Goal: Task Accomplishment & Management: Manage account settings

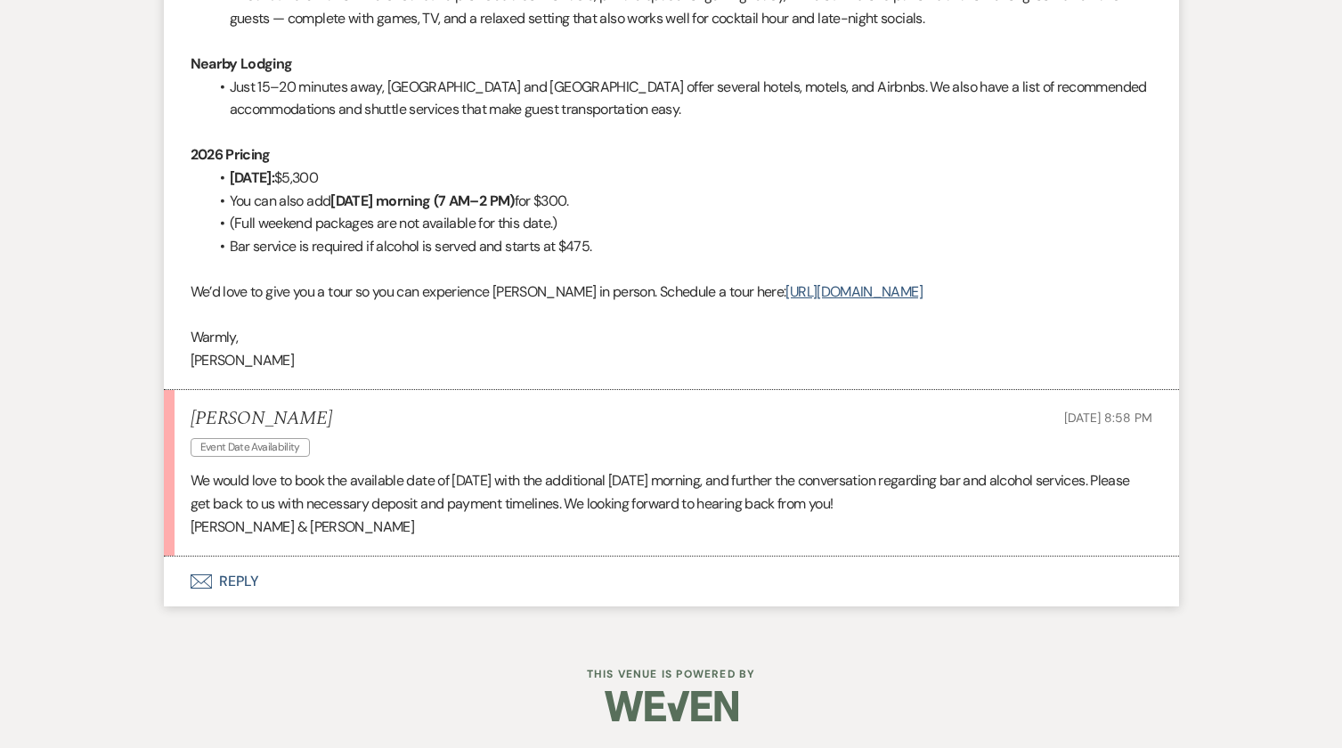
click at [225, 596] on button "Envelope Reply" at bounding box center [671, 582] width 1015 height 50
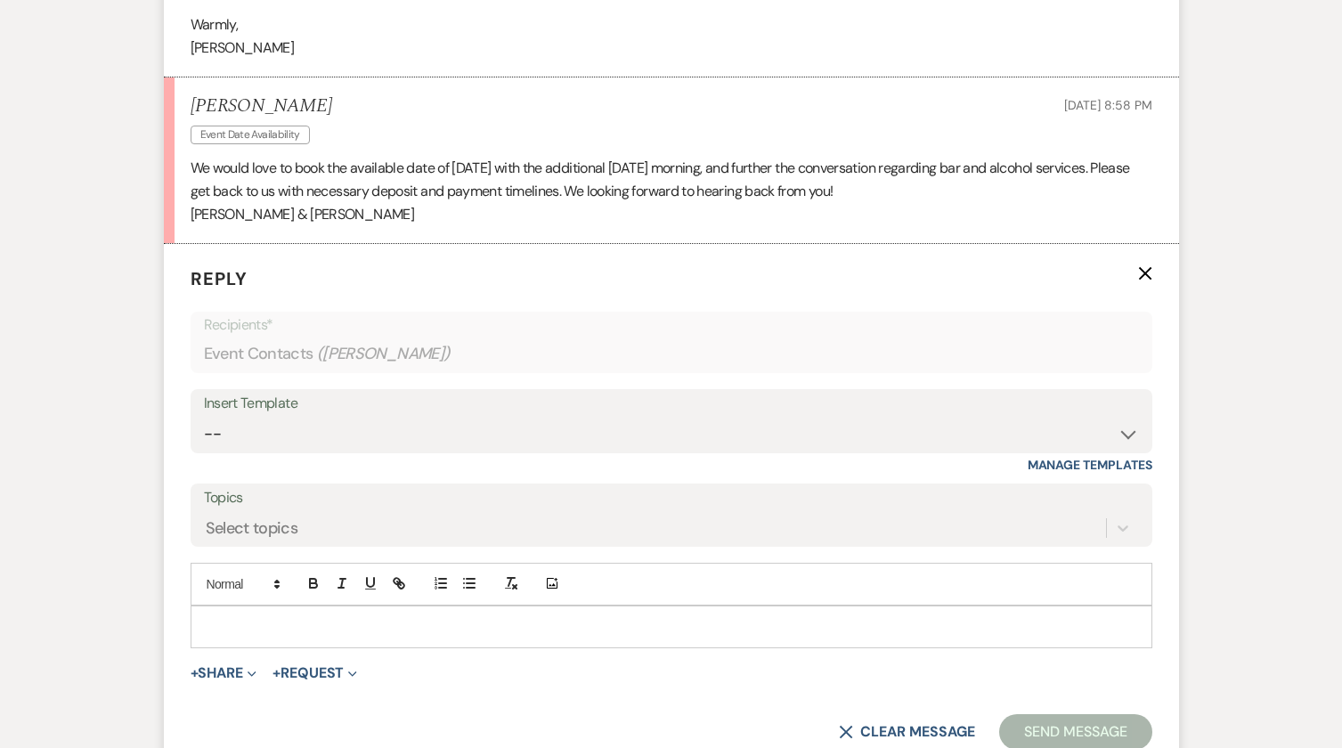
scroll to position [1889, 0]
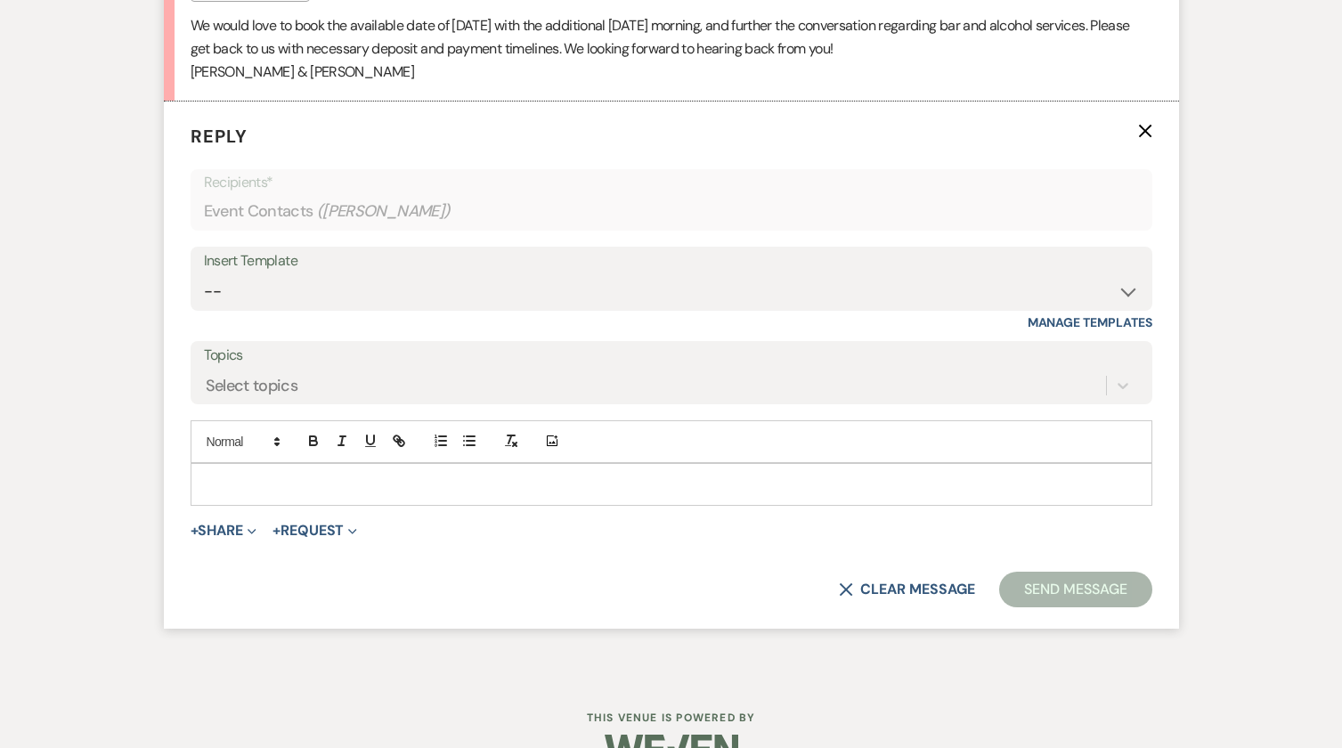
click at [259, 494] on p at bounding box center [671, 485] width 933 height 20
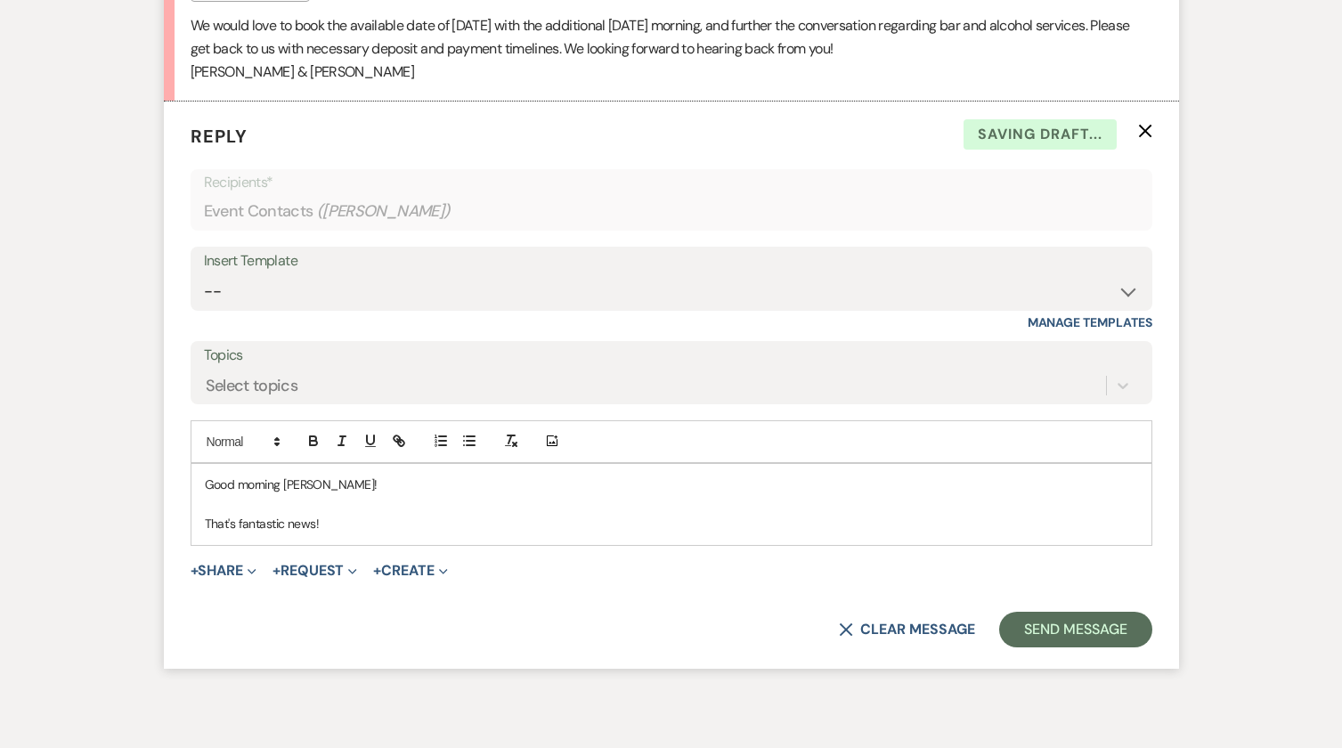
click at [328, 494] on p "Good morning Felicia!" at bounding box center [671, 485] width 933 height 20
click at [364, 534] on p "That's fantastic news!" at bounding box center [671, 524] width 933 height 20
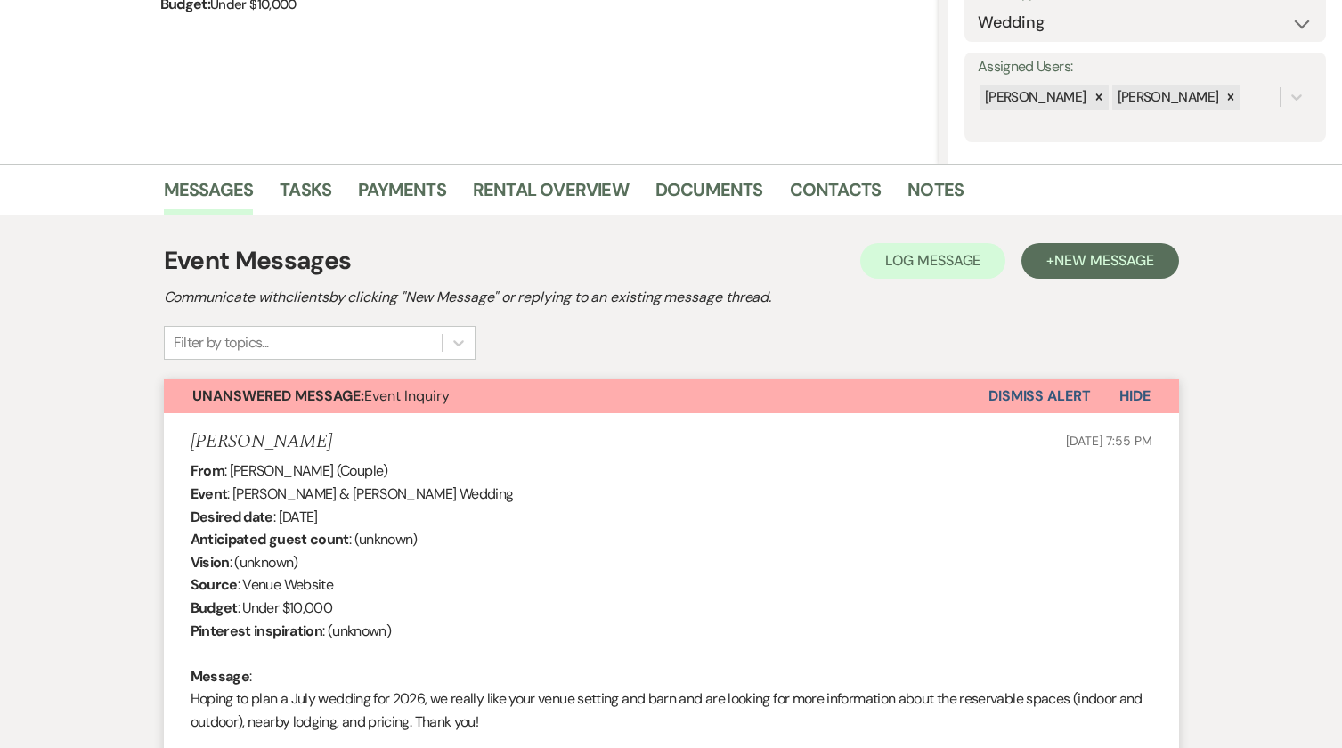
scroll to position [197, 0]
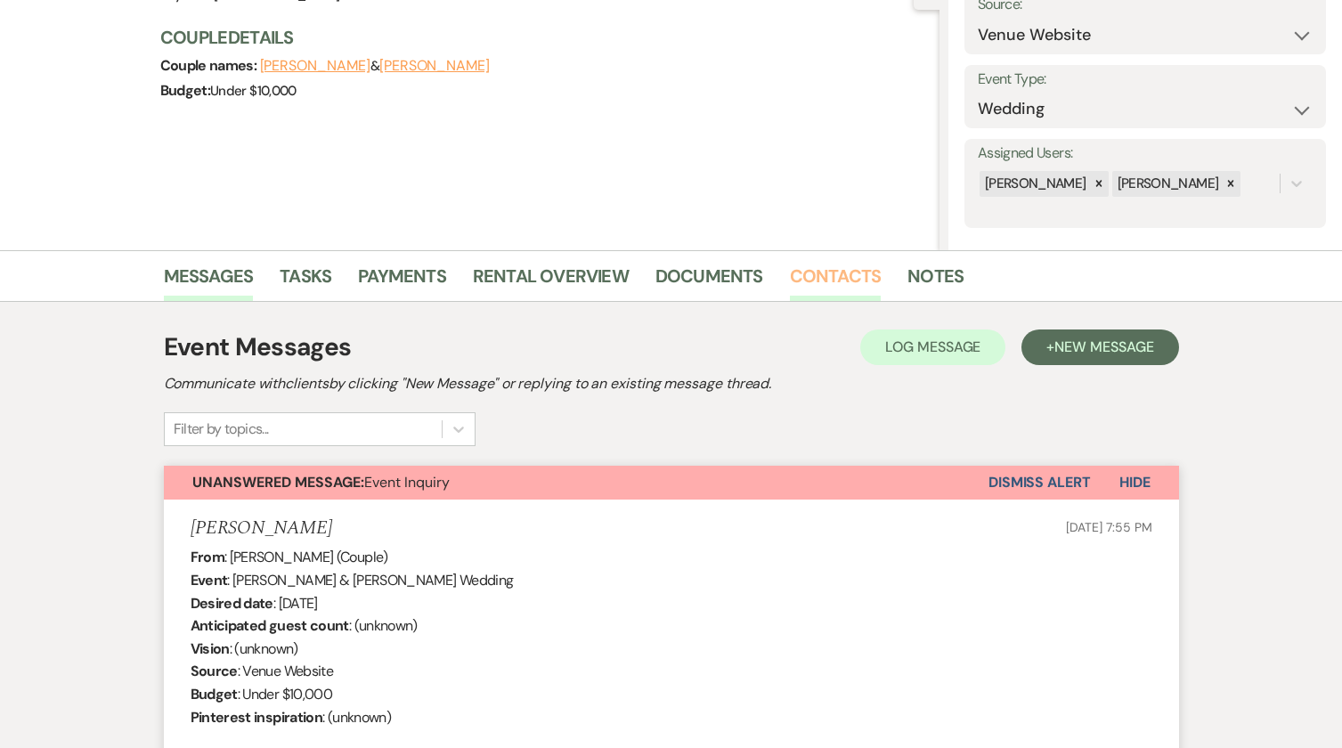
click at [848, 268] on link "Contacts" at bounding box center [836, 281] width 92 height 39
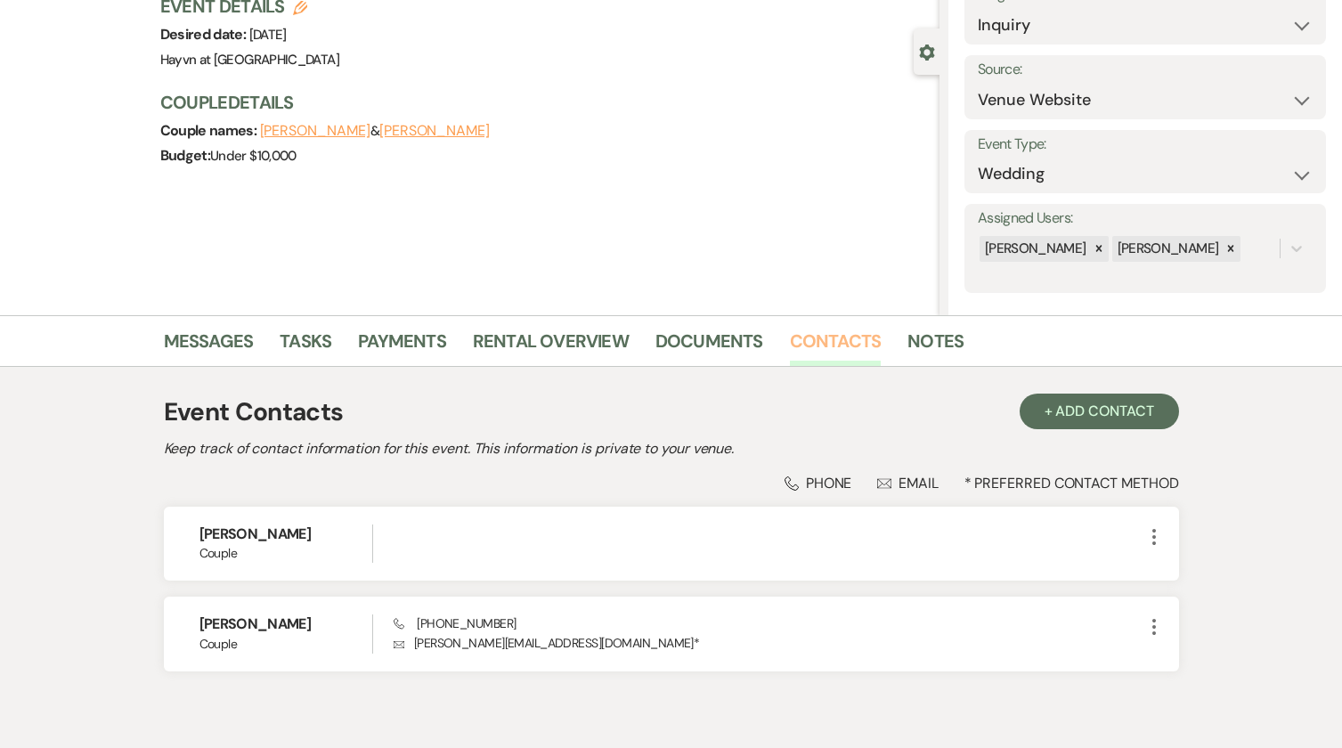
scroll to position [213, 0]
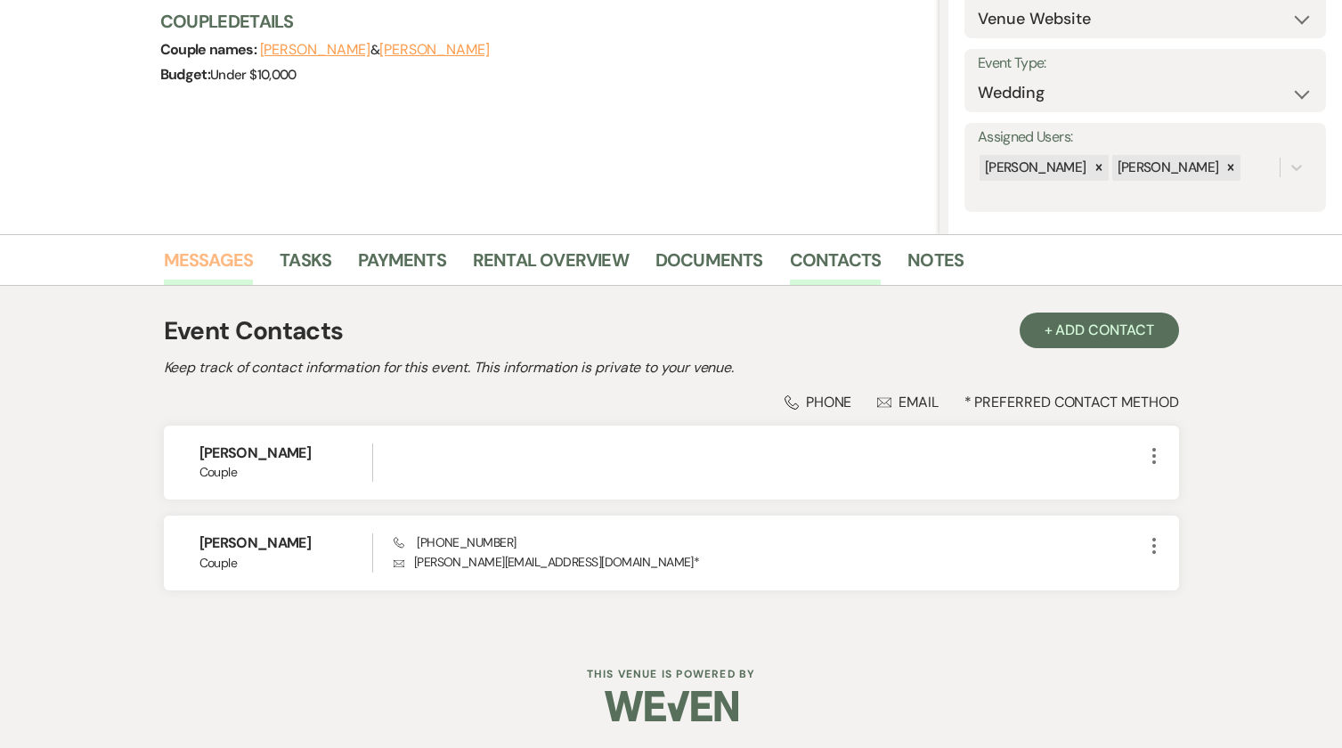
click at [241, 254] on link "Messages" at bounding box center [209, 265] width 90 height 39
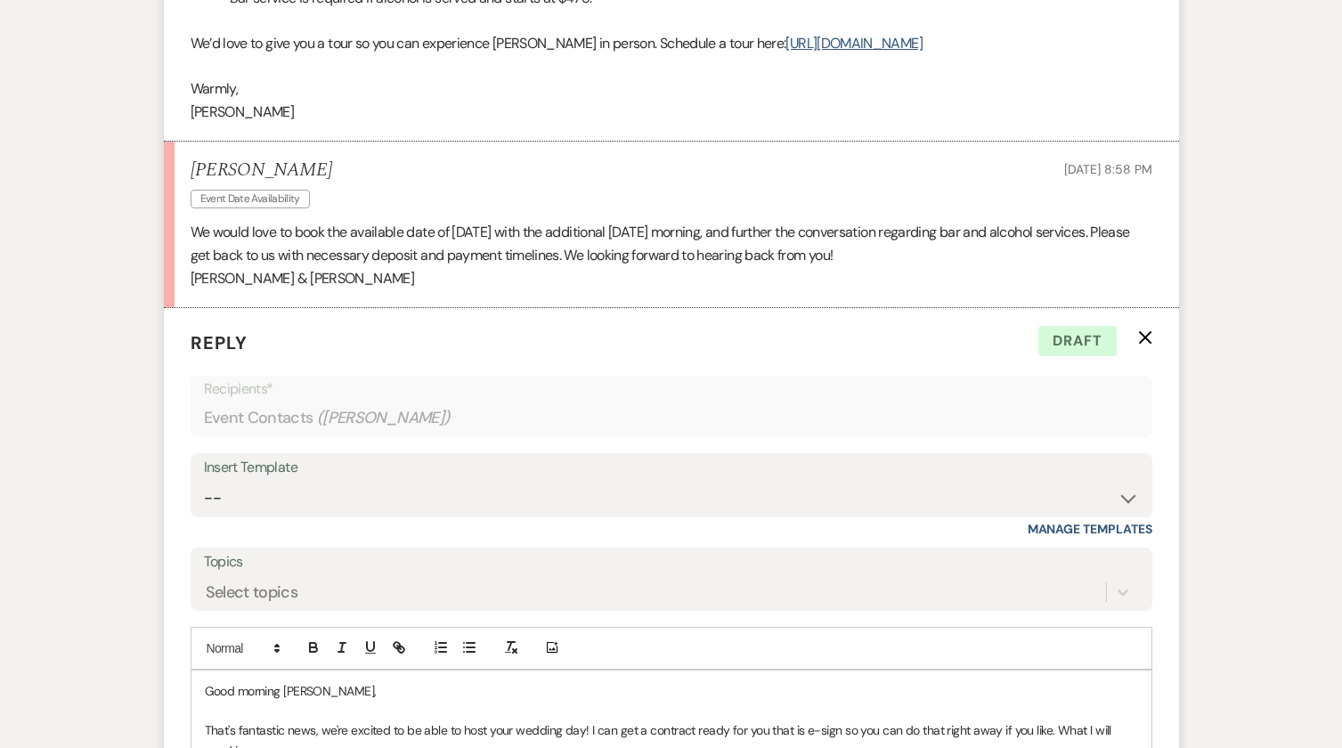
scroll to position [1912, 0]
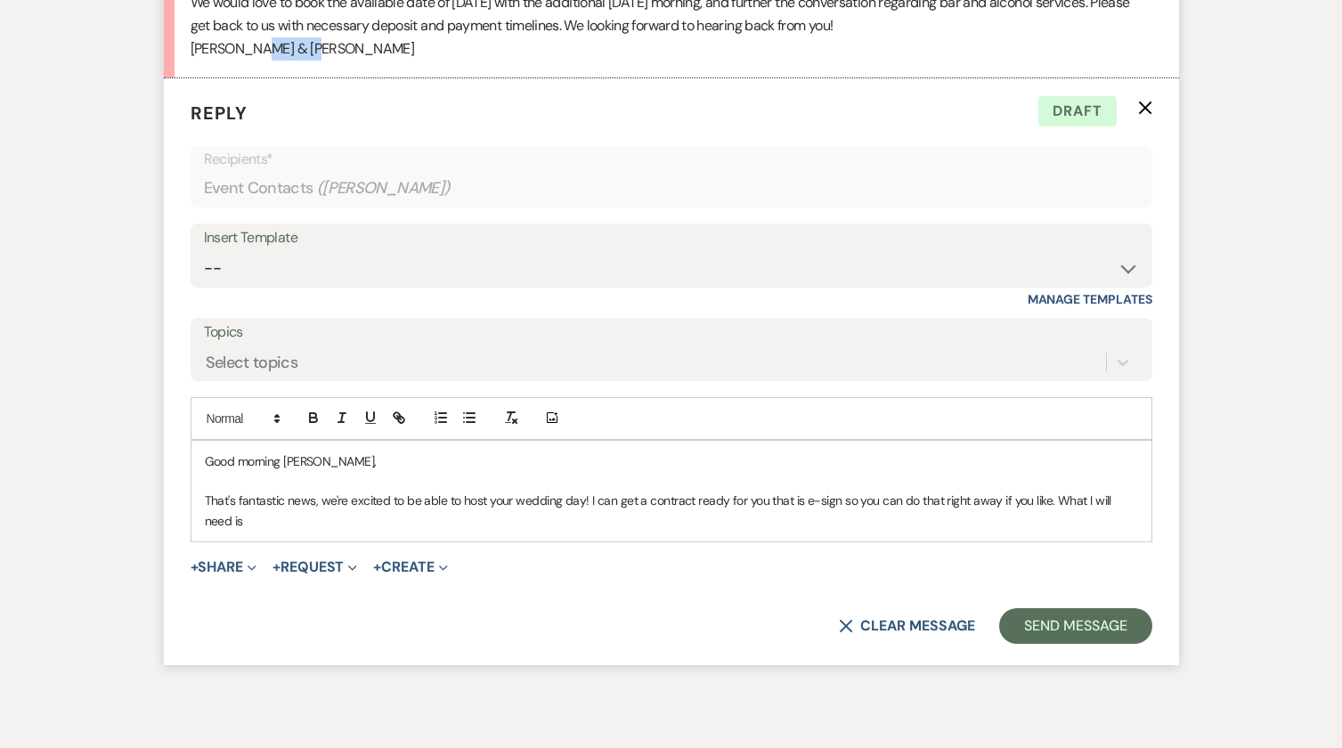
drag, startPoint x: 300, startPoint y: 72, endPoint x: 246, endPoint y: 69, distance: 54.5
click at [246, 61] on p "[PERSON_NAME] & [PERSON_NAME]" at bounding box center [672, 48] width 962 height 23
copy p "Benjamin"
click at [295, 531] on p "That's fantastic news, we're excited to be able to host your wedding day! I can…" at bounding box center [671, 511] width 933 height 40
paste div
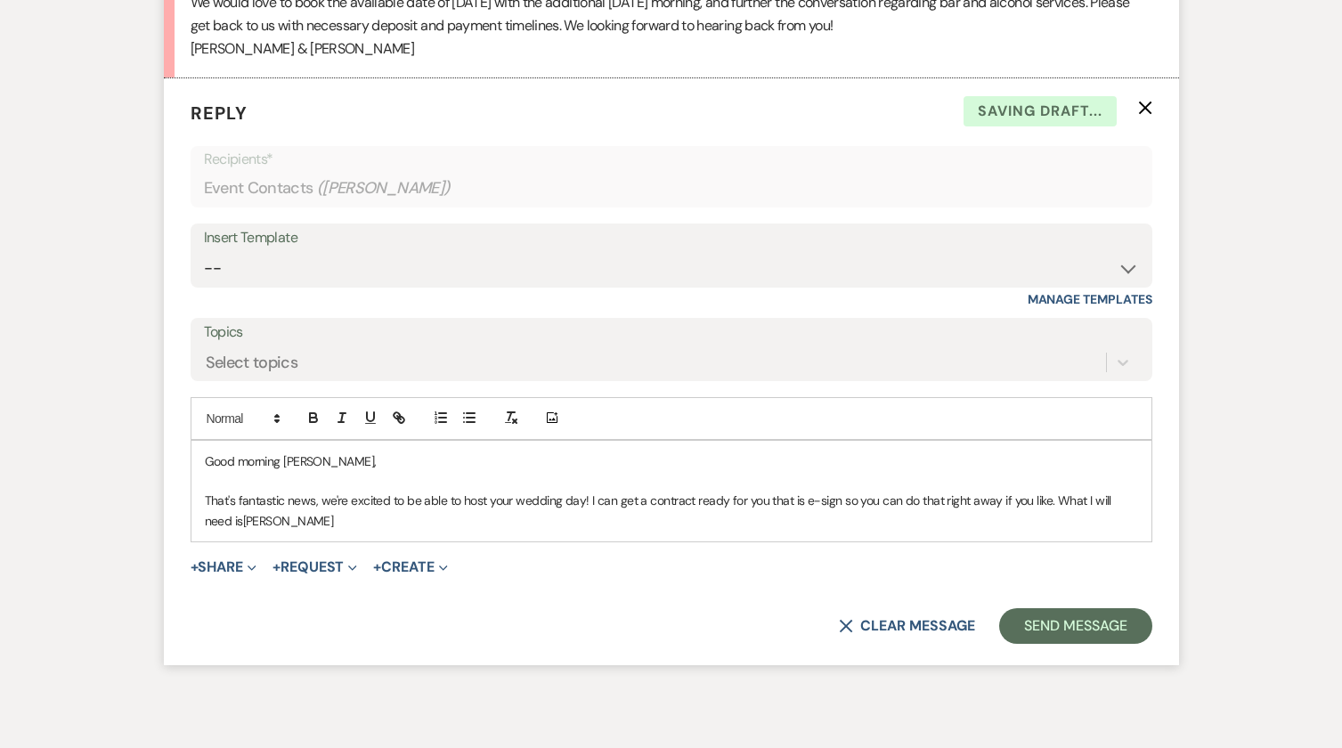
click at [208, 531] on p "That's fantastic news, we're excited to be able to host your wedding day! I can…" at bounding box center [671, 511] width 933 height 40
click at [243, 529] on span "Benjamin" at bounding box center [288, 521] width 91 height 16
click at [298, 531] on p "That's fantastic news, we're excited to be able to host your wedding day! I can…" at bounding box center [671, 511] width 933 height 40
click at [614, 529] on span "Benjamin's phone and email number (looks like yours in in the contact info), wo…" at bounding box center [550, 521] width 615 height 16
click at [711, 529] on span "Benjamin's phone and email number (looks like yours in in the contact info) and…" at bounding box center [561, 521] width 636 height 16
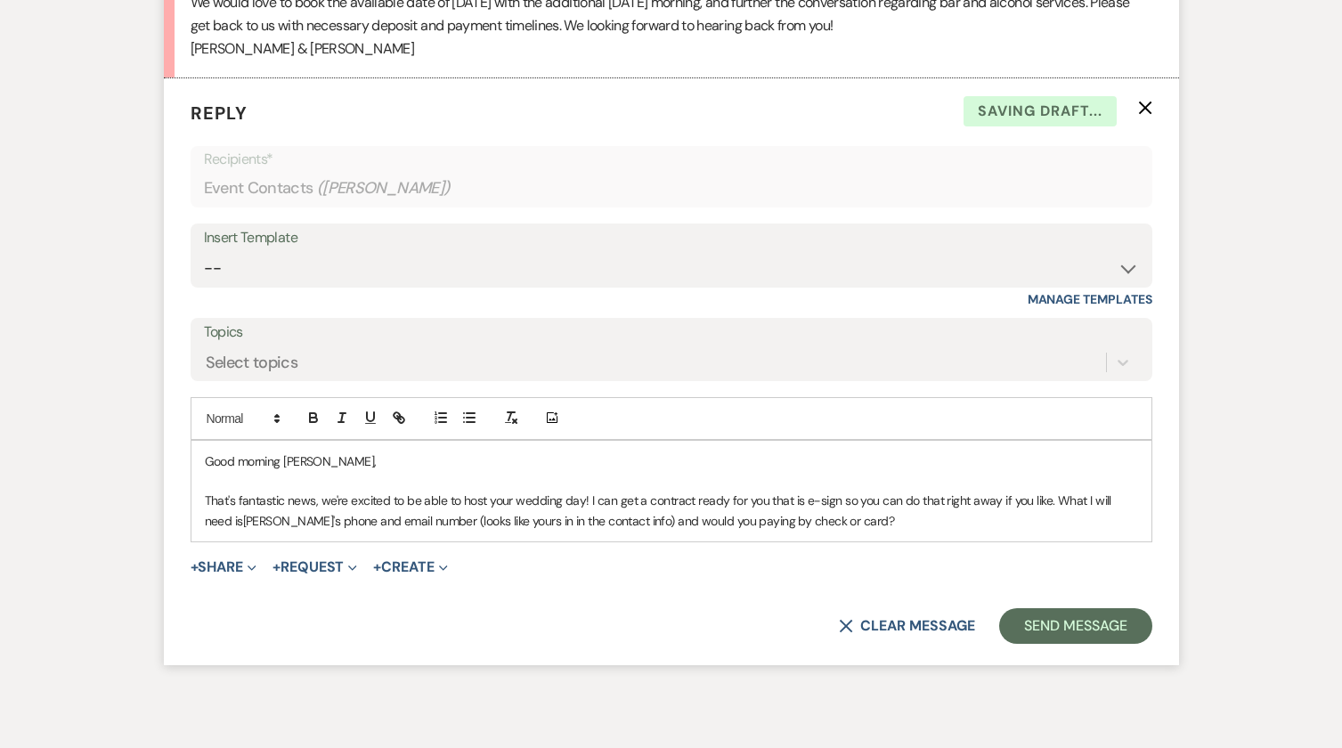
click at [855, 531] on p "That's fantastic news, we're excited to be able to host your wedding day! I can…" at bounding box center [671, 511] width 933 height 40
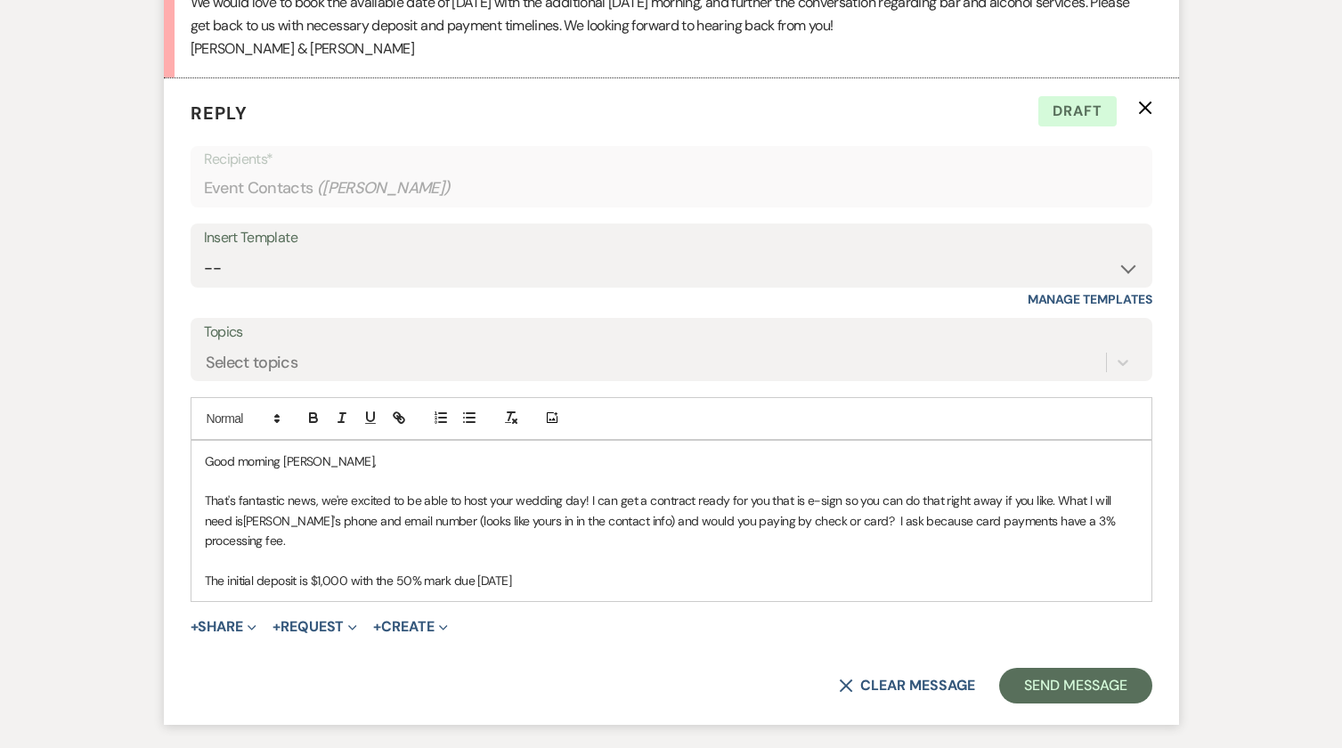
click at [478, 583] on span "The initial deposit is $1,000 with the 50% mark due November 18th" at bounding box center [358, 581] width 307 height 16
click at [584, 580] on p "The initial deposit is $1,000 with the 50% mark due by November 18th" at bounding box center [671, 581] width 933 height 20
drag, startPoint x: 550, startPoint y: 585, endPoint x: 495, endPoint y: 590, distance: 54.5
click at [495, 589] on span "The initial deposit is $1,000 with the 50% mark due by November 18th and the fi…" at bounding box center [423, 581] width 437 height 16
click at [721, 579] on p "The initial deposit is $1,000 with the 50% mark due by December 18th and the fi…" at bounding box center [671, 581] width 933 height 20
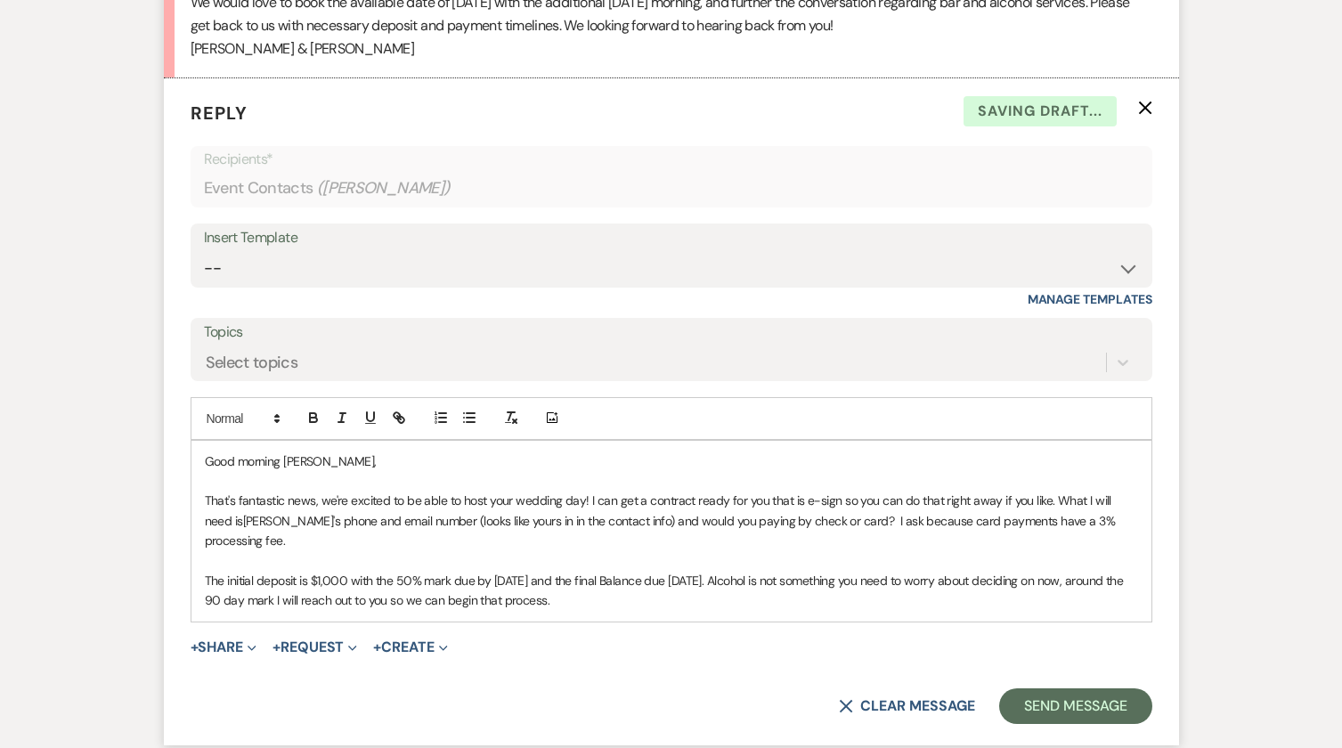
click at [338, 600] on span "The initial deposit is $1,000 with the 50% mark due by December 18th and the fi…" at bounding box center [666, 591] width 922 height 36
click at [331, 608] on span "The initial deposit is $1,000 with the 50% mark due by December 18th and the fi…" at bounding box center [666, 591] width 922 height 36
click at [722, 615] on div "Good morning Felicia, That's fantastic news, we're excited to be able to host y…" at bounding box center [672, 531] width 960 height 181
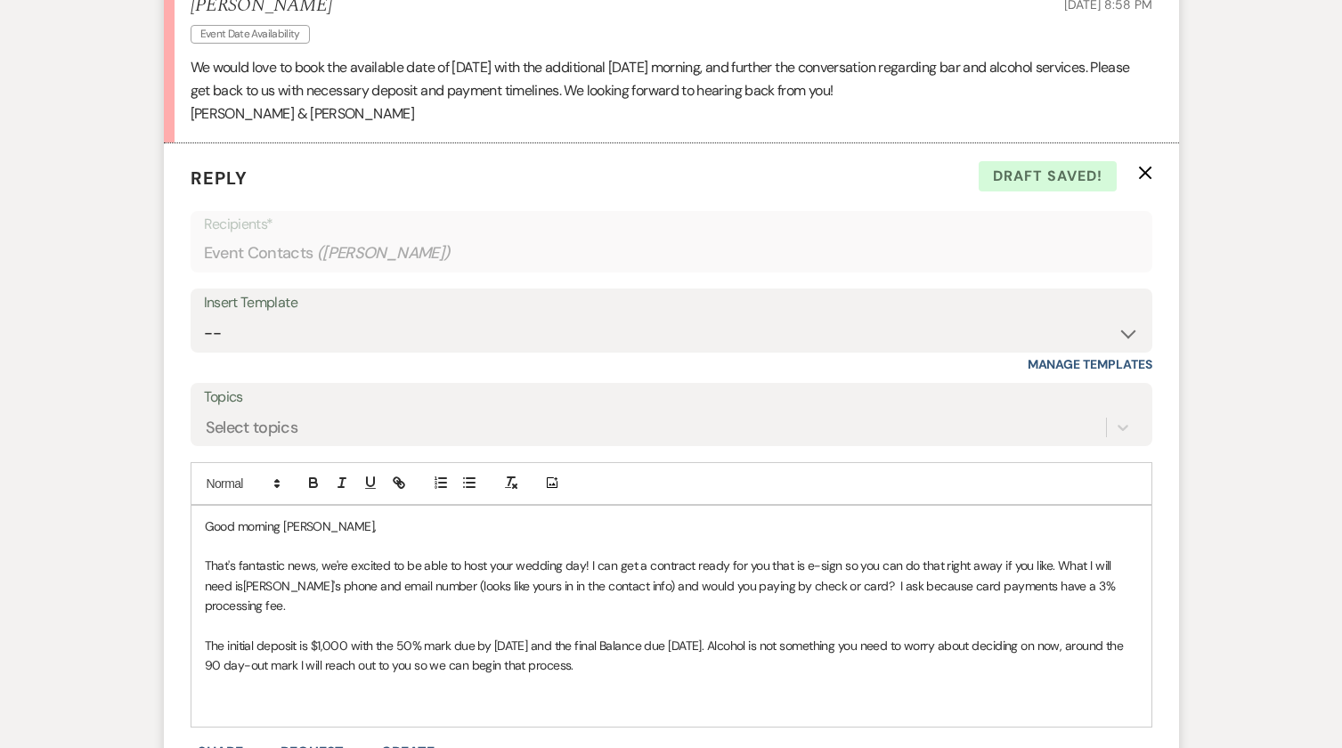
scroll to position [2001, 0]
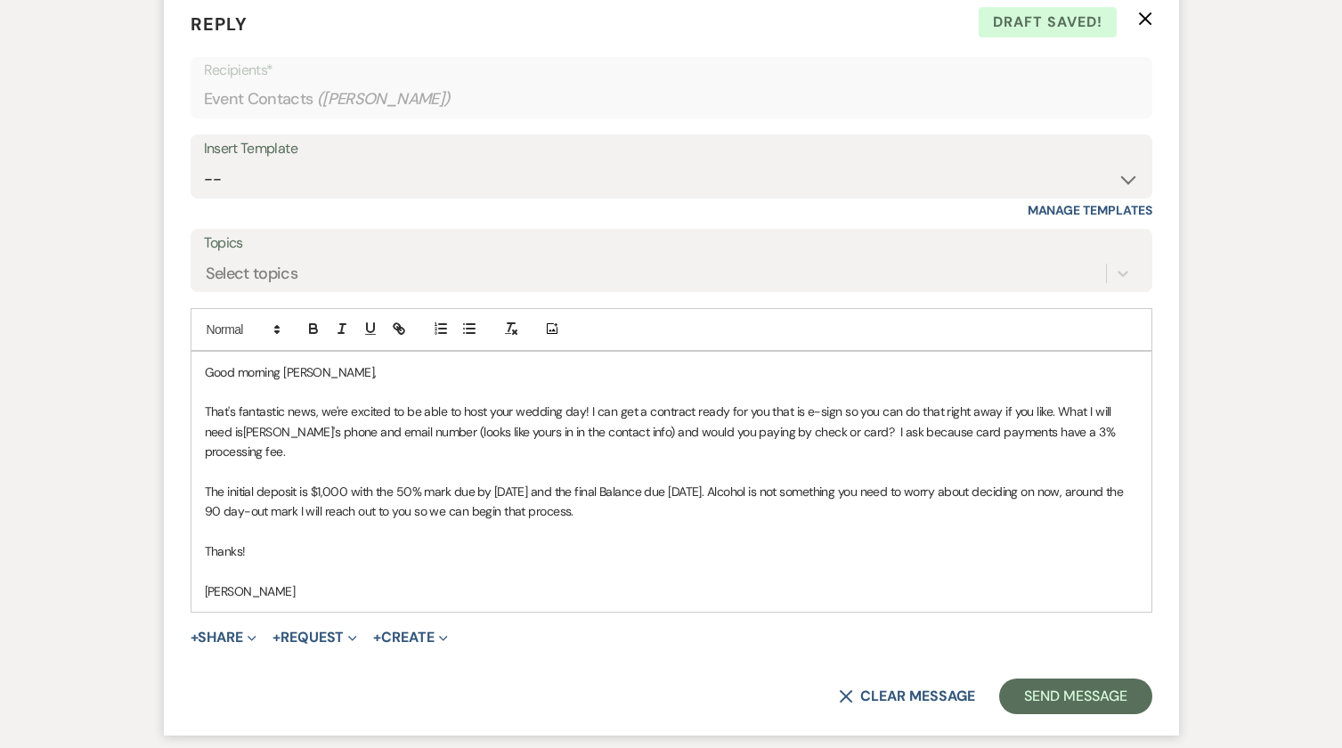
click at [227, 518] on span "The initial deposit is $1,000 with the 50% mark due by December 18th and the fi…" at bounding box center [666, 502] width 922 height 36
click at [347, 514] on span "The initial deposit is $1,000 with the 50% mark due by December 18th and the fi…" at bounding box center [665, 502] width 921 height 36
click at [234, 519] on span "The initial deposit is $1,000 with the 50% mark due by December 18th and the fi…" at bounding box center [665, 502] width 921 height 36
drag, startPoint x: 381, startPoint y: 515, endPoint x: 229, endPoint y: 517, distance: 152.3
click at [229, 517] on span "The initial deposit is $1,000 with the 50% mark due by December 18th and the fi…" at bounding box center [665, 502] width 921 height 36
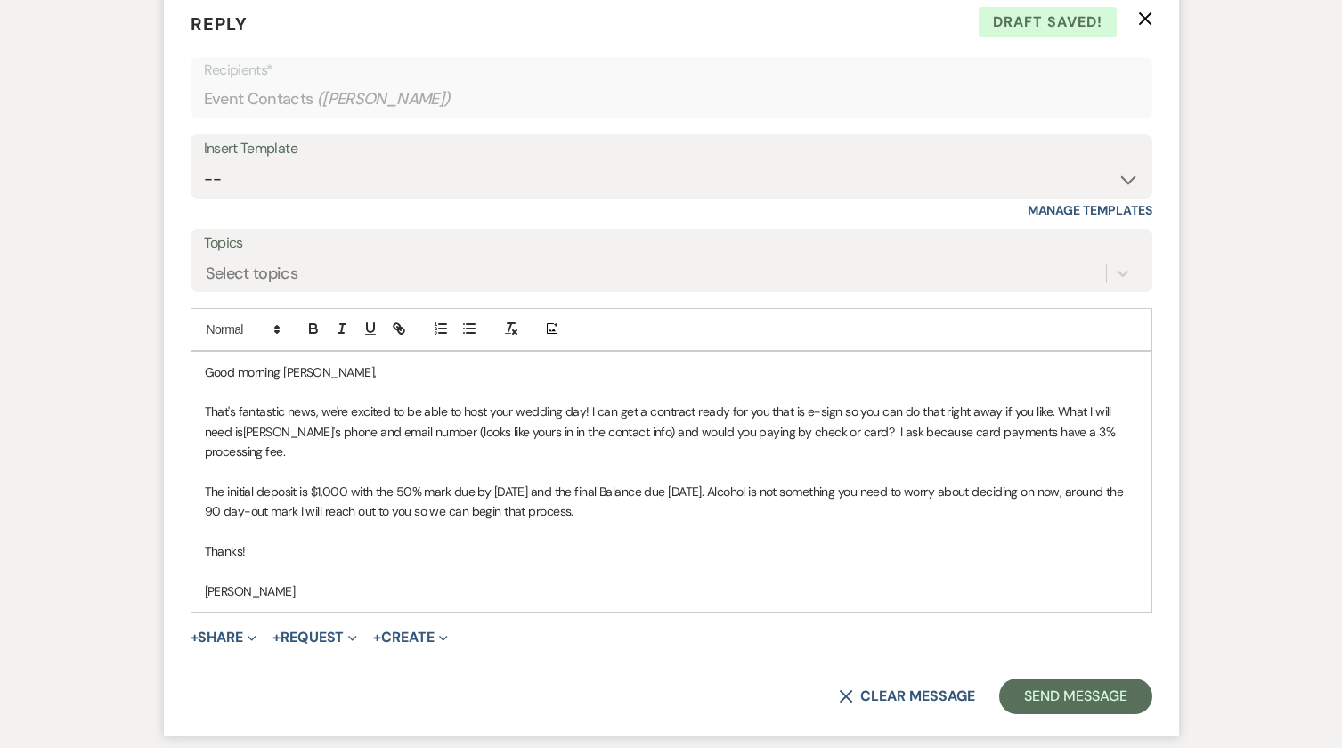
click at [692, 508] on p "The initial deposit is $1,000 with the 50% mark due by December 18th and the fi…" at bounding box center [671, 502] width 933 height 40
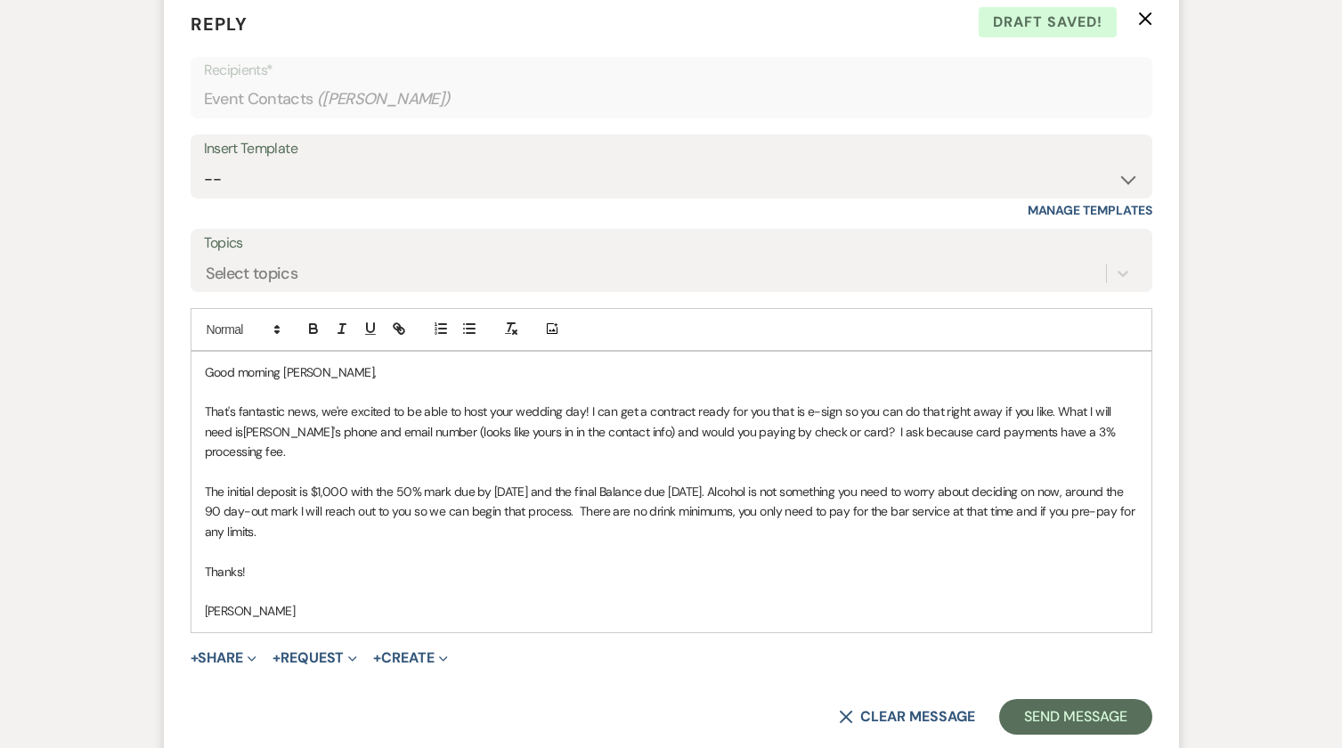
click at [314, 534] on span "The initial deposit is $1,000 with the 50% mark due by December 18th and the fi…" at bounding box center [671, 512] width 933 height 56
click at [425, 542] on p "The initial deposit is $1,000 with the 50% mark due by December 18th and the fi…" at bounding box center [671, 512] width 933 height 60
click at [231, 535] on span "The initial deposit is $1,000 with the 50% mark due by December 18th and the fi…" at bounding box center [671, 512] width 933 height 56
click at [228, 539] on span "The initial deposit is $1,000 with the 50% mark due by December 18th and the fi…" at bounding box center [671, 512] width 933 height 56
click at [240, 576] on span "Thanks!" at bounding box center [225, 572] width 41 height 16
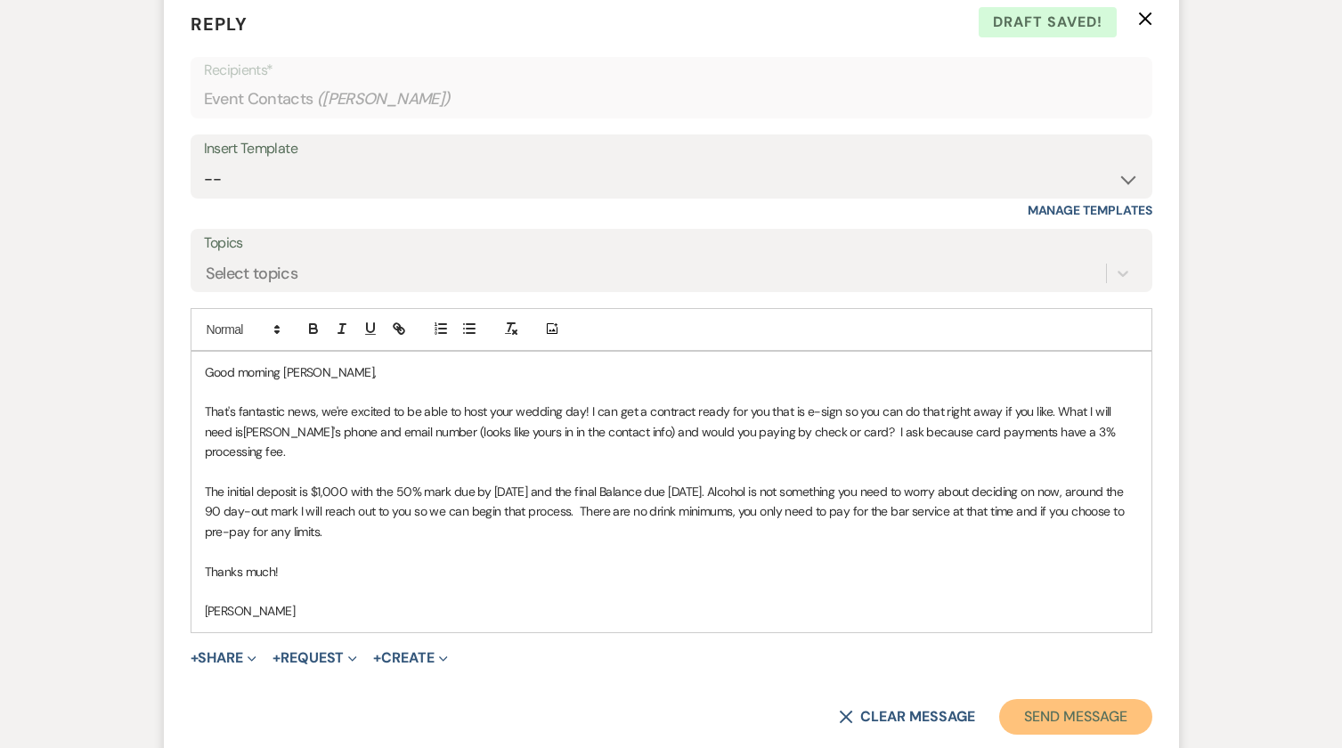
click at [1083, 723] on button "Send Message" at bounding box center [1075, 717] width 152 height 36
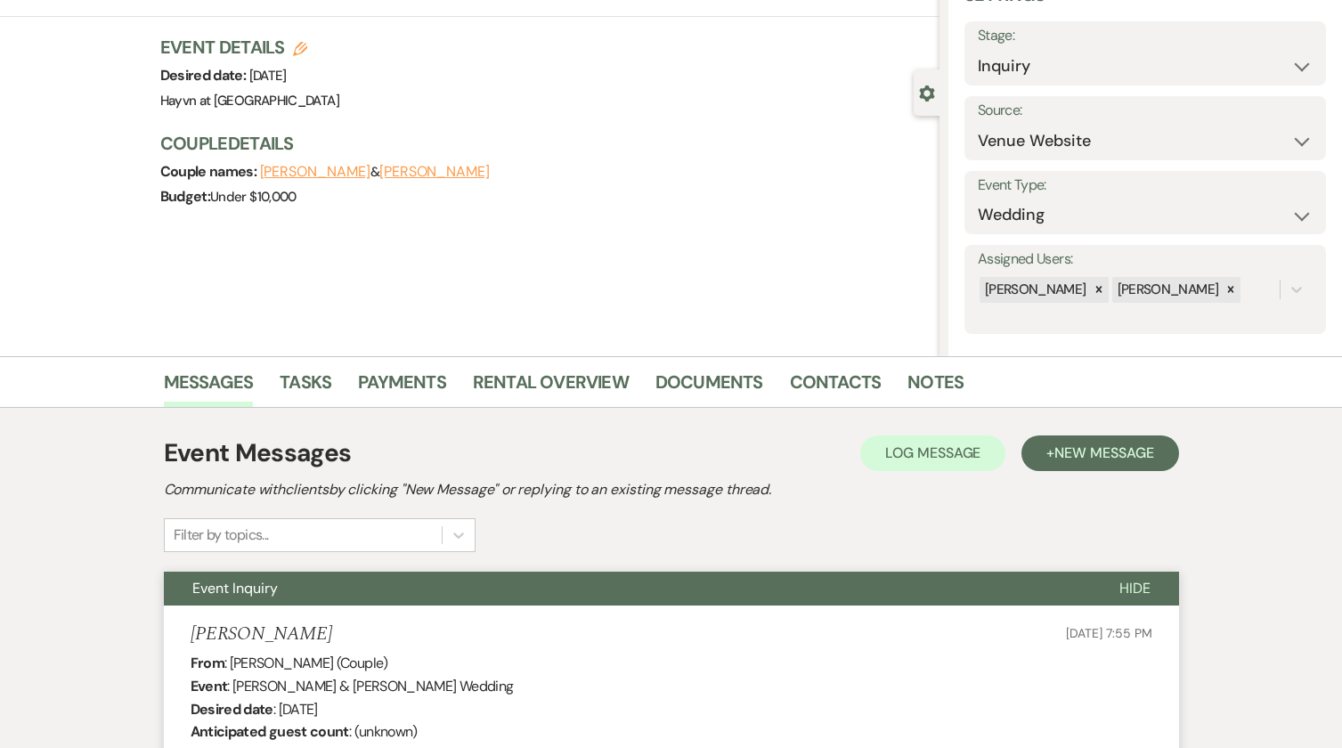
scroll to position [0, 0]
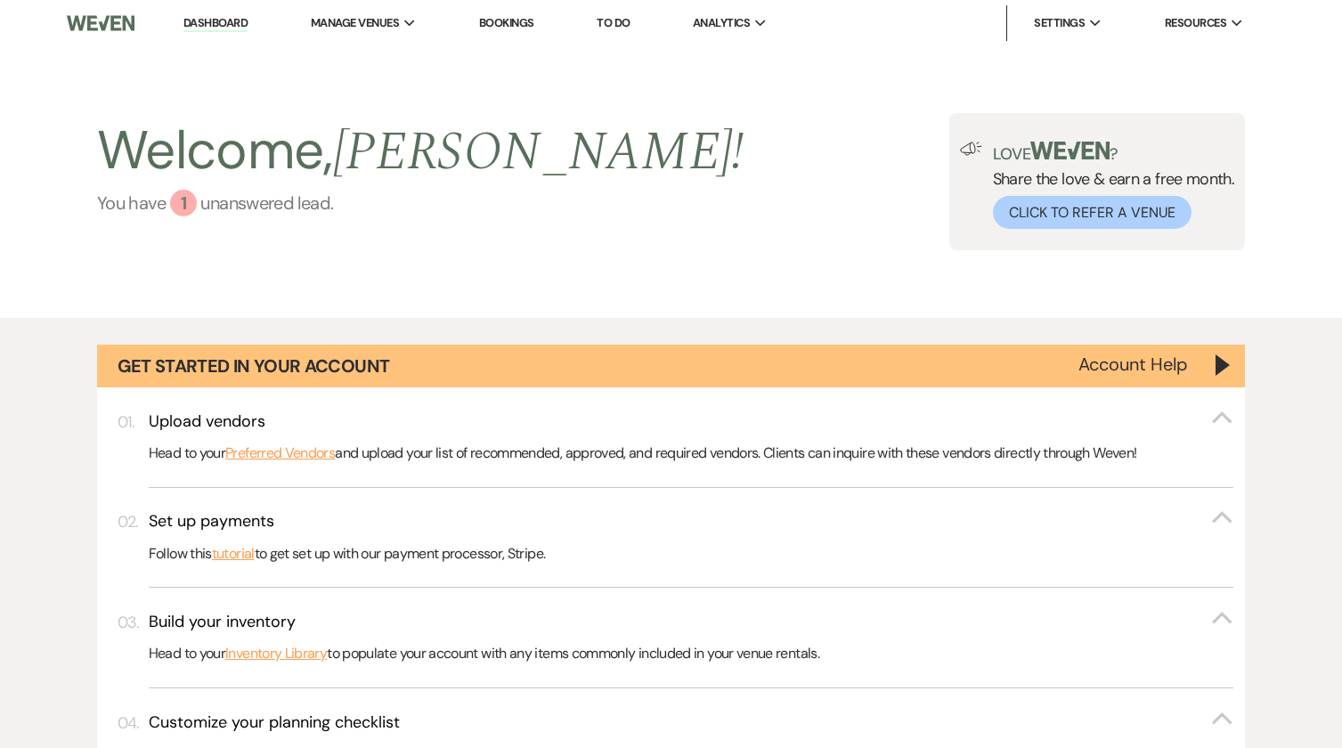
click at [258, 202] on link "You have 1 unanswered lead ." at bounding box center [421, 203] width 648 height 27
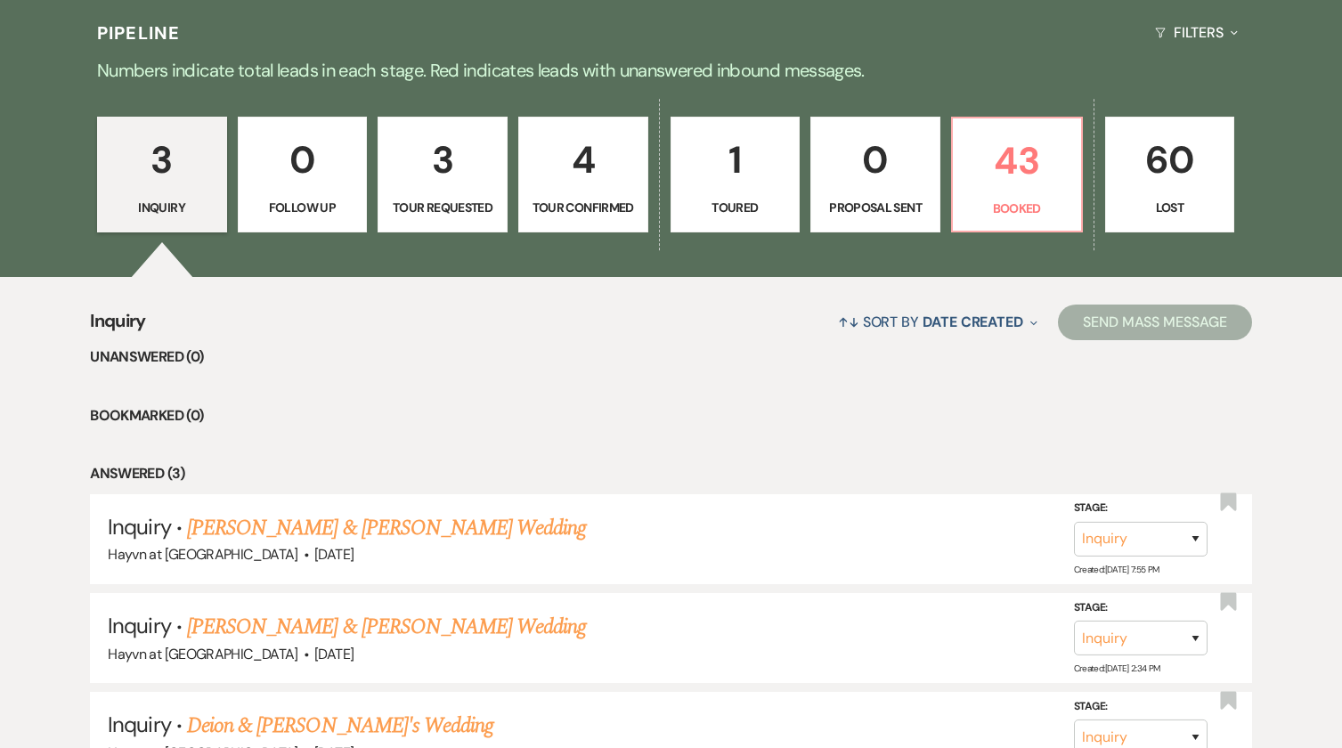
scroll to position [681, 0]
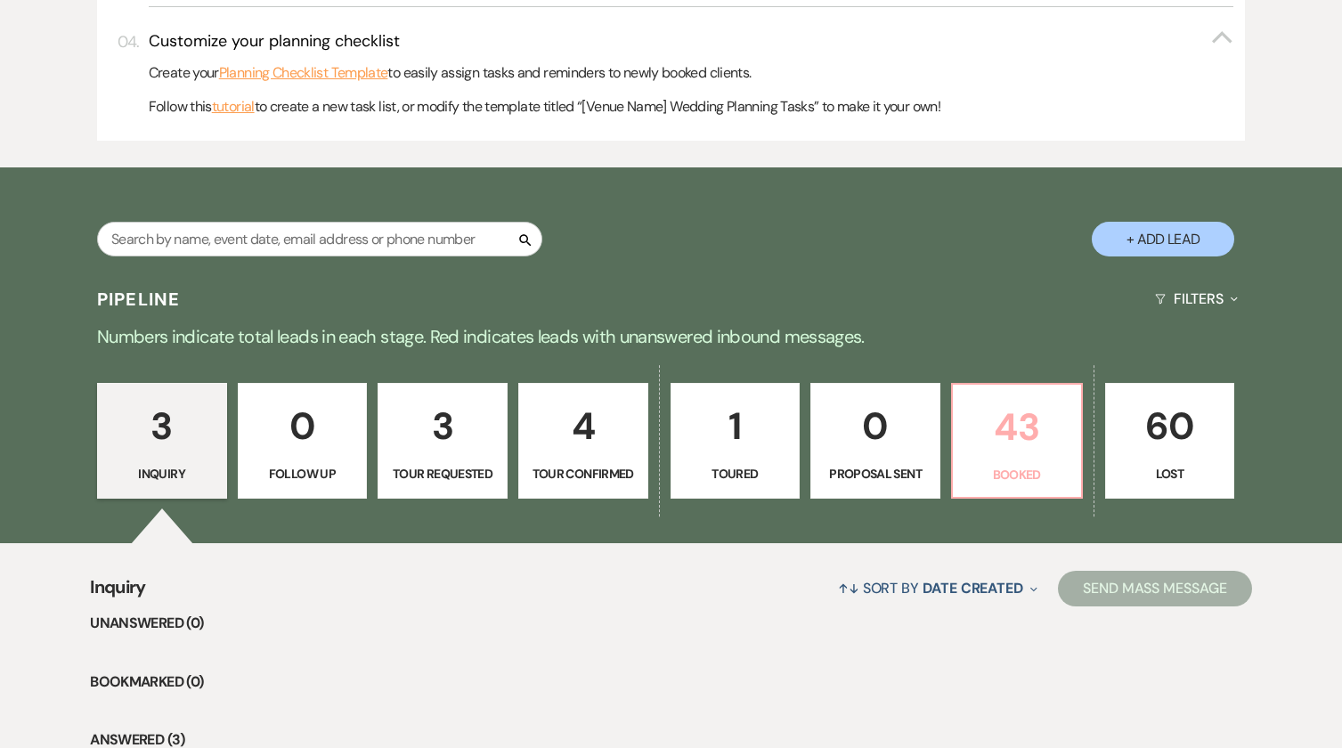
click at [1060, 428] on p "43" at bounding box center [1017, 427] width 107 height 60
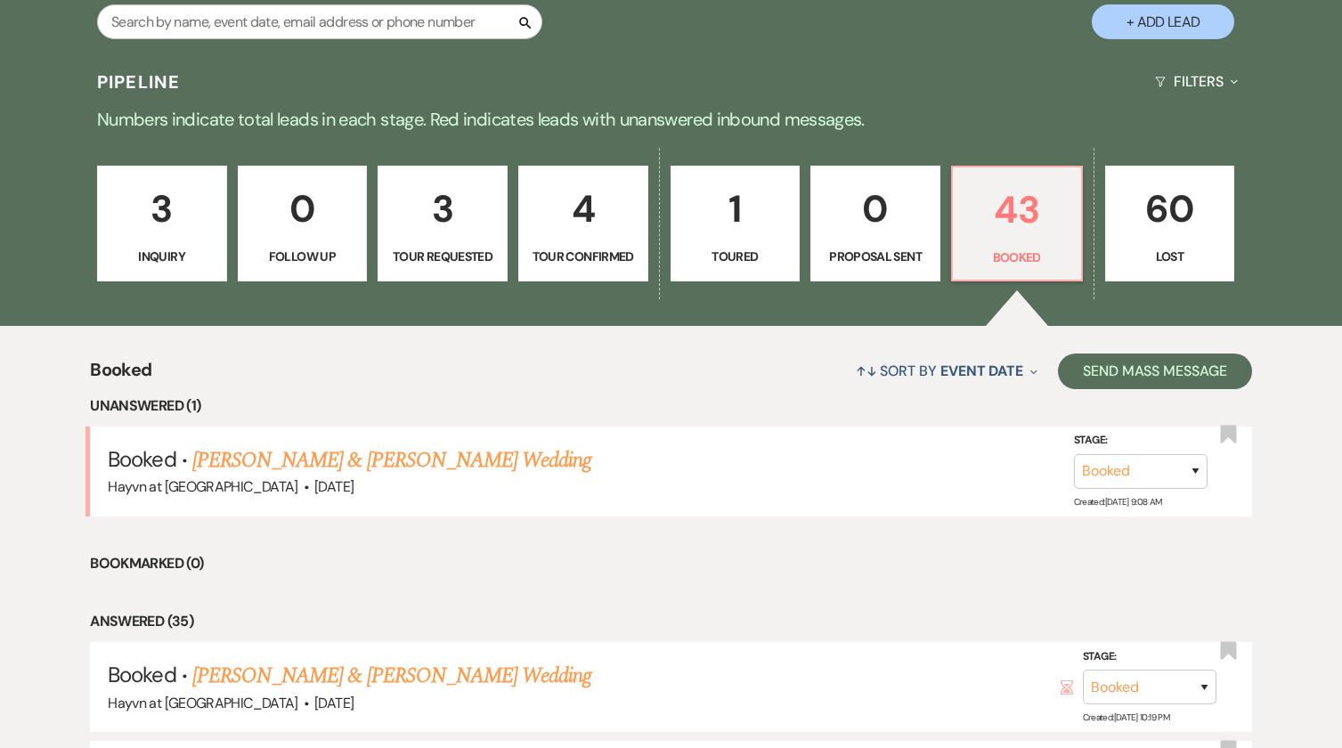
scroll to position [1053, 0]
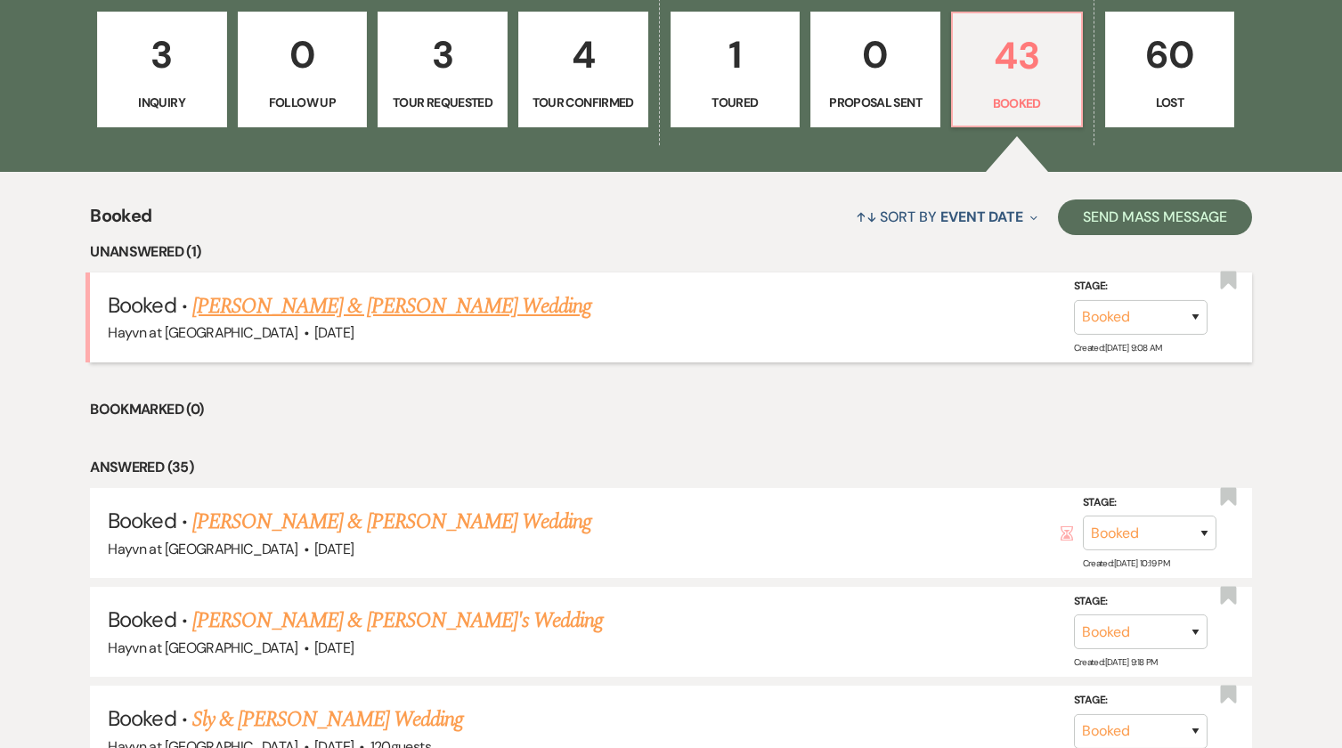
click at [400, 302] on link "Madalyn Phelps & Ryan Hoade's Wedding" at bounding box center [391, 306] width 399 height 32
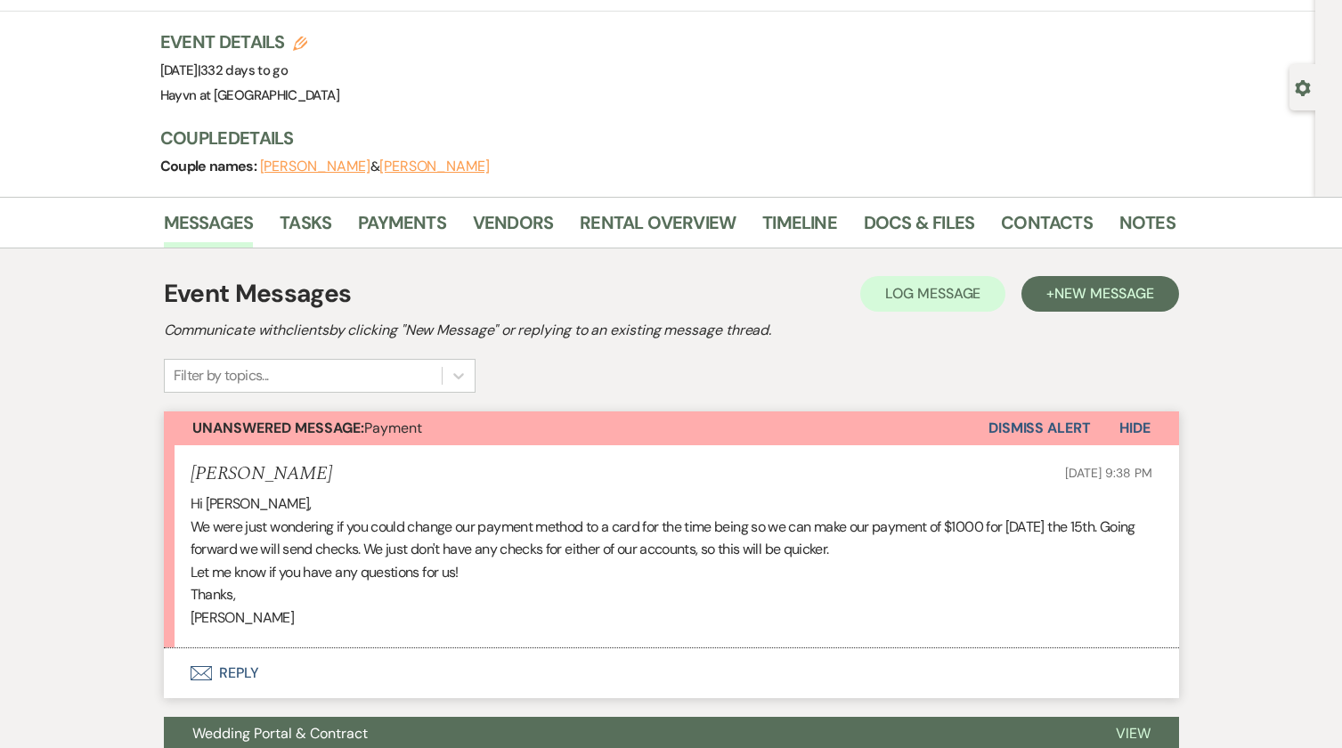
scroll to position [267, 0]
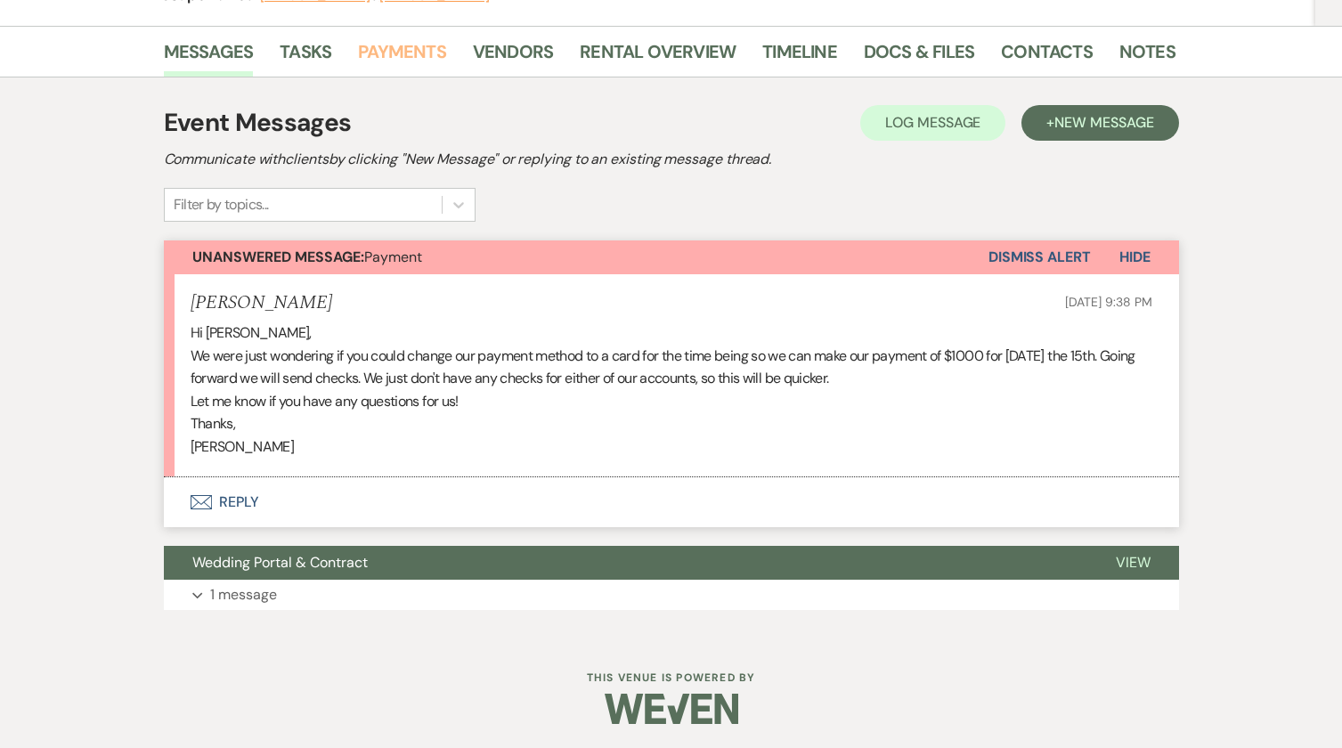
click at [406, 54] on link "Payments" at bounding box center [402, 56] width 88 height 39
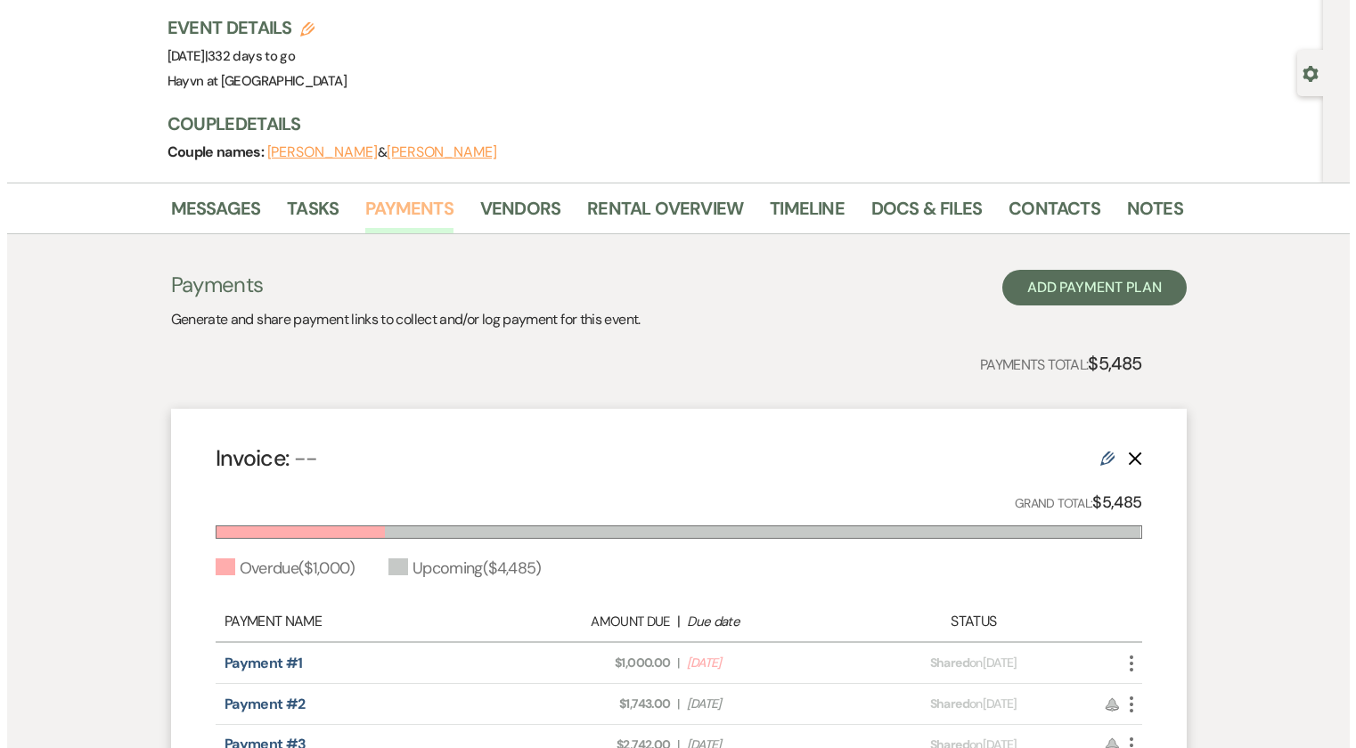
scroll to position [267, 0]
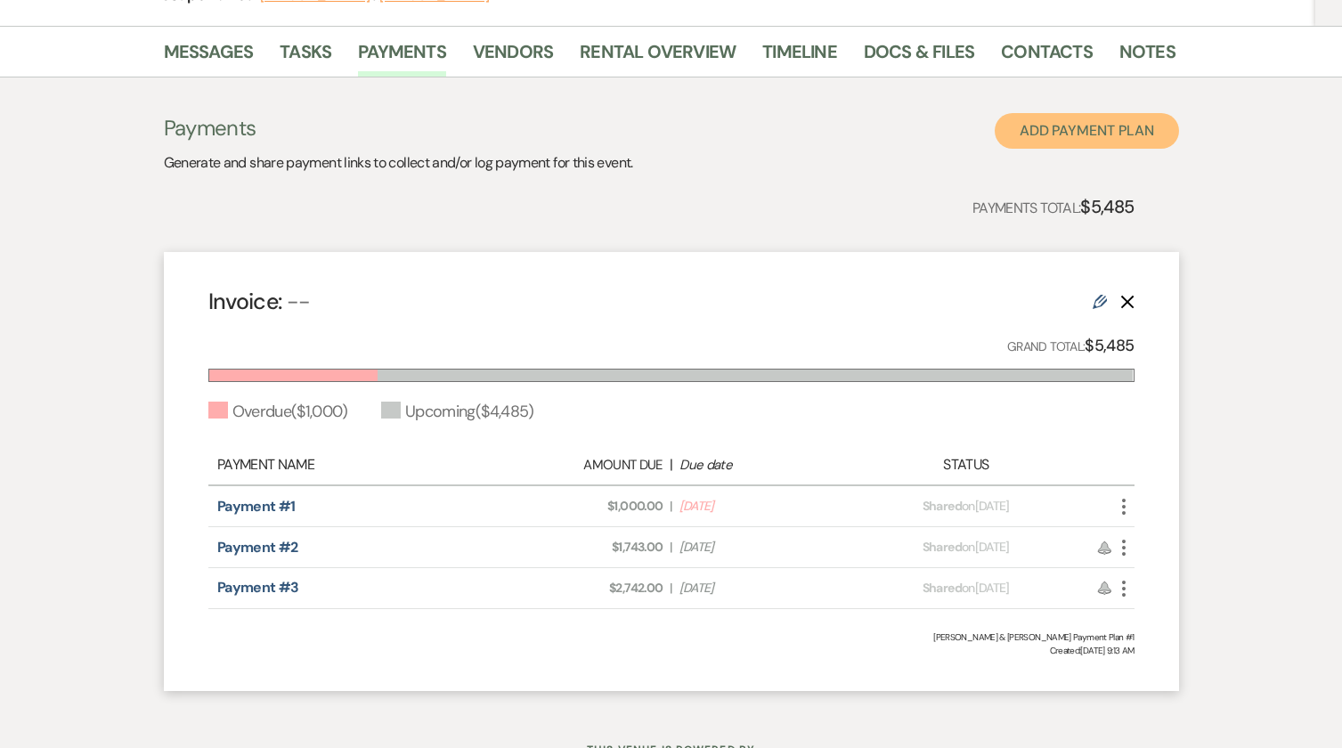
click at [1073, 130] on button "Add Payment Plan" at bounding box center [1087, 131] width 184 height 36
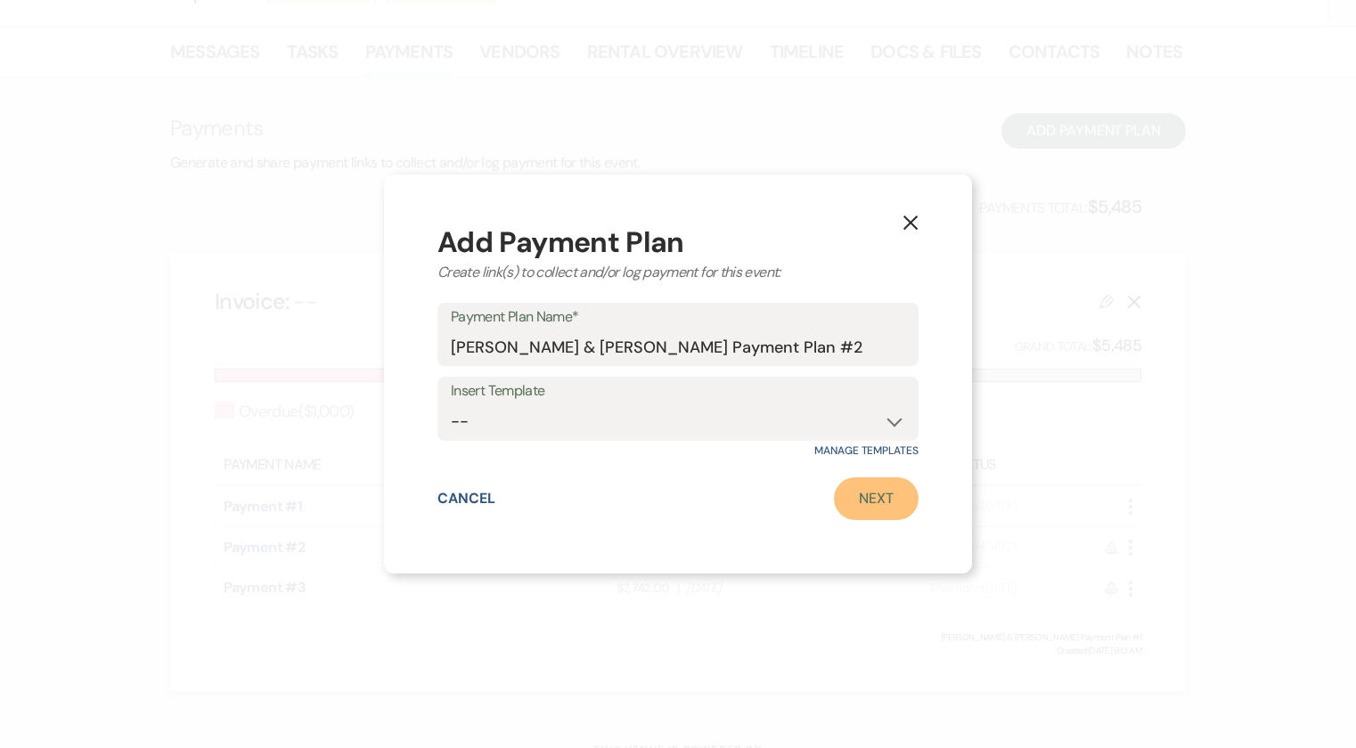
click at [882, 498] on link "Next" at bounding box center [876, 498] width 85 height 43
select select "2"
select select "percentage"
select select "true"
select select "client"
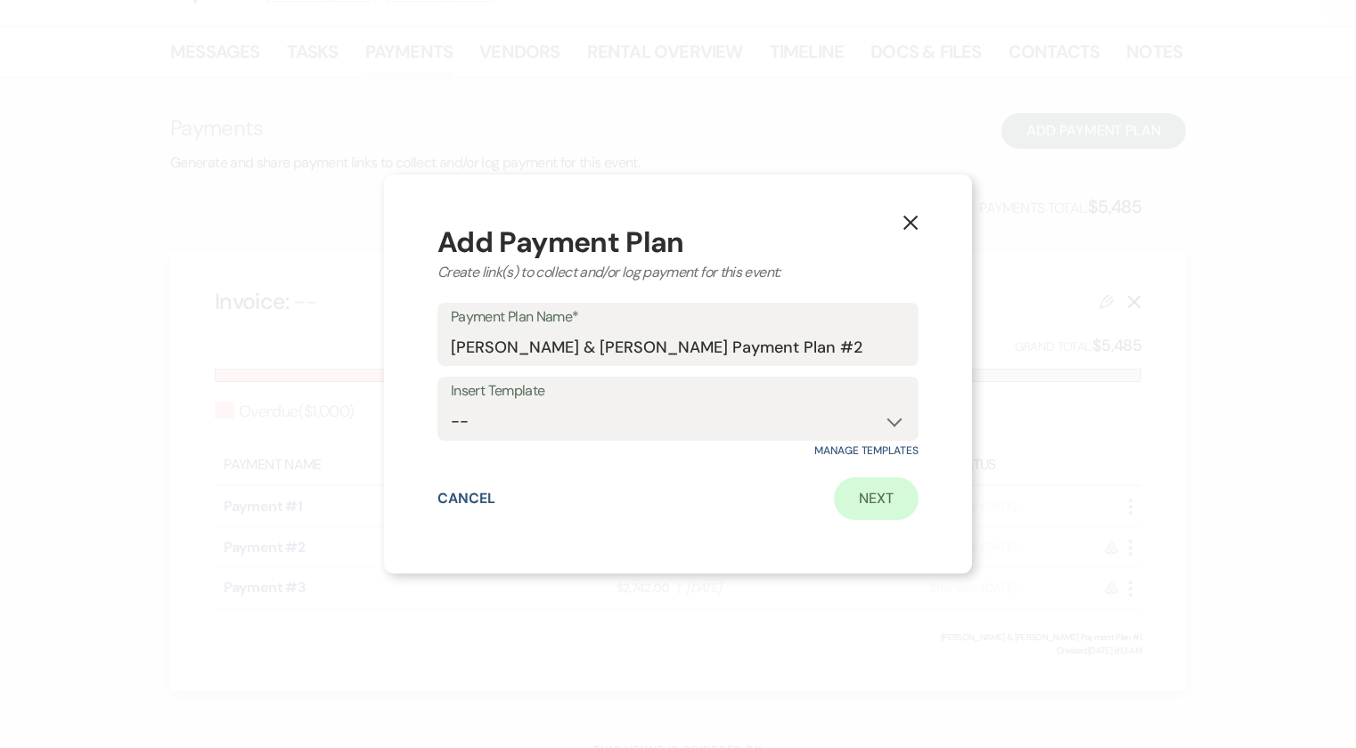
select select "weeks"
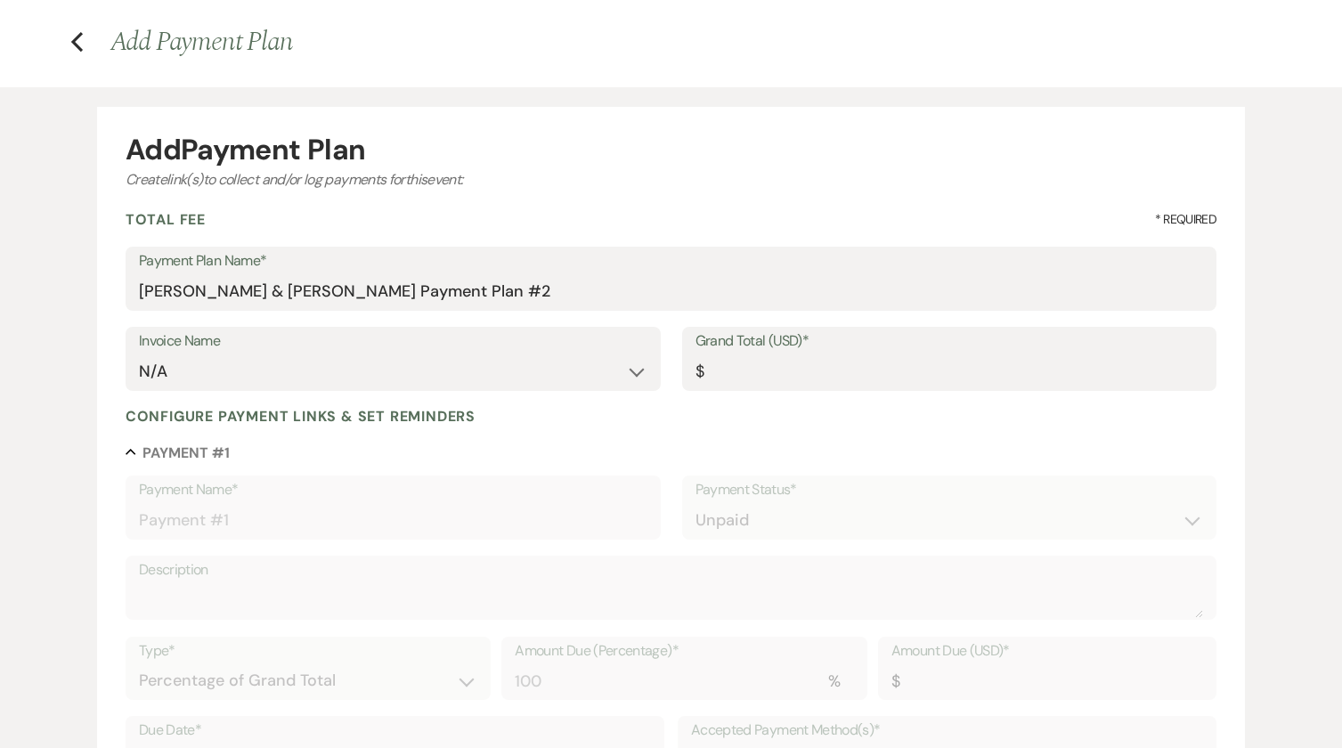
scroll to position [178, 0]
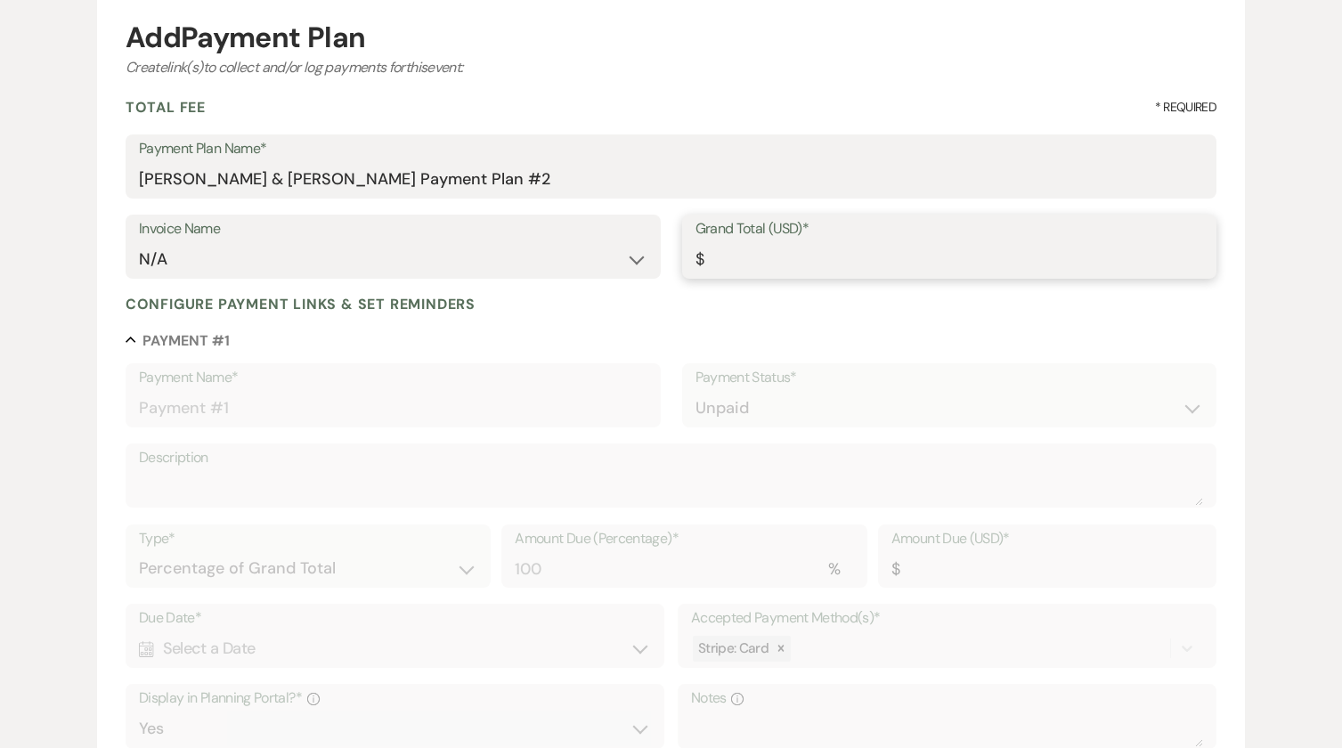
click at [767, 265] on input "Grand Total (USD)*" at bounding box center [950, 259] width 509 height 35
type input "1"
type input "1.00"
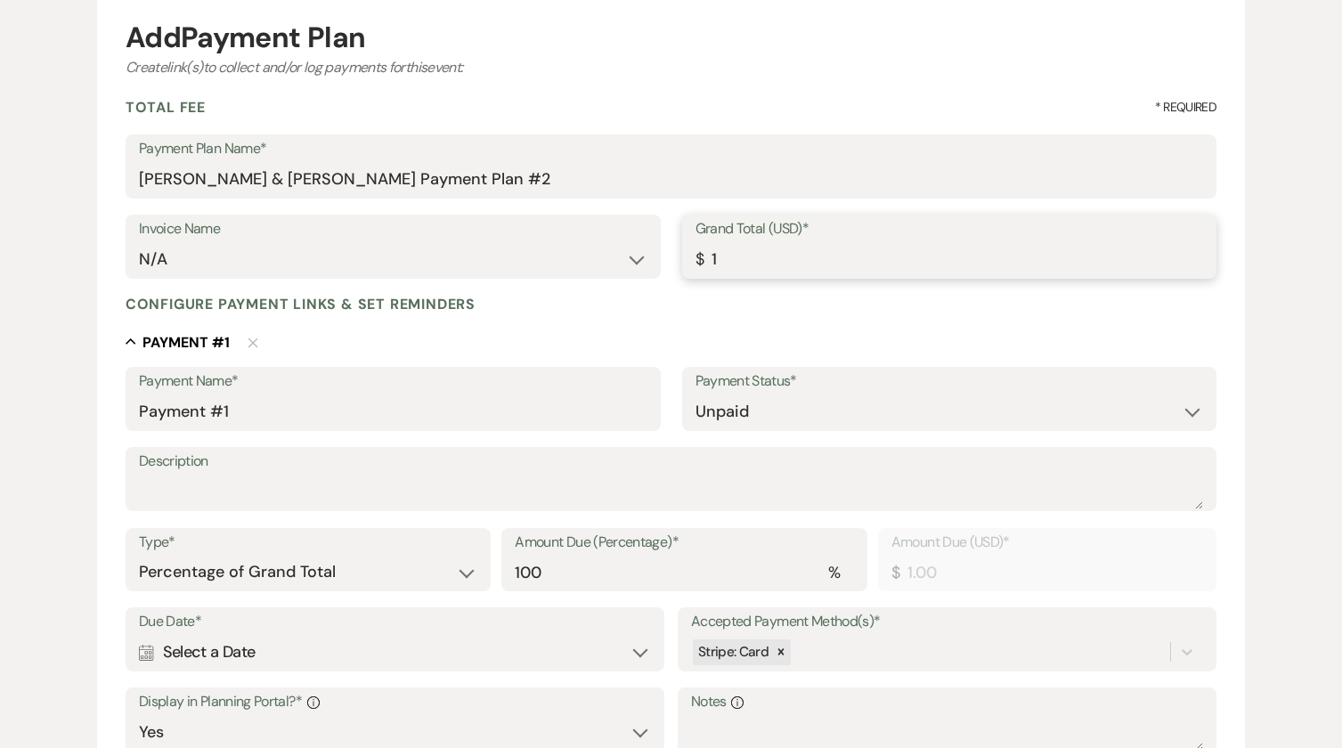
type input "10"
type input "10.00"
type input "103"
type input "103.00"
type input "1030"
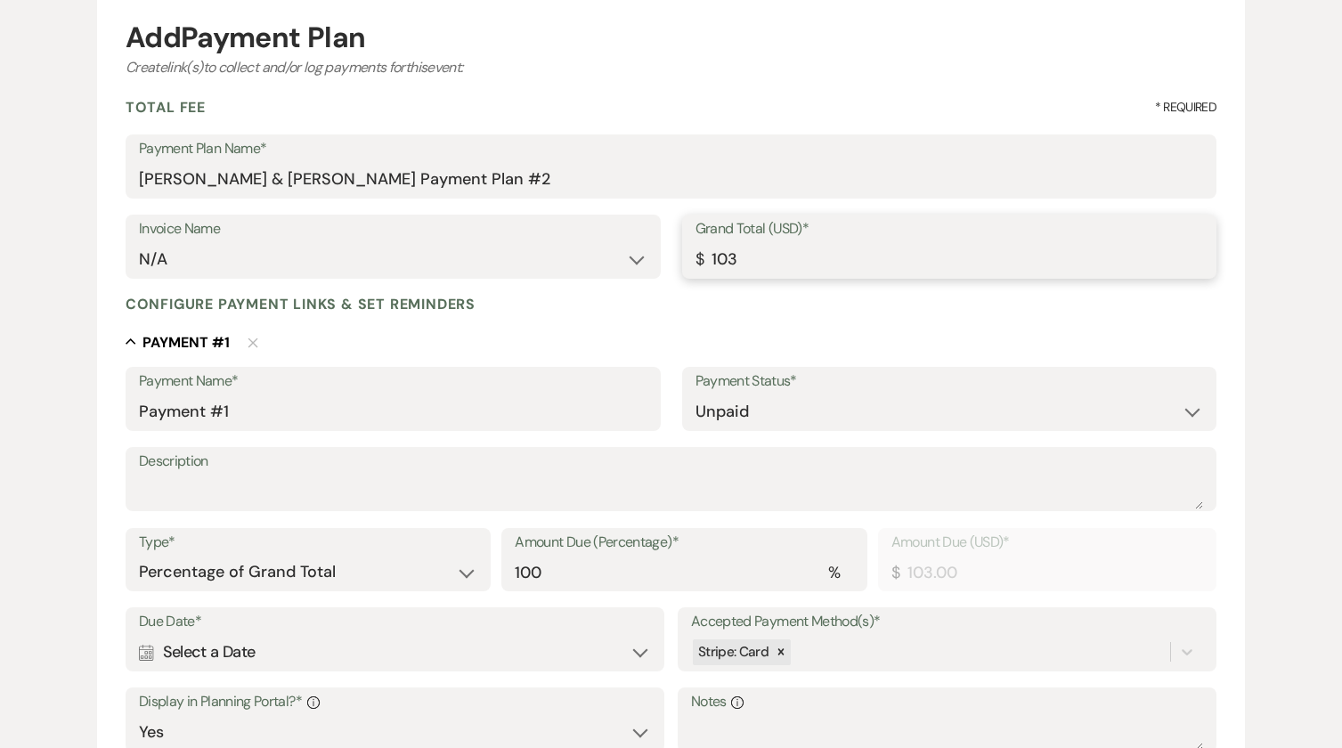
type input "1030.00"
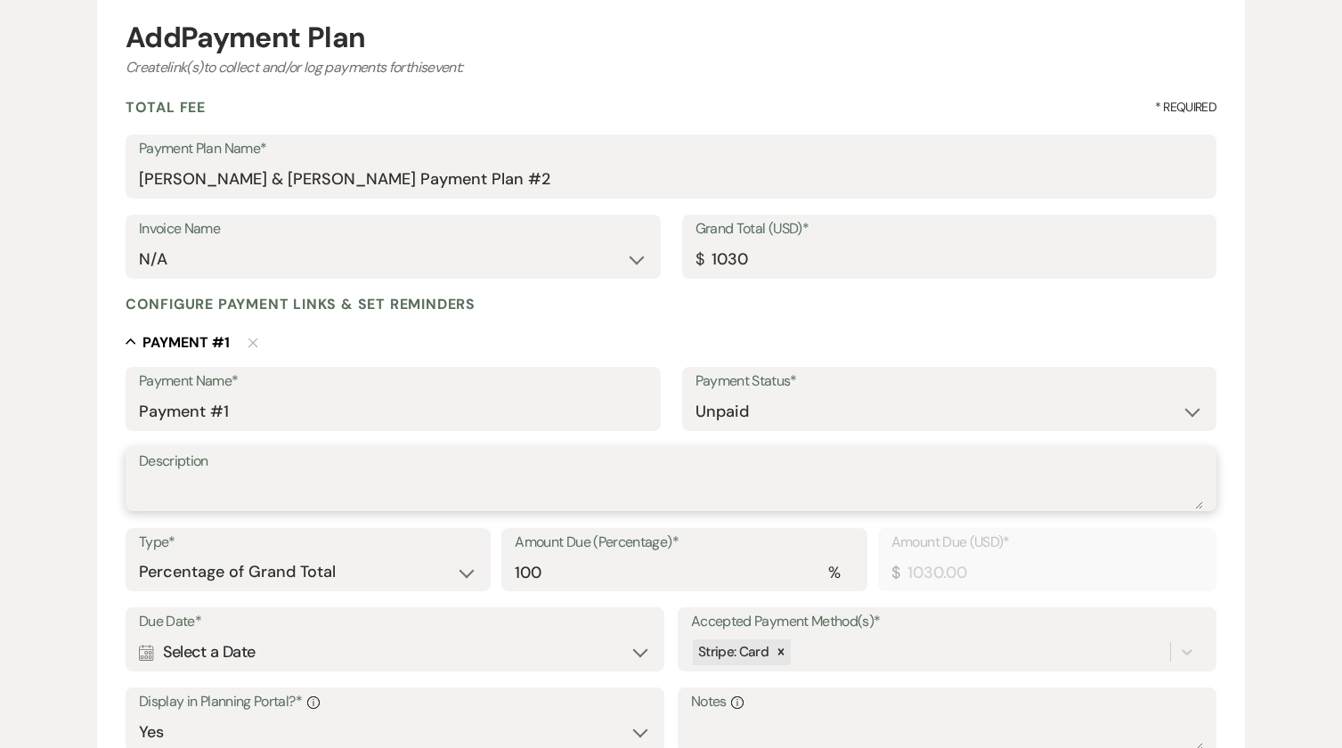
type input "1030.00"
click at [216, 474] on textarea "Description" at bounding box center [671, 492] width 1064 height 36
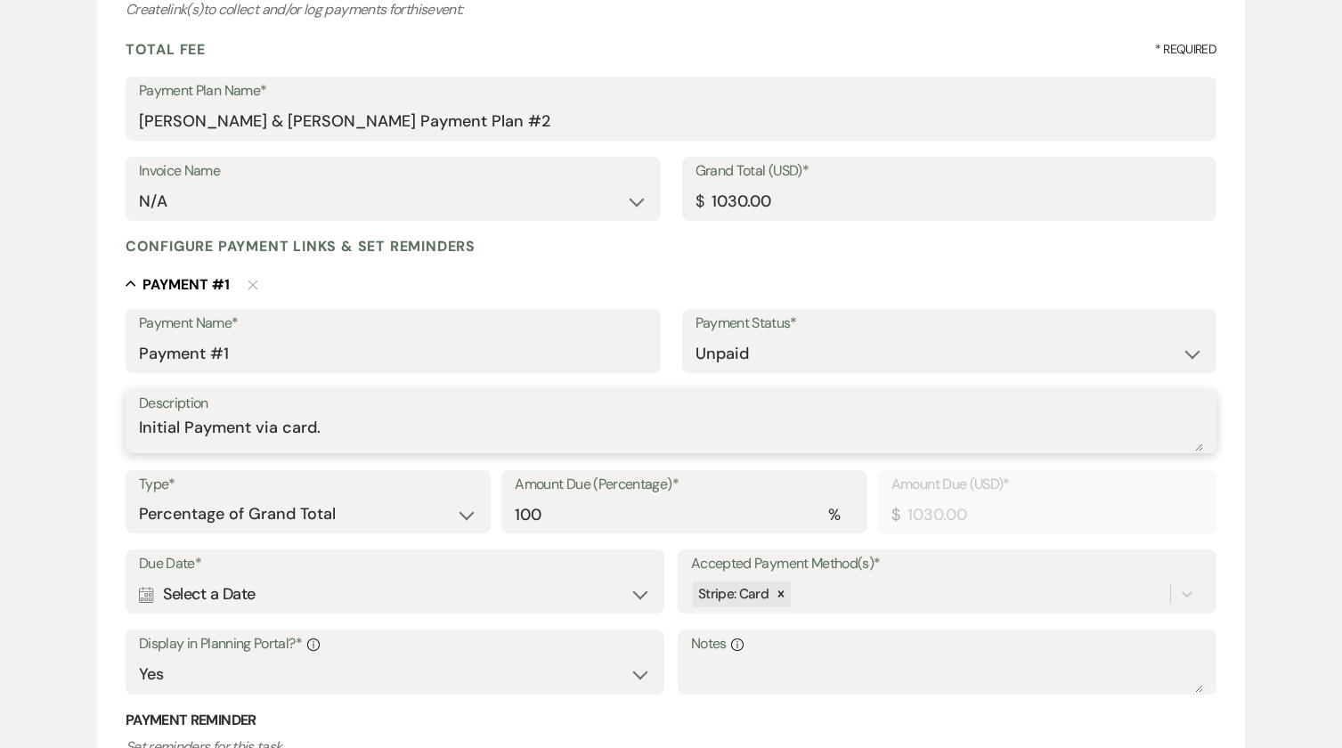
scroll to position [267, 0]
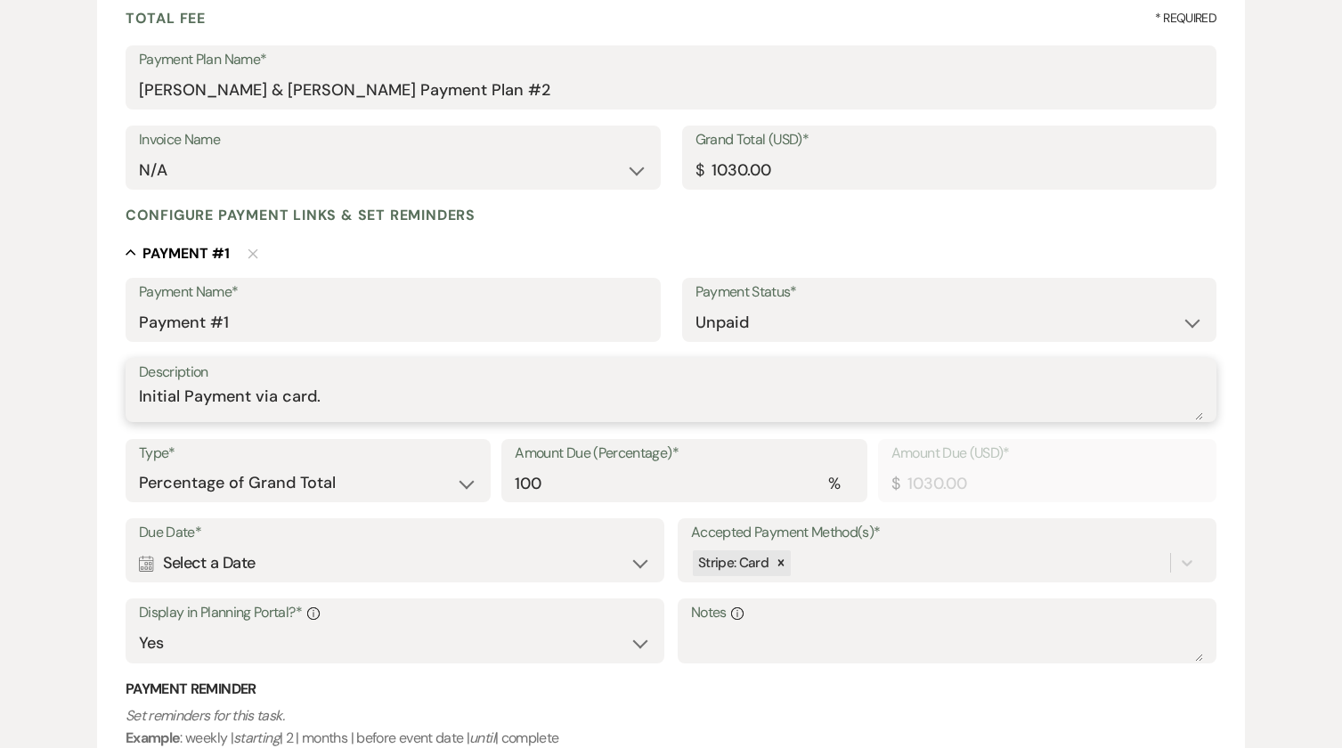
type textarea "Initial Payment via card."
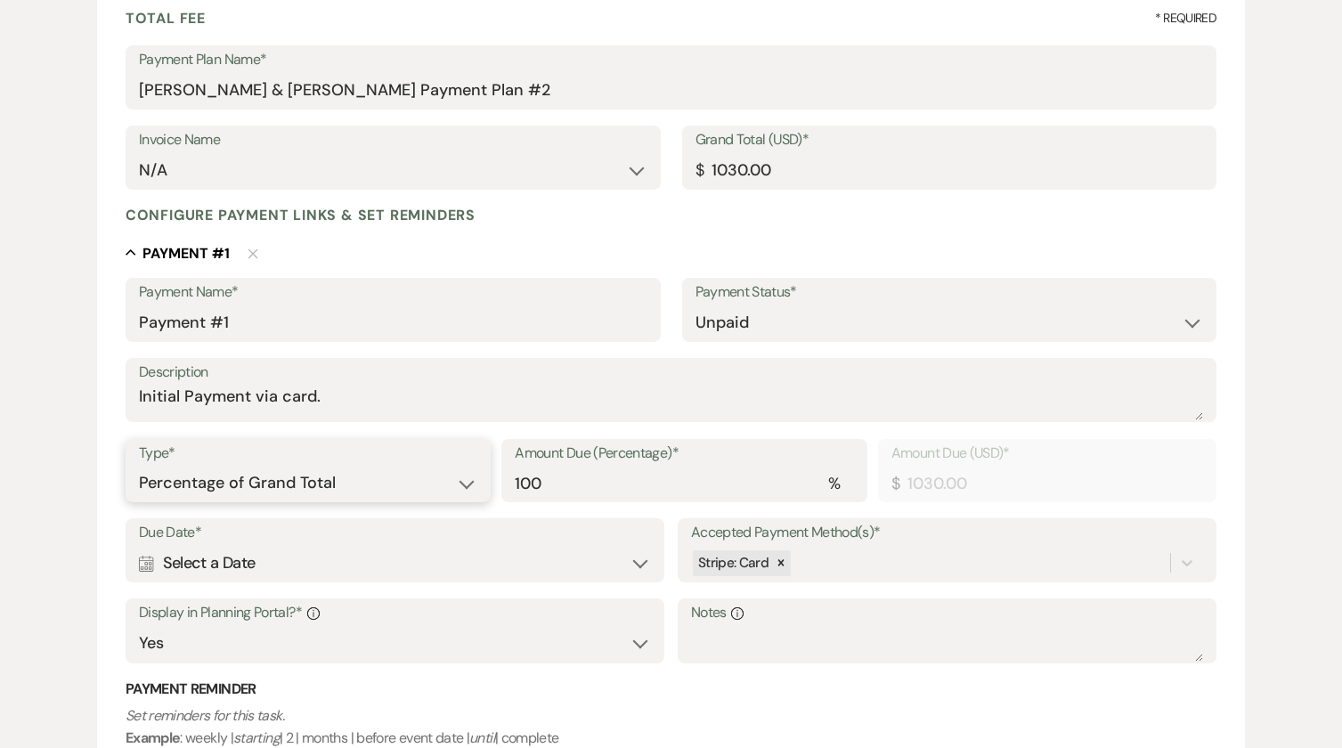
click at [475, 482] on select "Dollar Amount Percentage of Grand Total" at bounding box center [308, 483] width 338 height 35
select select "flat"
click at [139, 466] on select "Dollar Amount Percentage of Grand Total" at bounding box center [308, 483] width 338 height 35
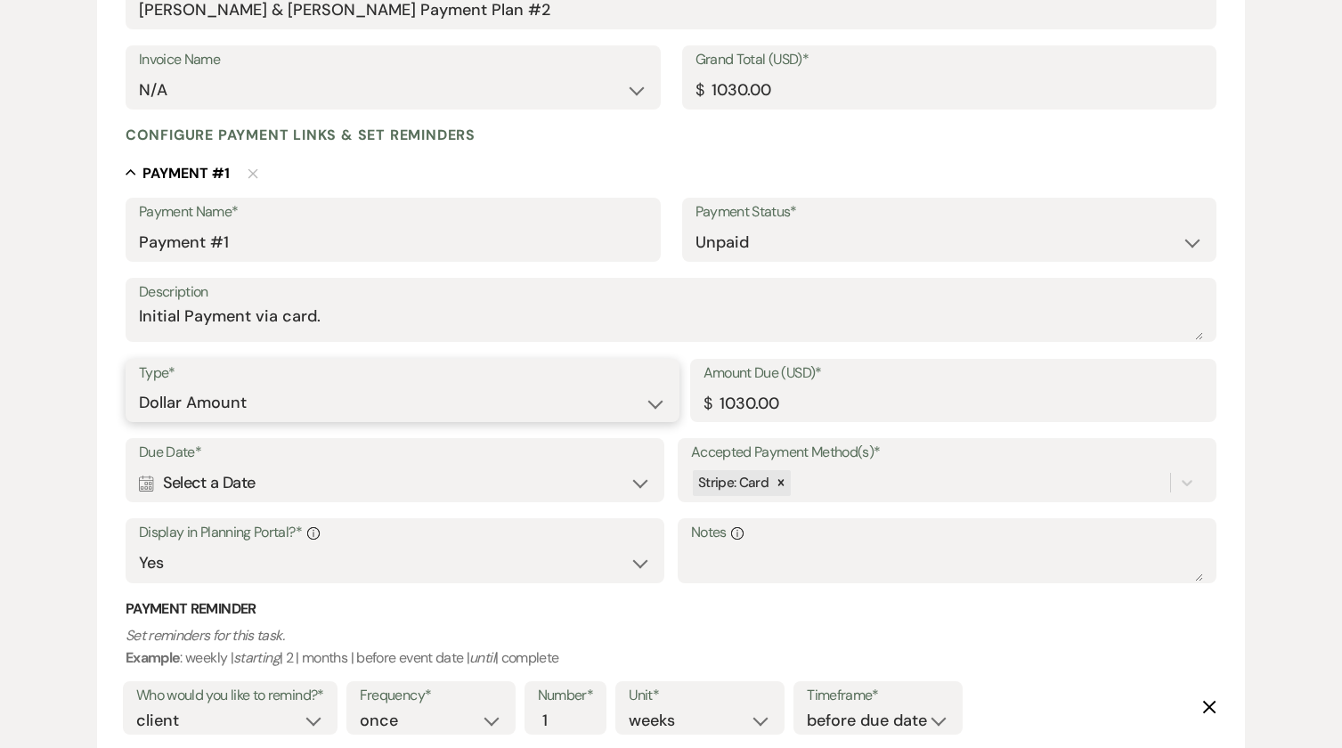
scroll to position [445, 0]
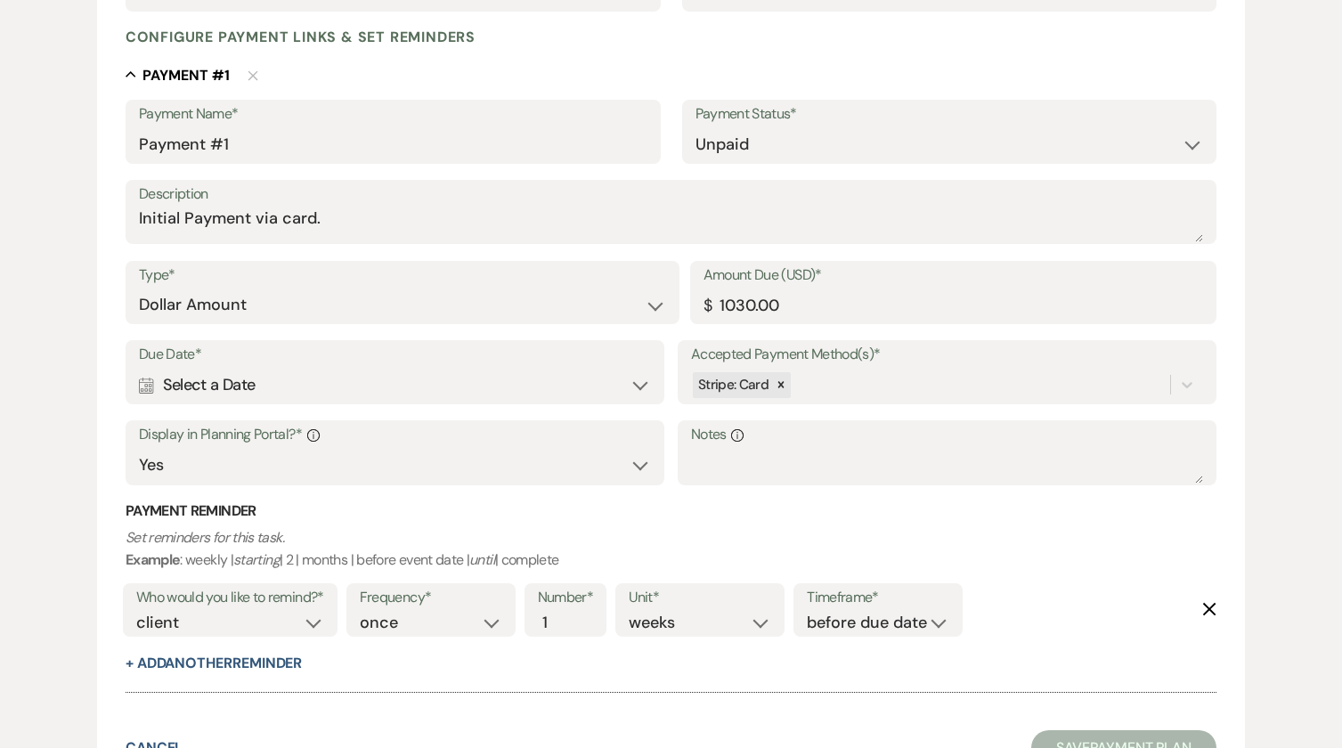
click at [646, 376] on div "Calendar Select a Date Expand" at bounding box center [395, 385] width 512 height 35
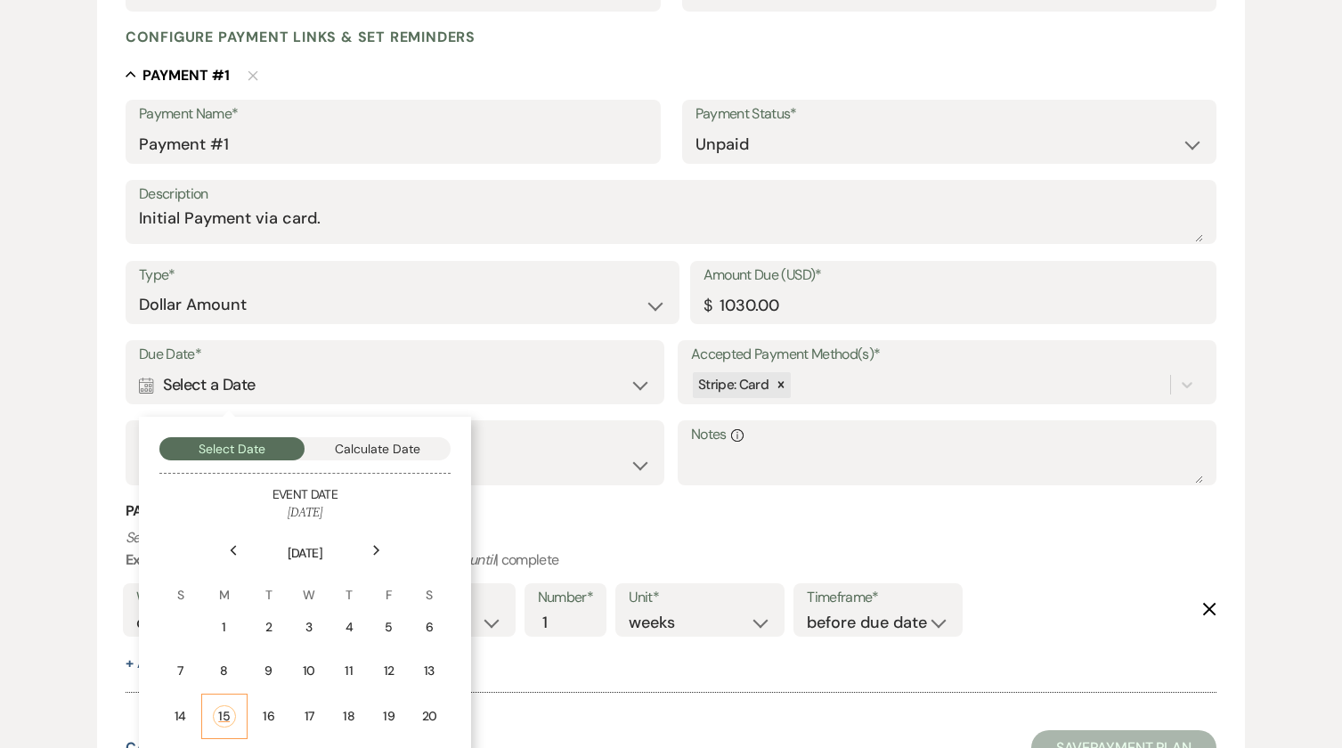
drag, startPoint x: 224, startPoint y: 713, endPoint x: 313, endPoint y: 517, distance: 216.1
click at [224, 713] on div "15" at bounding box center [224, 716] width 23 height 22
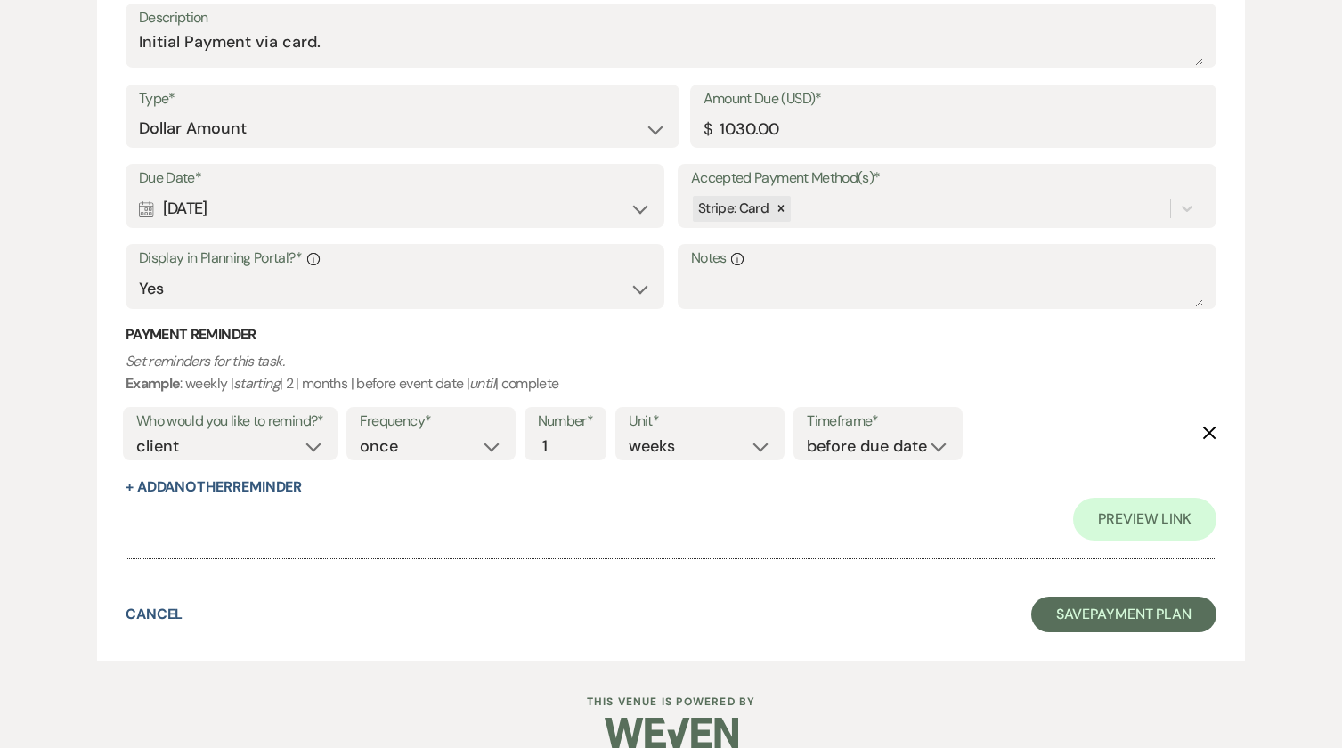
scroll to position [624, 0]
click at [1207, 427] on icon "Delete" at bounding box center [1209, 431] width 14 height 14
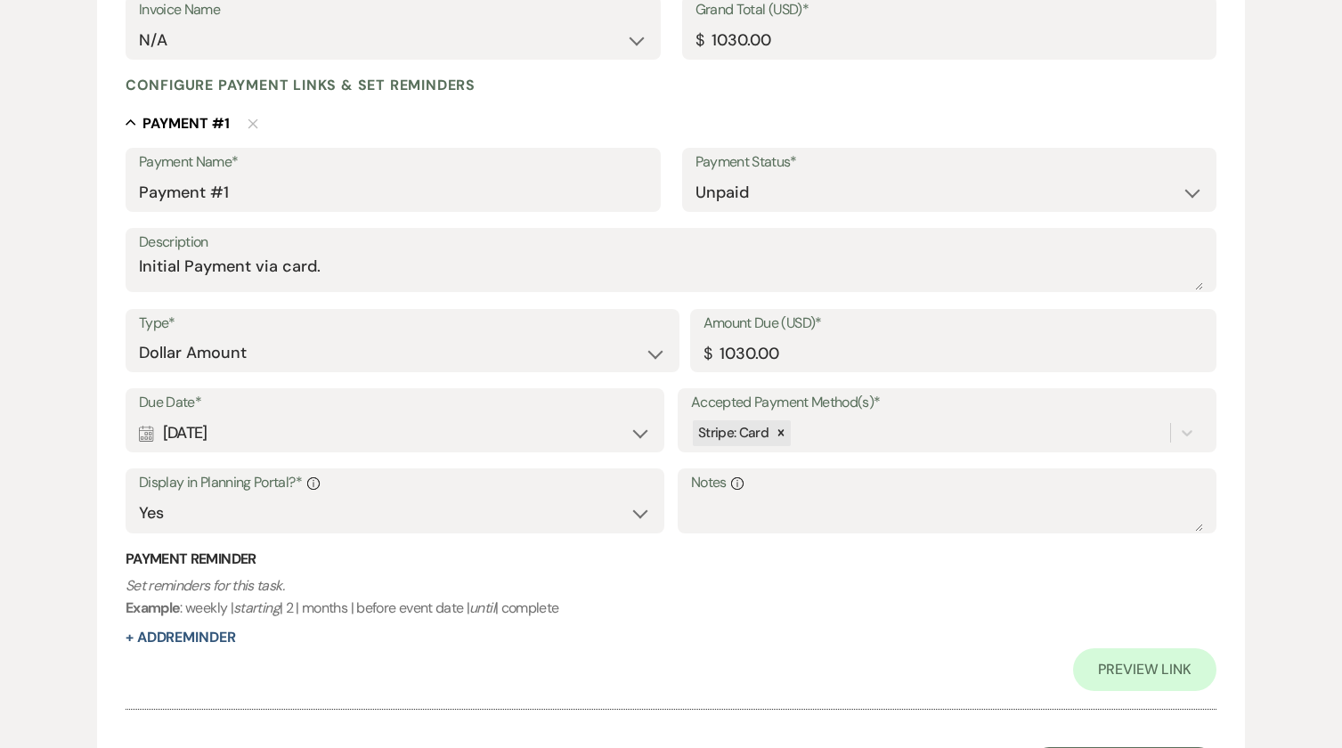
scroll to position [575, 0]
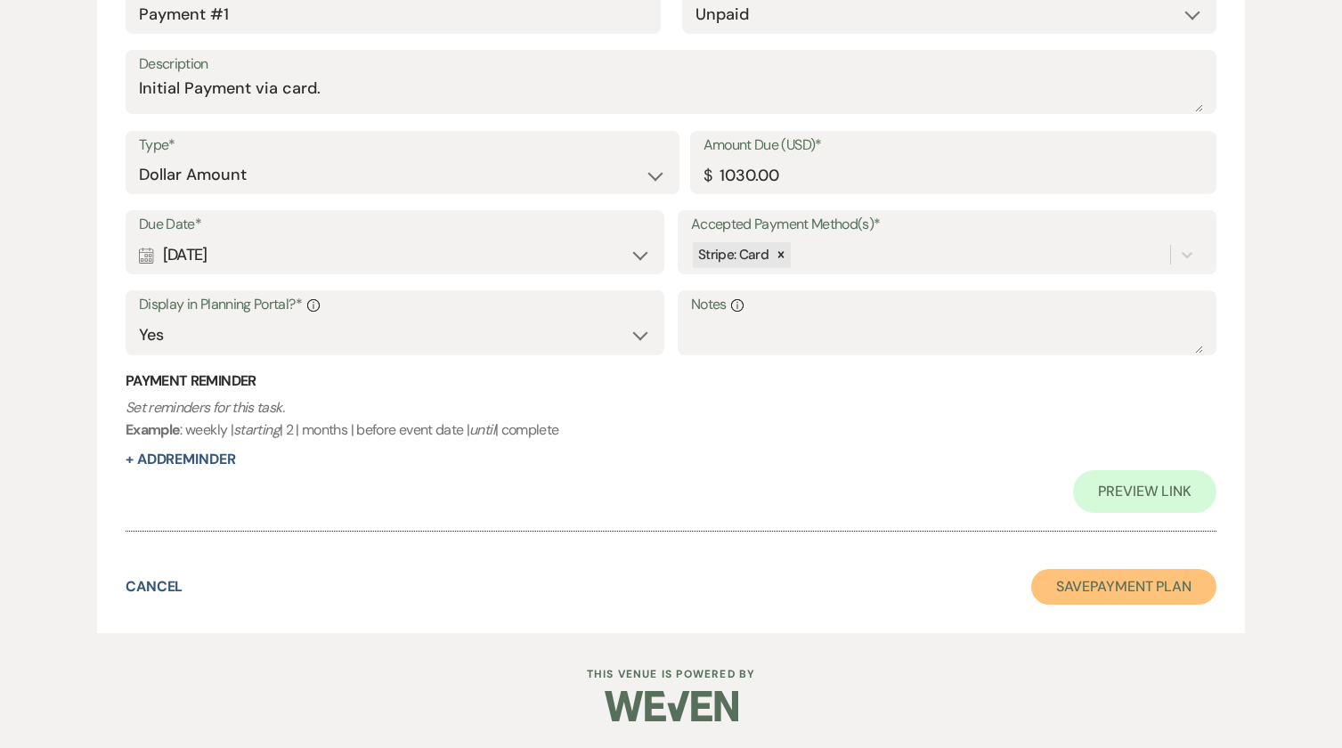
click at [1130, 585] on button "Save Payment Plan" at bounding box center [1123, 587] width 185 height 36
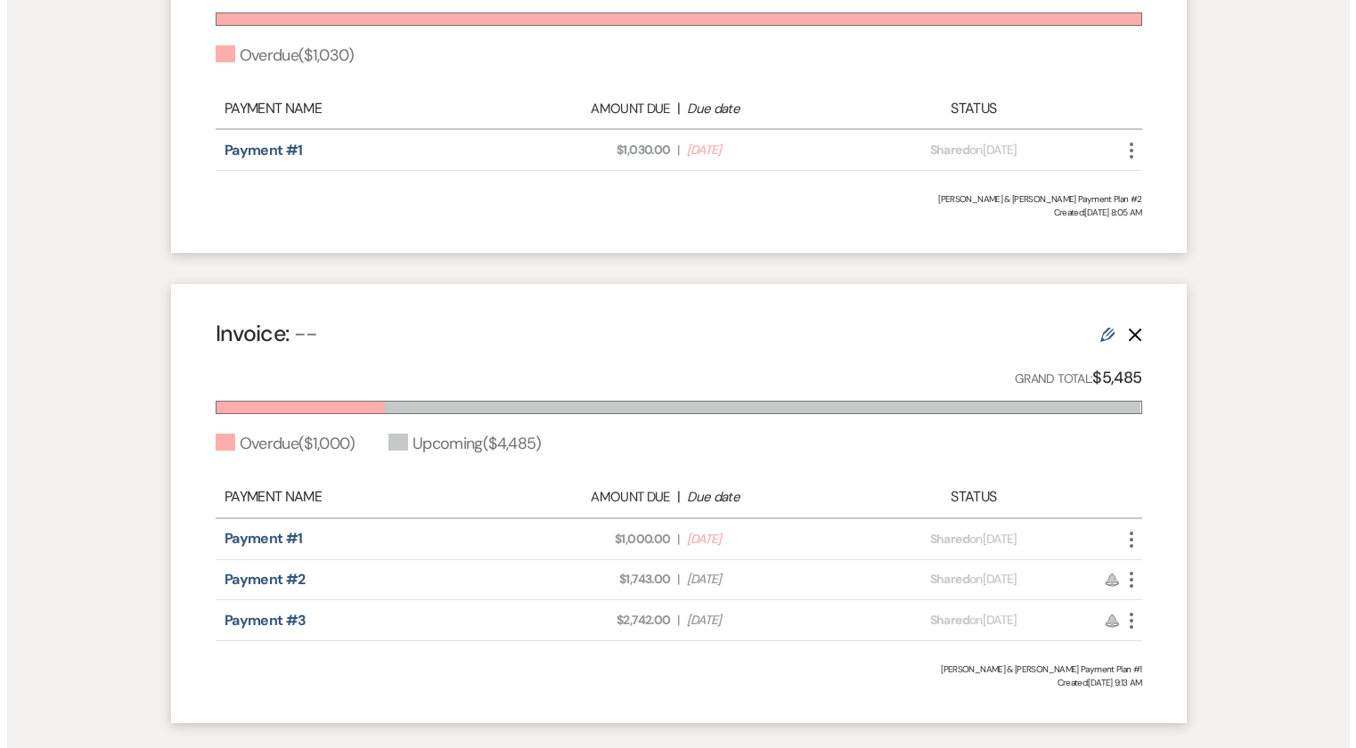
scroll to position [445, 0]
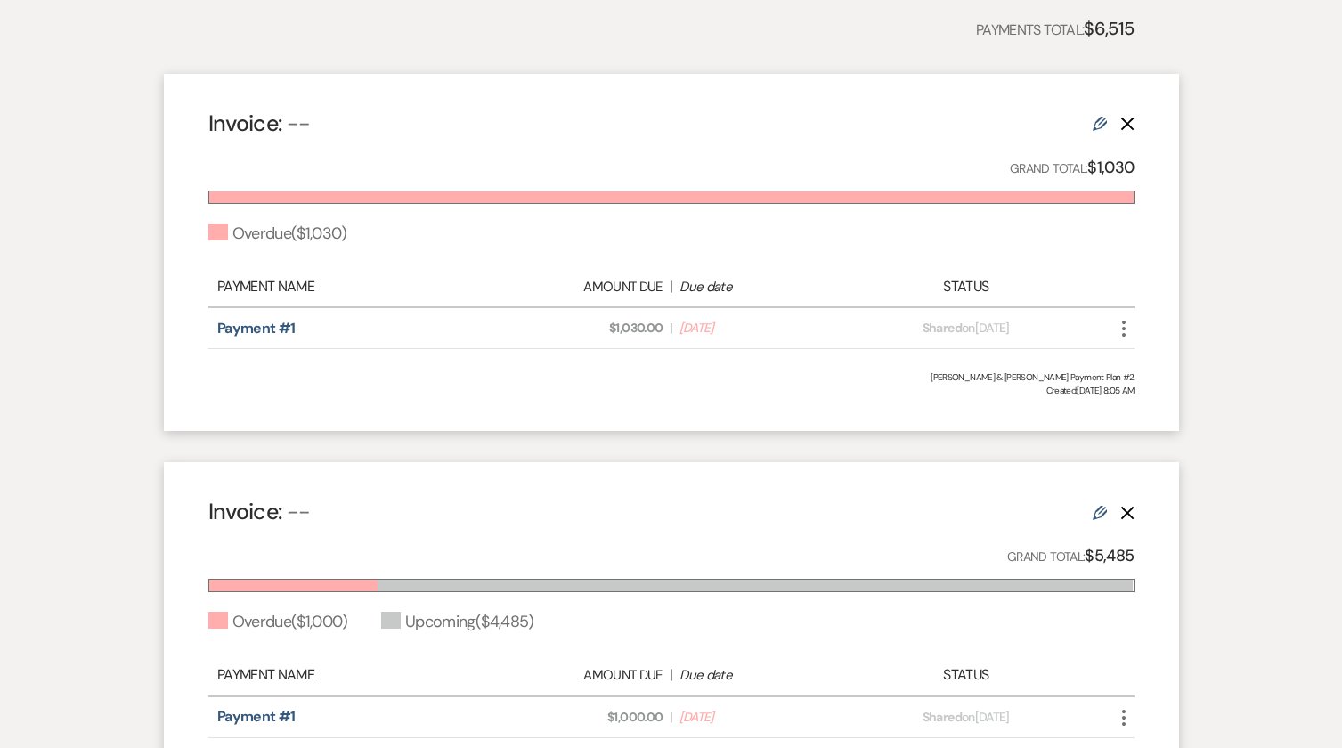
click at [1126, 328] on icon "More" at bounding box center [1123, 328] width 21 height 21
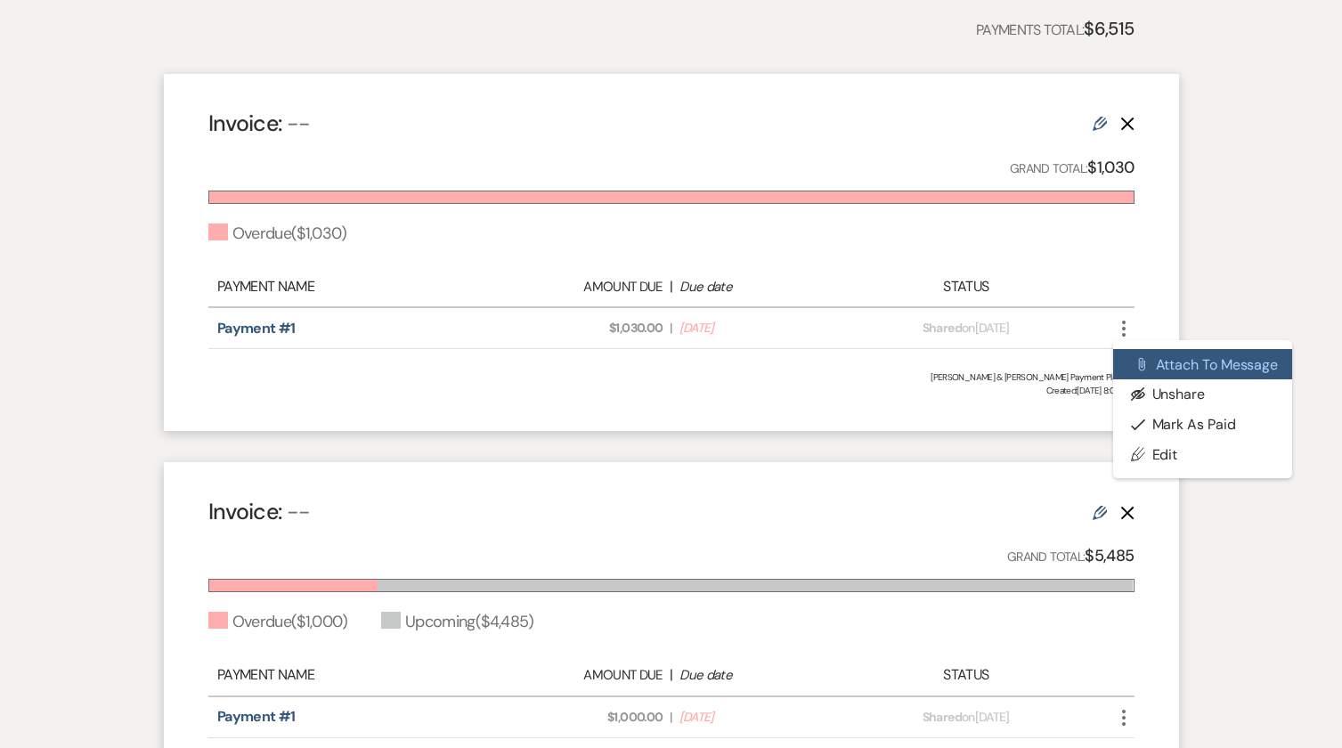
click at [1160, 370] on button "Attach File Attach to Message" at bounding box center [1203, 364] width 180 height 30
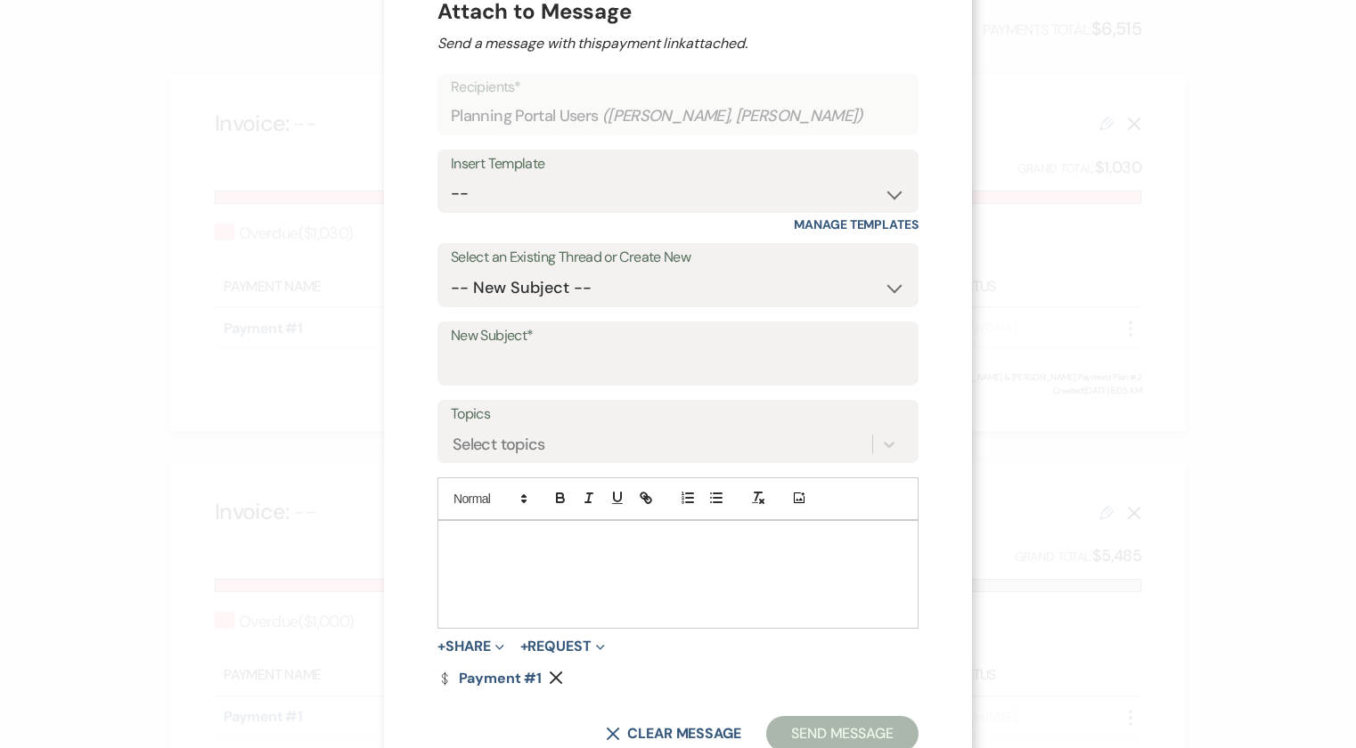
scroll to position [89, 0]
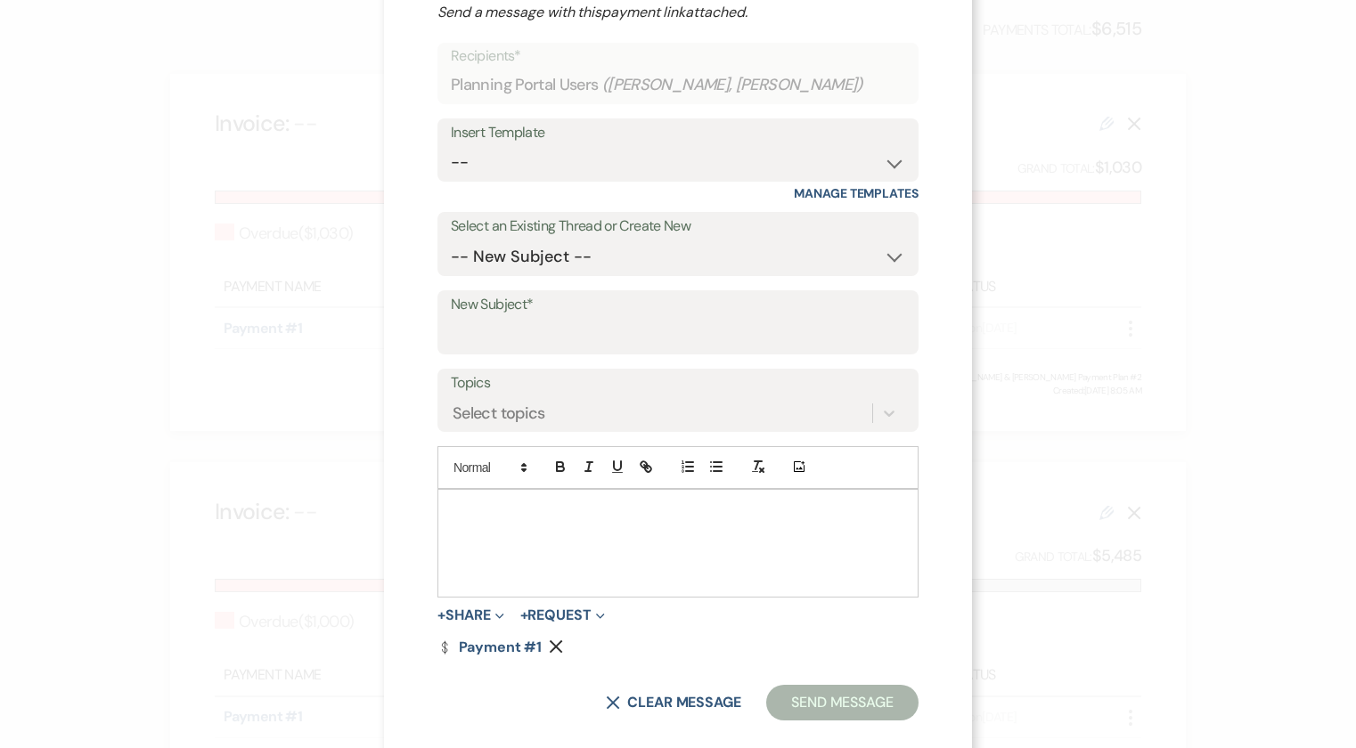
click at [498, 525] on div at bounding box center [677, 543] width 479 height 107
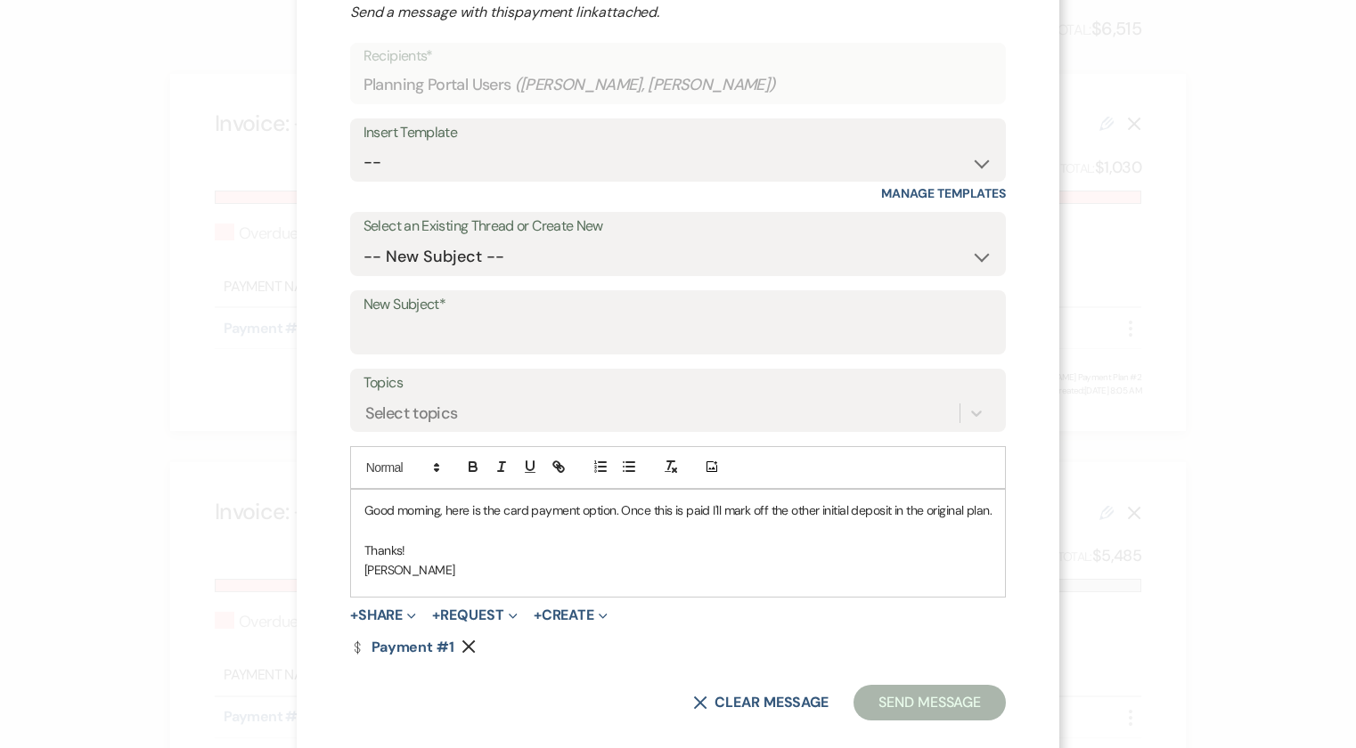
click at [884, 634] on form "Recipients* Planning Portal Users ( Madalyn Phelps, Ryan Hoade ) Insert Templat…" at bounding box center [678, 382] width 656 height 678
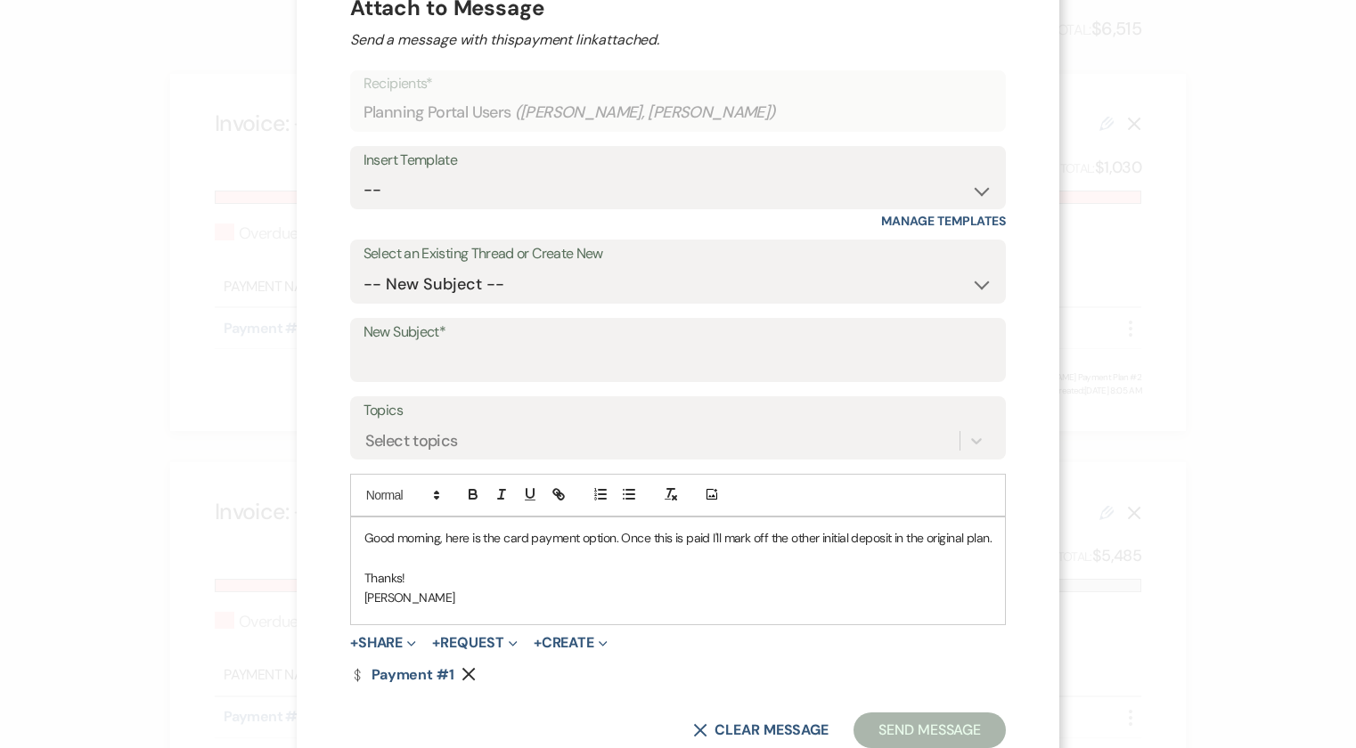
scroll to position [0, 0]
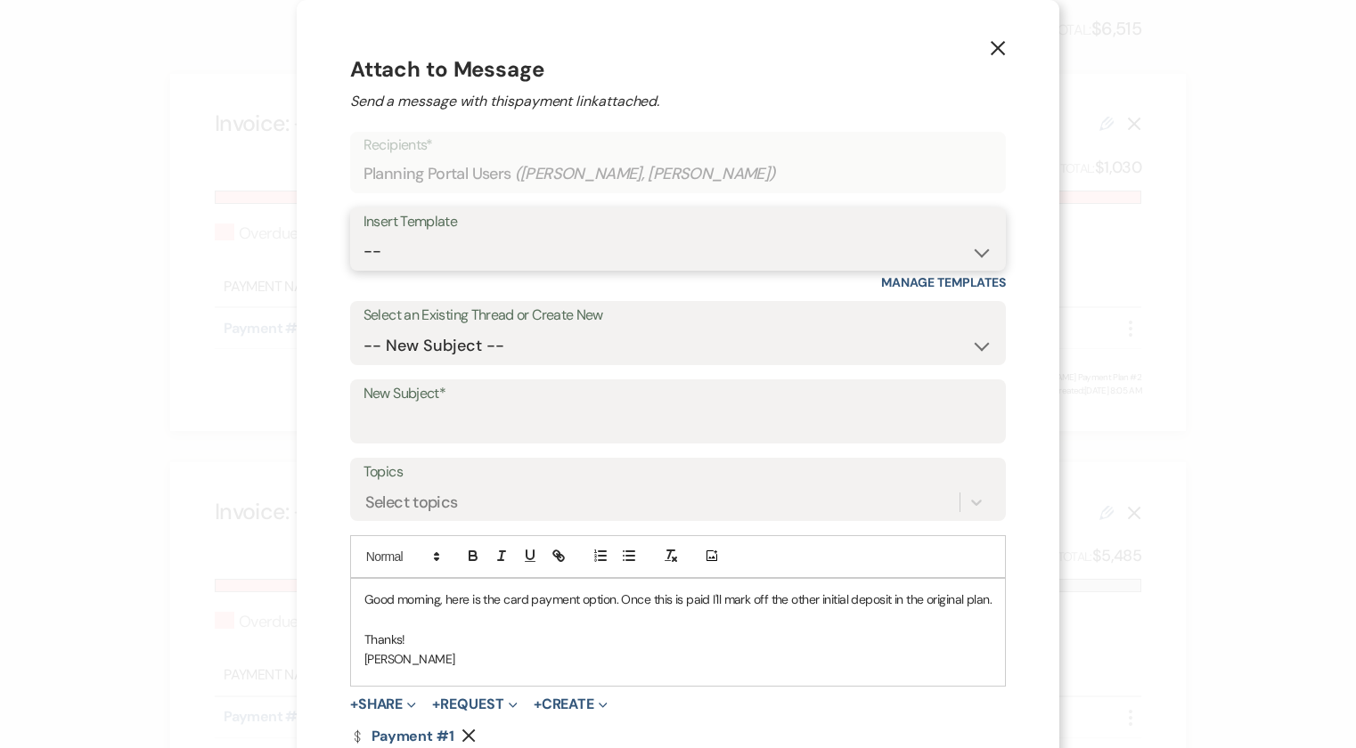
click at [929, 257] on select "-- Weven Planning Portal Introduction (Booked Events) Initial Inquiry Response …" at bounding box center [677, 251] width 629 height 35
click at [469, 244] on select "-- Weven Planning Portal Introduction (Booked Events) Initial Inquiry Response …" at bounding box center [677, 251] width 629 height 35
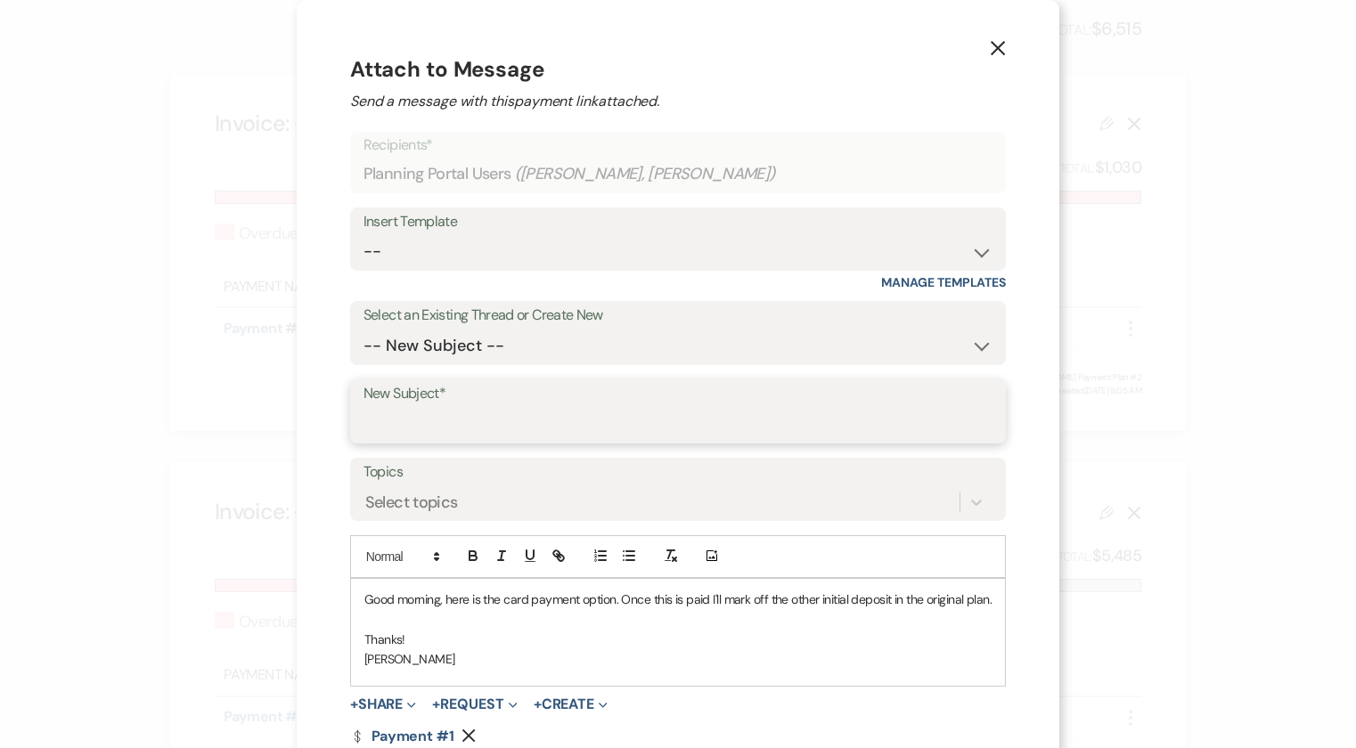
click at [412, 411] on input "New Subject*" at bounding box center [677, 424] width 629 height 35
type input "Payment Plan"
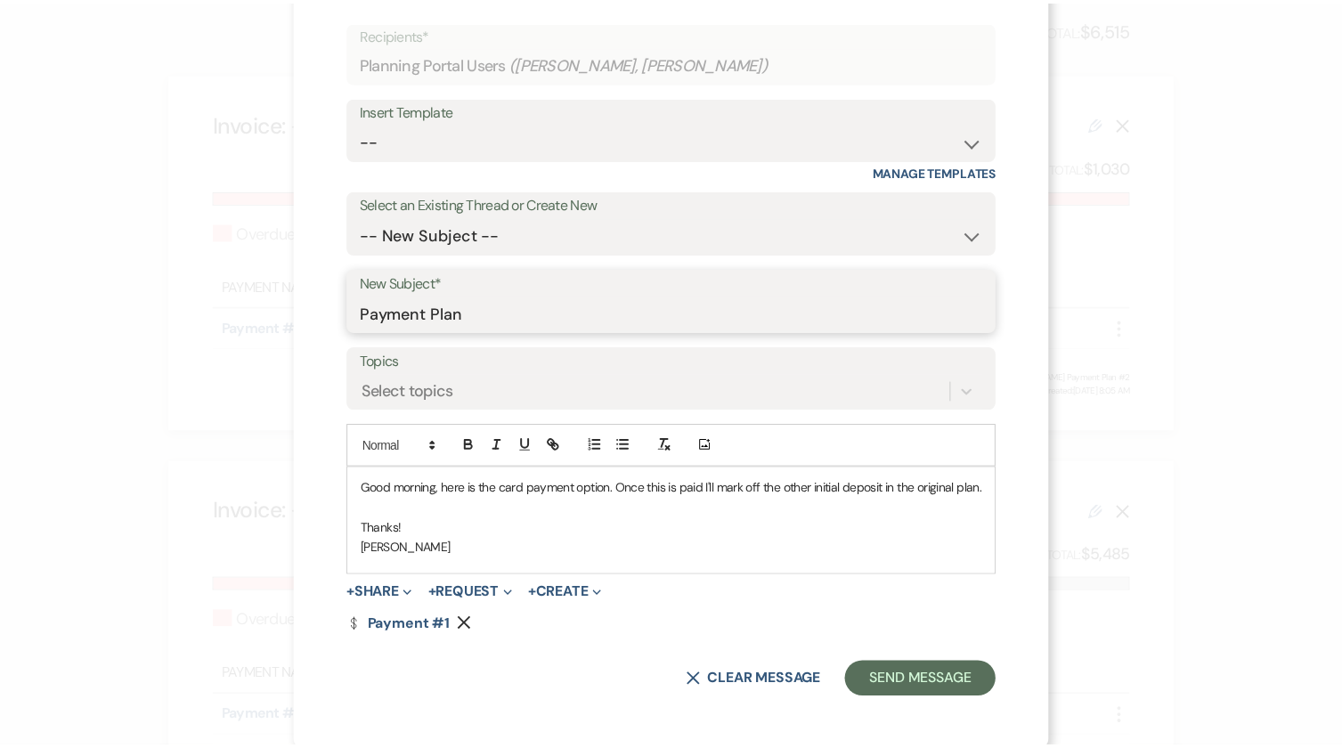
scroll to position [115, 0]
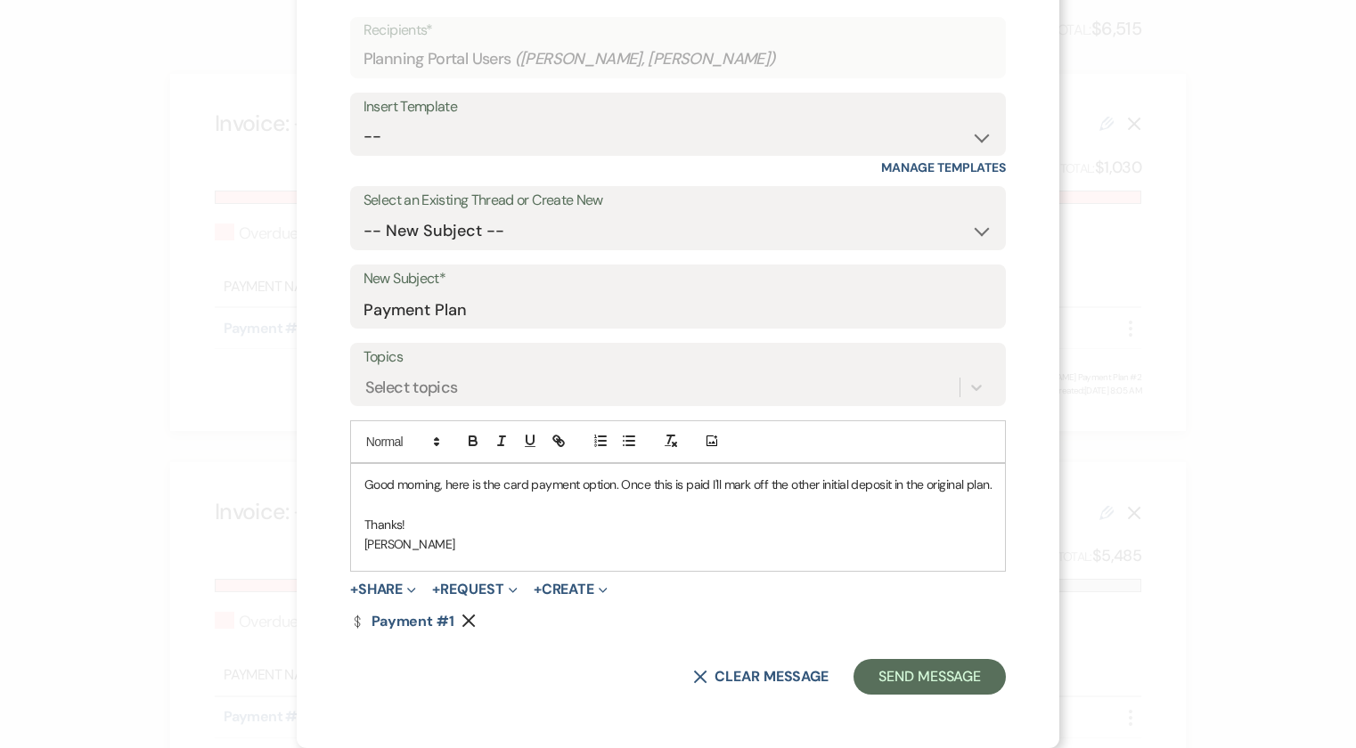
click at [558, 651] on form "Recipients* Planning Portal Users ( Madalyn Phelps, Ryan Hoade ) Insert Templat…" at bounding box center [678, 356] width 656 height 678
click at [908, 672] on button "Send Message" at bounding box center [929, 677] width 152 height 36
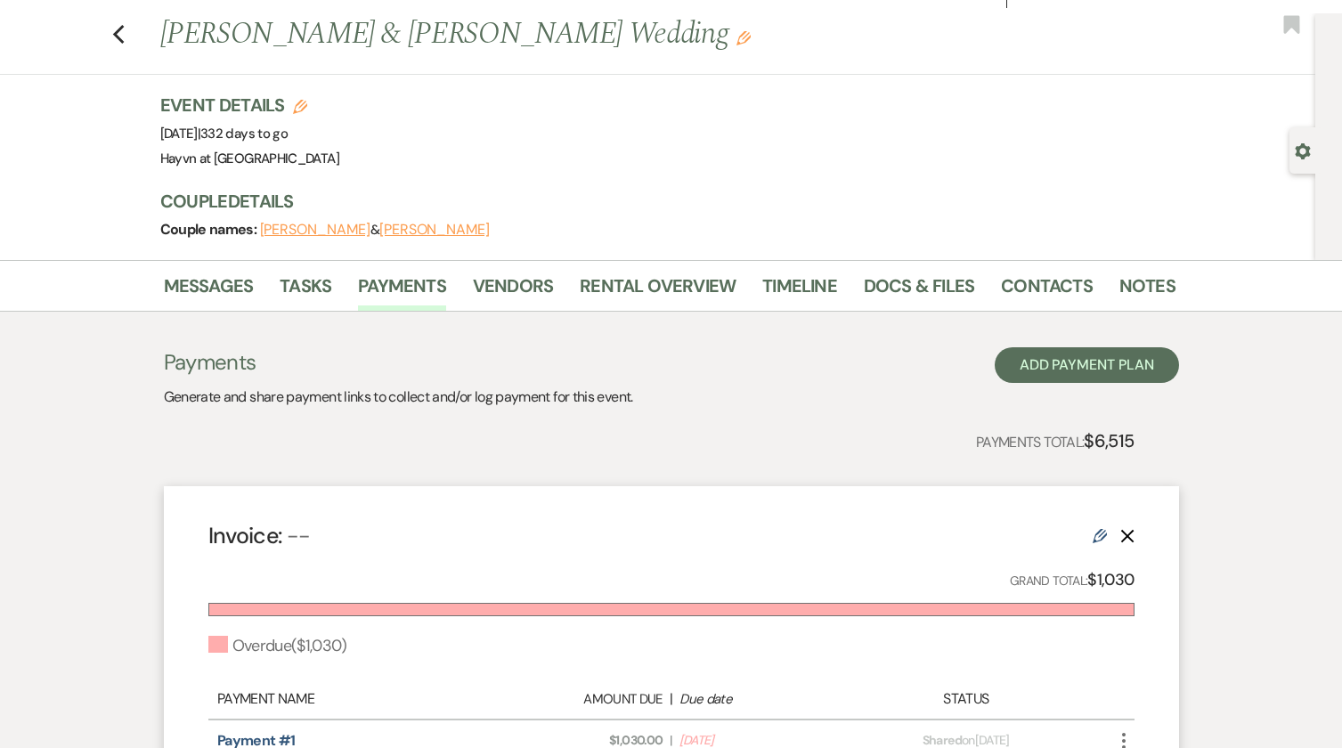
scroll to position [0, 0]
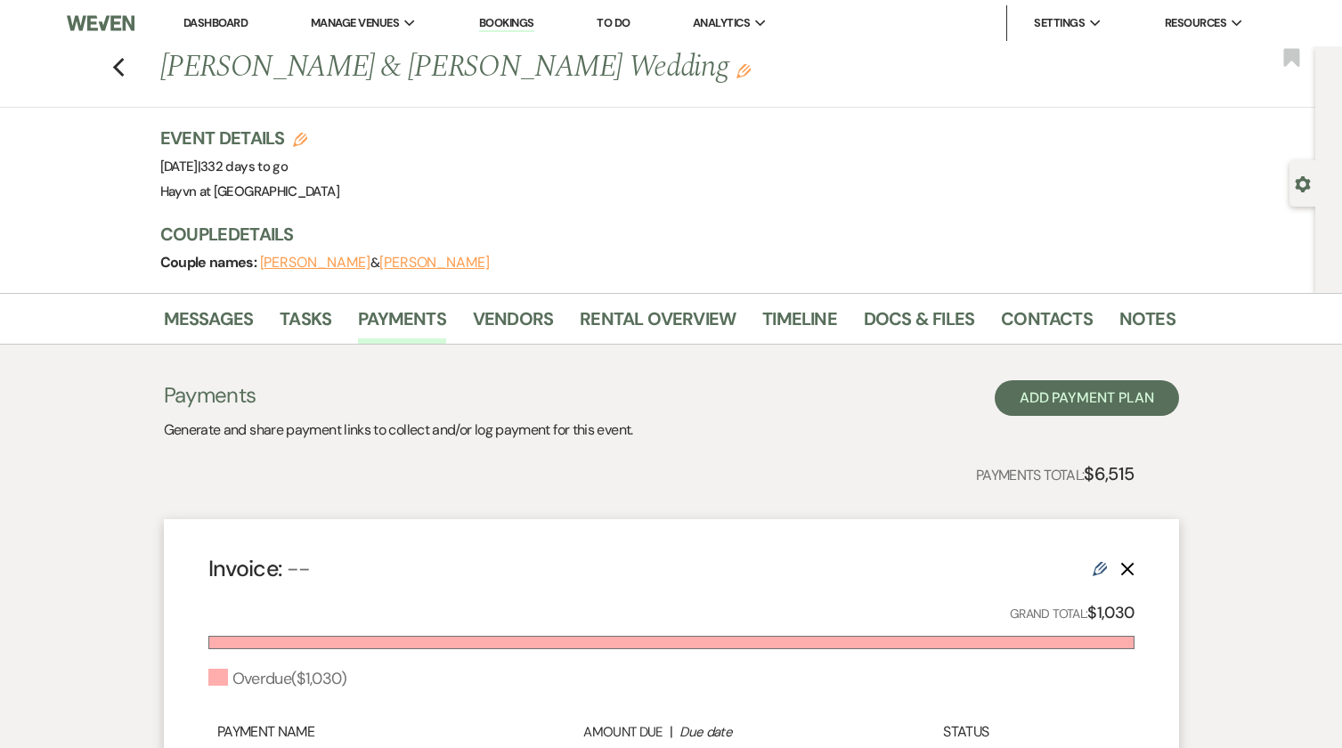
click at [223, 17] on link "Dashboard" at bounding box center [215, 22] width 64 height 15
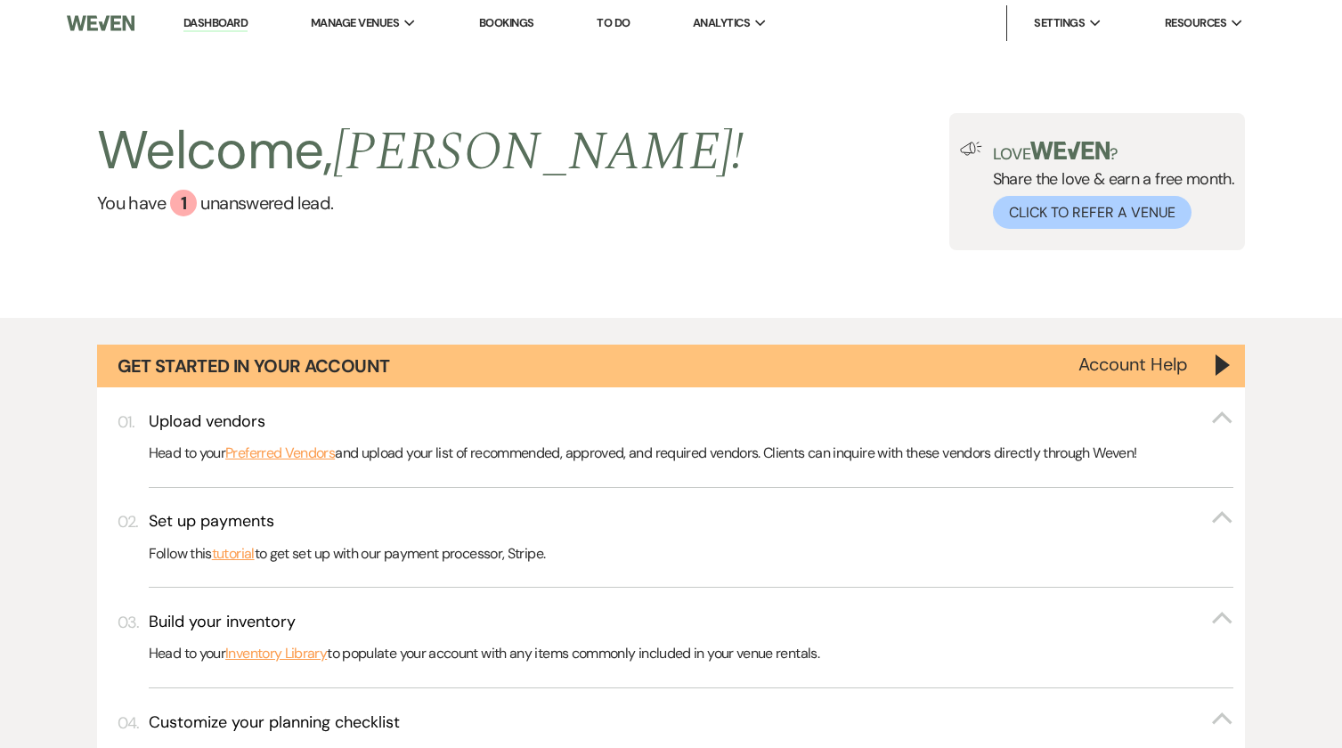
click at [110, 23] on img at bounding box center [100, 22] width 67 height 37
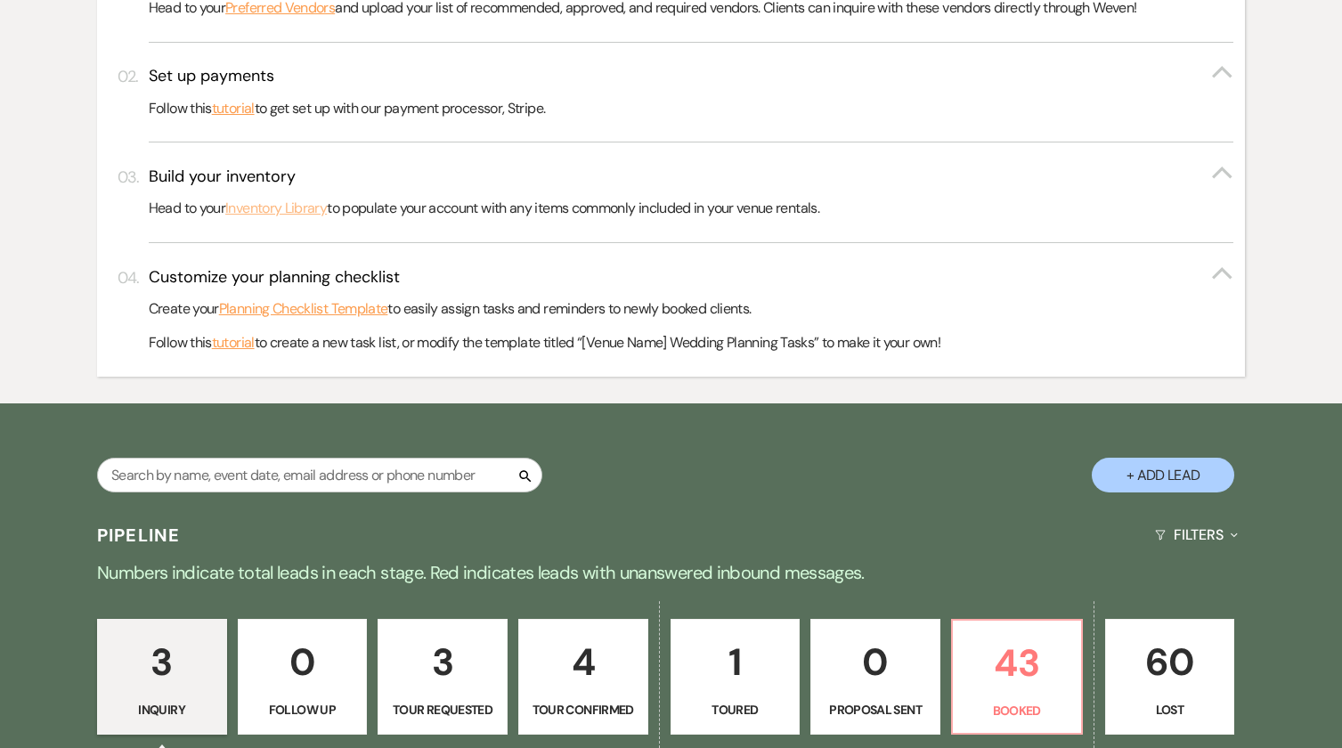
scroll to position [891, 0]
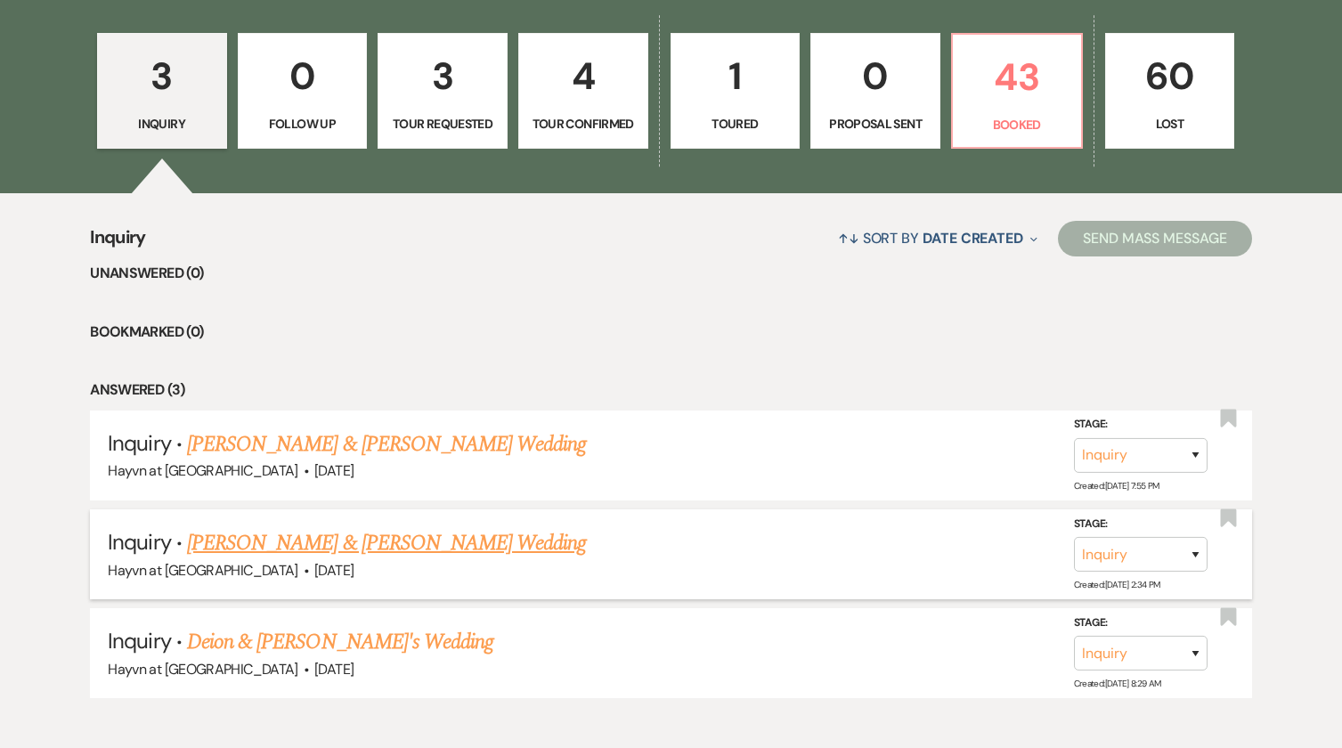
scroll to position [1127, 0]
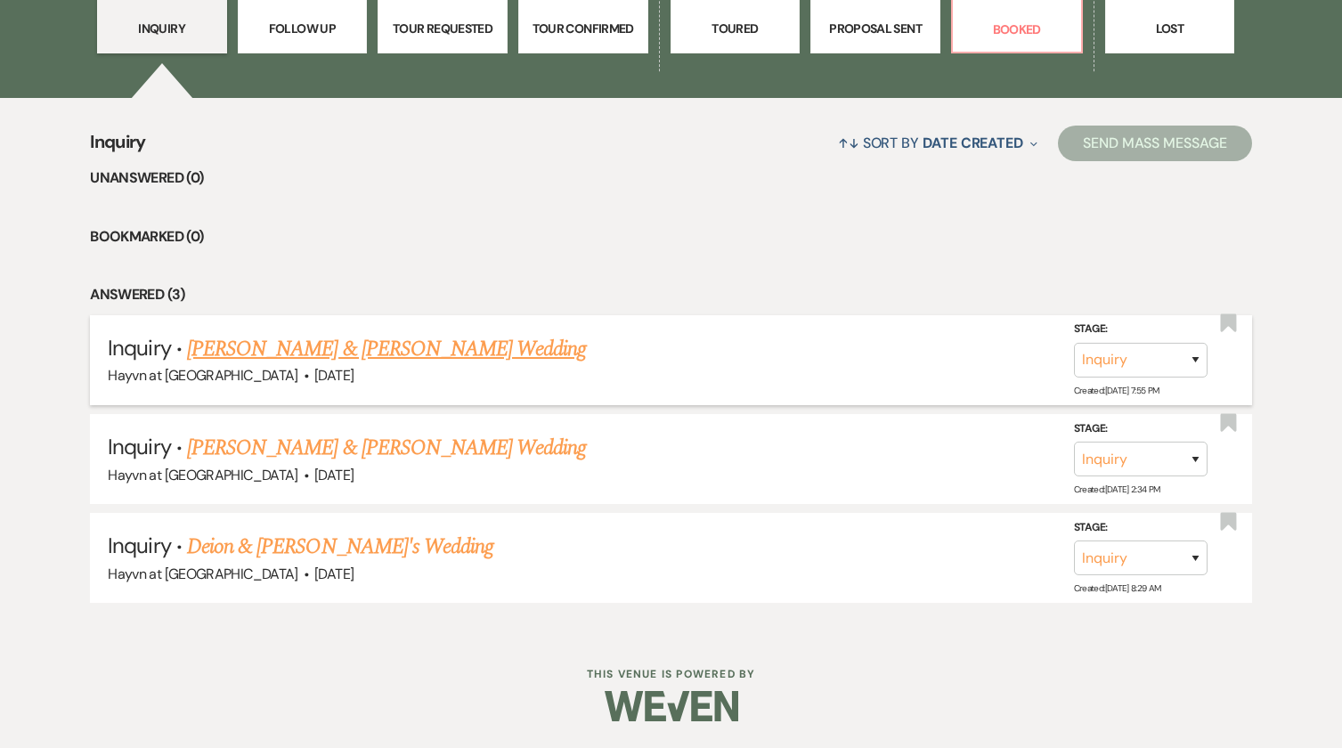
click at [488, 355] on link "[PERSON_NAME] & [PERSON_NAME] Wedding" at bounding box center [386, 349] width 399 height 32
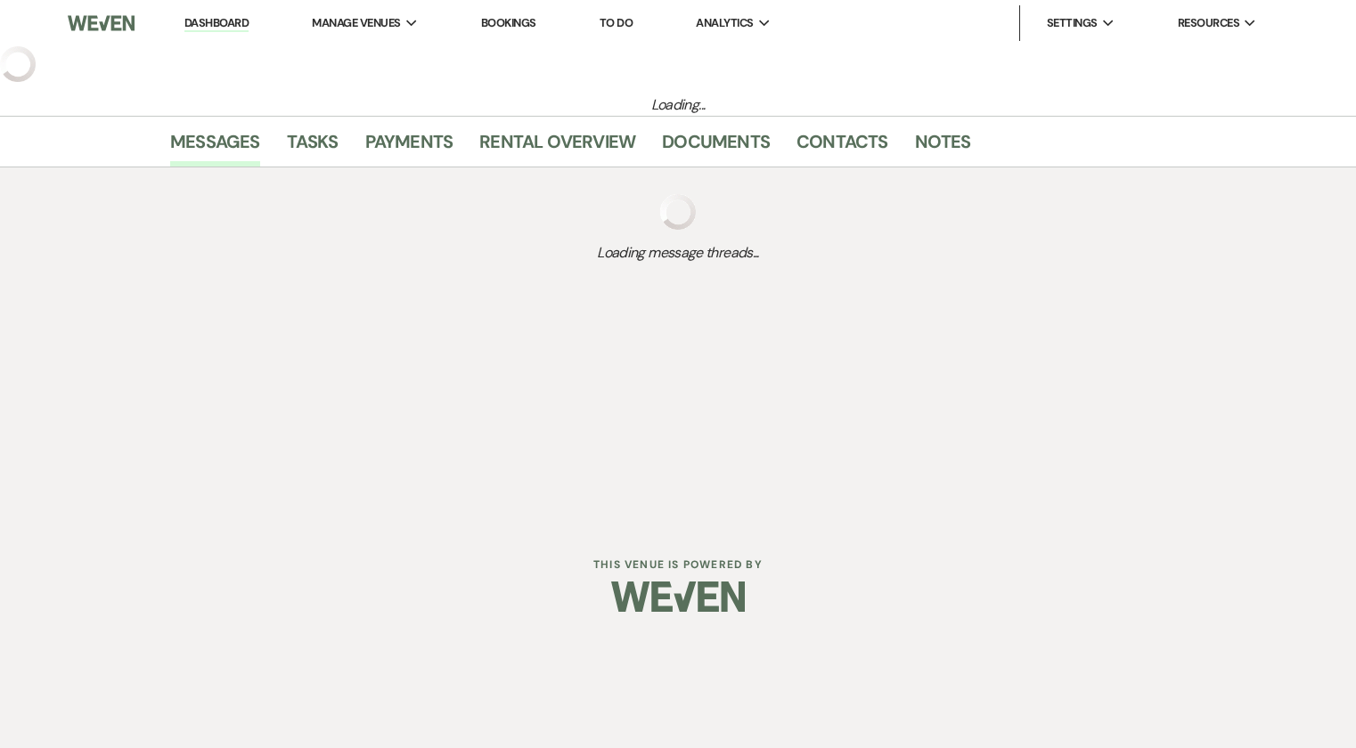
select select "5"
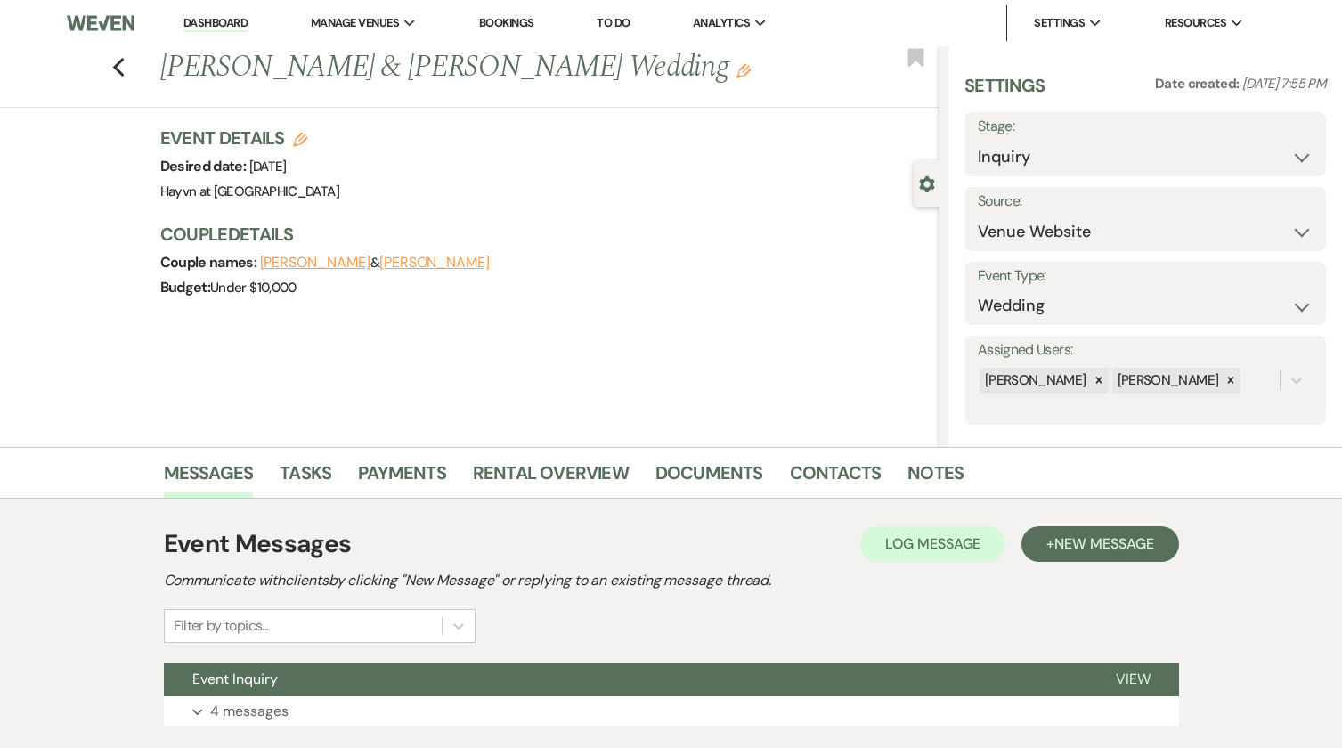
drag, startPoint x: 685, startPoint y: 64, endPoint x: 171, endPoint y: 55, distance: 514.0
click at [171, 55] on h1 "Benjamin Smith & Felicia Villalobos's Wedding Edit" at bounding box center [468, 67] width 616 height 43
copy h1 "[PERSON_NAME] & [PERSON_NAME] Wedding"
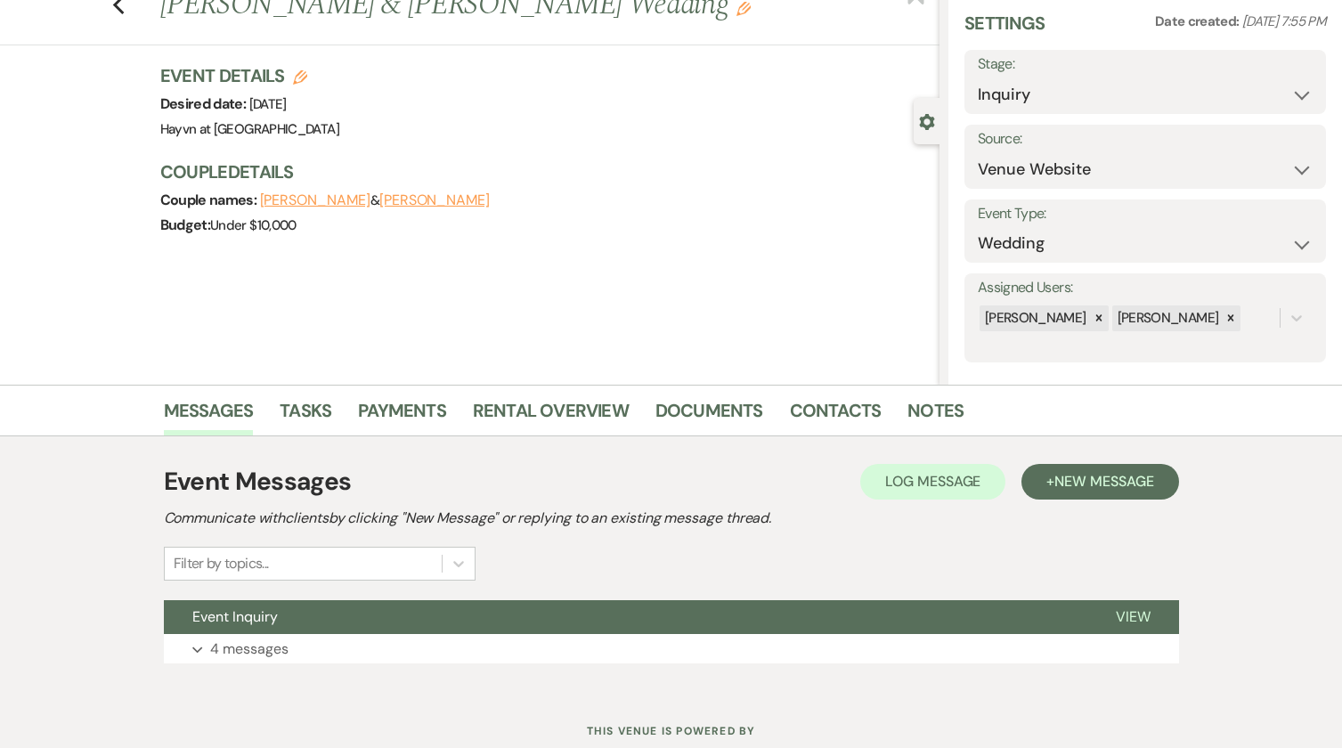
scroll to position [119, 0]
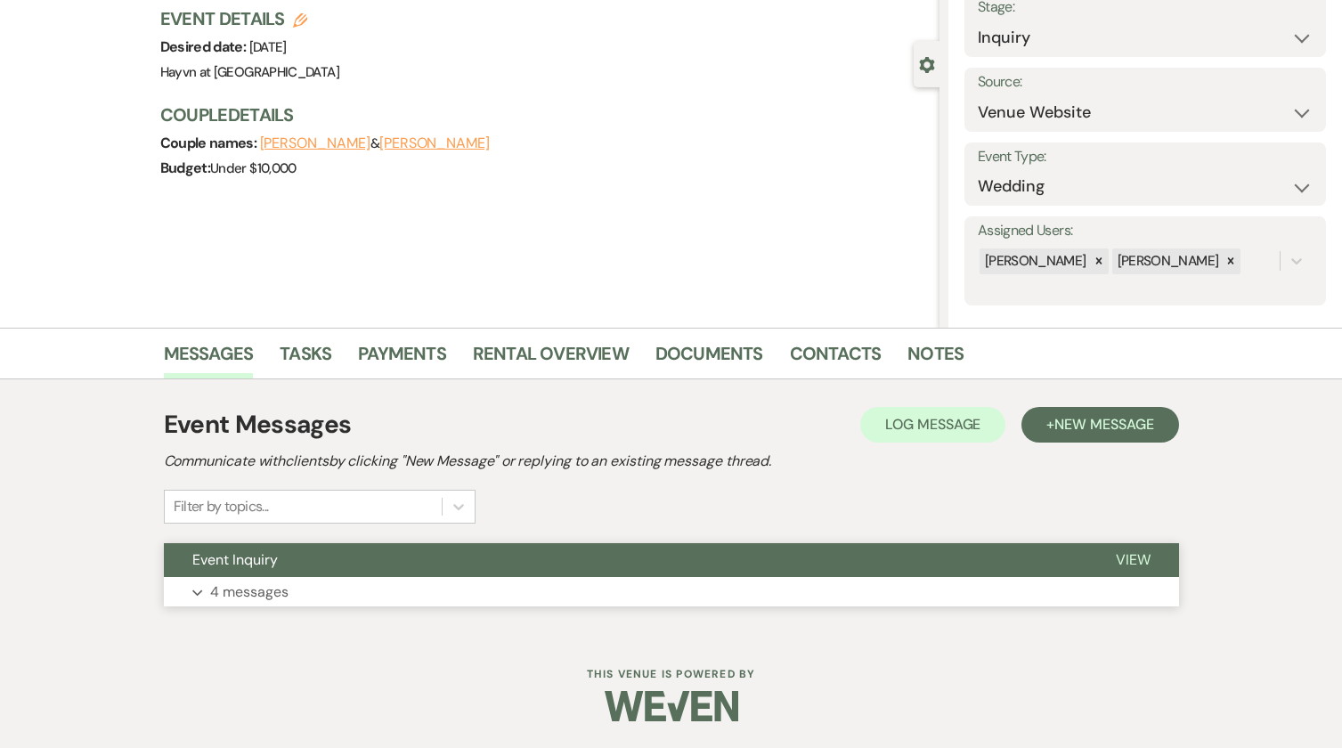
click at [196, 583] on button "Expand 4 messages" at bounding box center [671, 592] width 1015 height 30
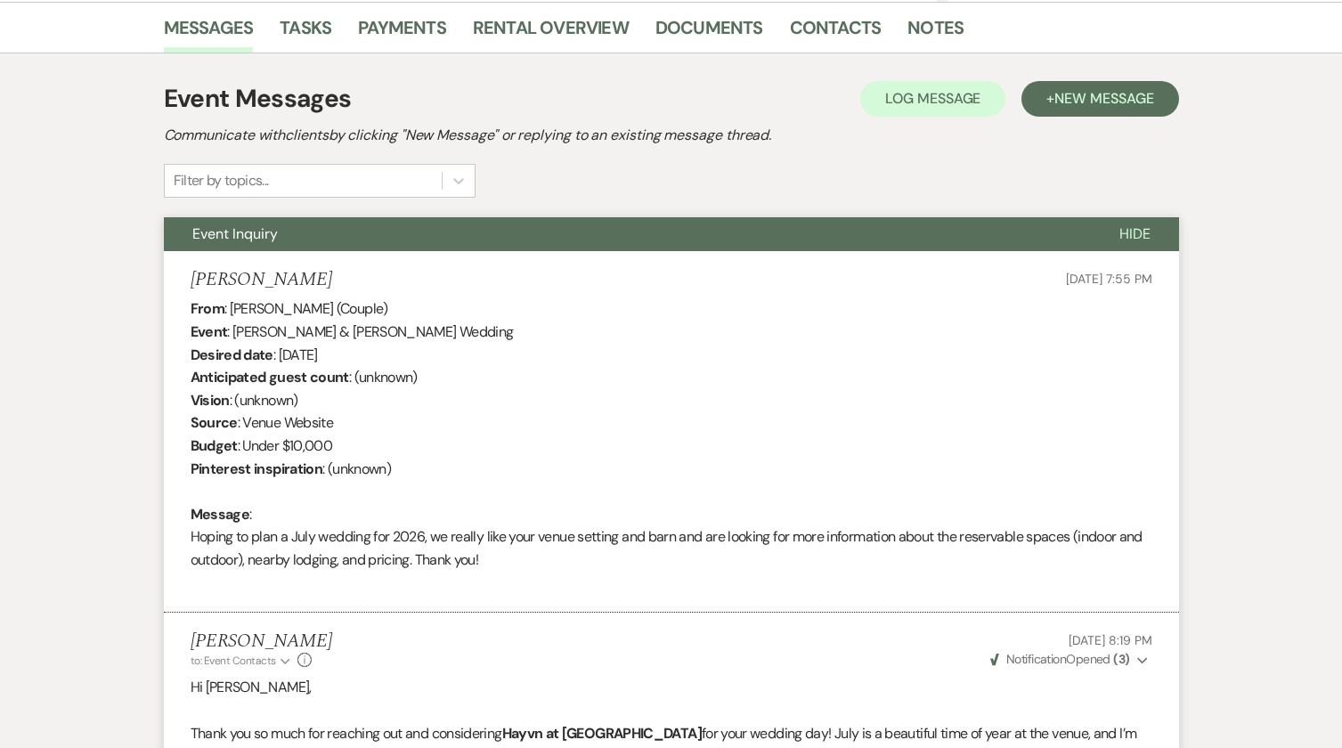
scroll to position [0, 0]
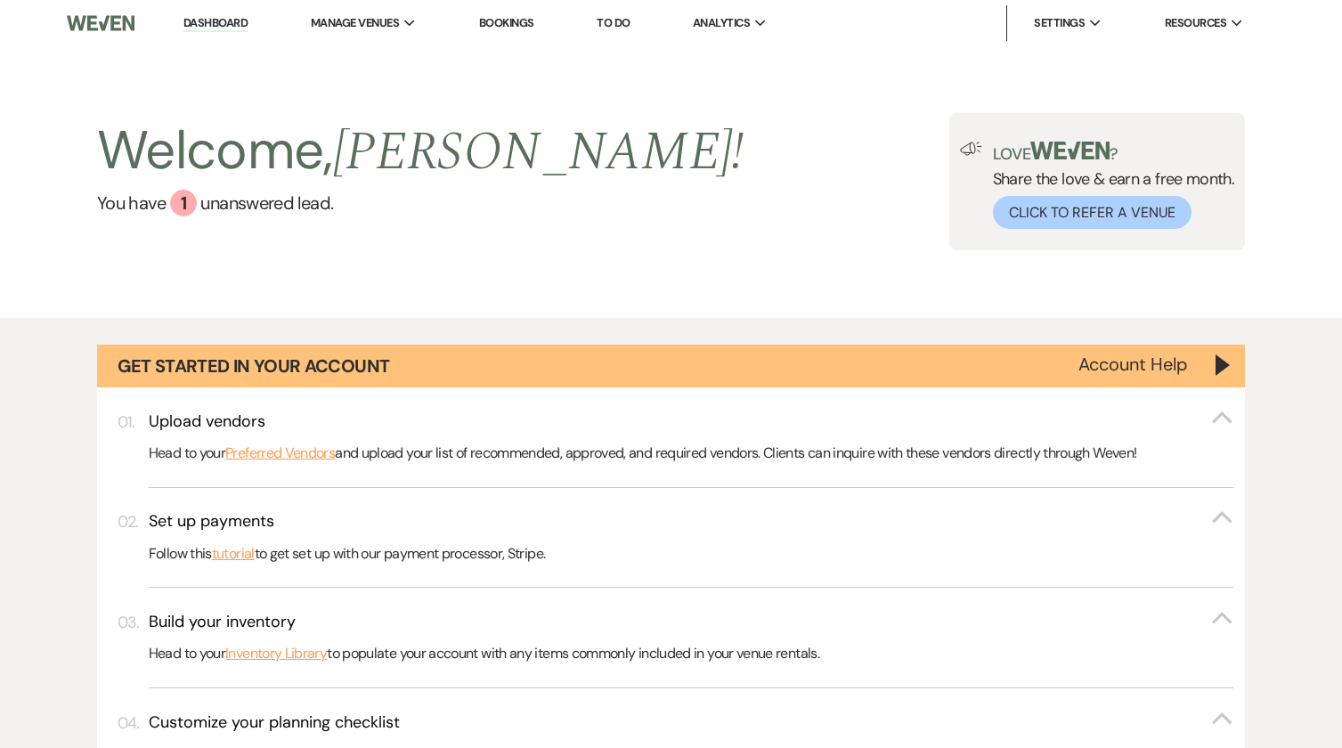
click at [212, 20] on link "Dashboard" at bounding box center [215, 23] width 64 height 17
click at [105, 23] on img at bounding box center [100, 22] width 67 height 37
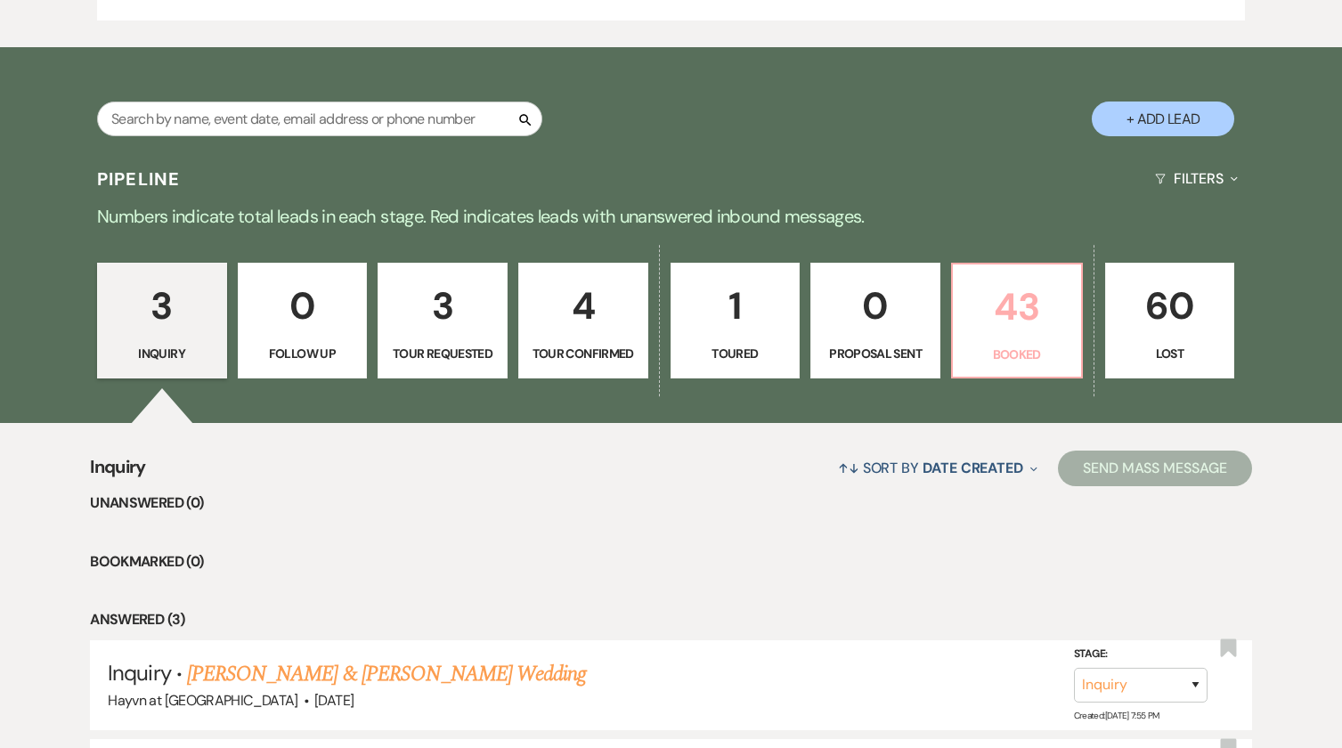
click at [1023, 334] on p "43" at bounding box center [1017, 307] width 107 height 60
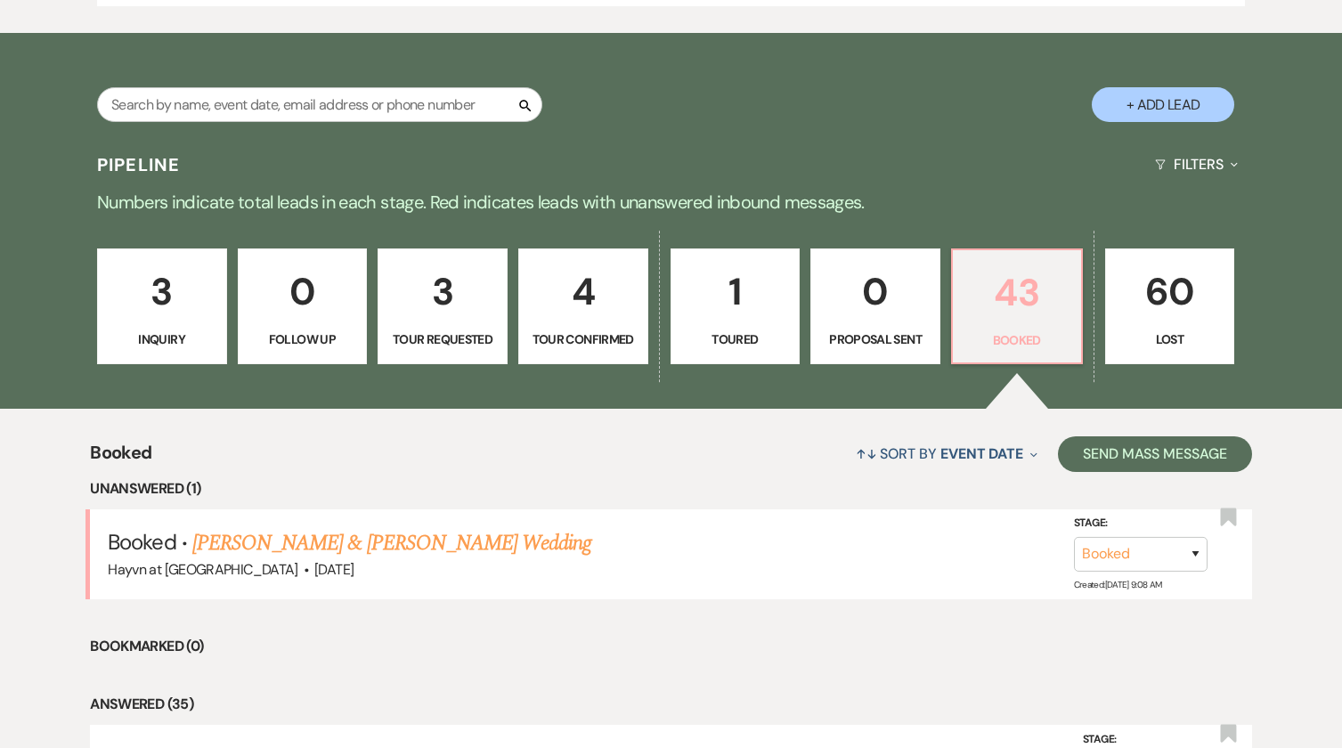
scroll to position [1247, 0]
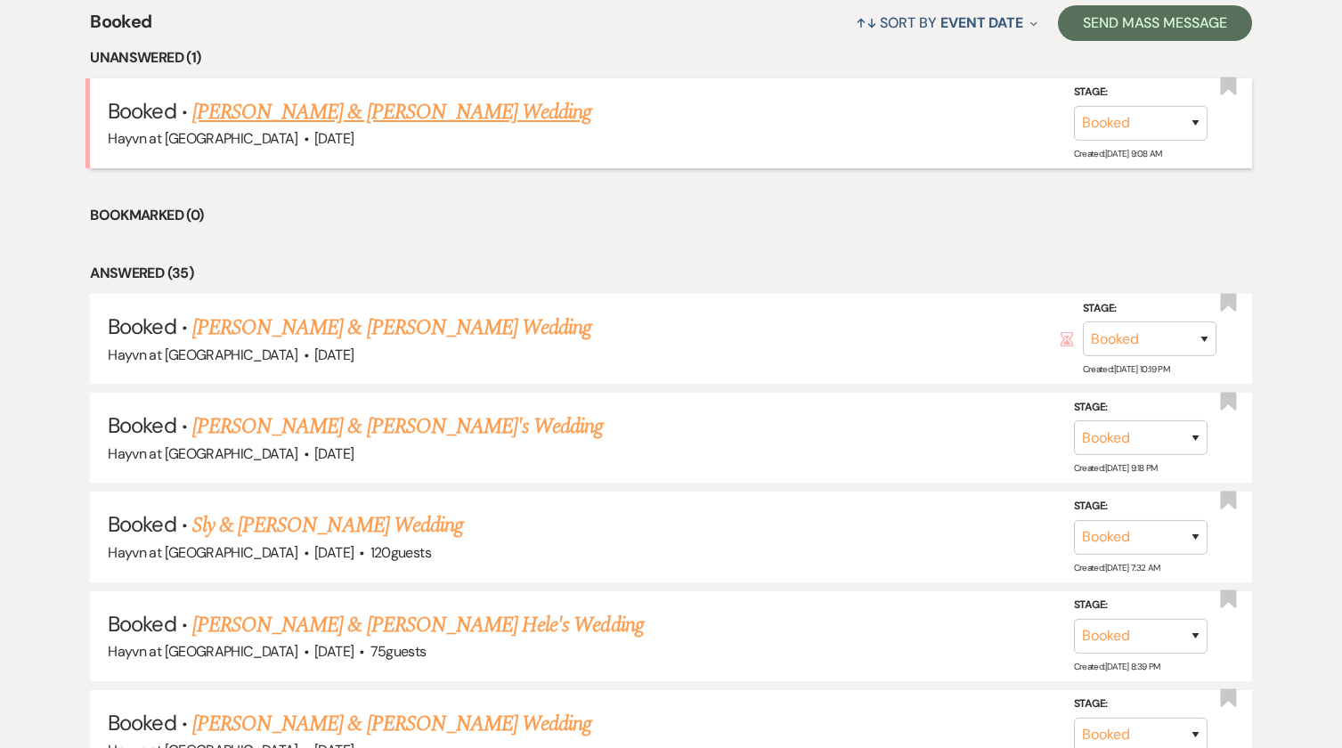
click at [467, 113] on link "[PERSON_NAME] & [PERSON_NAME] Wedding" at bounding box center [391, 112] width 399 height 32
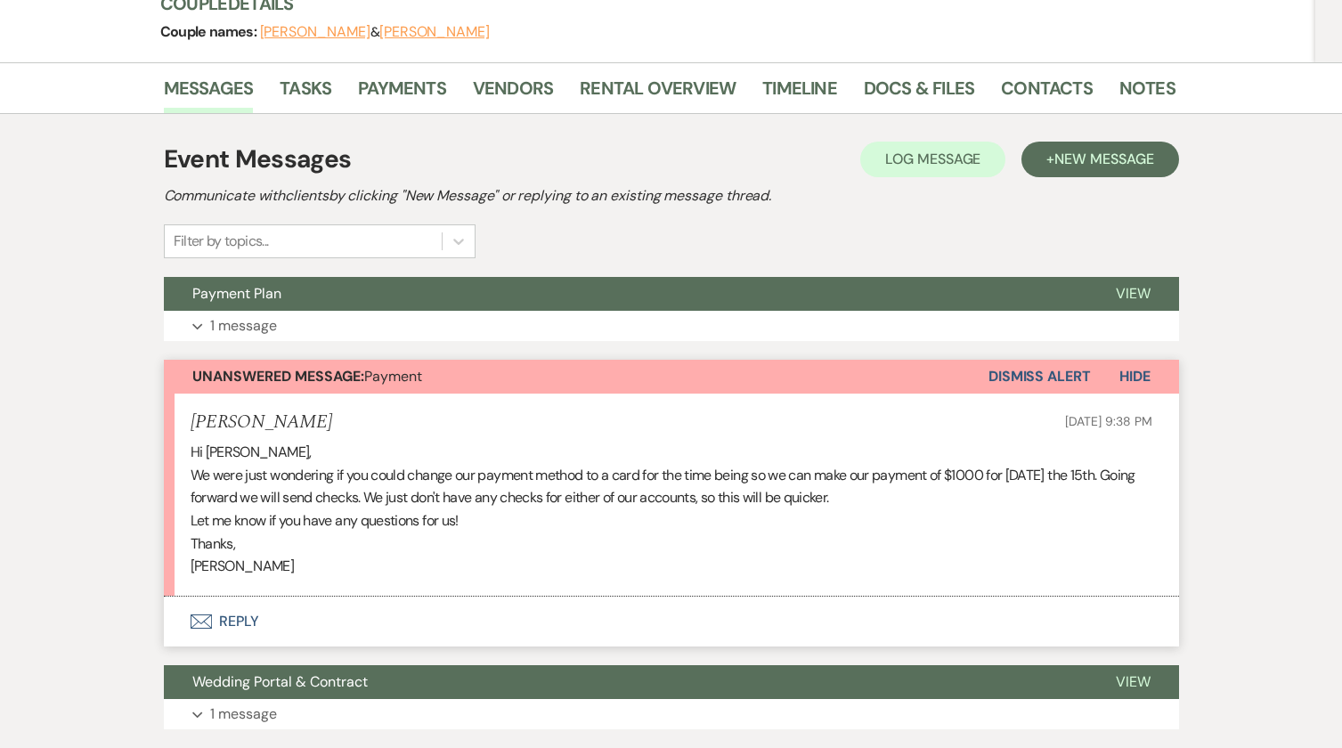
scroll to position [354, 0]
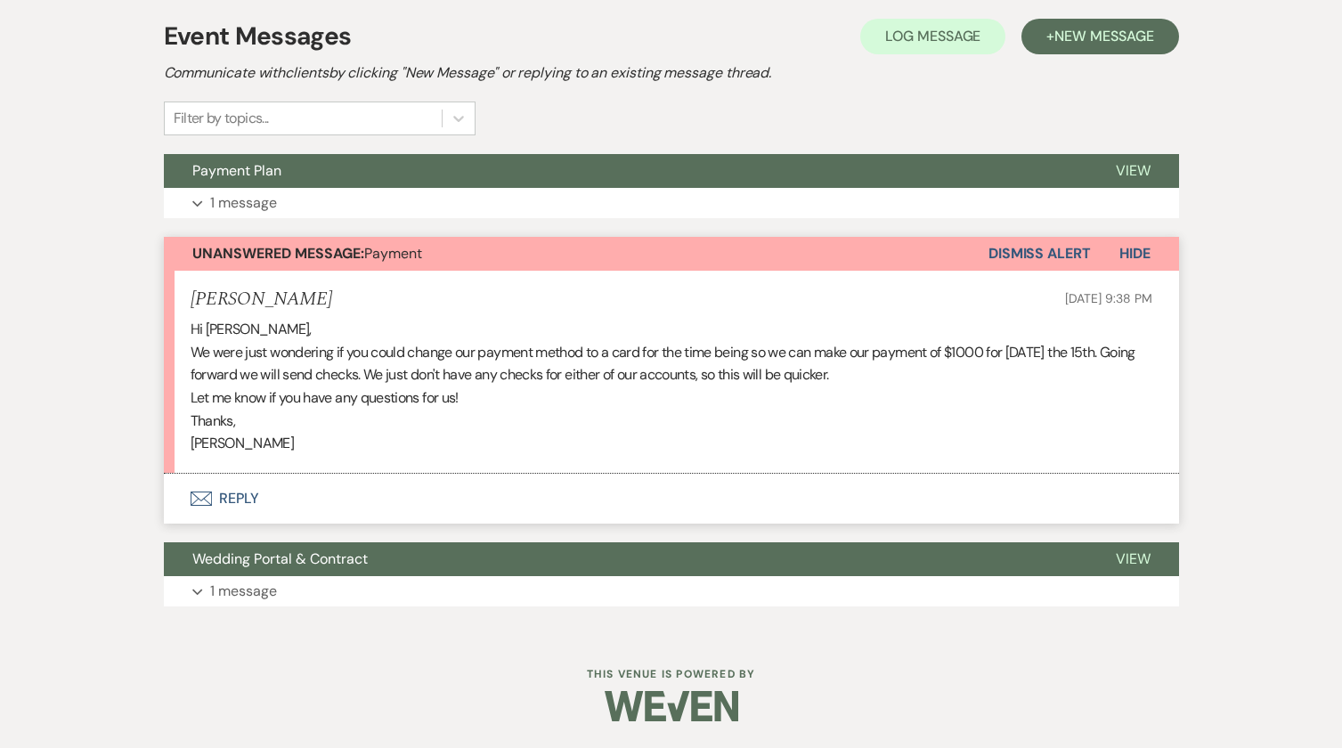
click at [232, 497] on button "Envelope Reply" at bounding box center [671, 499] width 1015 height 50
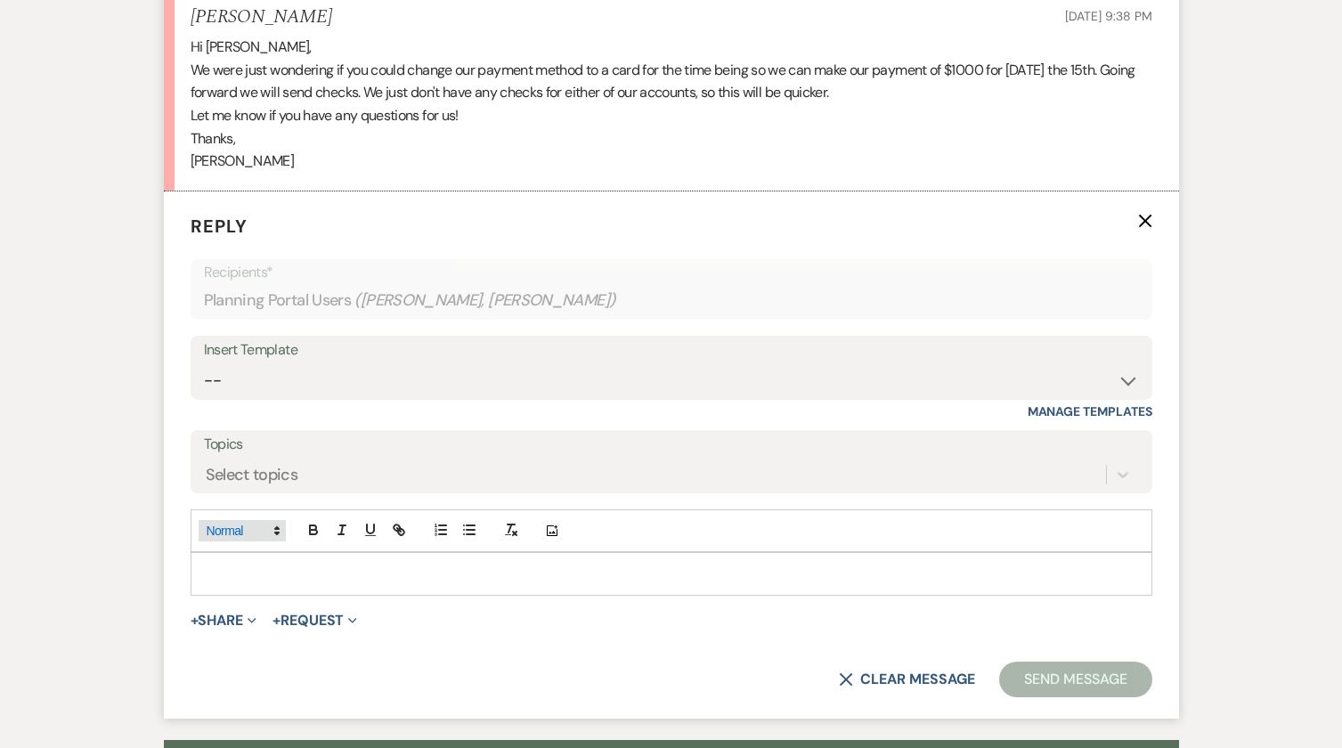
scroll to position [638, 0]
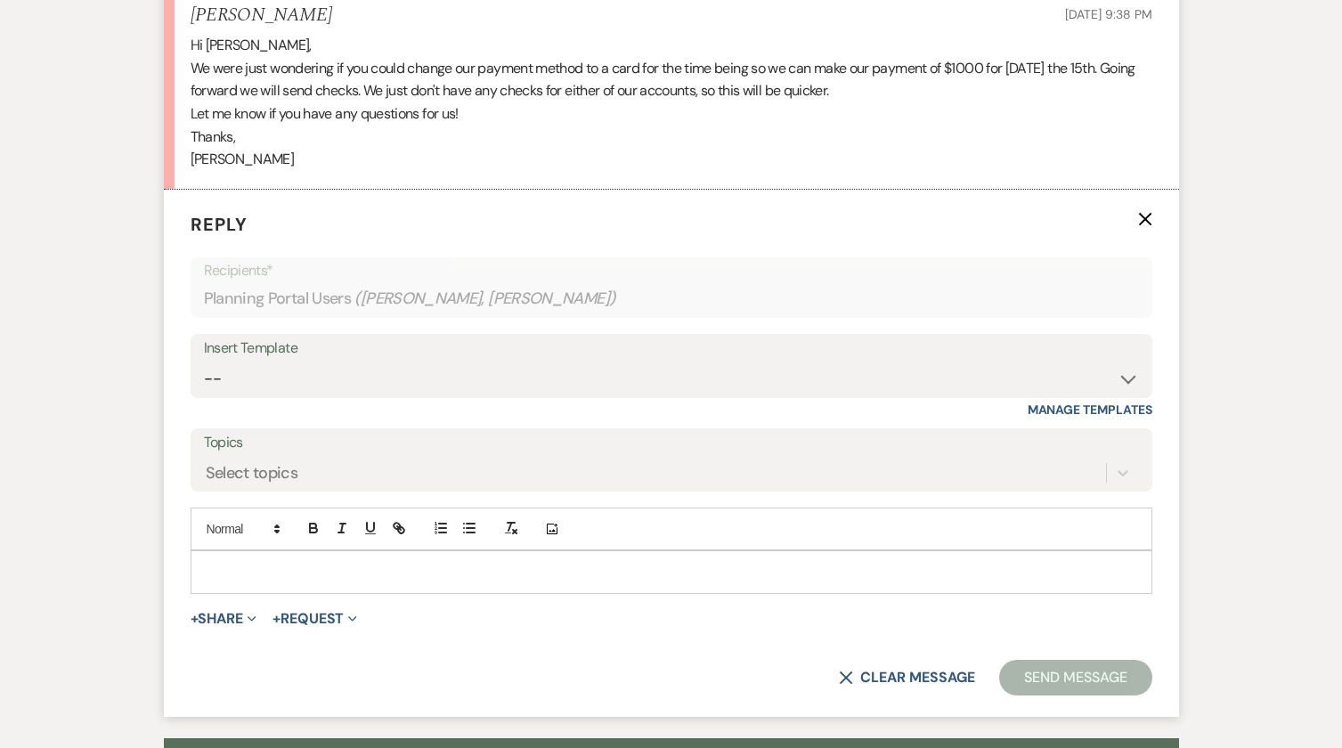
click at [253, 565] on p at bounding box center [671, 572] width 933 height 20
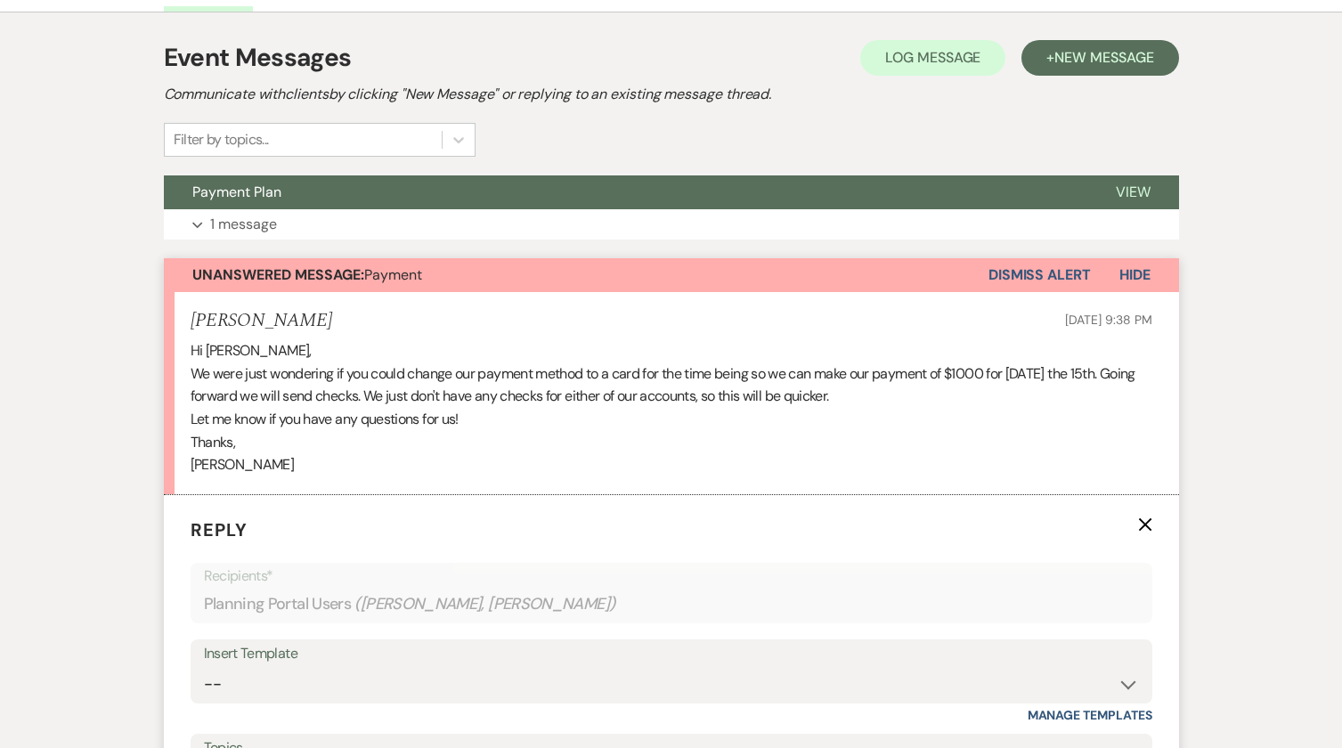
scroll to position [281, 0]
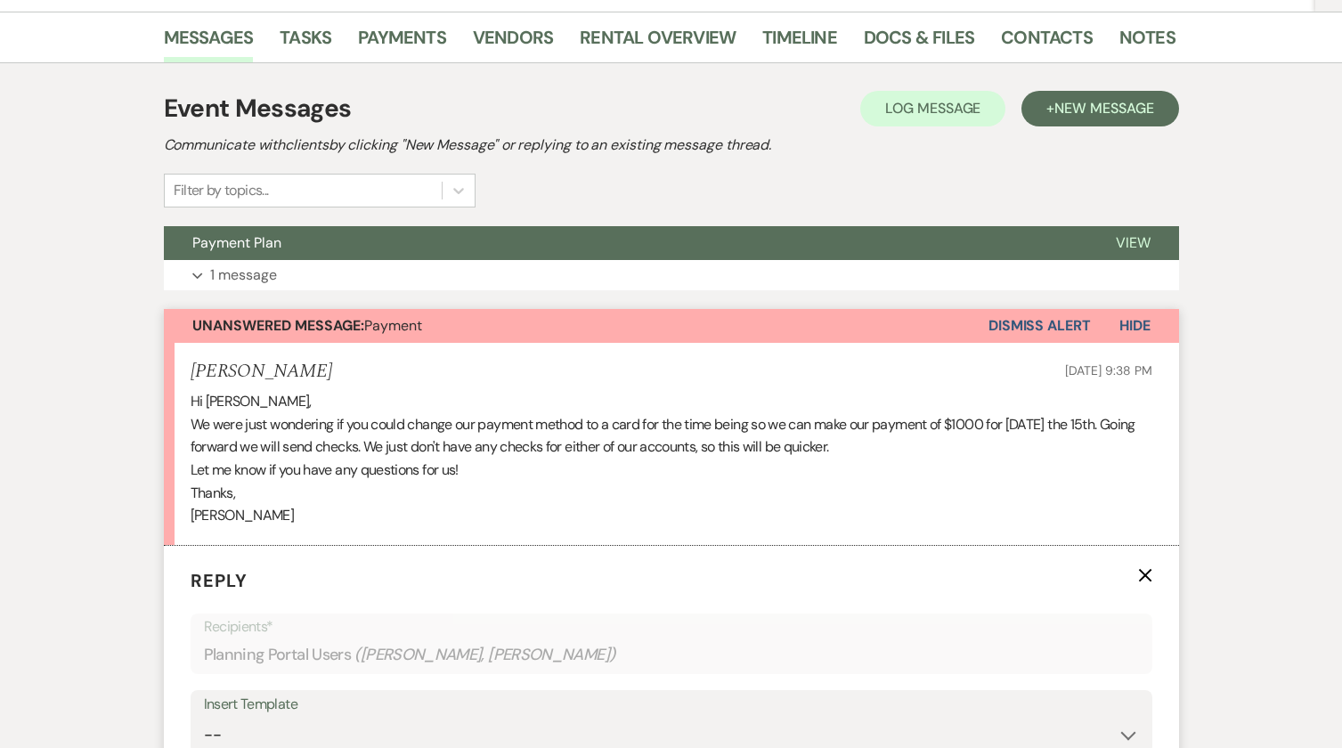
click at [1042, 320] on button "Dismiss Alert" at bounding box center [1040, 326] width 102 height 34
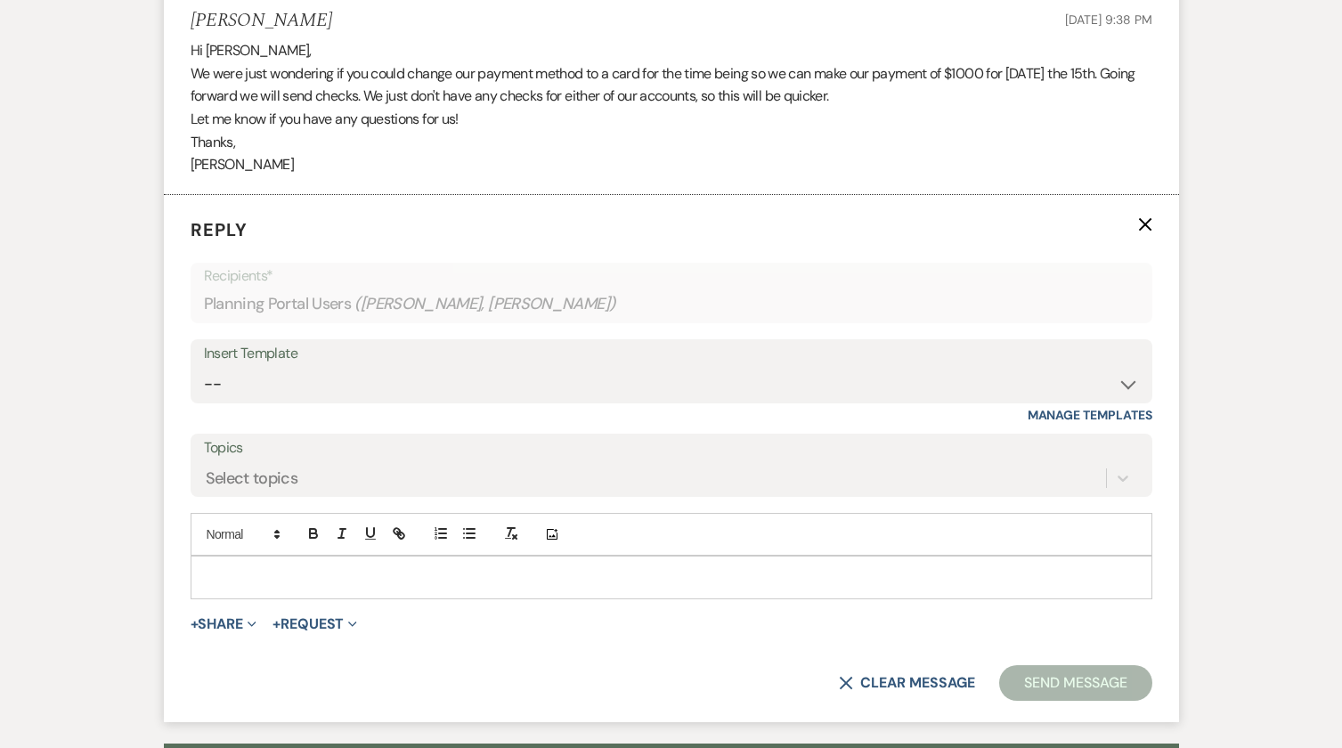
scroll to position [833, 0]
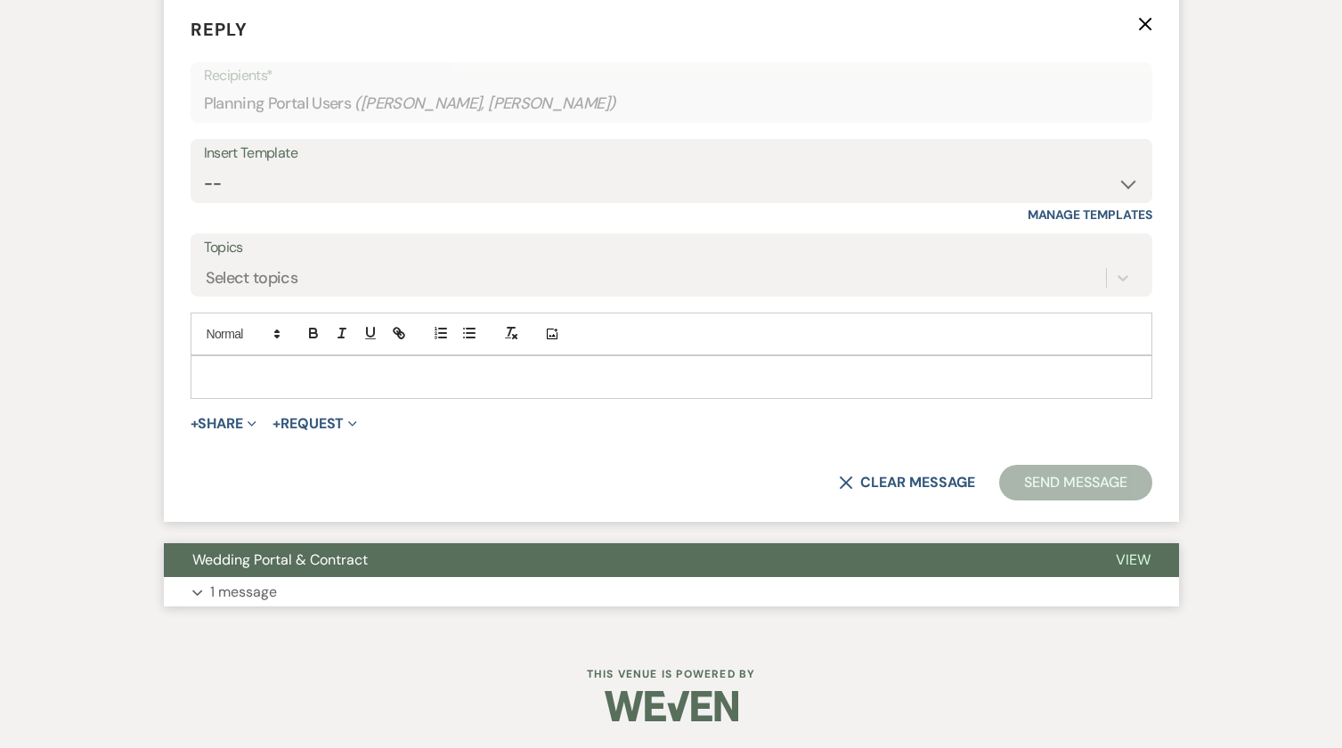
click at [193, 596] on icon "Expand" at bounding box center [197, 593] width 11 height 7
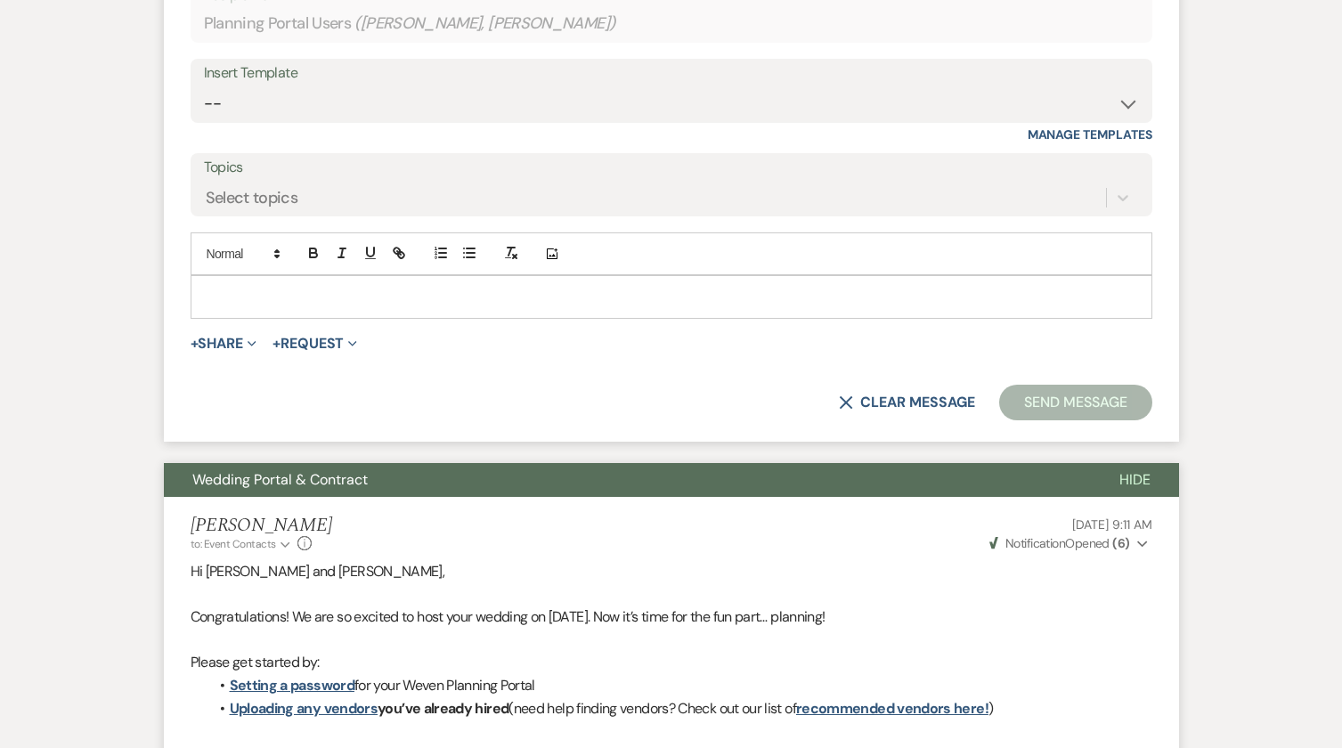
scroll to position [379, 0]
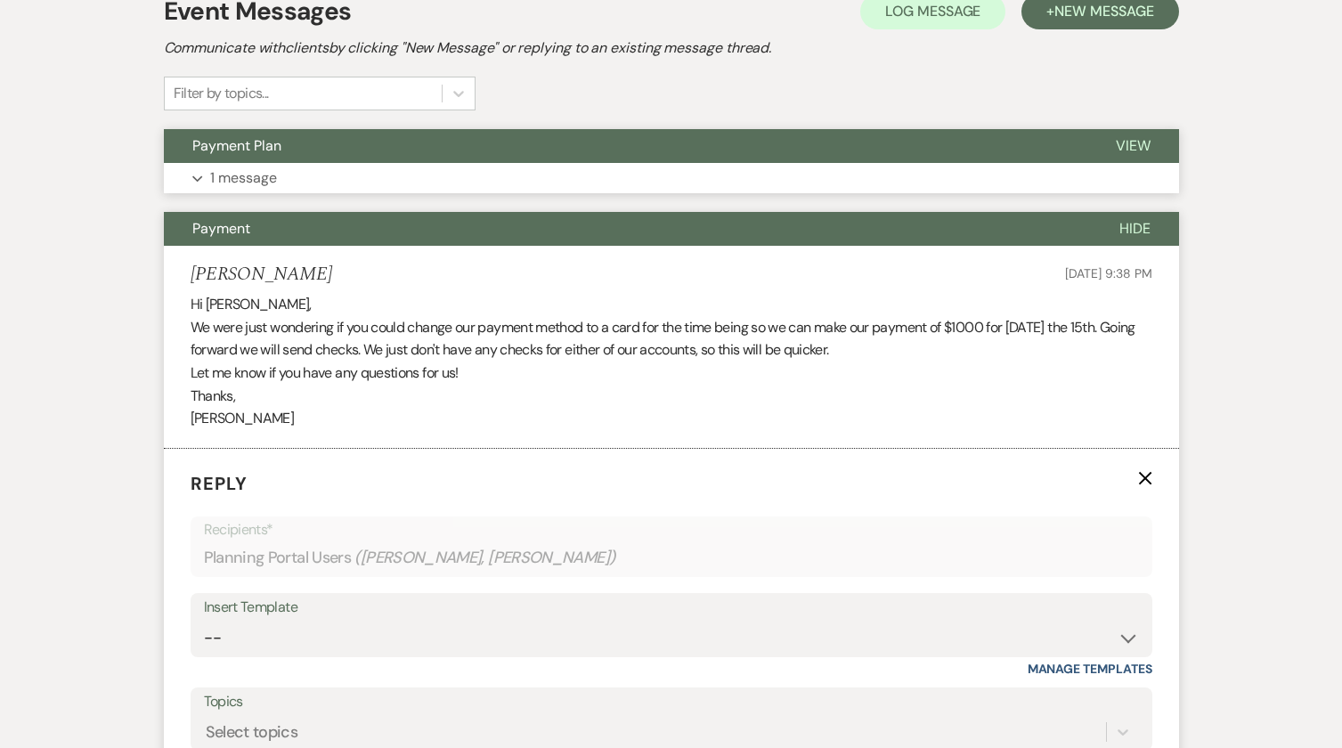
click at [199, 179] on use "button" at bounding box center [197, 179] width 10 height 6
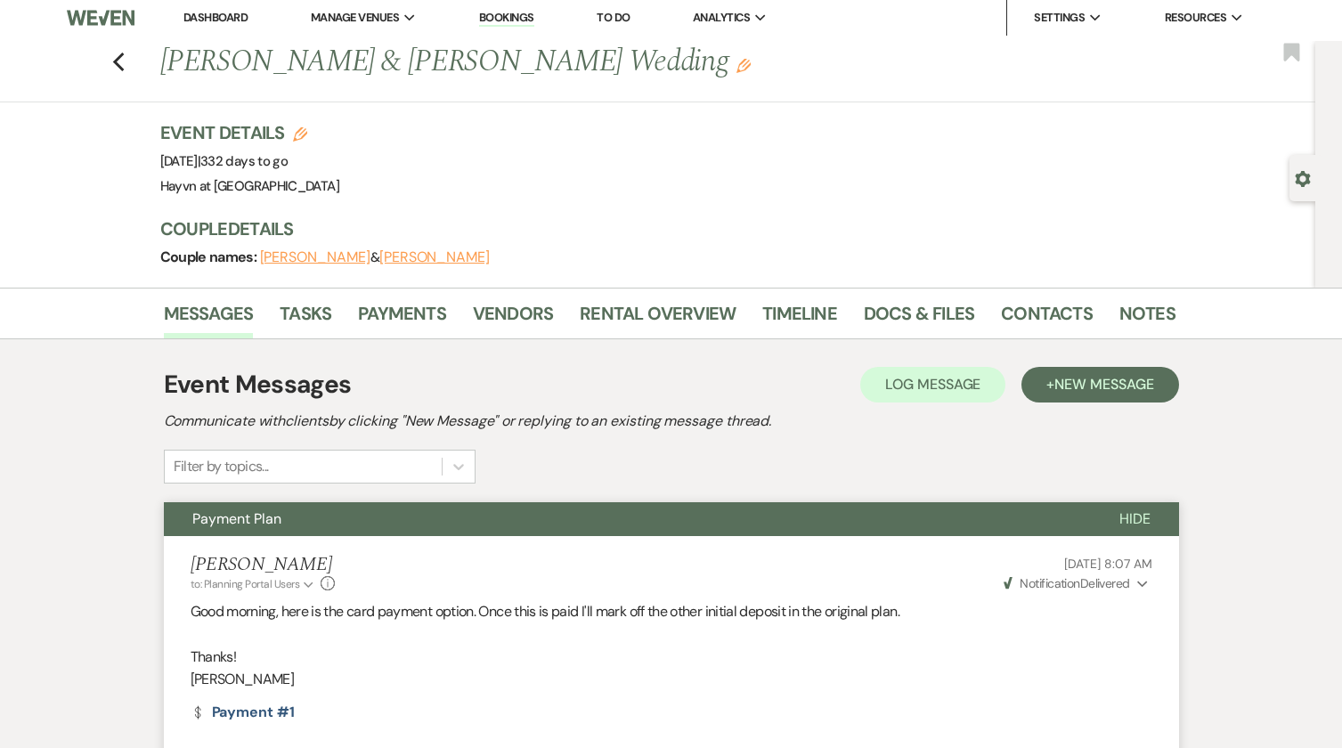
scroll to position [0, 0]
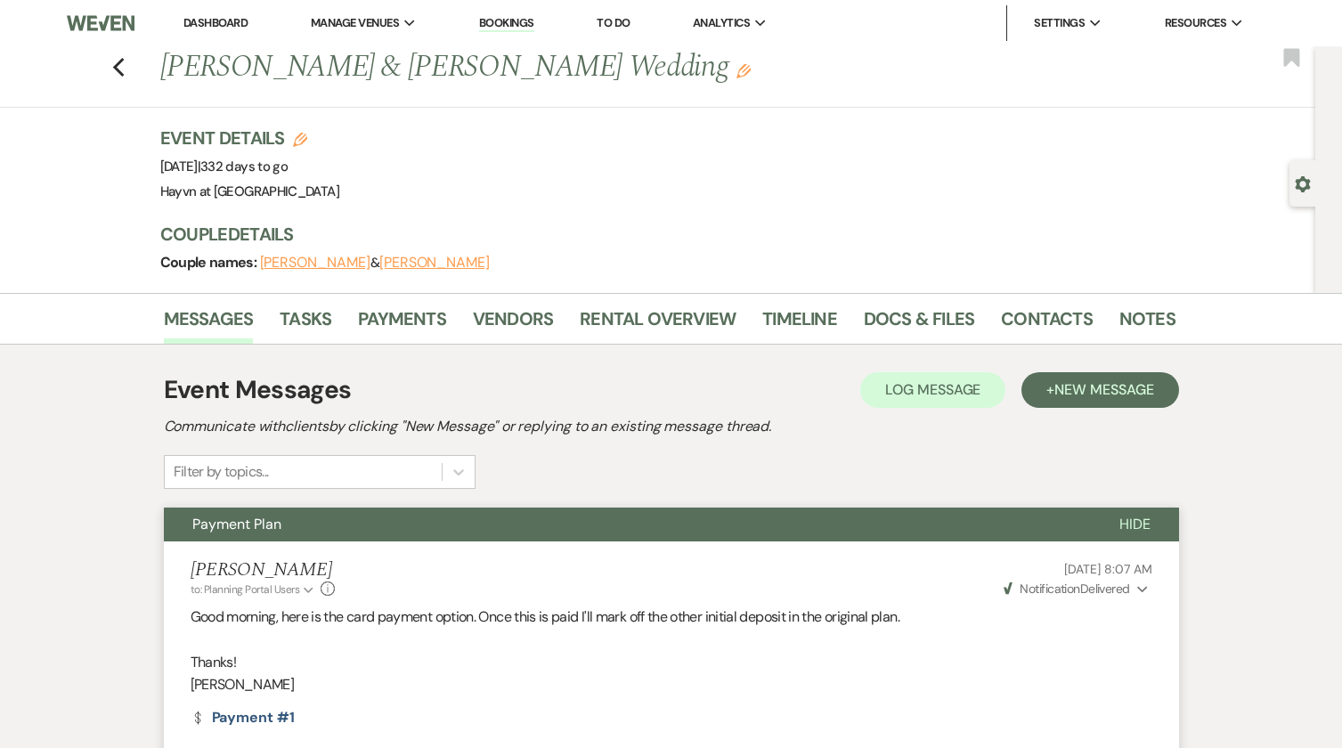
click at [227, 24] on link "Dashboard" at bounding box center [215, 22] width 64 height 15
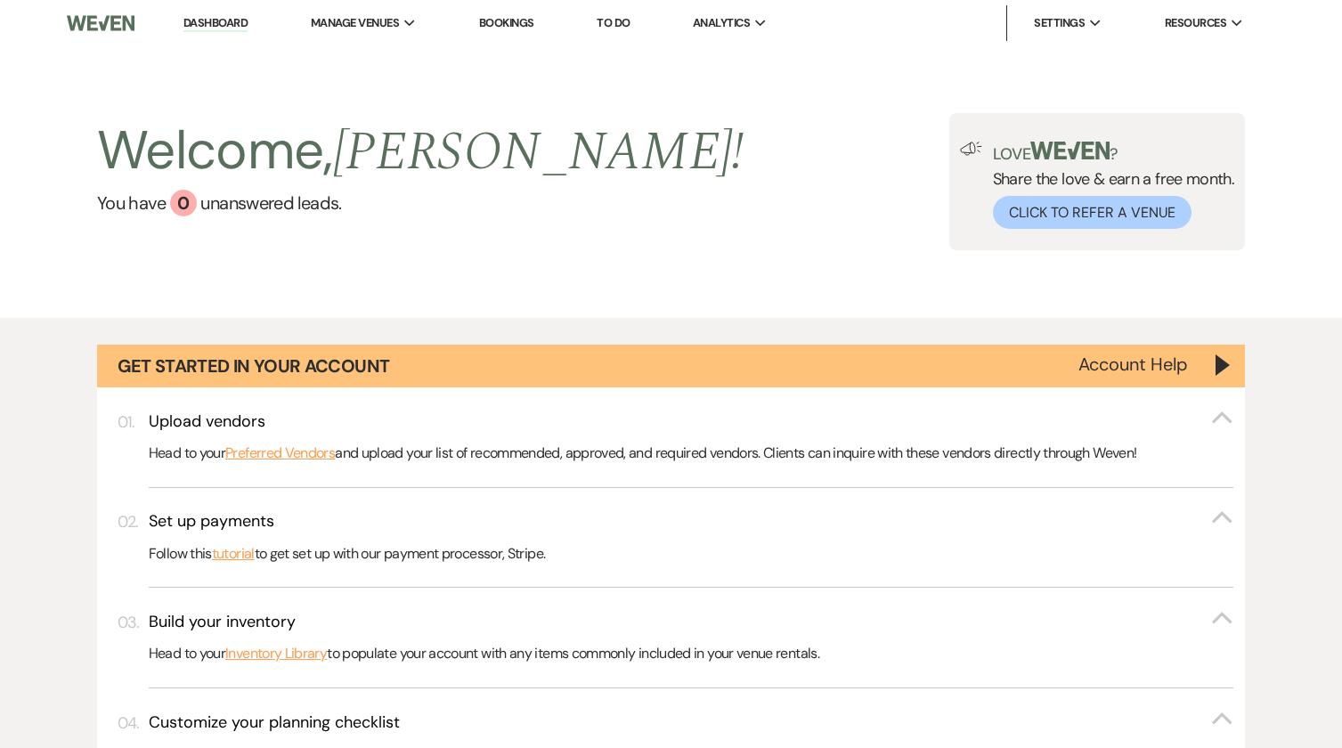
click at [94, 20] on img at bounding box center [100, 22] width 67 height 37
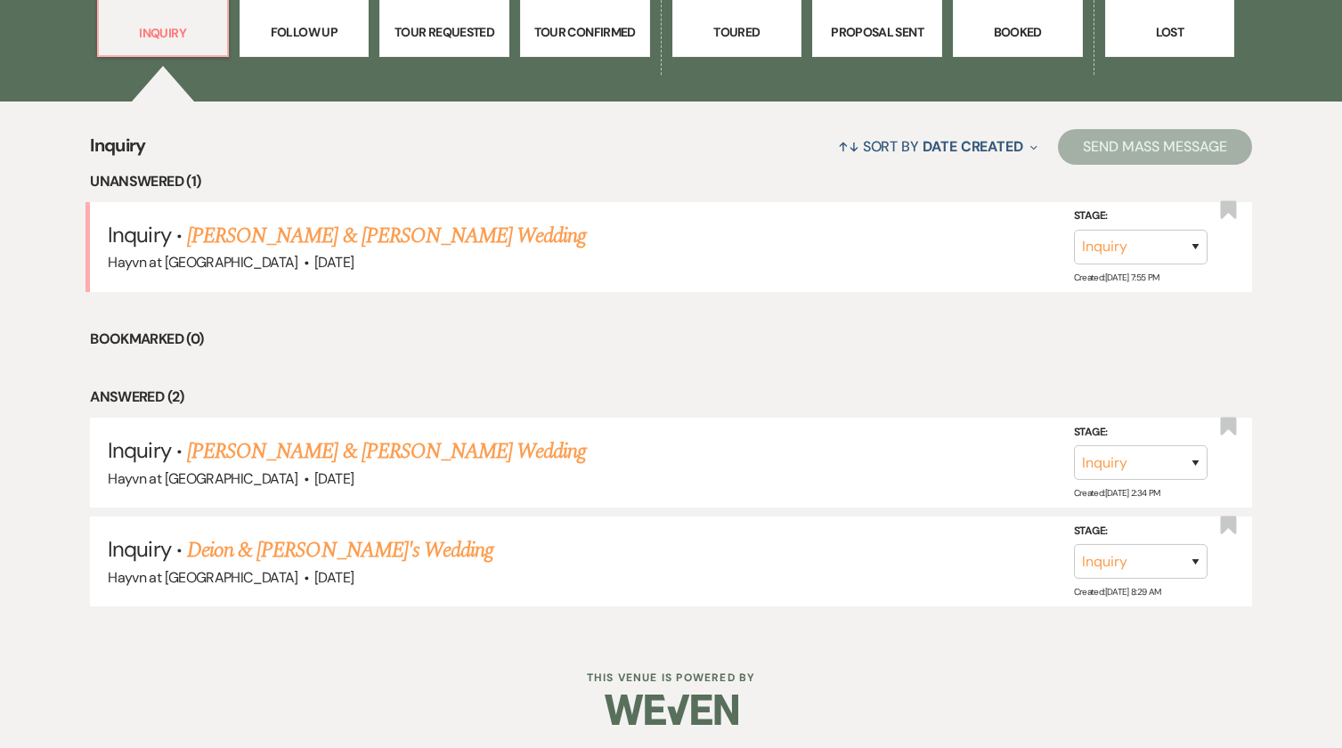
scroll to position [1127, 0]
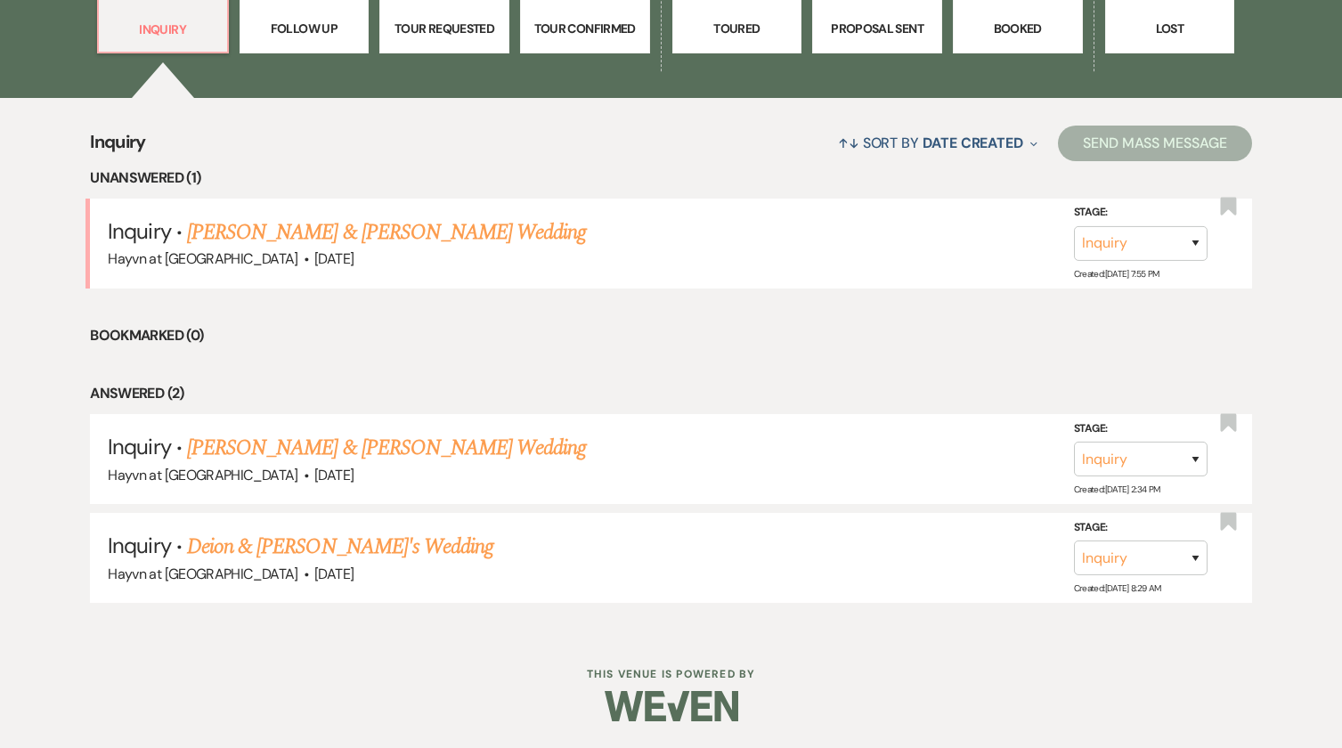
click at [380, 233] on link "[PERSON_NAME] & [PERSON_NAME] Wedding" at bounding box center [386, 232] width 399 height 32
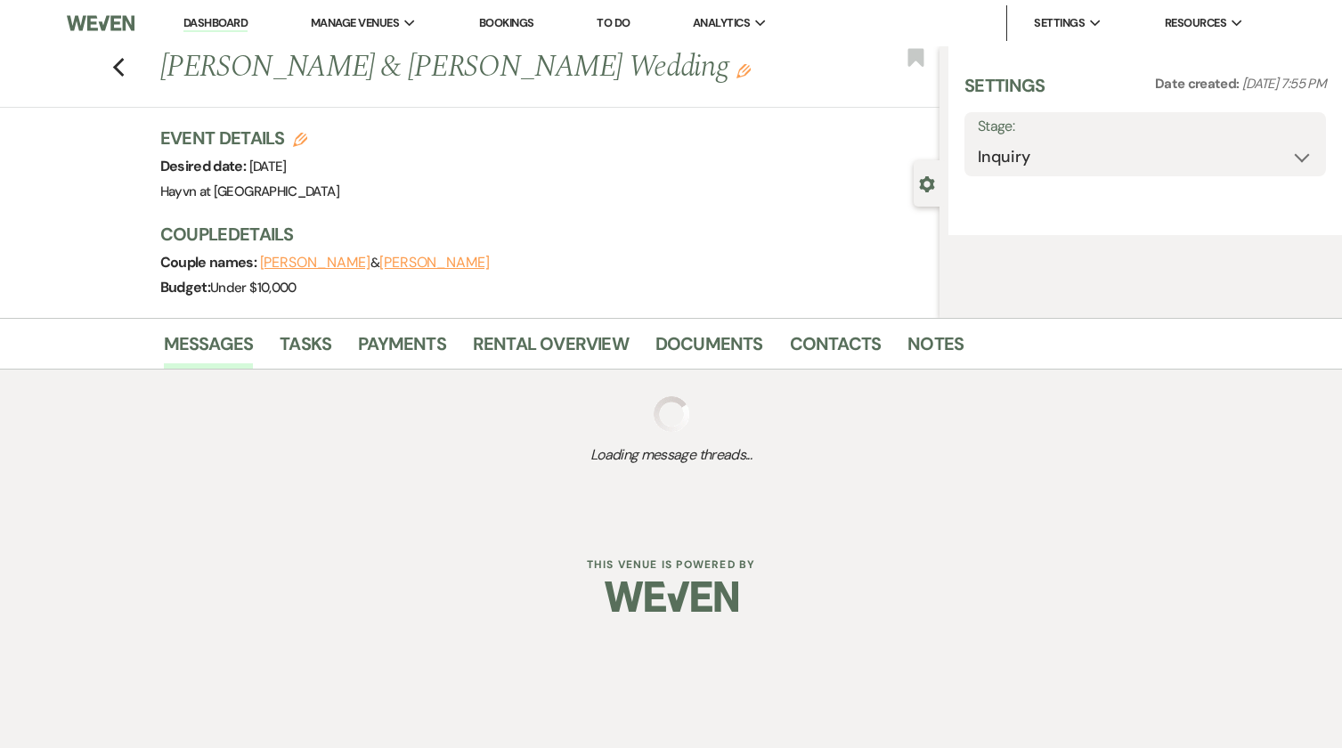
select select "5"
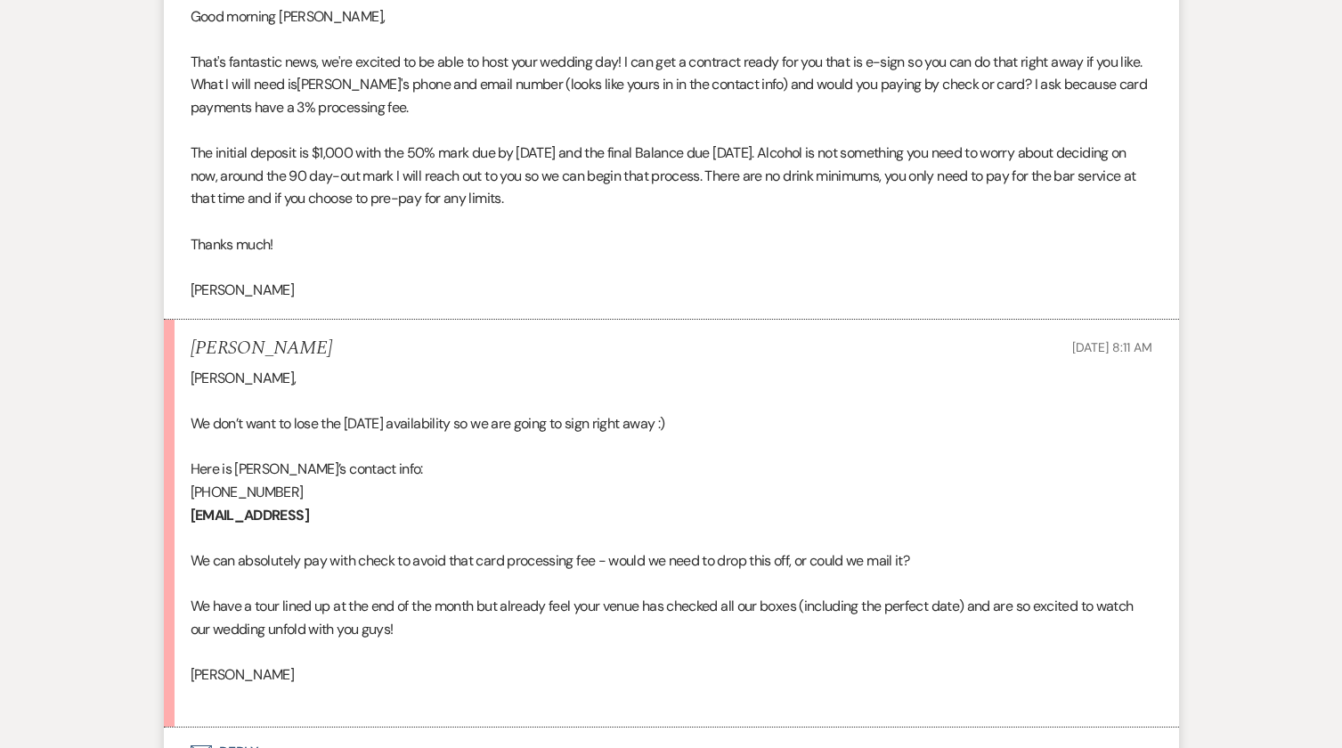
scroll to position [2243, 0]
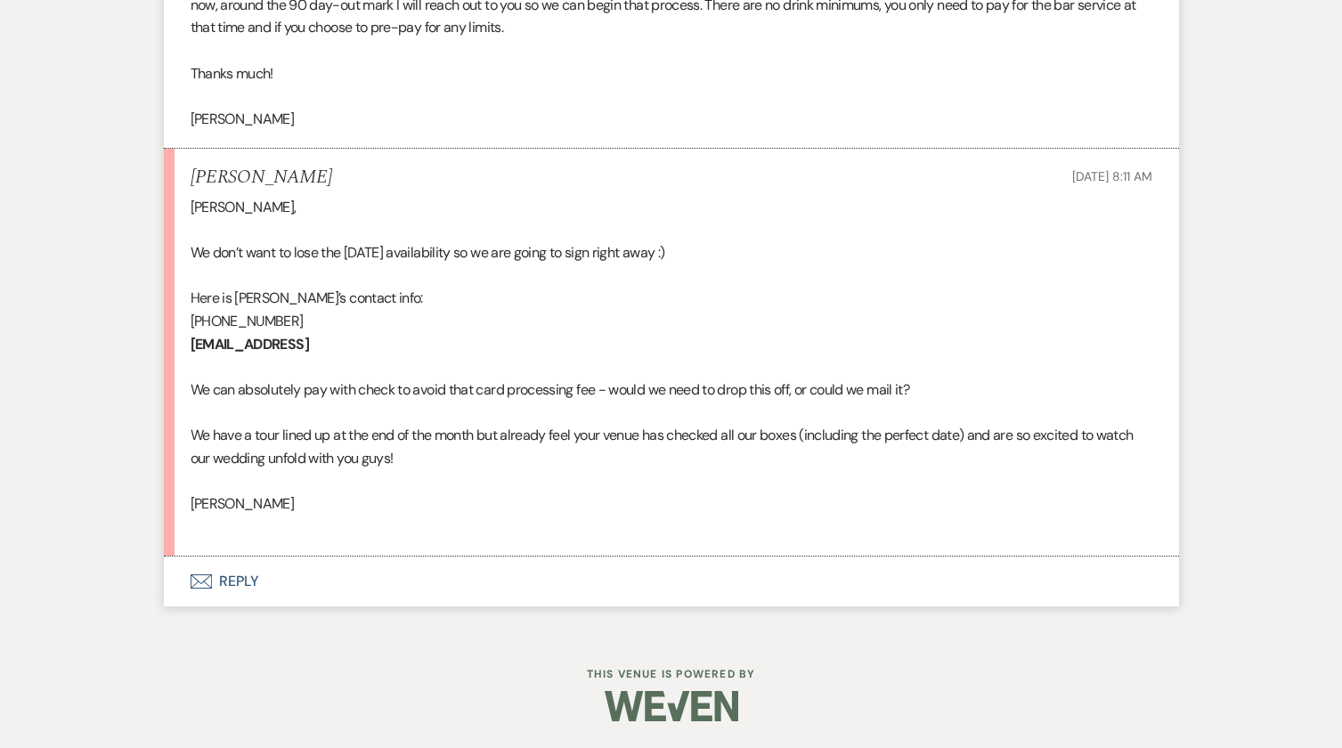
click at [240, 575] on button "Envelope Reply" at bounding box center [671, 582] width 1015 height 50
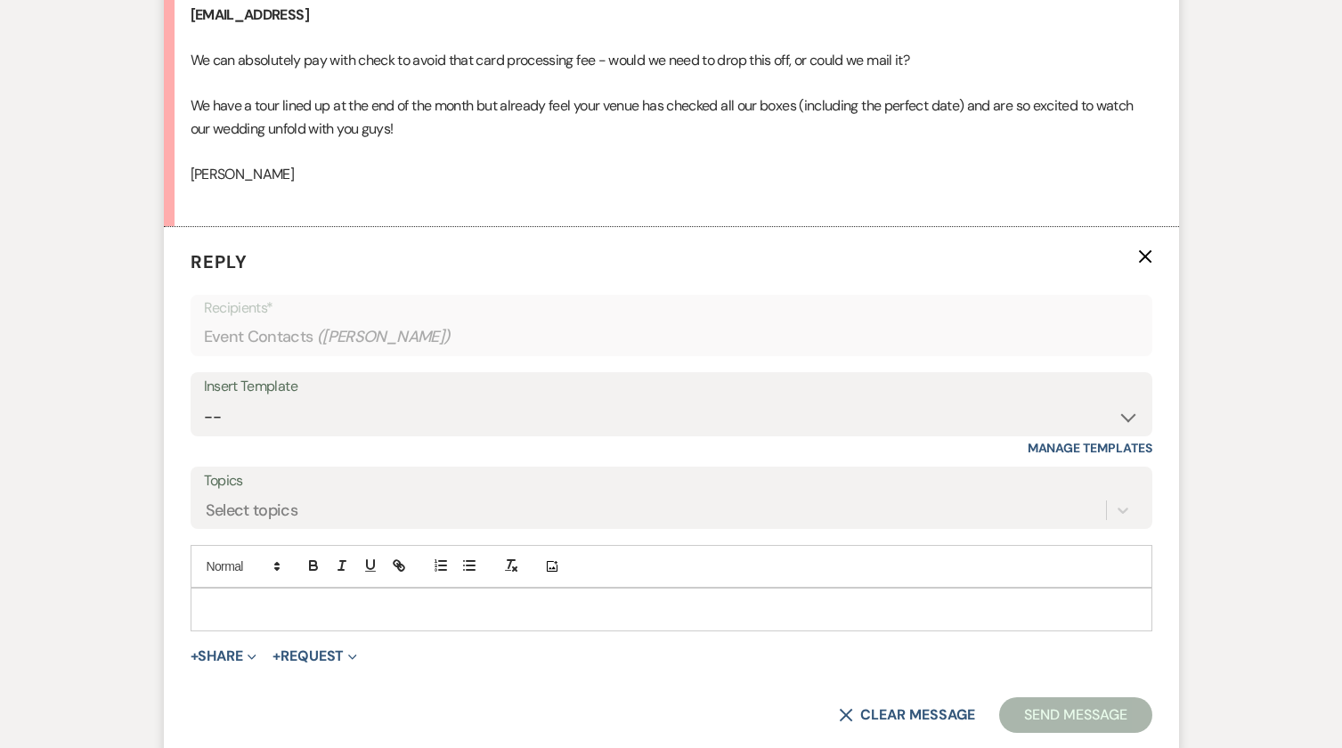
scroll to position [2583, 0]
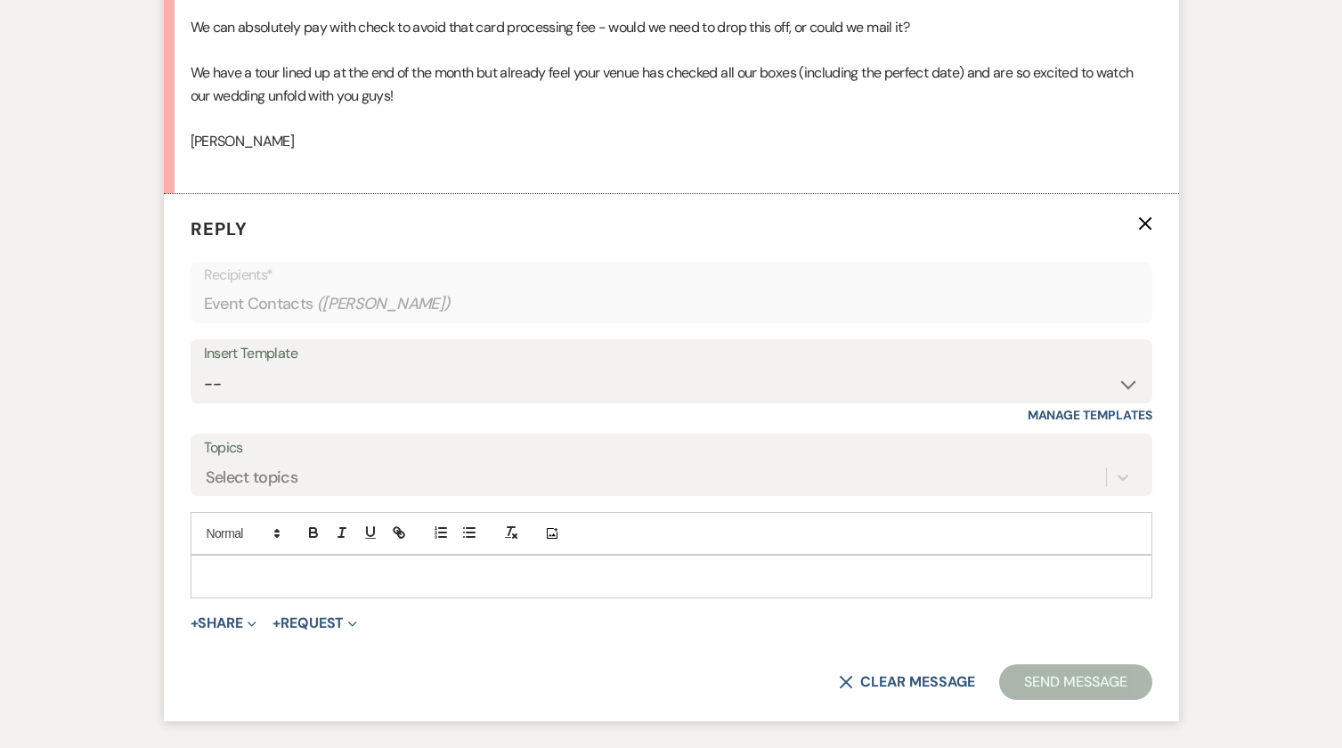
click at [246, 586] on p at bounding box center [671, 577] width 933 height 20
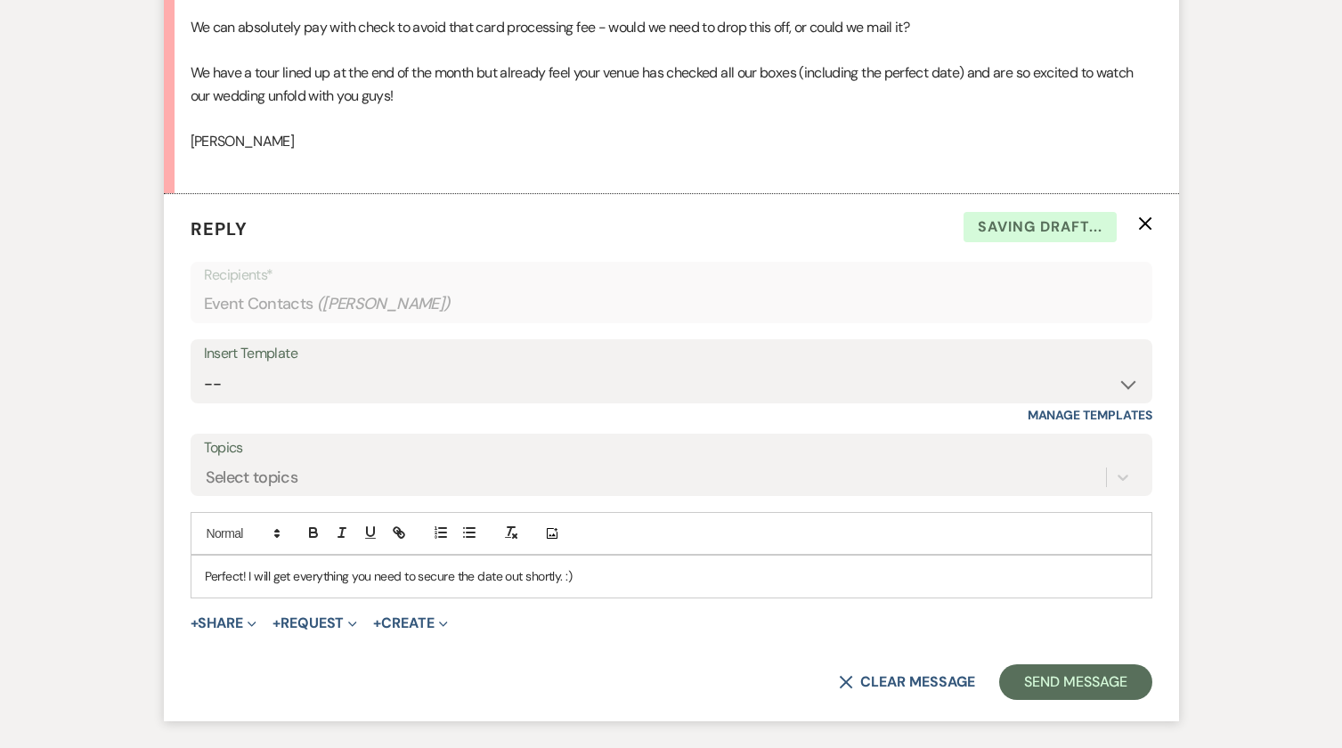
click at [581, 586] on p "Perfect! I will get everything you need to secure the date out shortly. :)" at bounding box center [671, 577] width 933 height 20
click at [1074, 695] on button "Send Message" at bounding box center [1075, 682] width 152 height 36
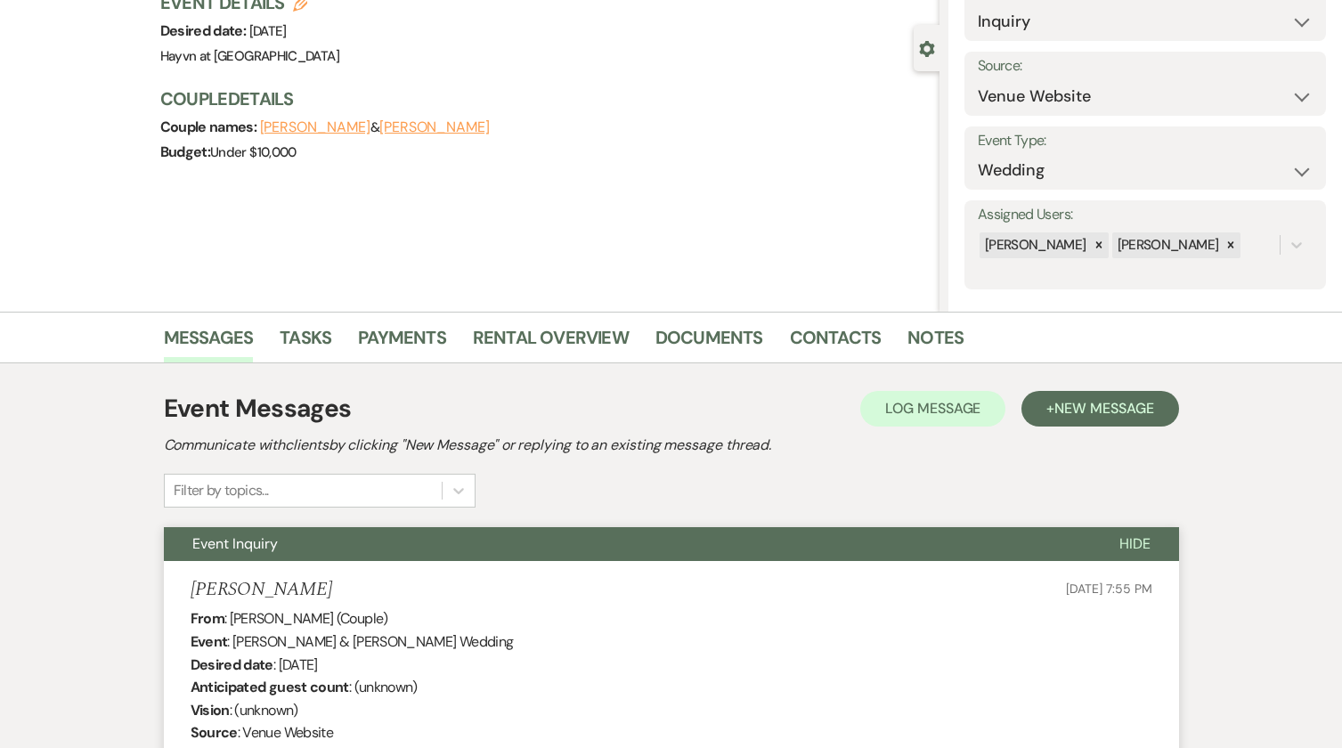
scroll to position [0, 0]
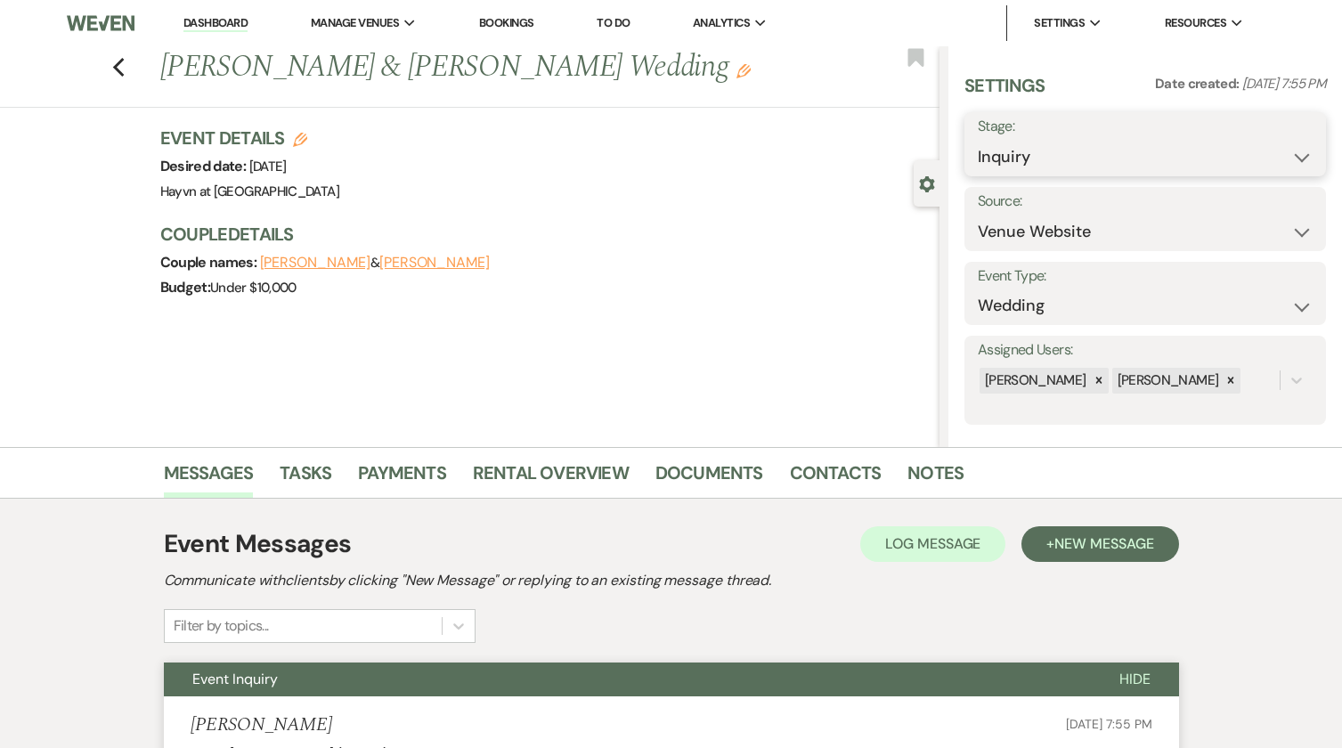
click at [1287, 153] on select "Inquiry Follow Up Tour Requested Tour Confirmed Toured Proposal Sent Booked Lost" at bounding box center [1145, 157] width 335 height 35
select select "7"
click at [978, 140] on select "Inquiry Follow Up Tour Requested Tour Confirmed Toured Proposal Sent Booked Lost" at bounding box center [1145, 157] width 335 height 35
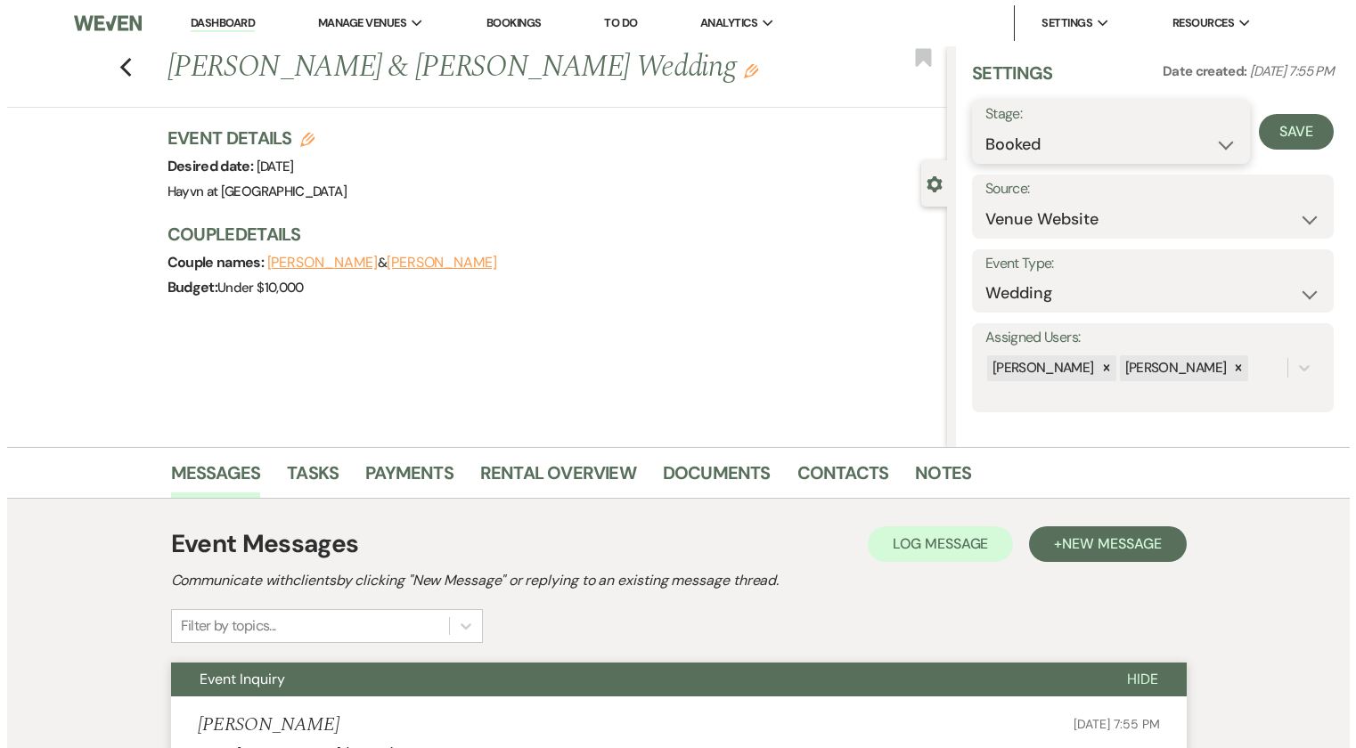
scroll to position [16, 0]
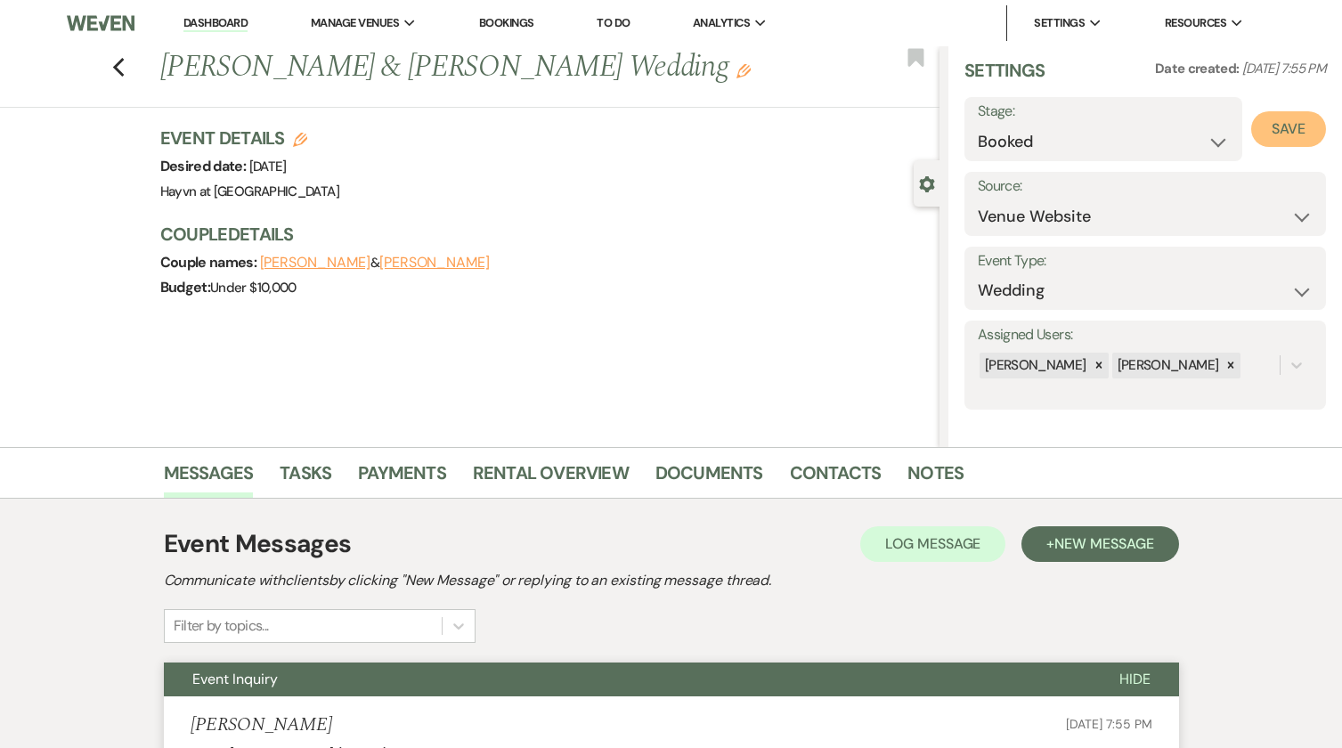
click at [1275, 131] on button "Save" at bounding box center [1288, 129] width 75 height 36
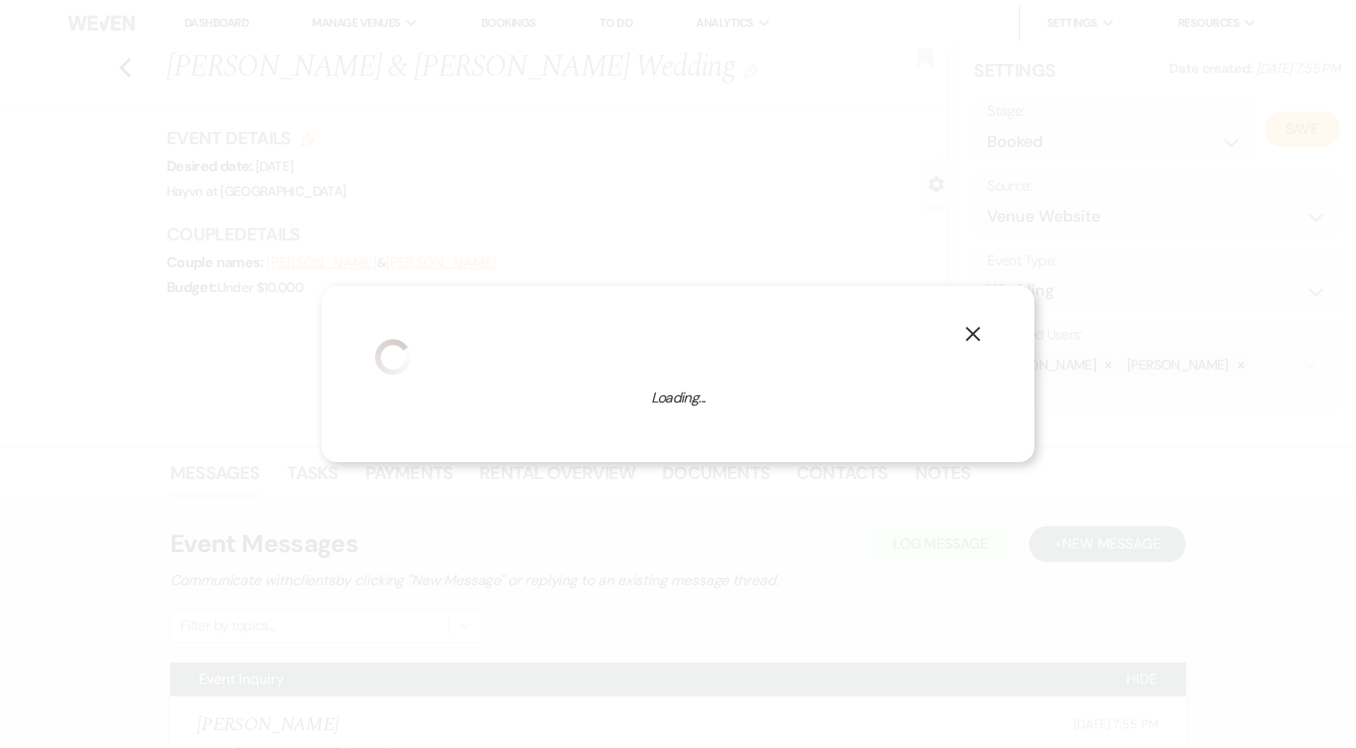
select select "1"
select select "844"
select select "false"
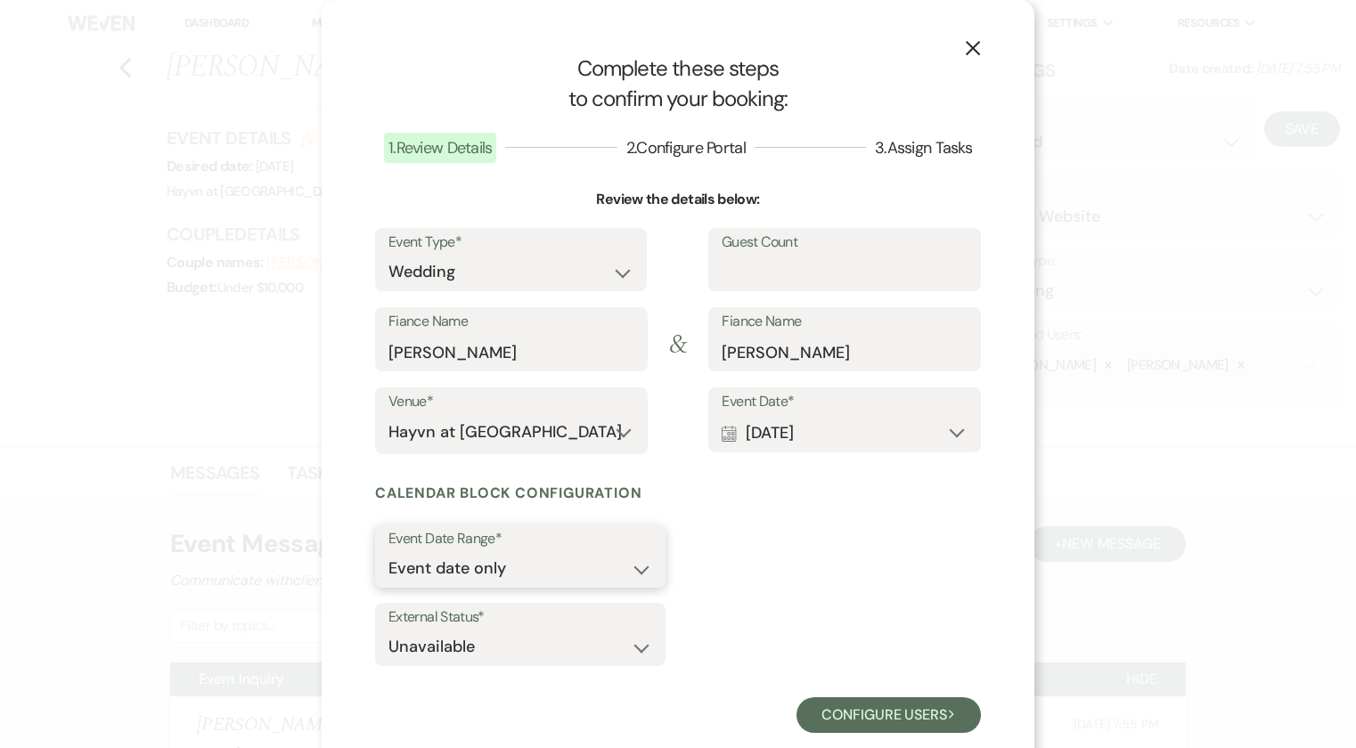
click at [633, 566] on select "Event date only Event date and" at bounding box center [520, 568] width 264 height 35
select select "eventDateAnd"
click at [388, 551] on select "Event date only Event date and" at bounding box center [520, 568] width 264 height 35
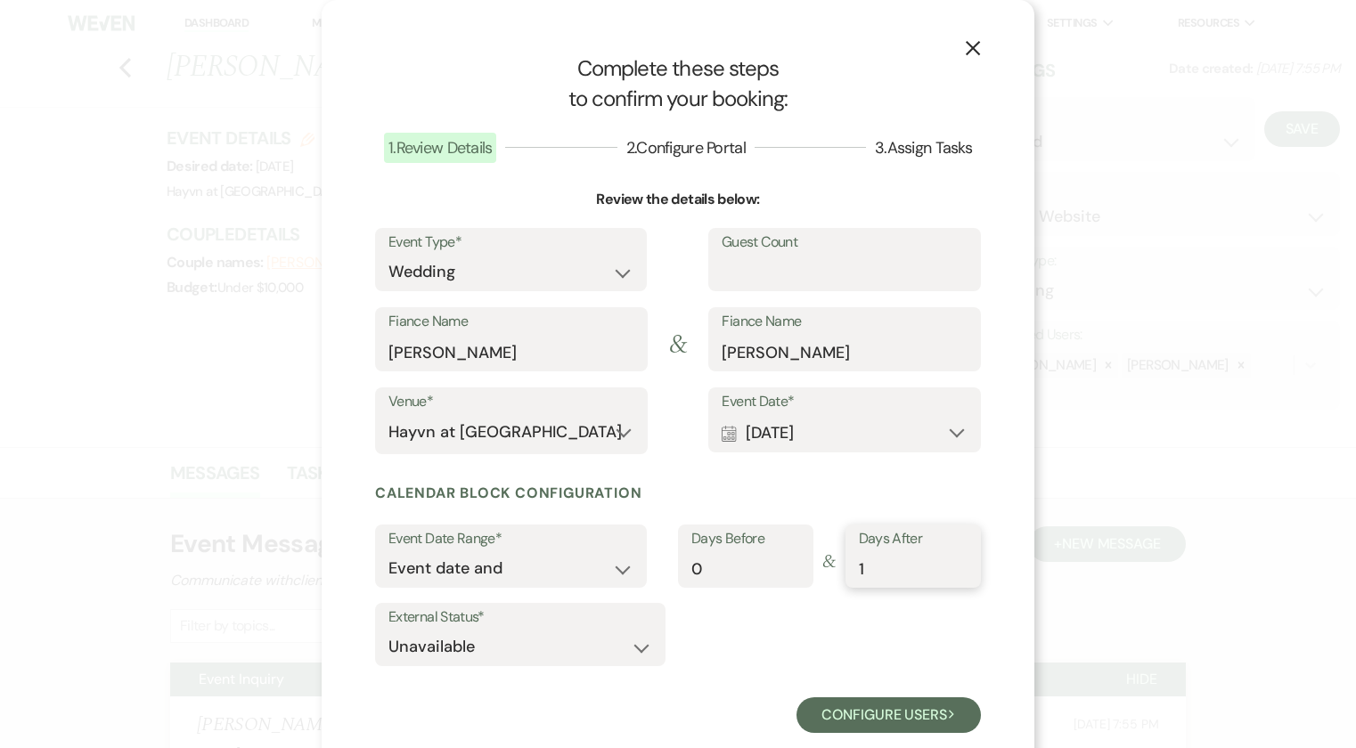
type input "1"
click at [956, 565] on input "1" at bounding box center [913, 568] width 109 height 35
click at [864, 711] on button "Configure users Next" at bounding box center [888, 715] width 184 height 36
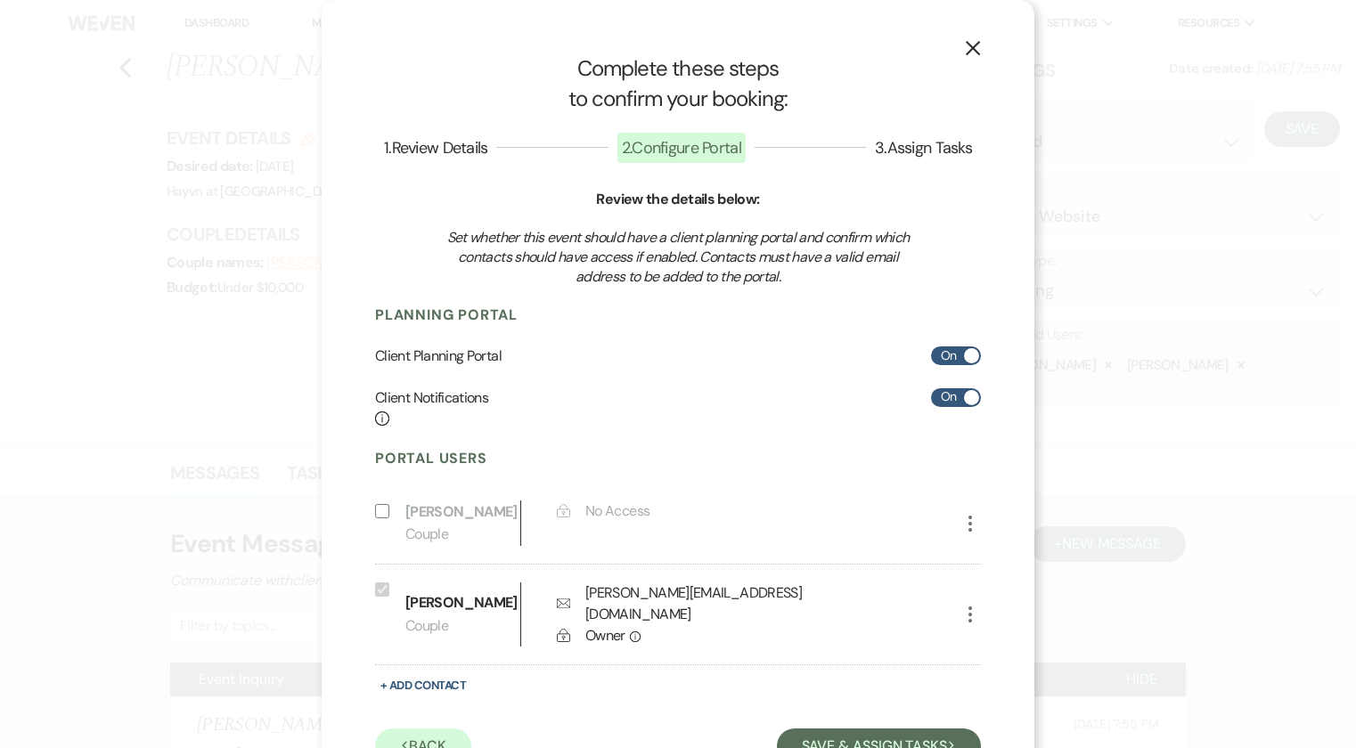
scroll to position [51, 0]
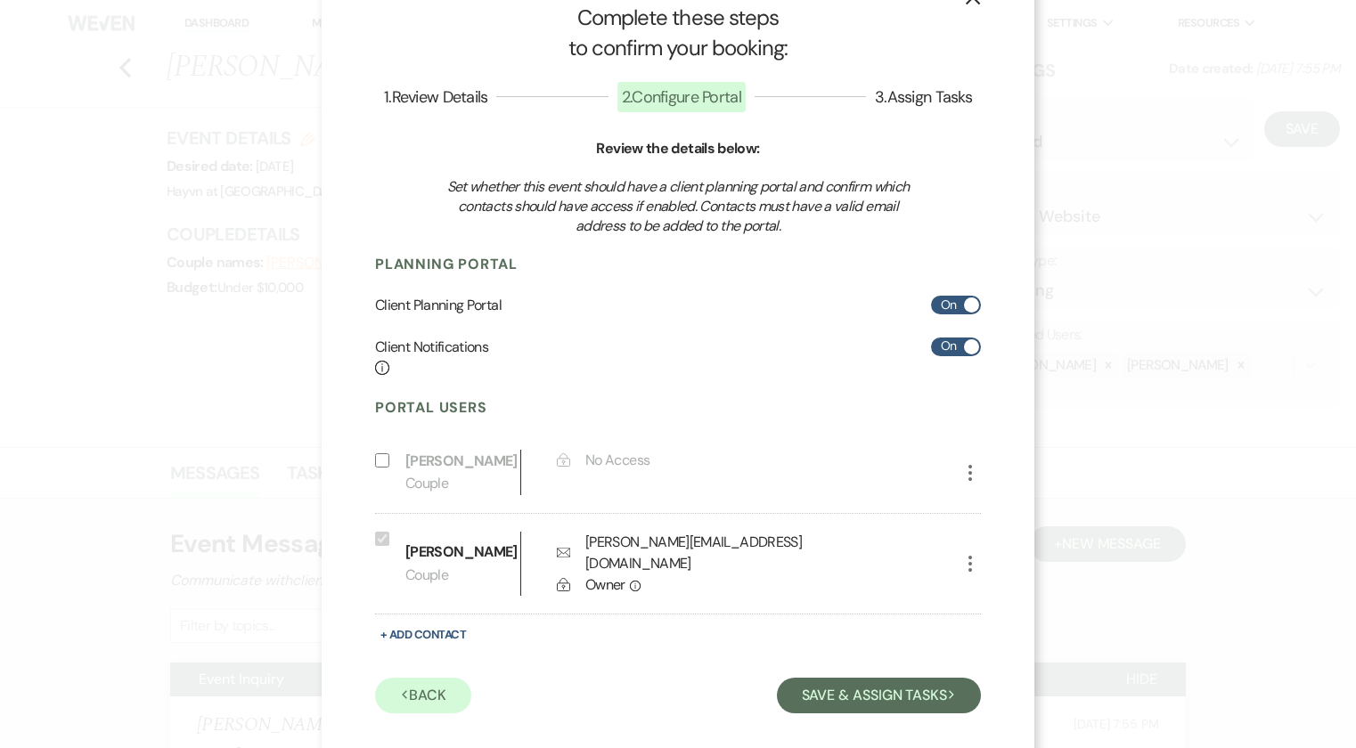
click at [377, 461] on input "Include on Planning Portal" at bounding box center [382, 460] width 14 height 14
select select "1"
select select "6"
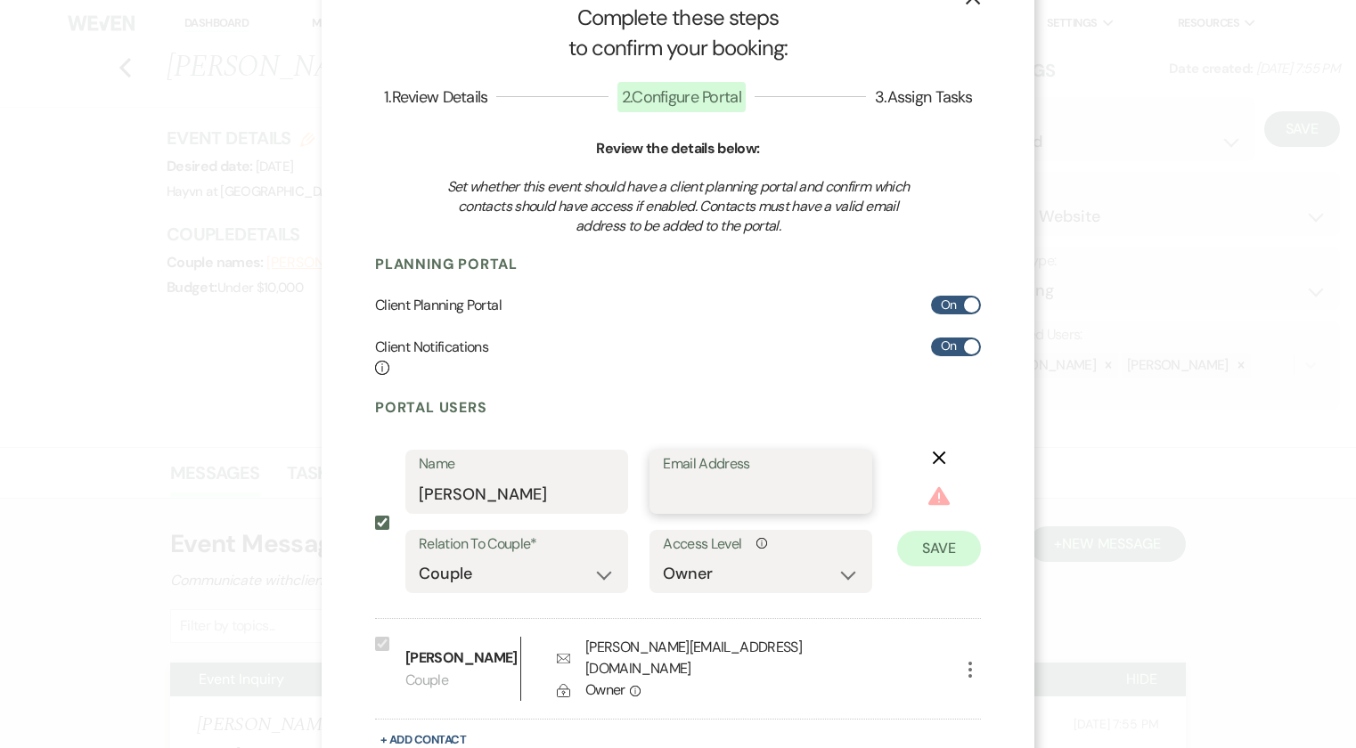
click at [681, 497] on input "Email Address" at bounding box center [761, 494] width 196 height 35
paste input "[EMAIL_ADDRESS]"
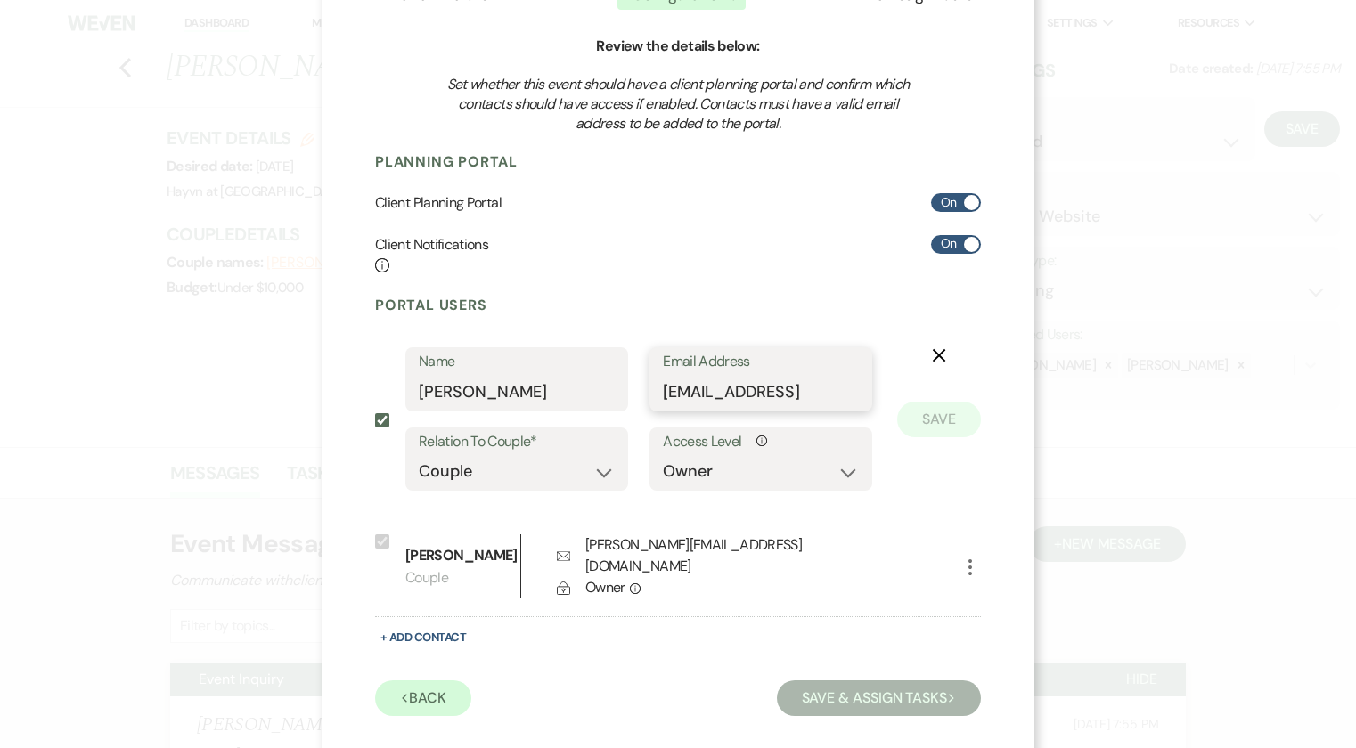
scroll to position [157, 0]
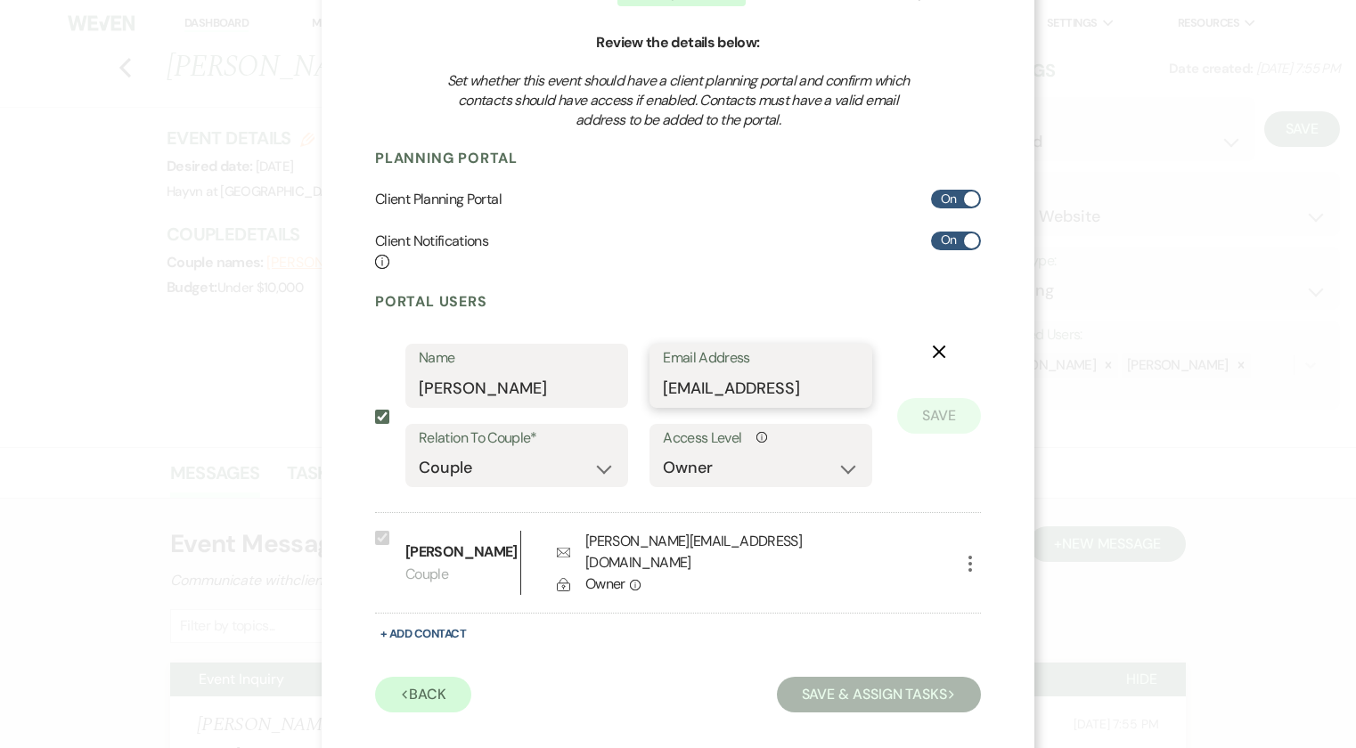
type input "[EMAIL_ADDRESS]"
click at [612, 653] on div "Portal Users Include on Planning Portal Name Benjamin Smith Email Address Smith…" at bounding box center [678, 502] width 606 height 420
click at [813, 387] on input "[EMAIL_ADDRESS]" at bounding box center [761, 389] width 194 height 35
click at [930, 418] on button "Save" at bounding box center [939, 416] width 84 height 36
click at [664, 396] on input "[EMAIL_ADDRESS]" at bounding box center [761, 389] width 194 height 35
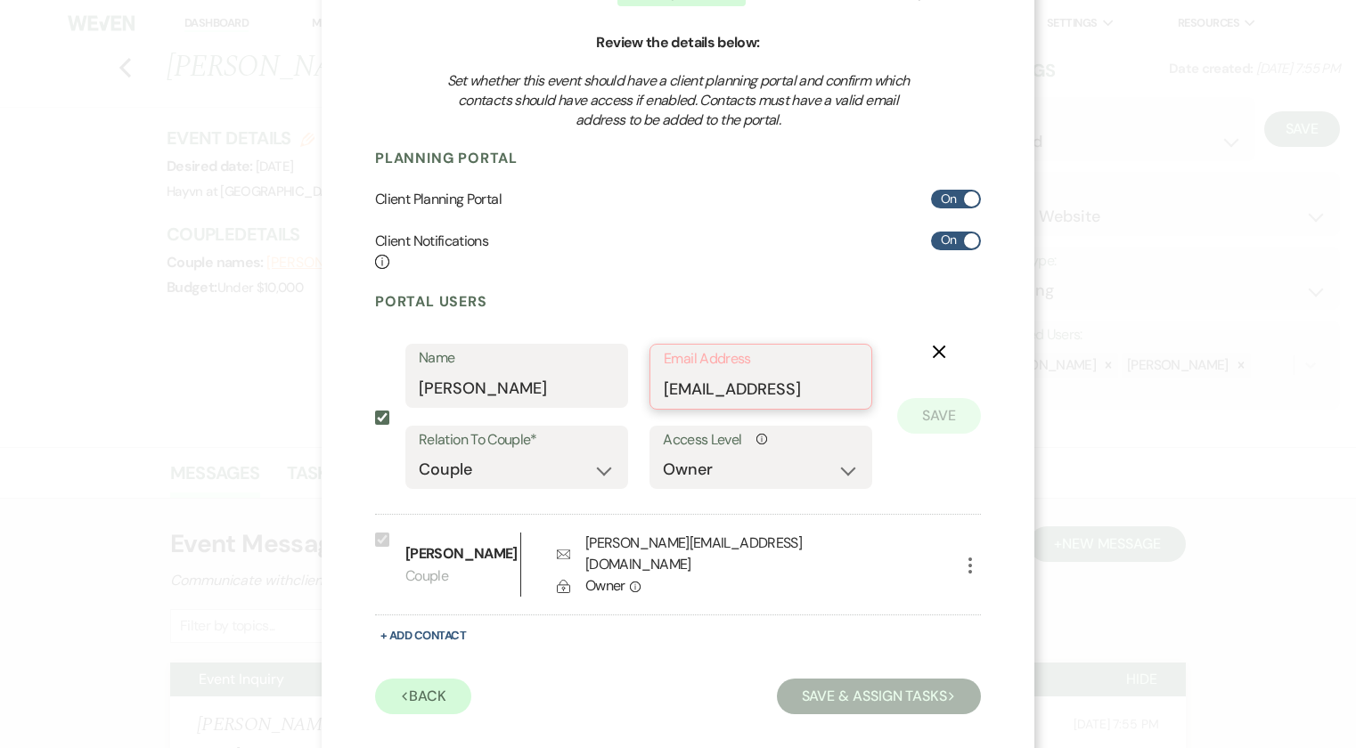
click at [664, 390] on input "[EMAIL_ADDRESS]" at bounding box center [761, 389] width 194 height 35
click at [532, 632] on div "Portal Users Include on Planning Portal Name Benjamin Smith Email Address Smith…" at bounding box center [678, 503] width 606 height 422
click at [853, 684] on button "Save & Assign Tasks Next" at bounding box center [879, 697] width 204 height 36
click at [959, 558] on icon "More" at bounding box center [969, 565] width 21 height 21
click at [982, 594] on use "button" at bounding box center [988, 600] width 13 height 13
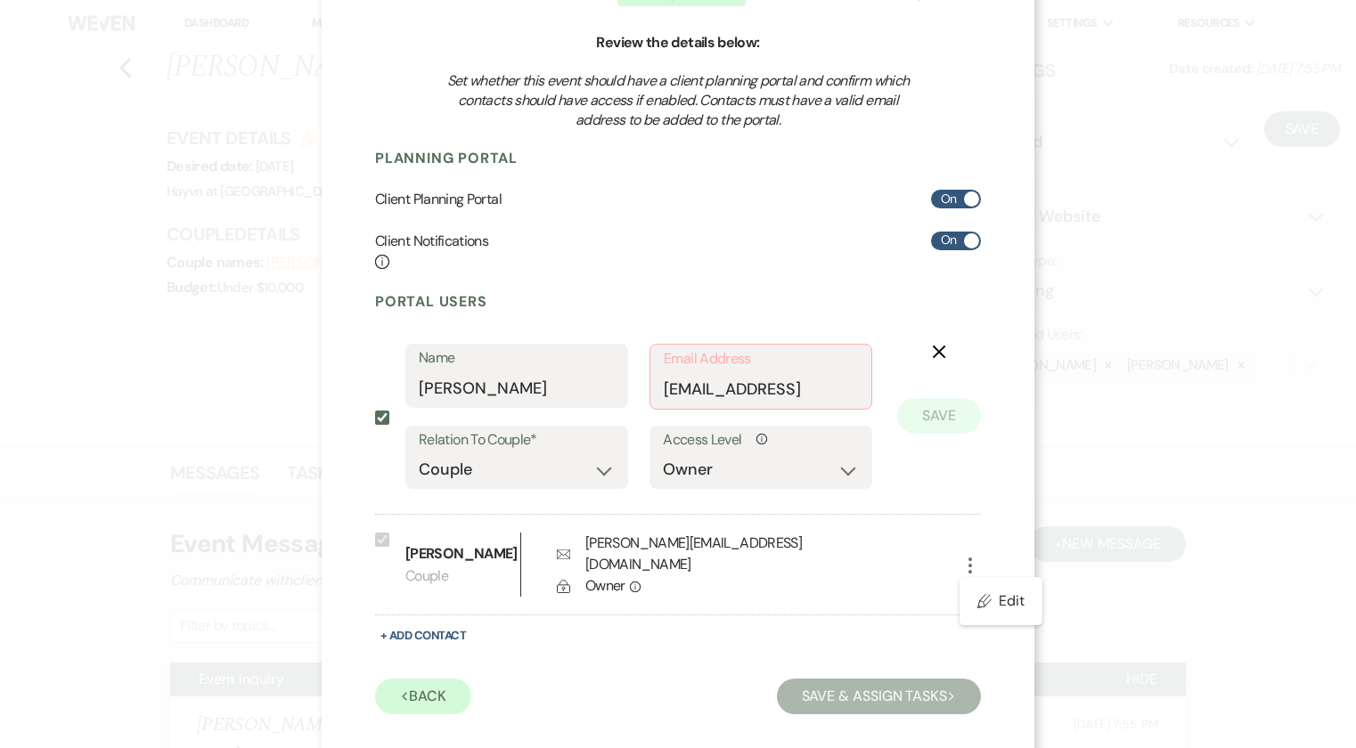
select select "1"
select select "6"
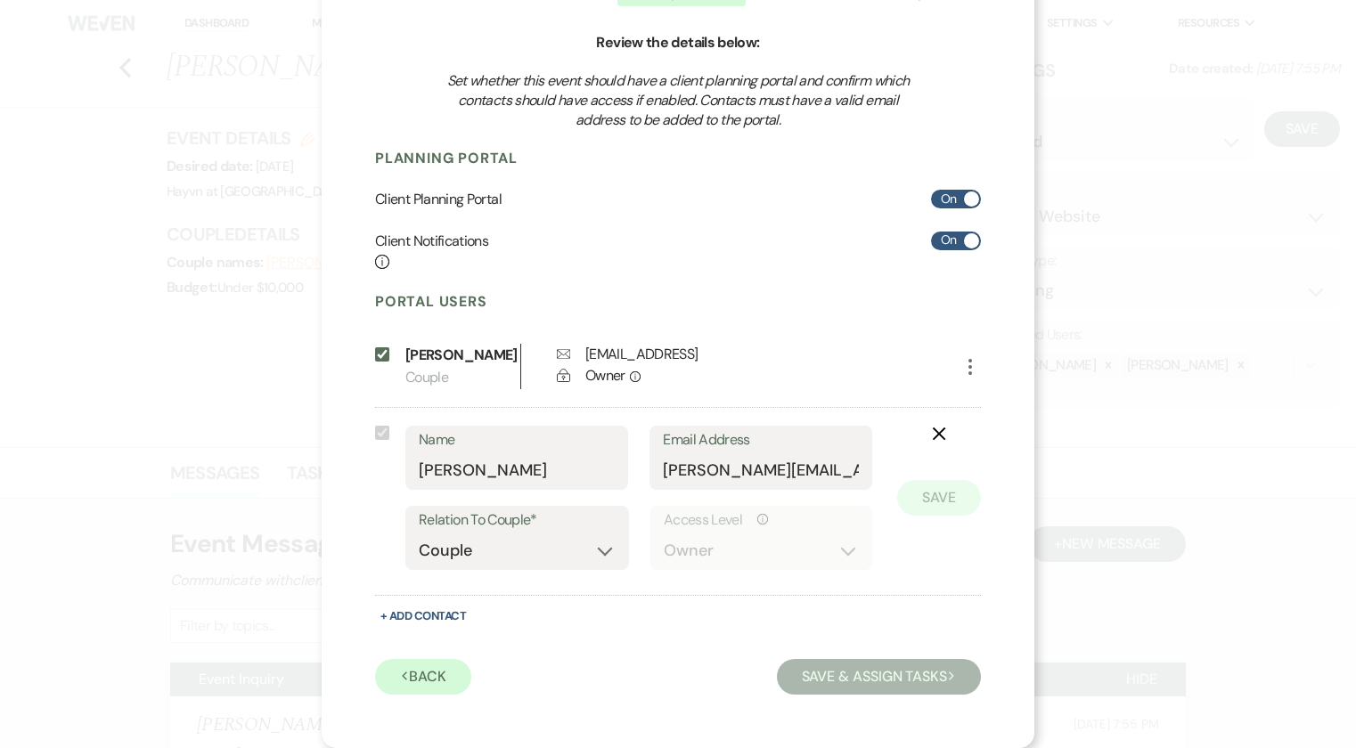
click at [487, 387] on p "Couple" at bounding box center [462, 377] width 115 height 23
click at [378, 355] on input "Include on Planning Portal" at bounding box center [382, 354] width 14 height 14
checkbox input "false"
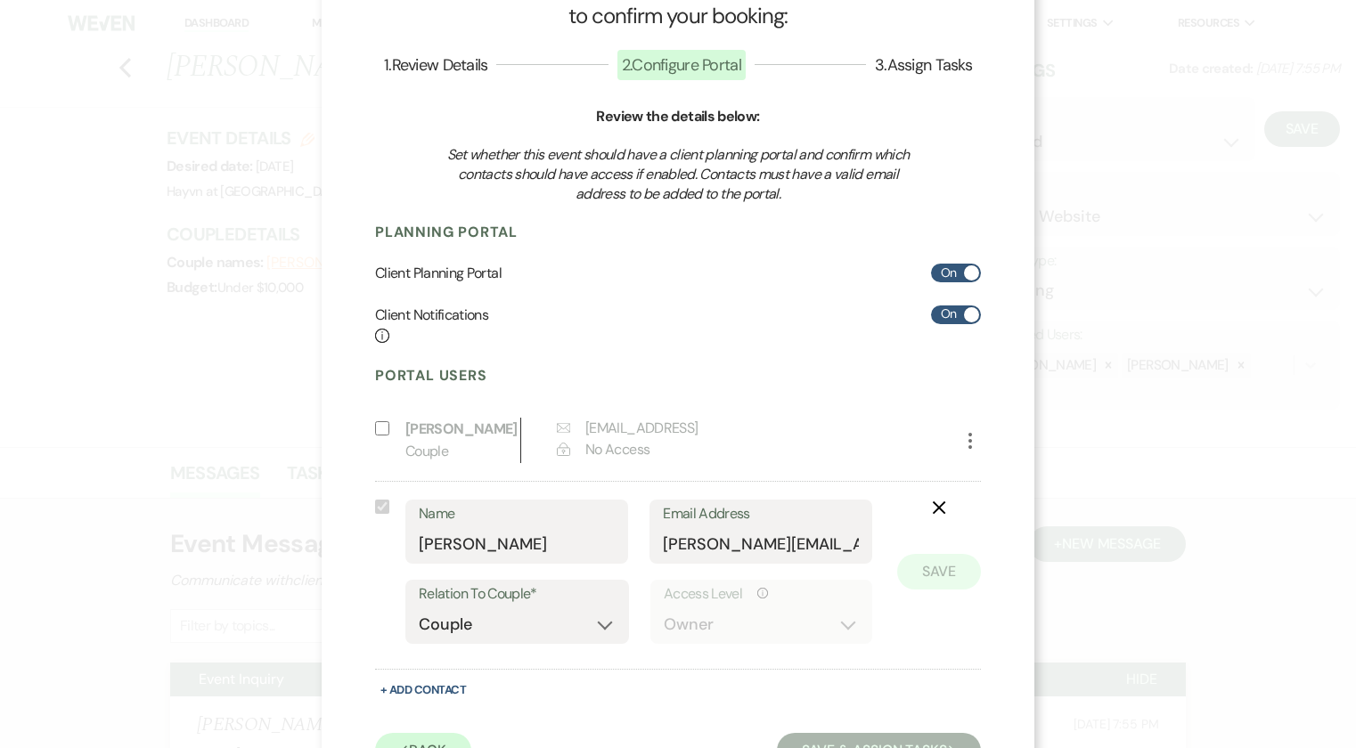
scroll to position [0, 0]
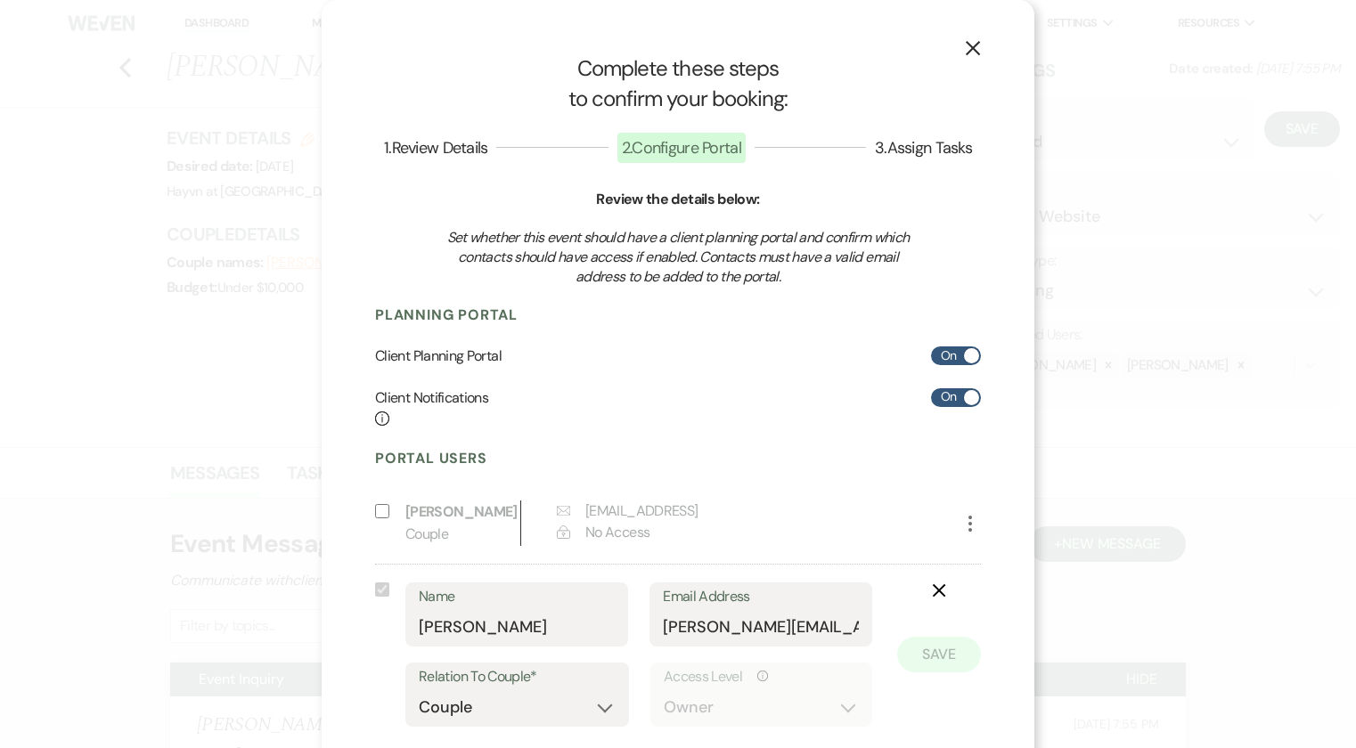
click at [966, 45] on use "button" at bounding box center [973, 48] width 14 height 14
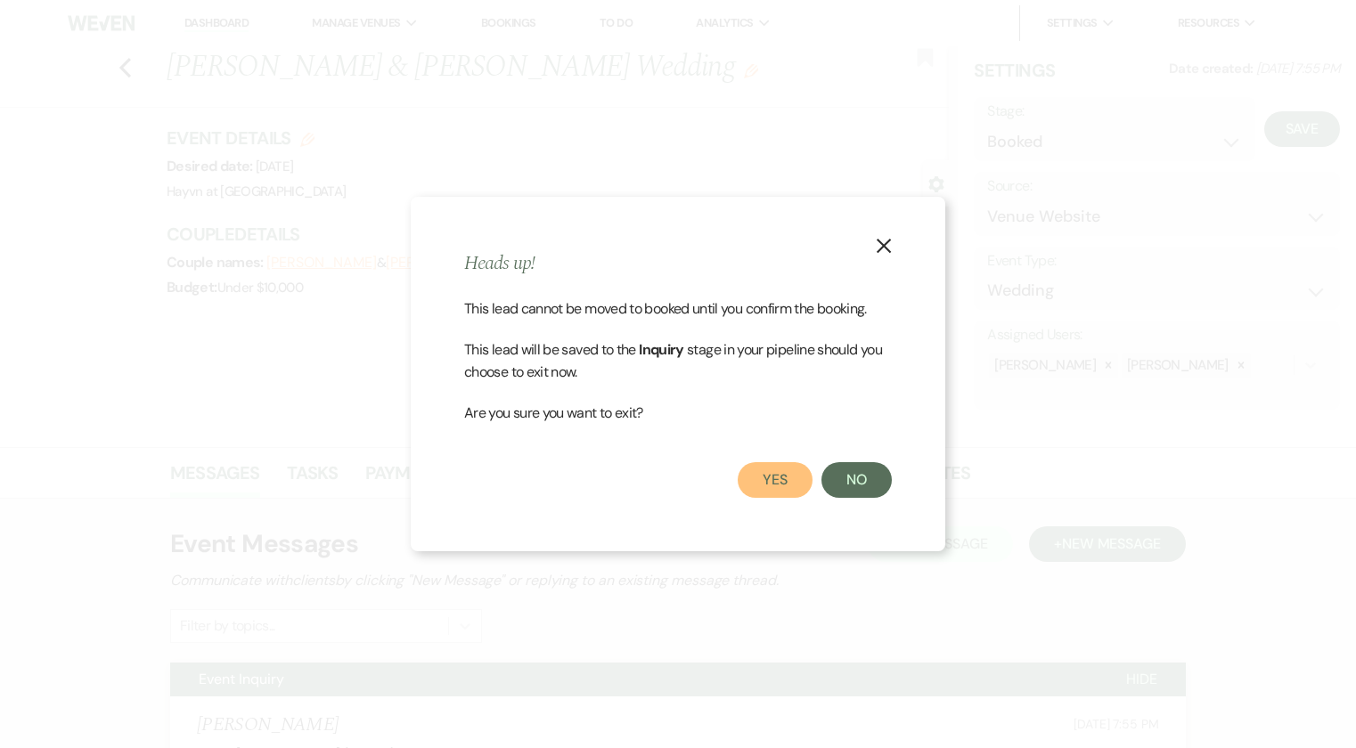
click at [785, 475] on button "Yes" at bounding box center [775, 480] width 75 height 36
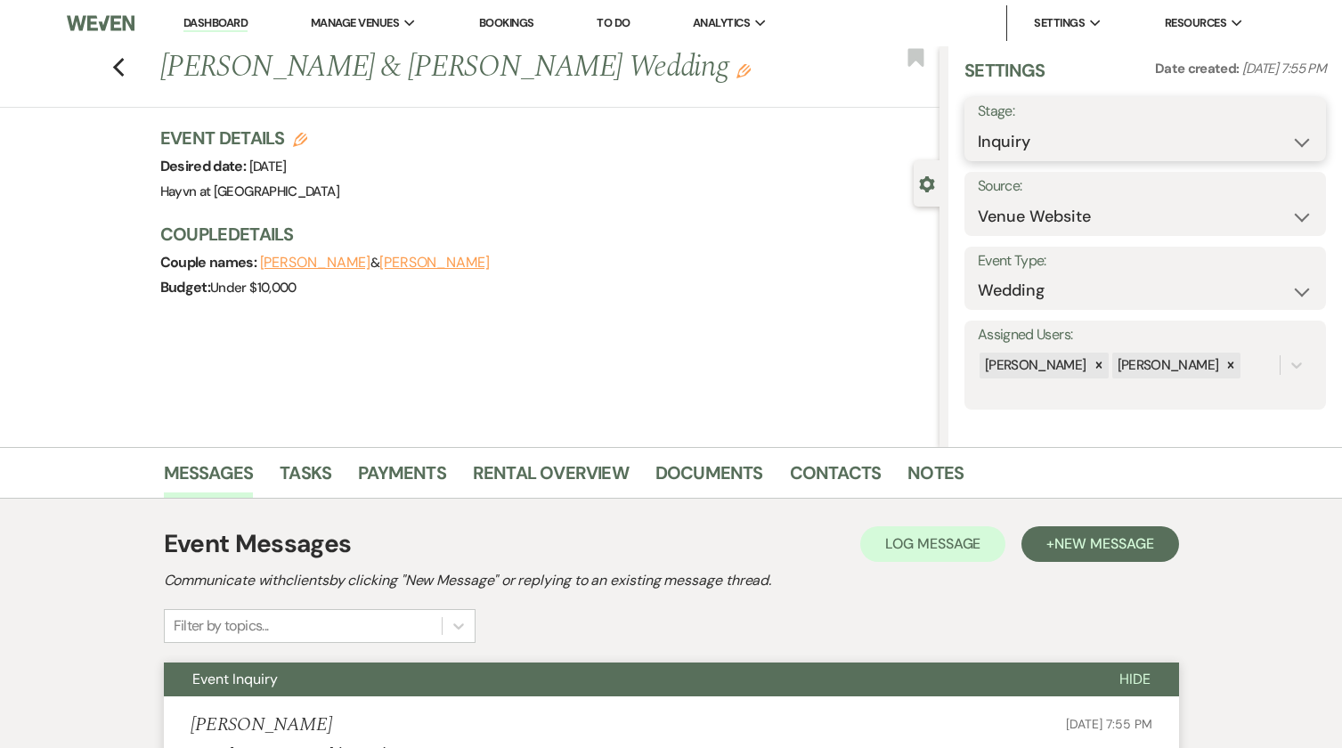
click at [1148, 143] on select "Inquiry Follow Up Tour Requested Tour Confirmed Toured Proposal Sent Booked Lost" at bounding box center [1145, 142] width 335 height 35
select select "7"
click at [978, 125] on select "Inquiry Follow Up Tour Requested Tour Confirmed Toured Proposal Sent Booked Lost" at bounding box center [1145, 142] width 335 height 35
click at [1277, 134] on button "Save" at bounding box center [1288, 129] width 75 height 36
select select "1"
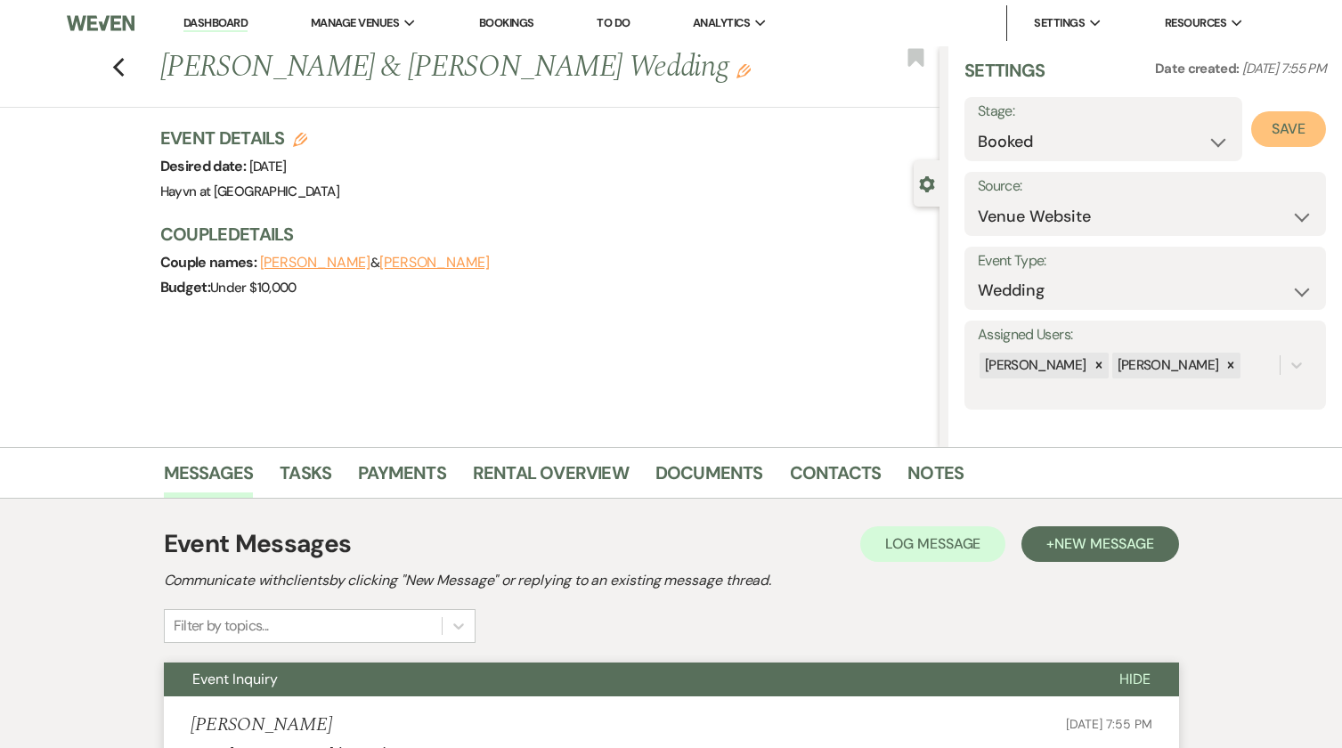
select select "844"
select select "eventDateAnd"
select select "false"
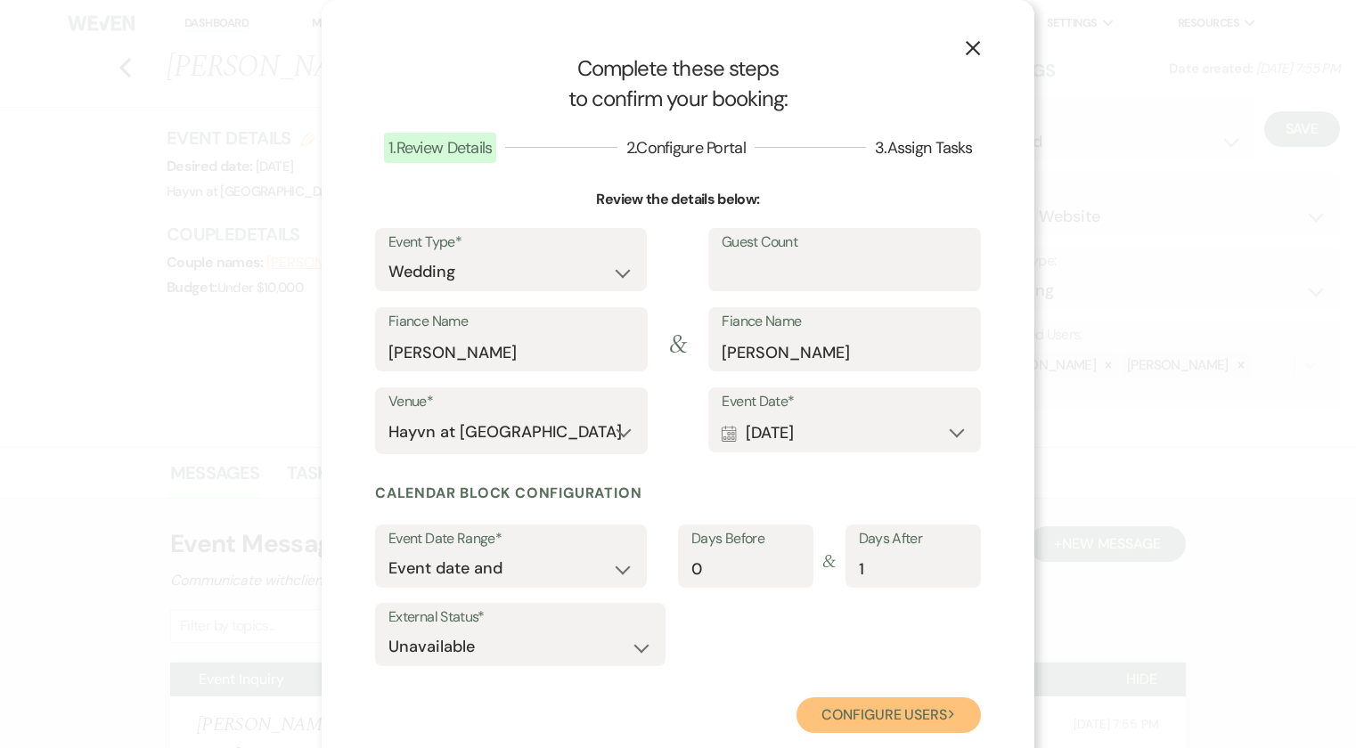
click at [897, 717] on button "Configure users Next" at bounding box center [888, 715] width 184 height 36
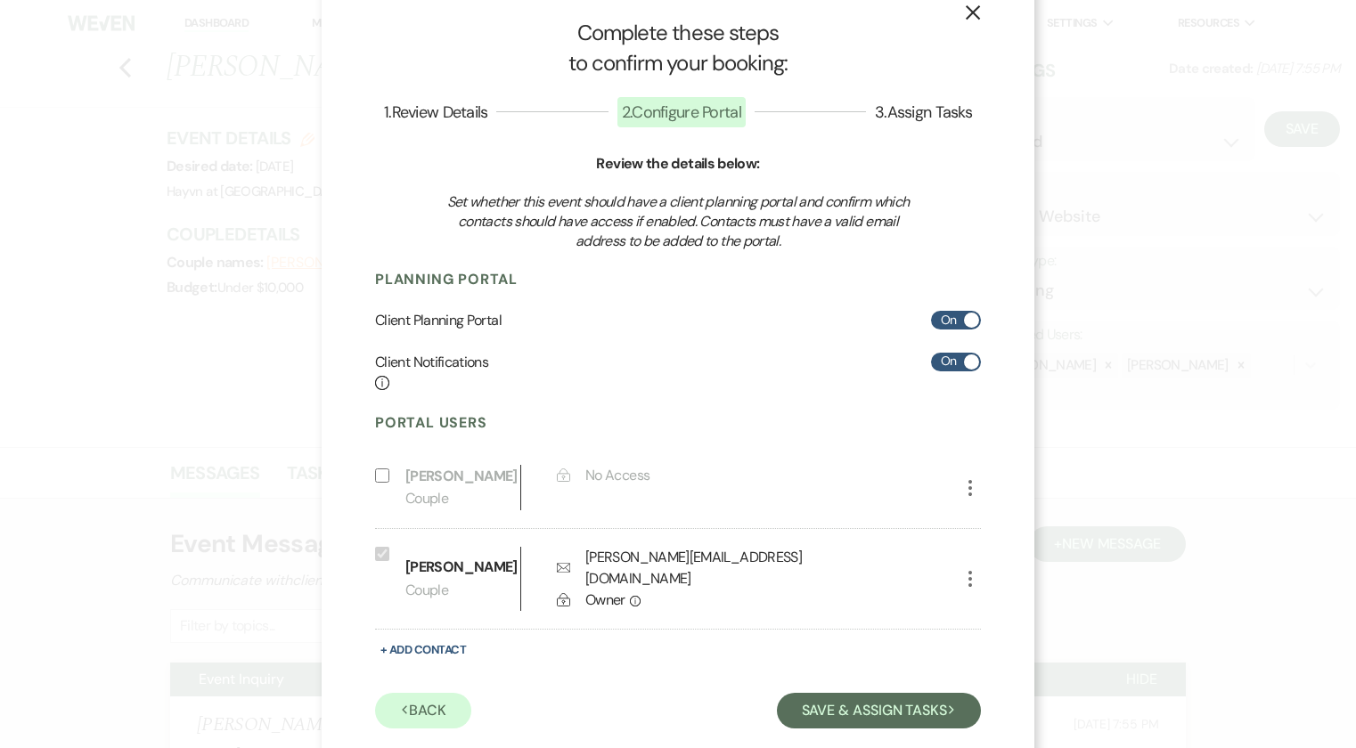
scroll to position [51, 0]
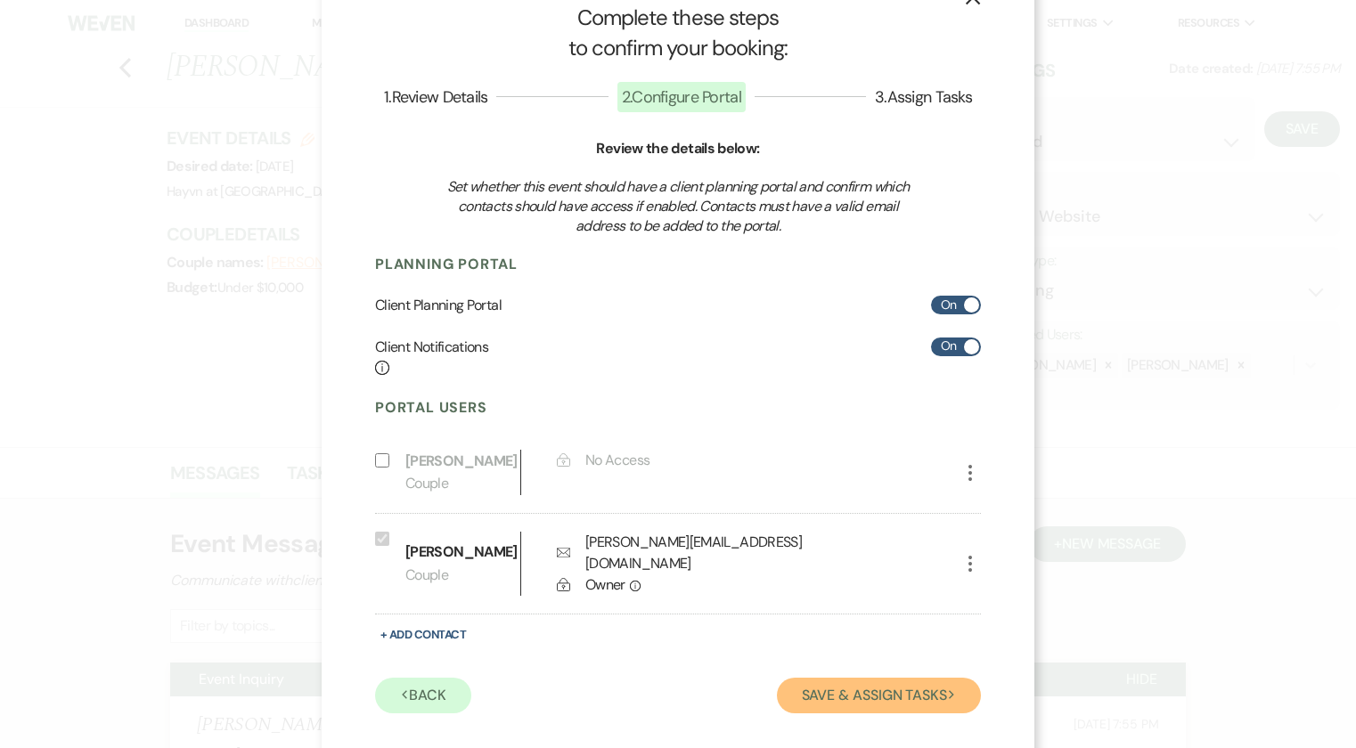
click at [888, 681] on button "Save & Assign Tasks Next" at bounding box center [879, 696] width 204 height 36
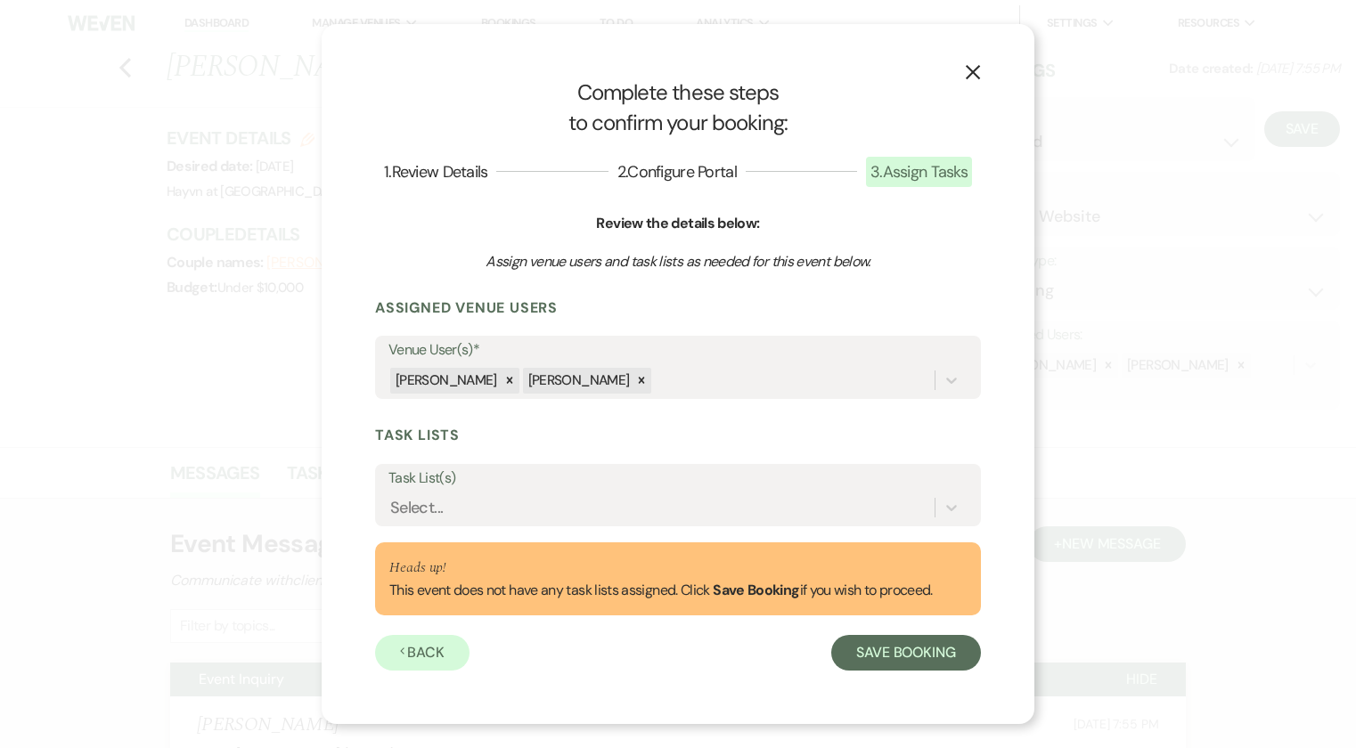
scroll to position [0, 0]
click at [917, 655] on button "Save Booking" at bounding box center [906, 653] width 150 height 36
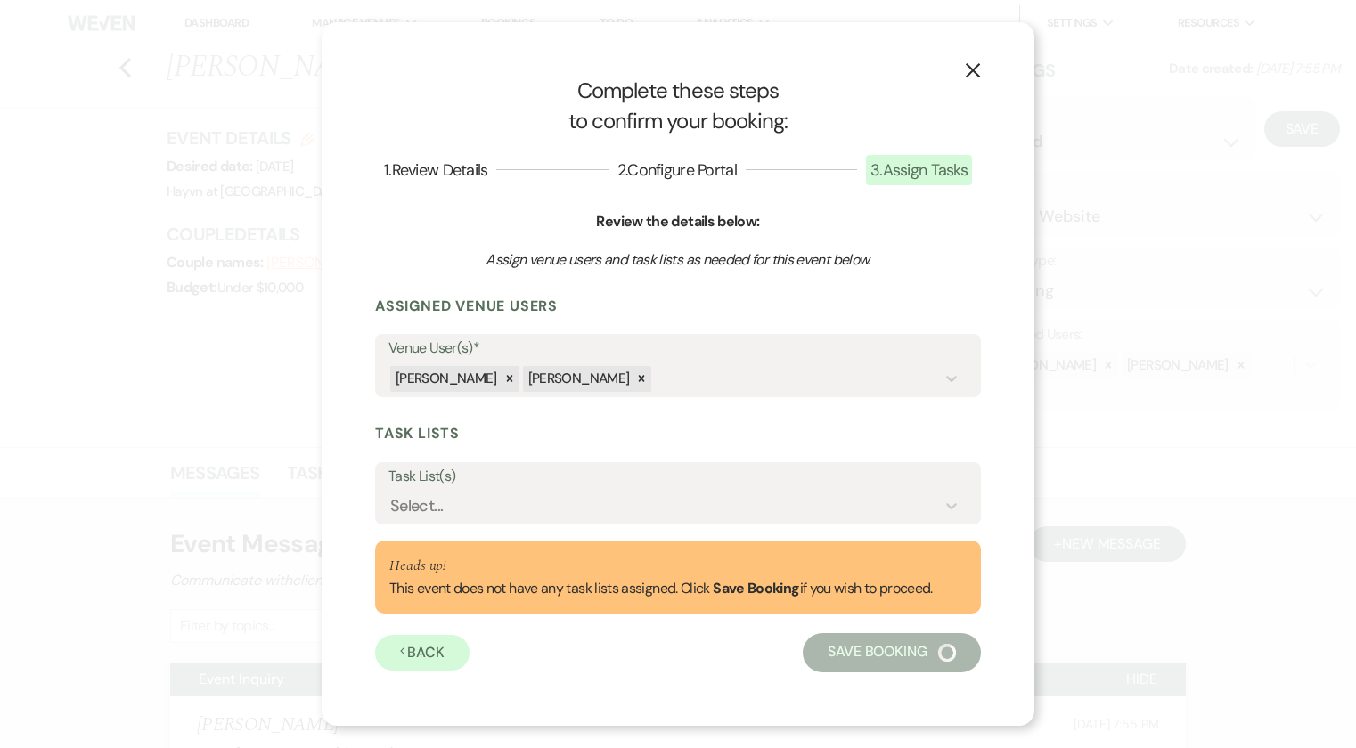
select select "14"
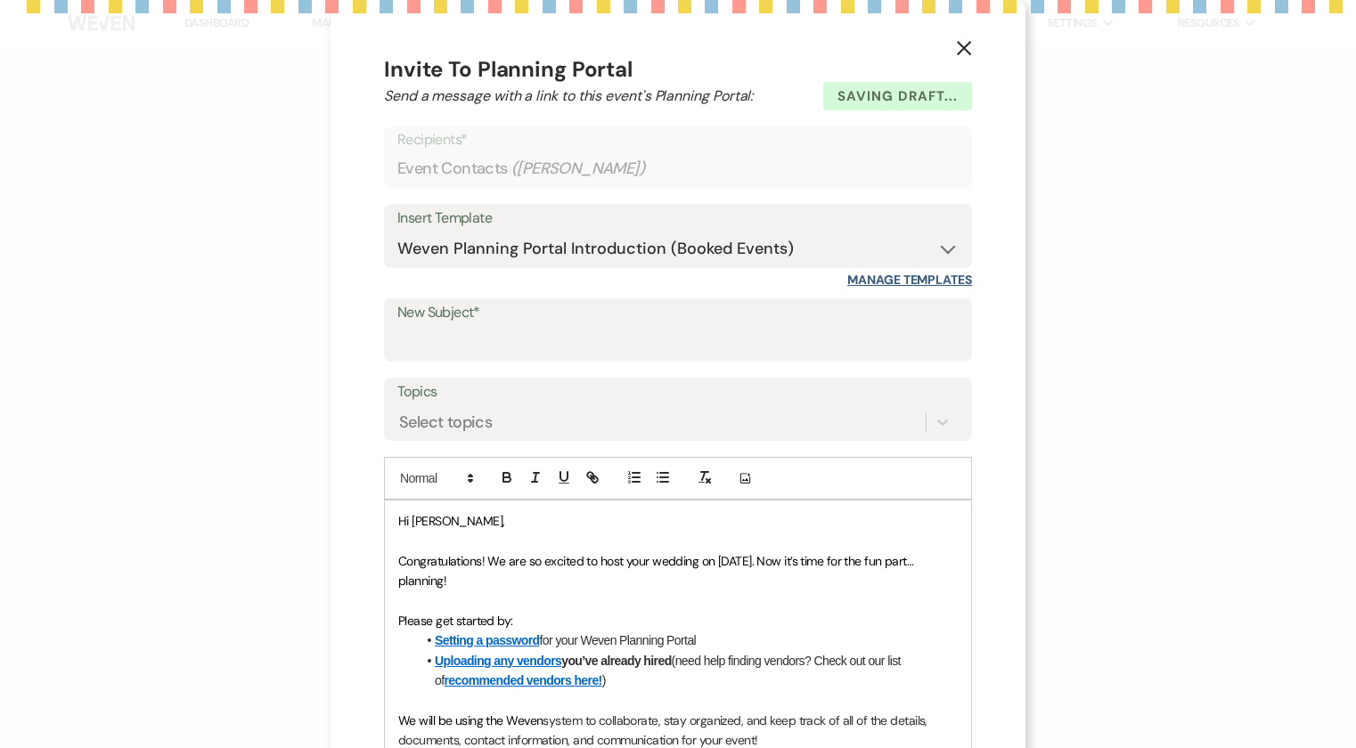
select select "5"
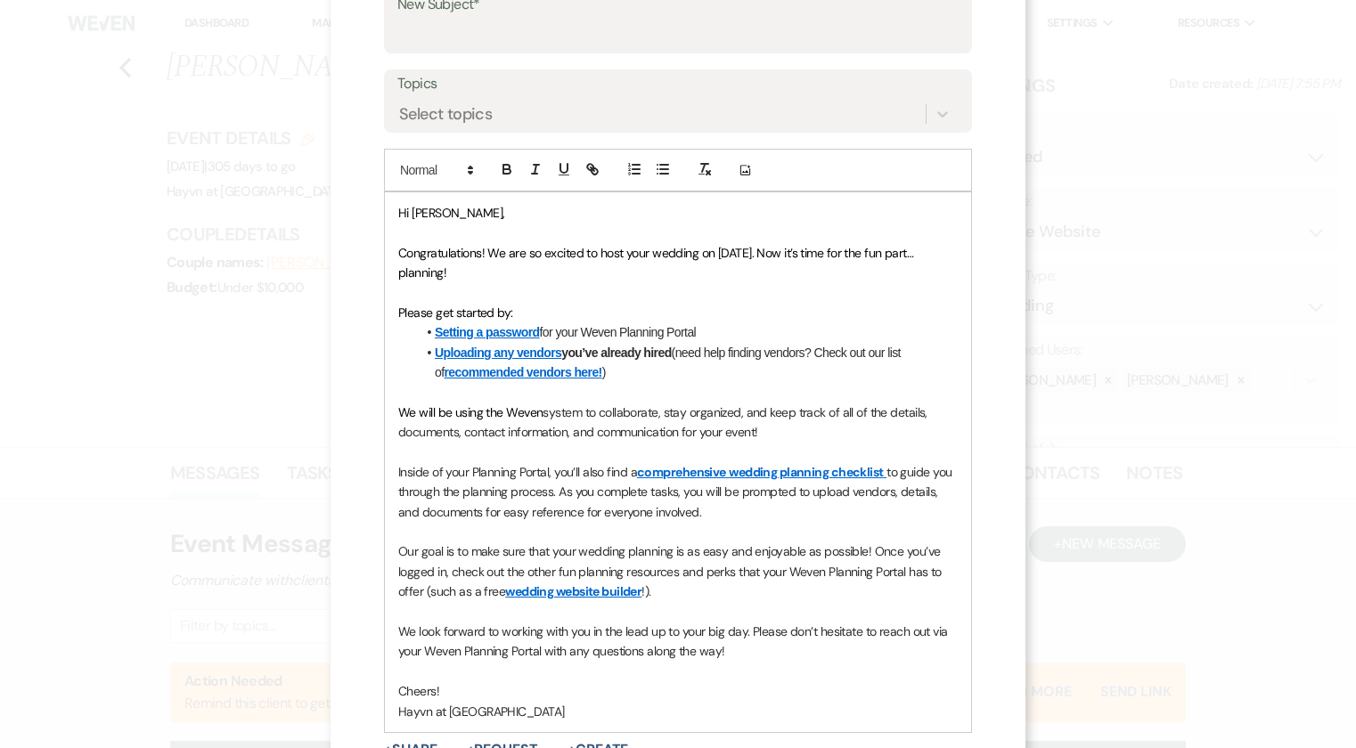
scroll to position [141, 0]
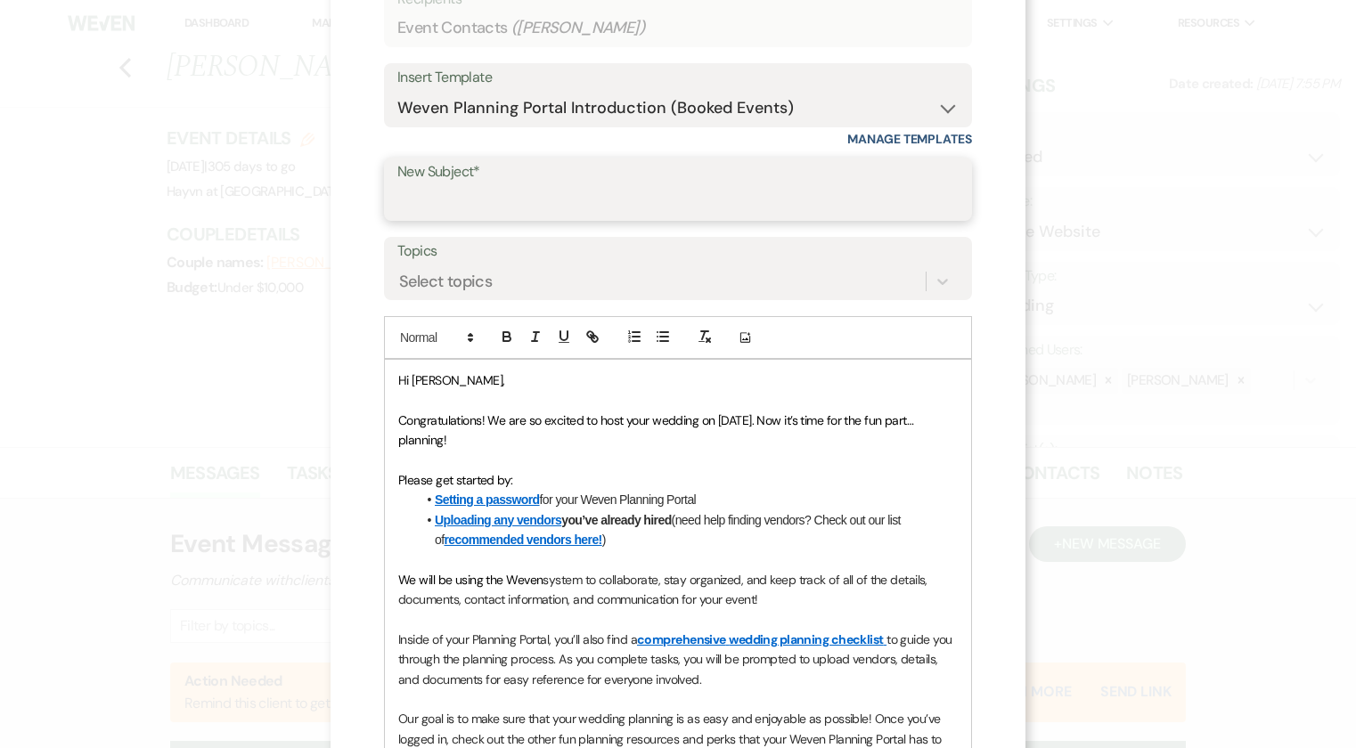
click at [493, 184] on input "New Subject*" at bounding box center [677, 201] width 561 height 35
type input "Wedding Portal & Contract"
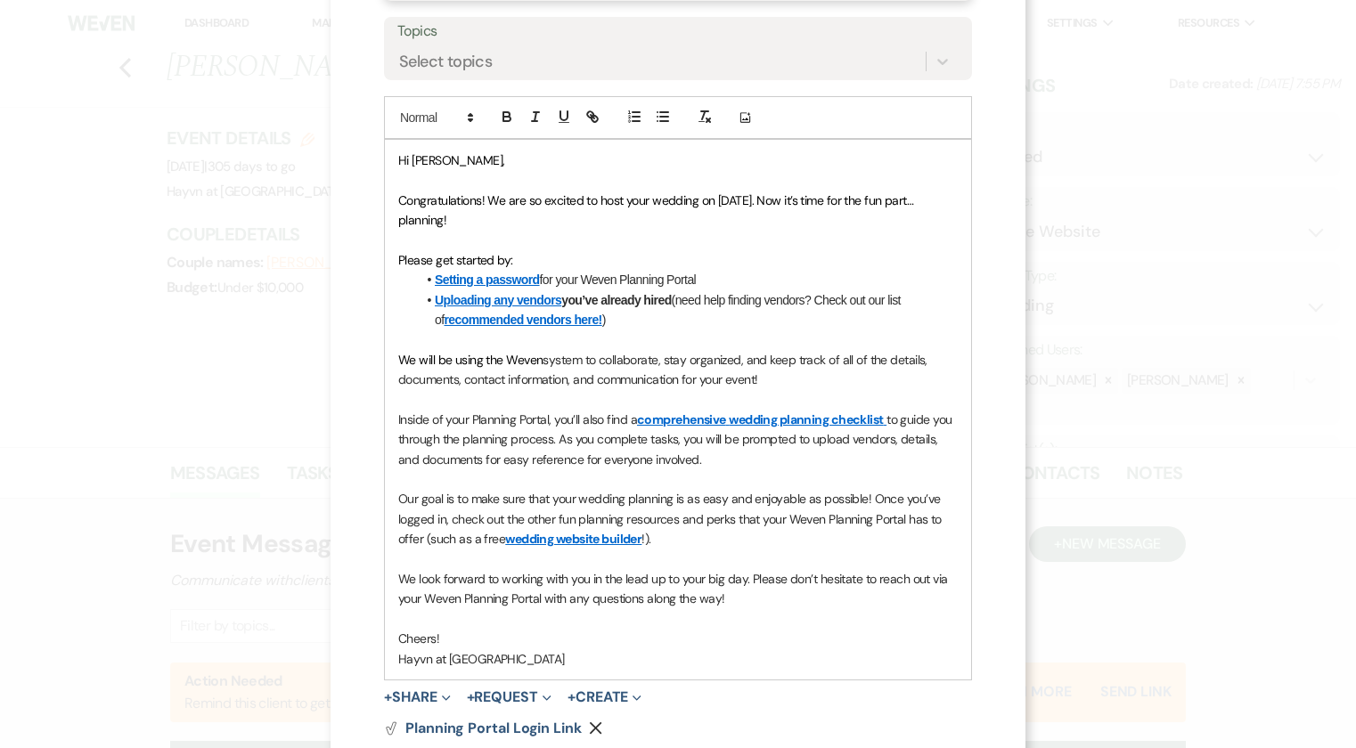
scroll to position [497, 0]
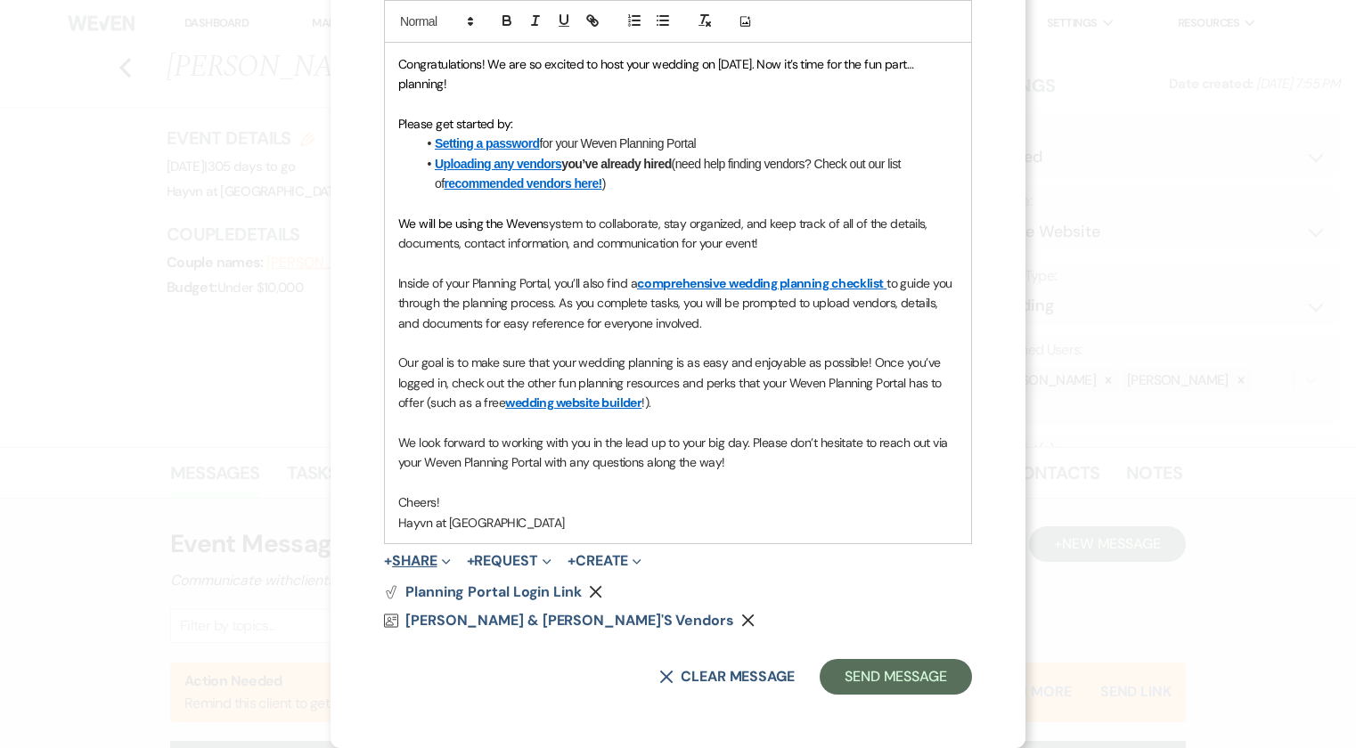
click at [406, 558] on button "+ Share Expand" at bounding box center [417, 561] width 67 height 14
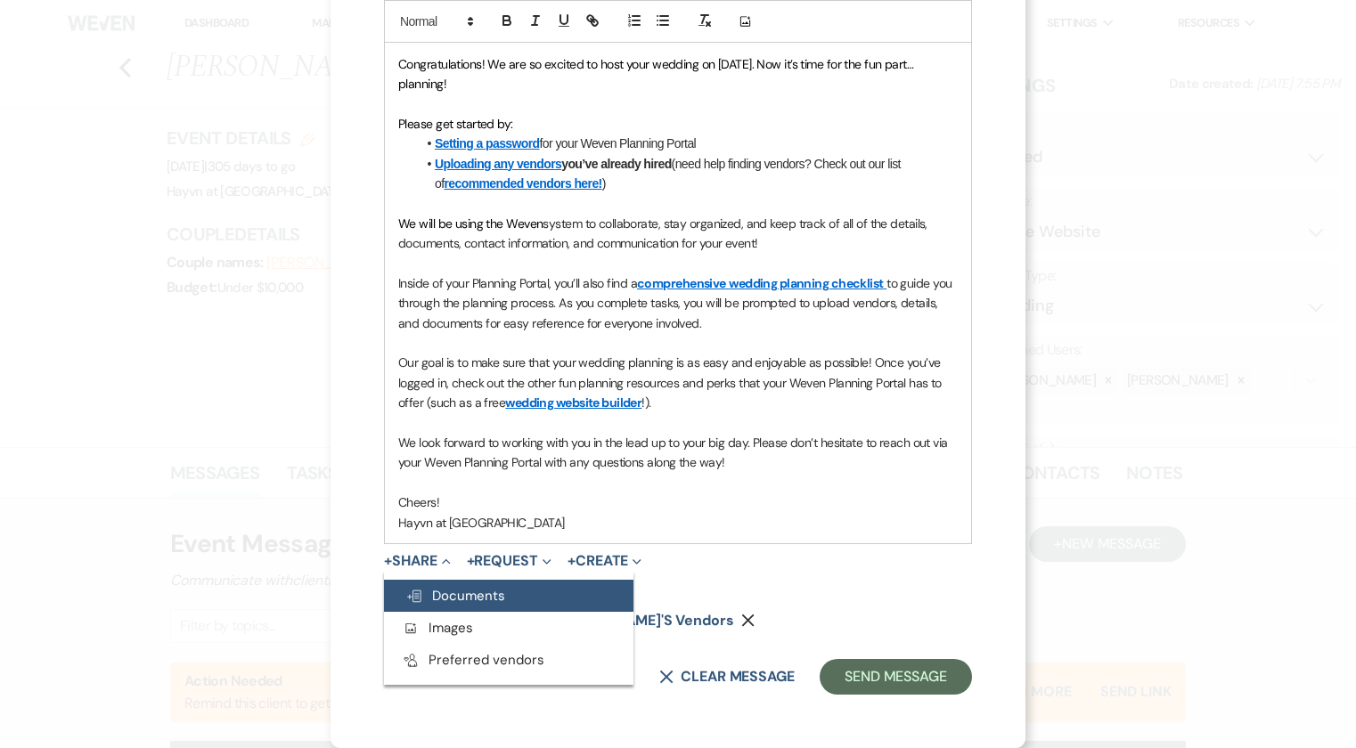
click at [501, 595] on button "Doc Upload Documents" at bounding box center [508, 596] width 249 height 32
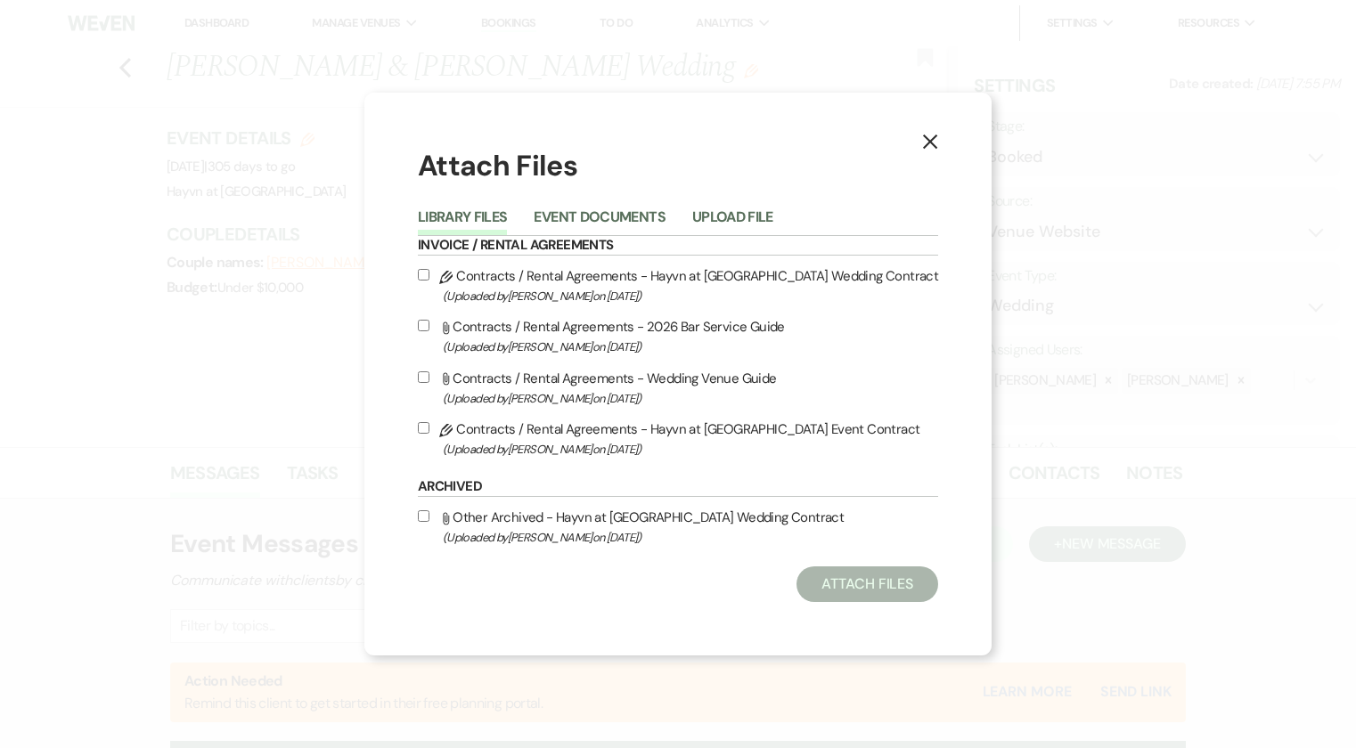
click at [428, 278] on input "Pencil Contracts / Rental Agreements - Hayvn at Hay River Wedding Contract (Upl…" at bounding box center [424, 275] width 12 height 12
checkbox input "true"
click at [854, 591] on button "Attach Files" at bounding box center [867, 585] width 142 height 36
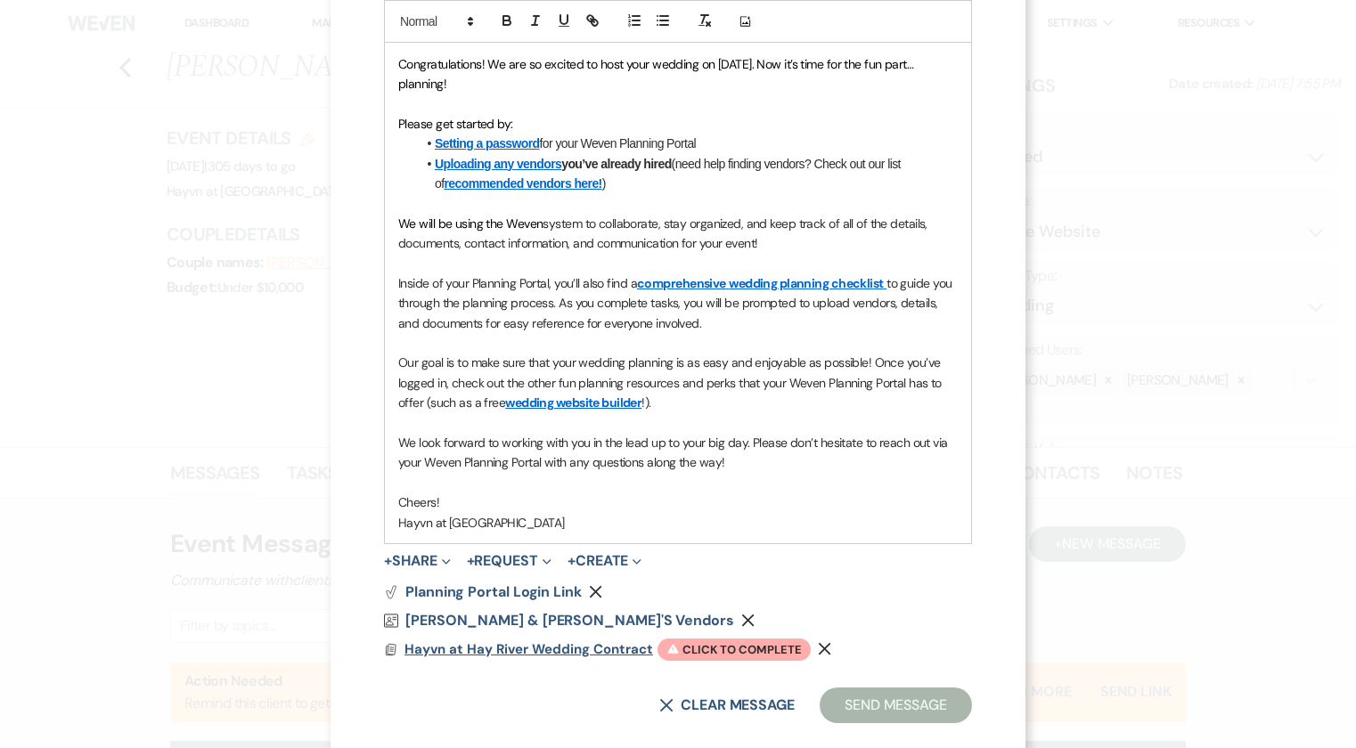
click at [585, 647] on span "Hayvn at Hay River Wedding Contract" at bounding box center [528, 649] width 249 height 18
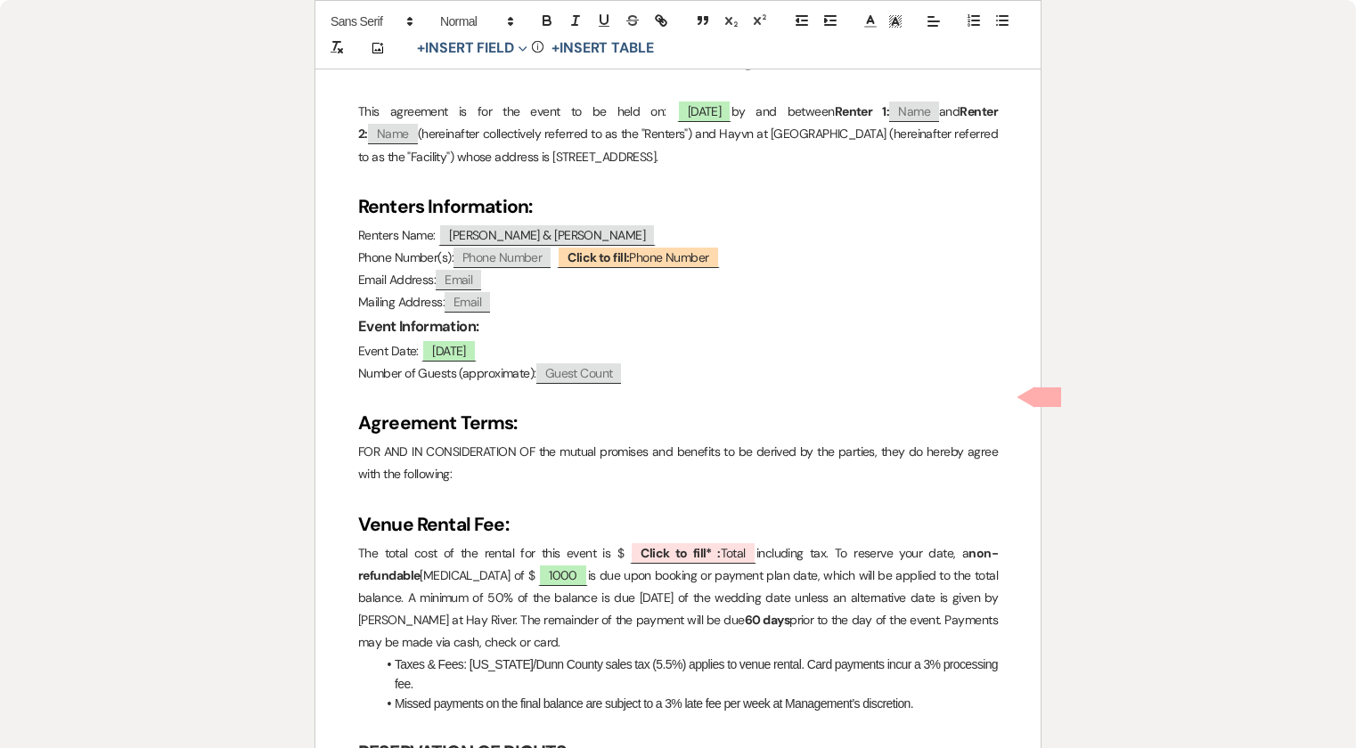
scroll to position [713, 0]
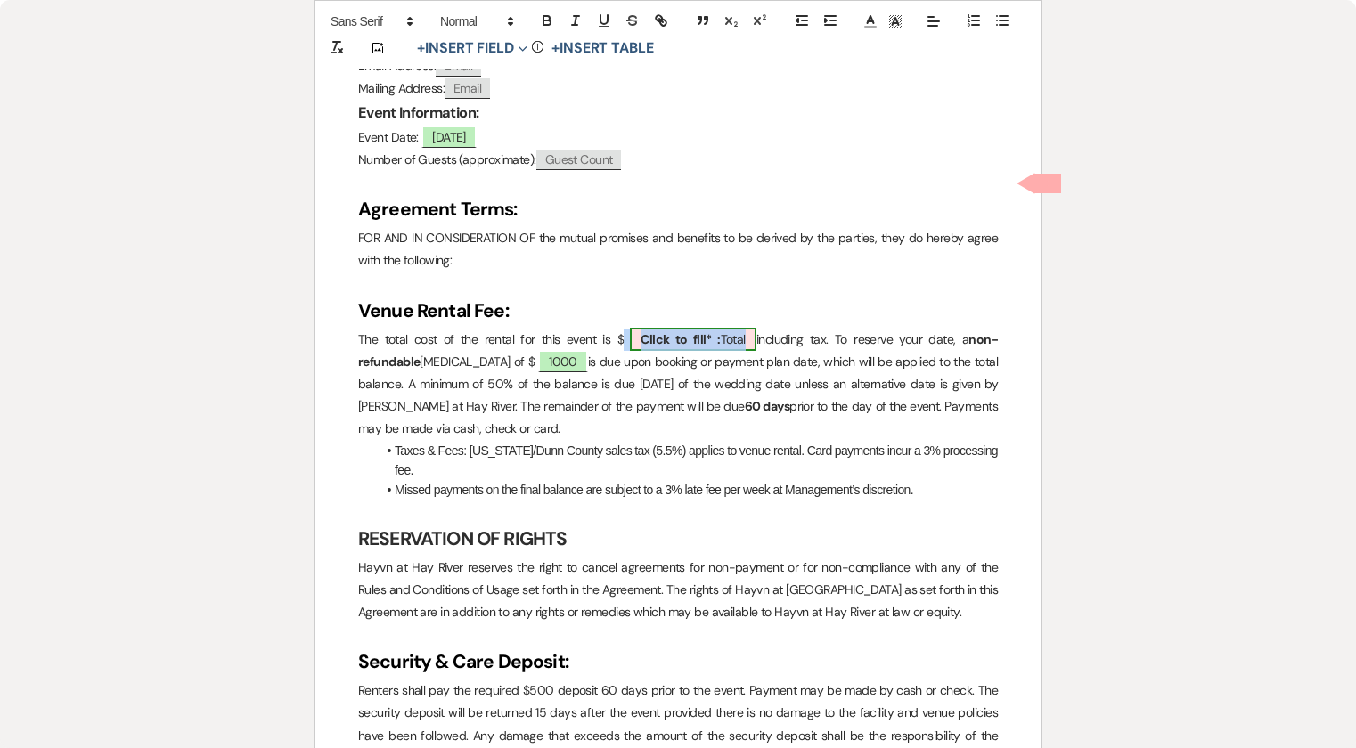
click at [738, 333] on span "Click to fill* : Total" at bounding box center [693, 339] width 126 height 23
select select "owner"
select select "Total"
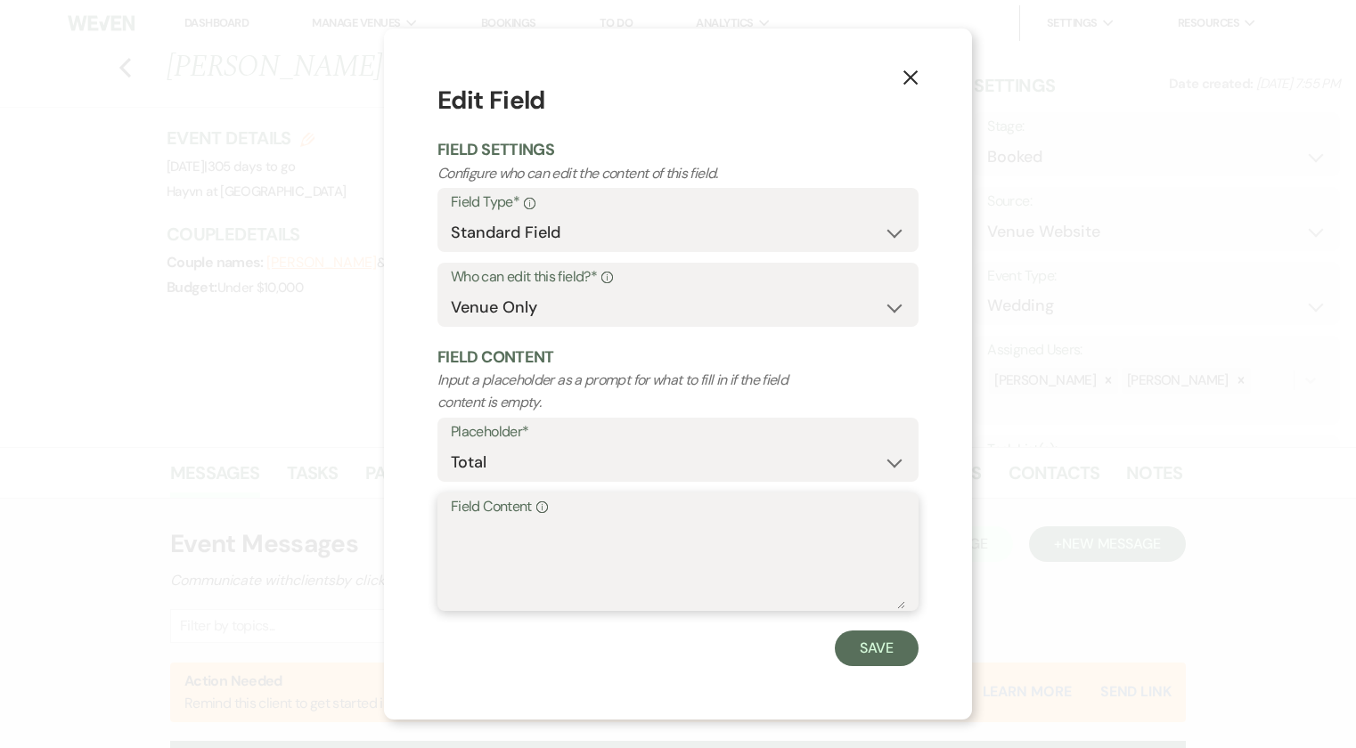
click at [519, 534] on textarea "Field Content Info" at bounding box center [678, 564] width 454 height 89
type textarea "5908"
click at [893, 650] on button "Save" at bounding box center [877, 649] width 84 height 36
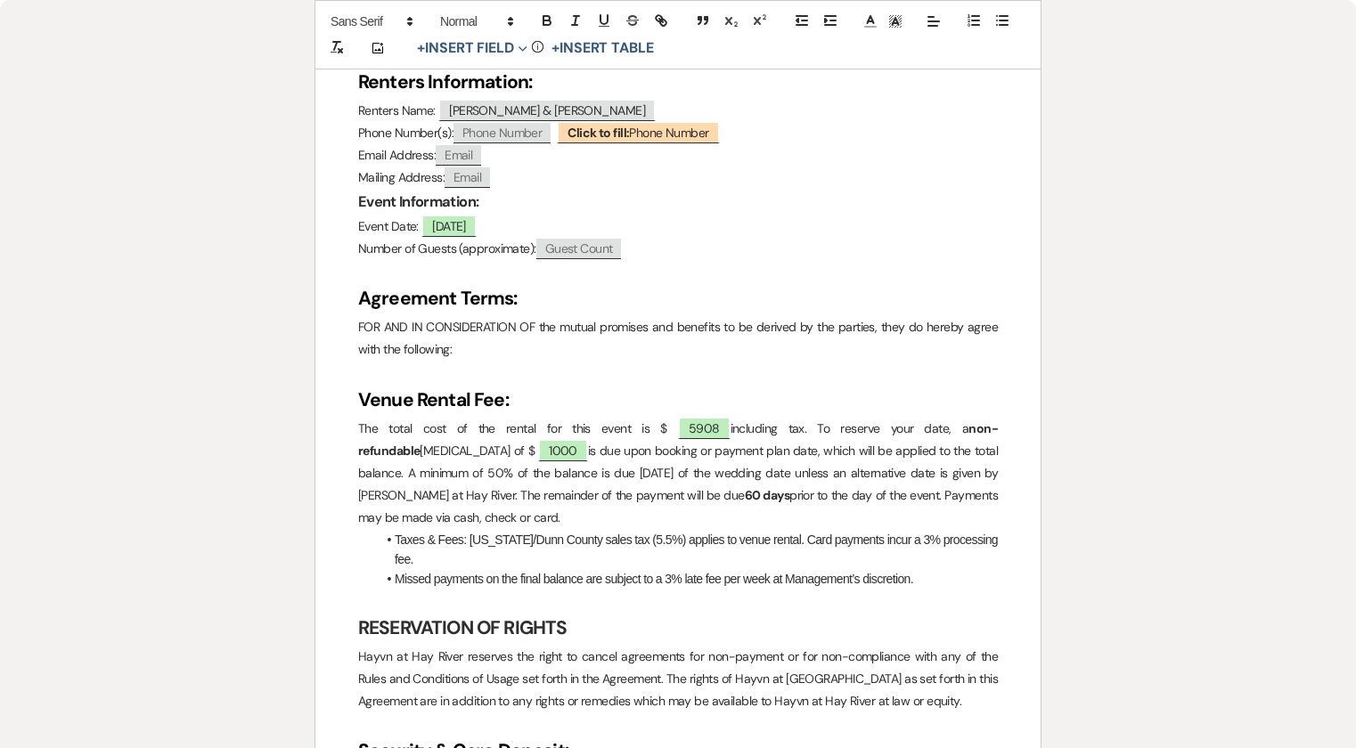
scroll to position [356, 0]
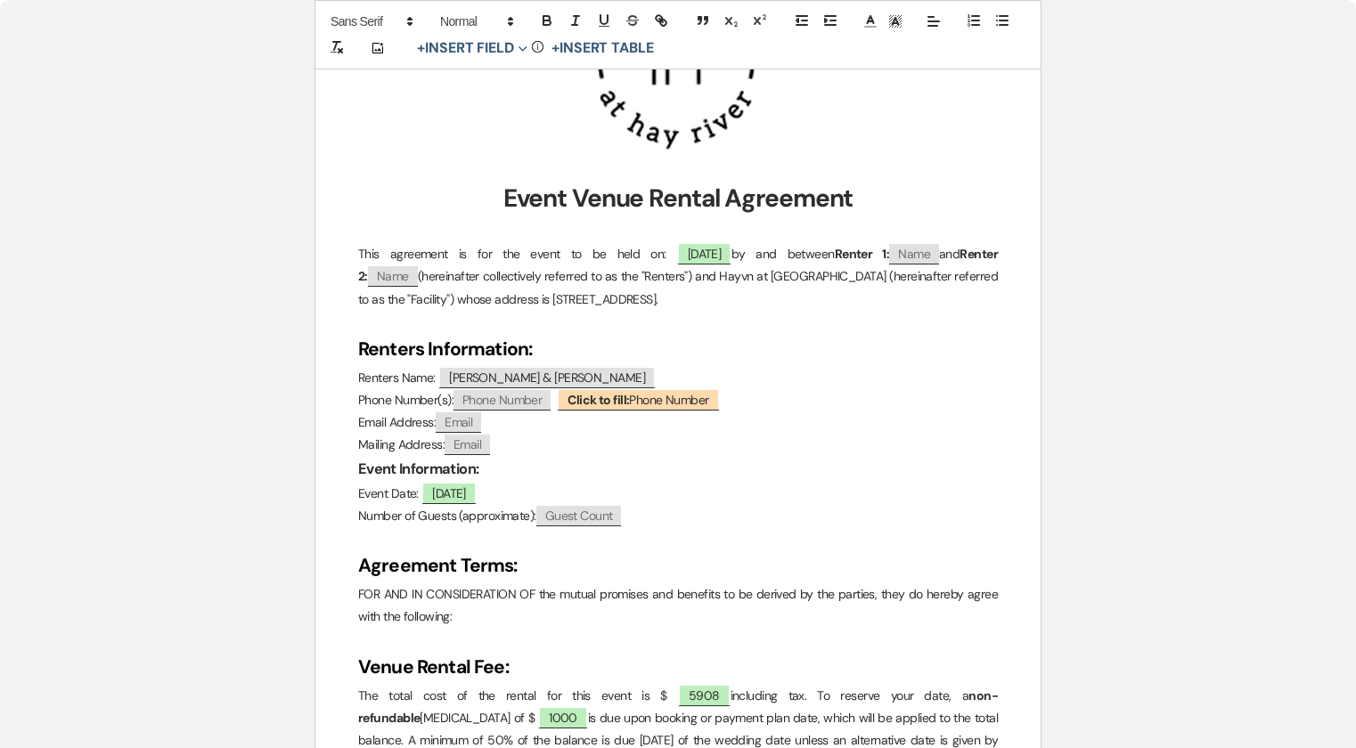
click at [518, 489] on p "Event Date: ﻿ 07/18/2026 ﻿" at bounding box center [678, 494] width 640 height 22
click at [873, 399] on p "Phone Number(s): ﻿ Phone Number ﻿ ﻿ Click to fill: Phone Number ﻿" at bounding box center [678, 400] width 640 height 22
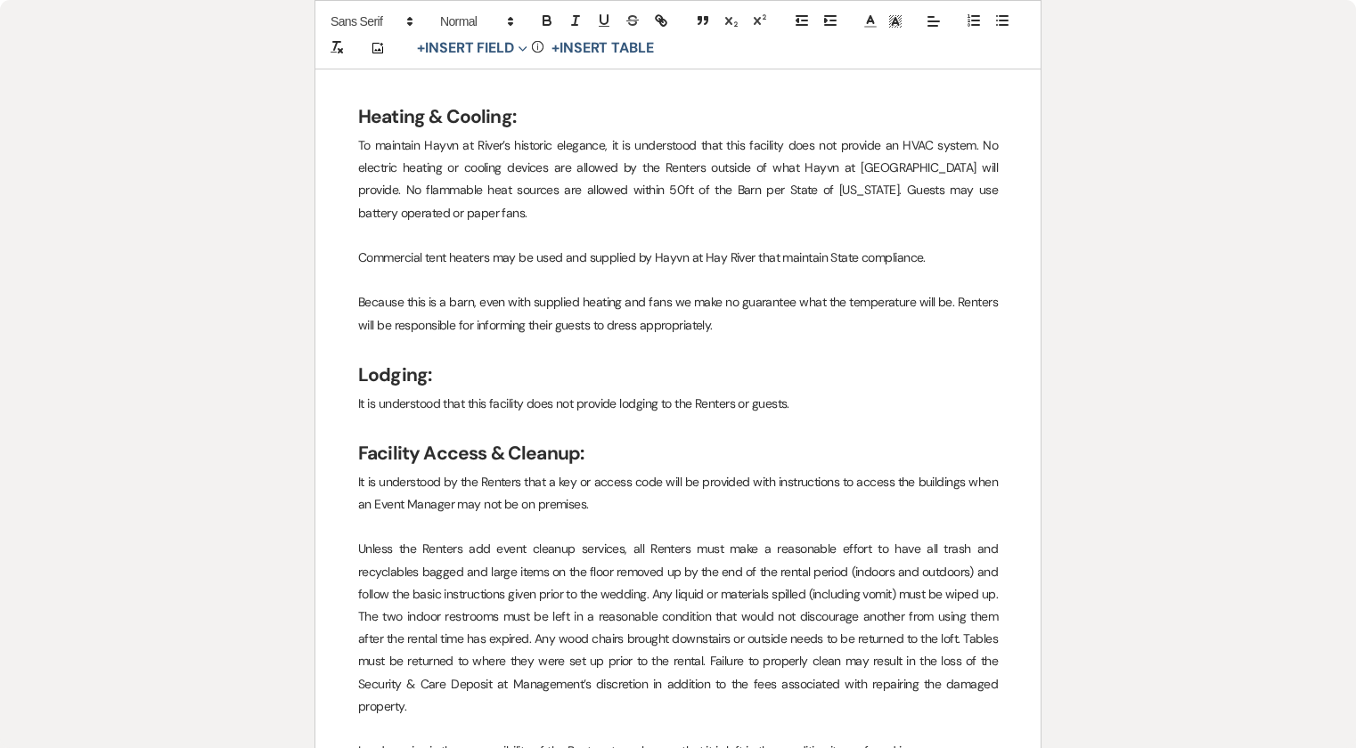
scroll to position [5879, 0]
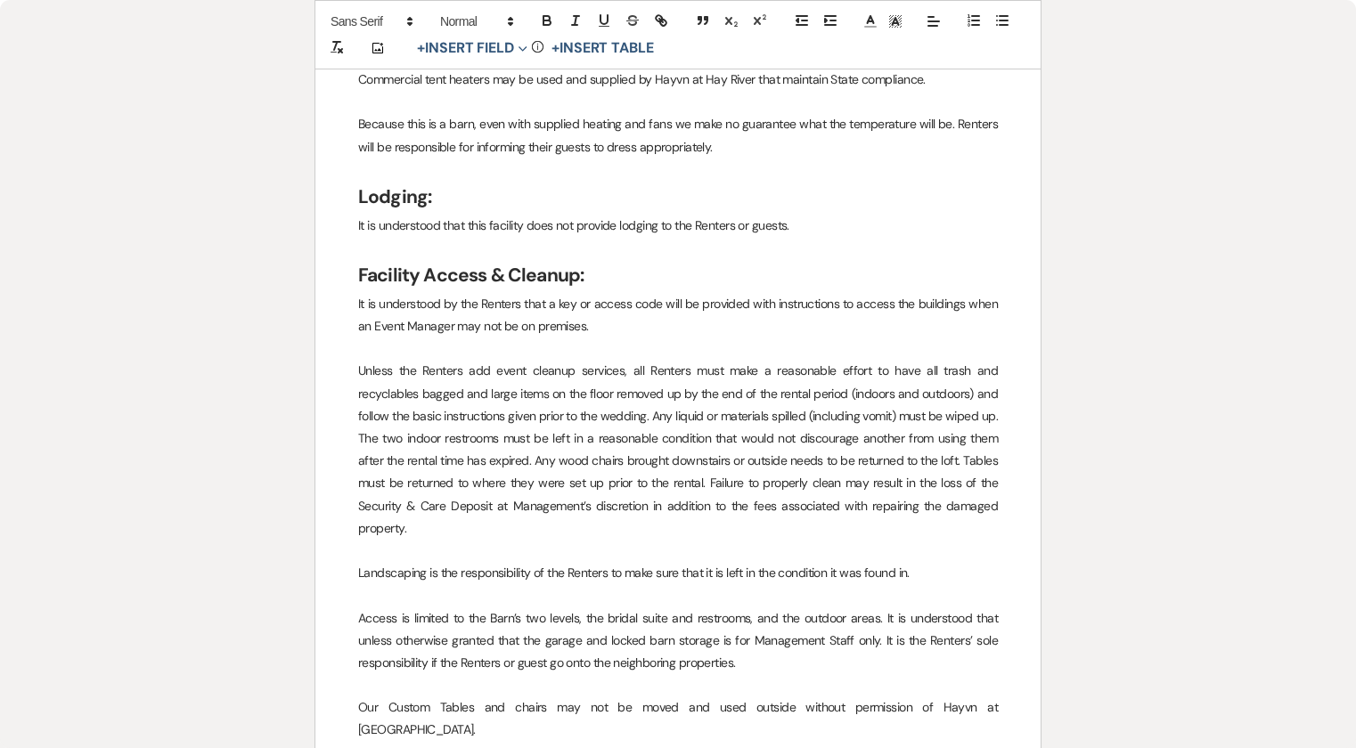
click at [445, 371] on p "Unless the Renters add event cleanup services, all Renters must make a reasonab…" at bounding box center [678, 450] width 640 height 180
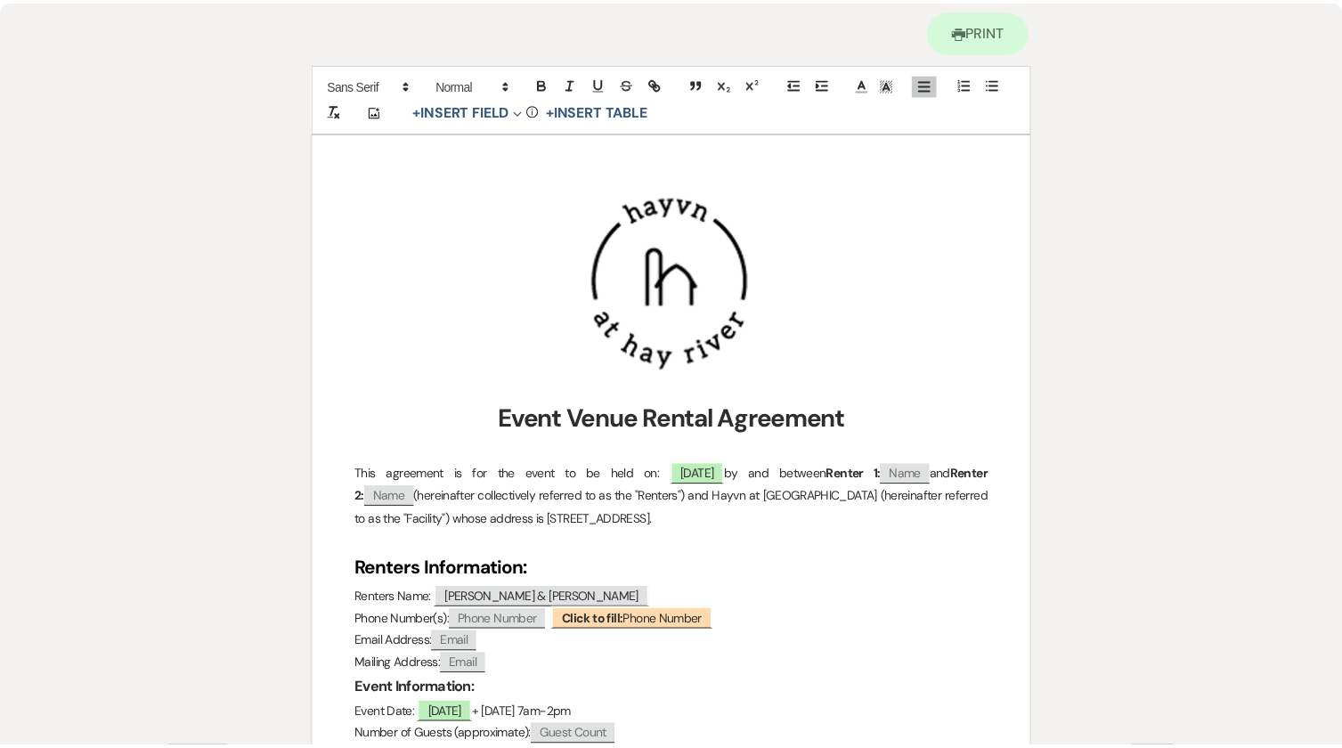
scroll to position [0, 0]
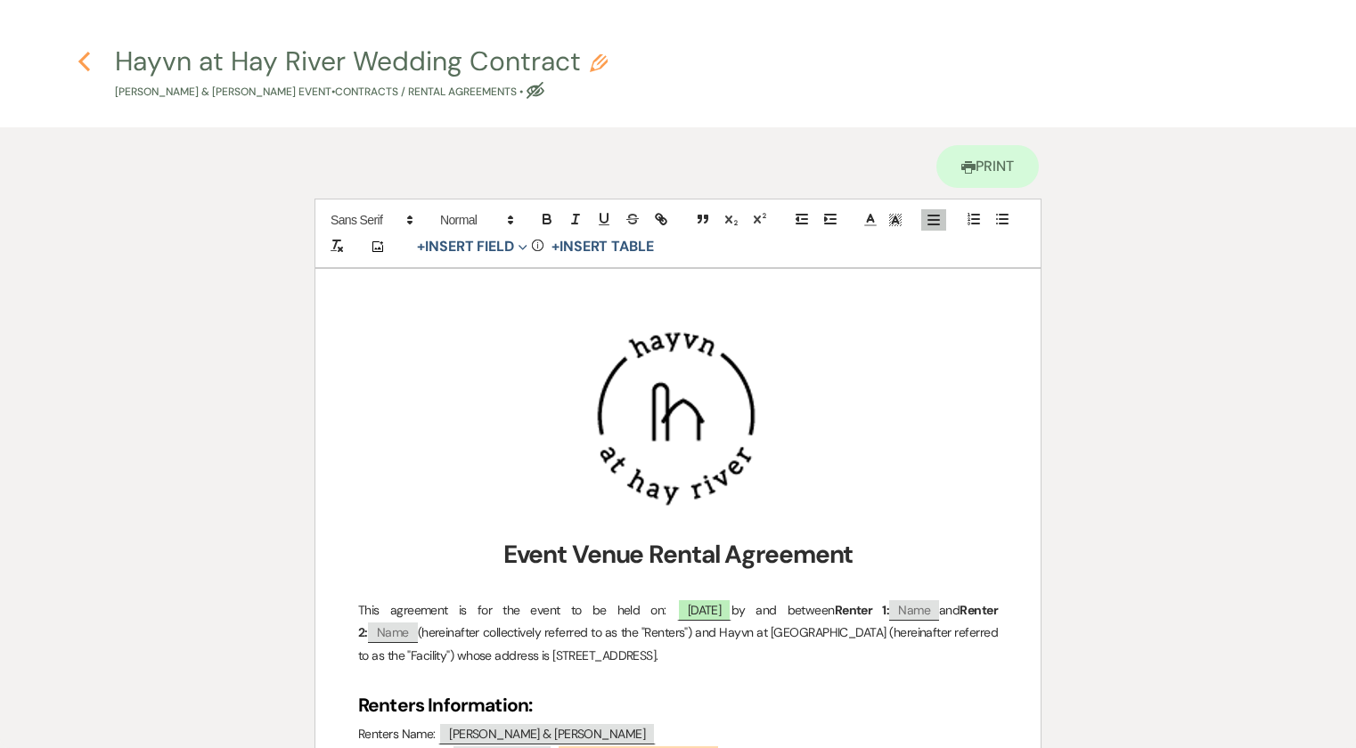
click at [88, 68] on use "button" at bounding box center [84, 62] width 12 height 20
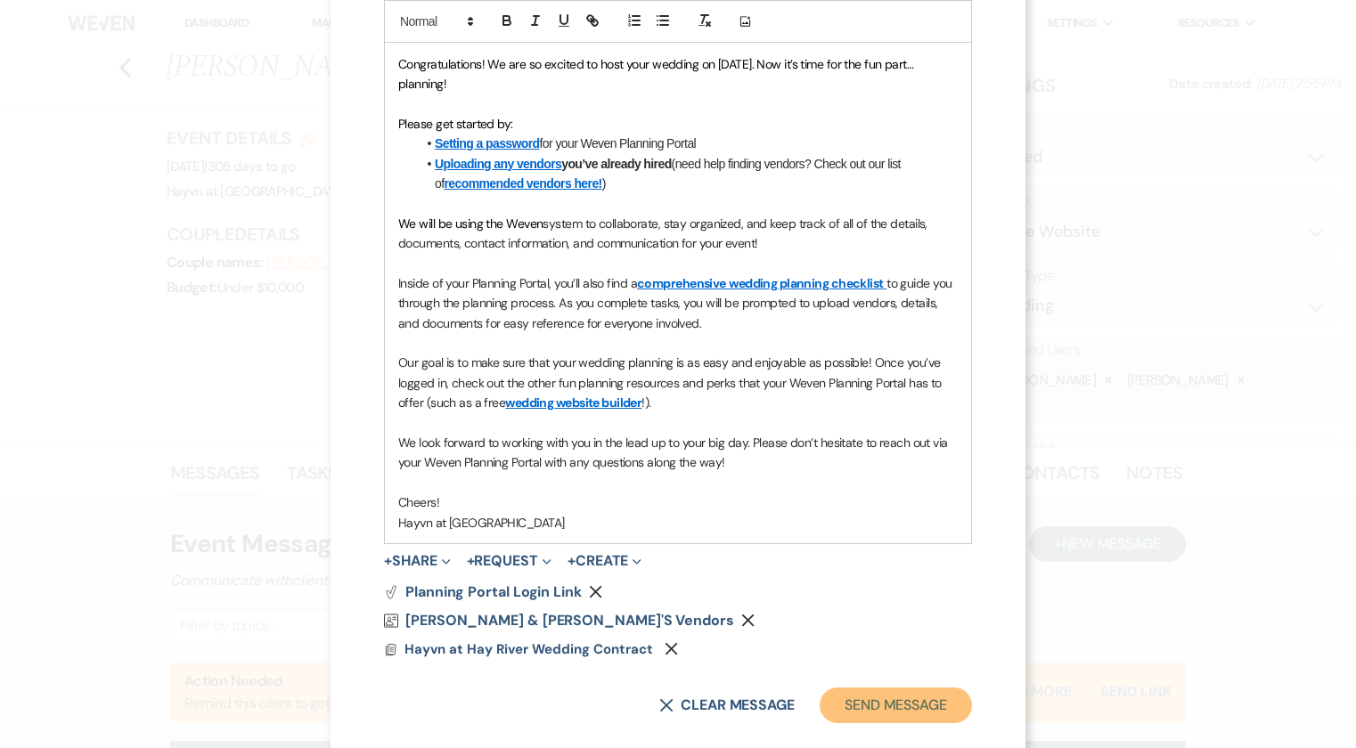
click at [894, 704] on button "Send Message" at bounding box center [895, 706] width 152 height 36
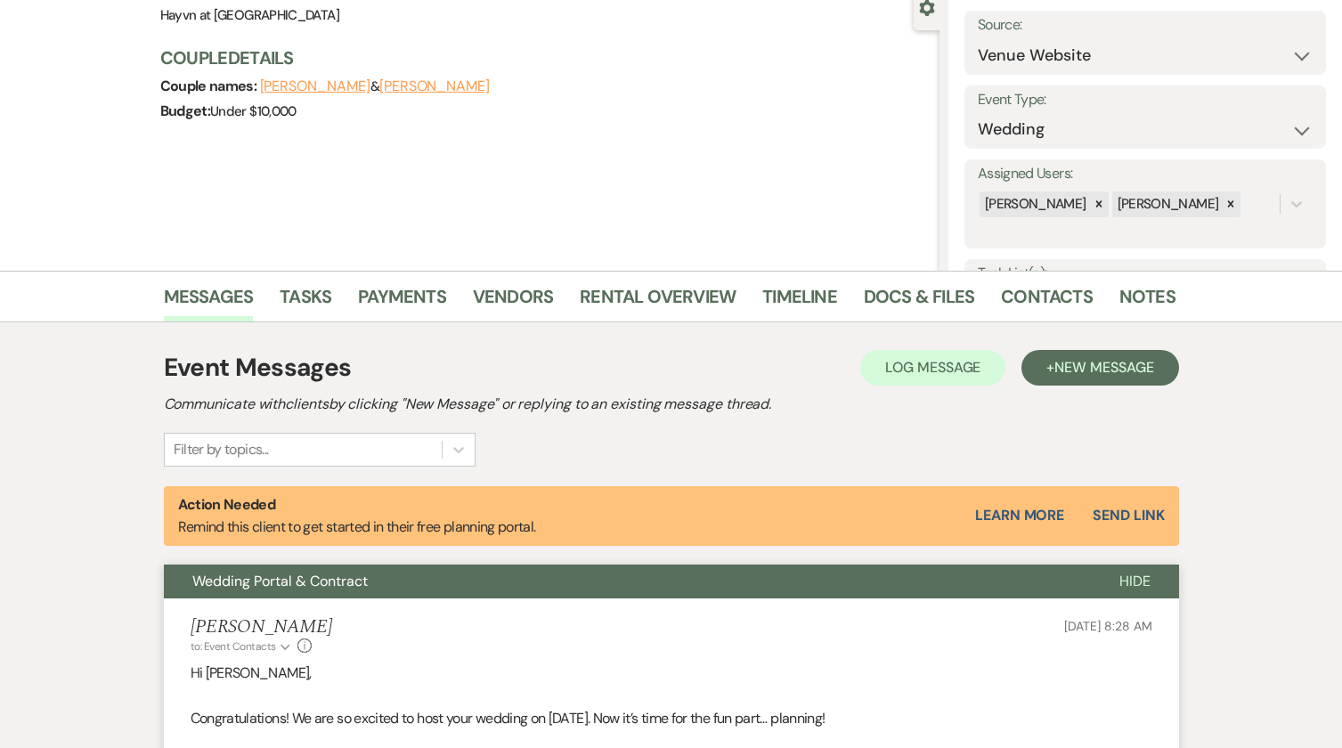
scroll to position [178, 0]
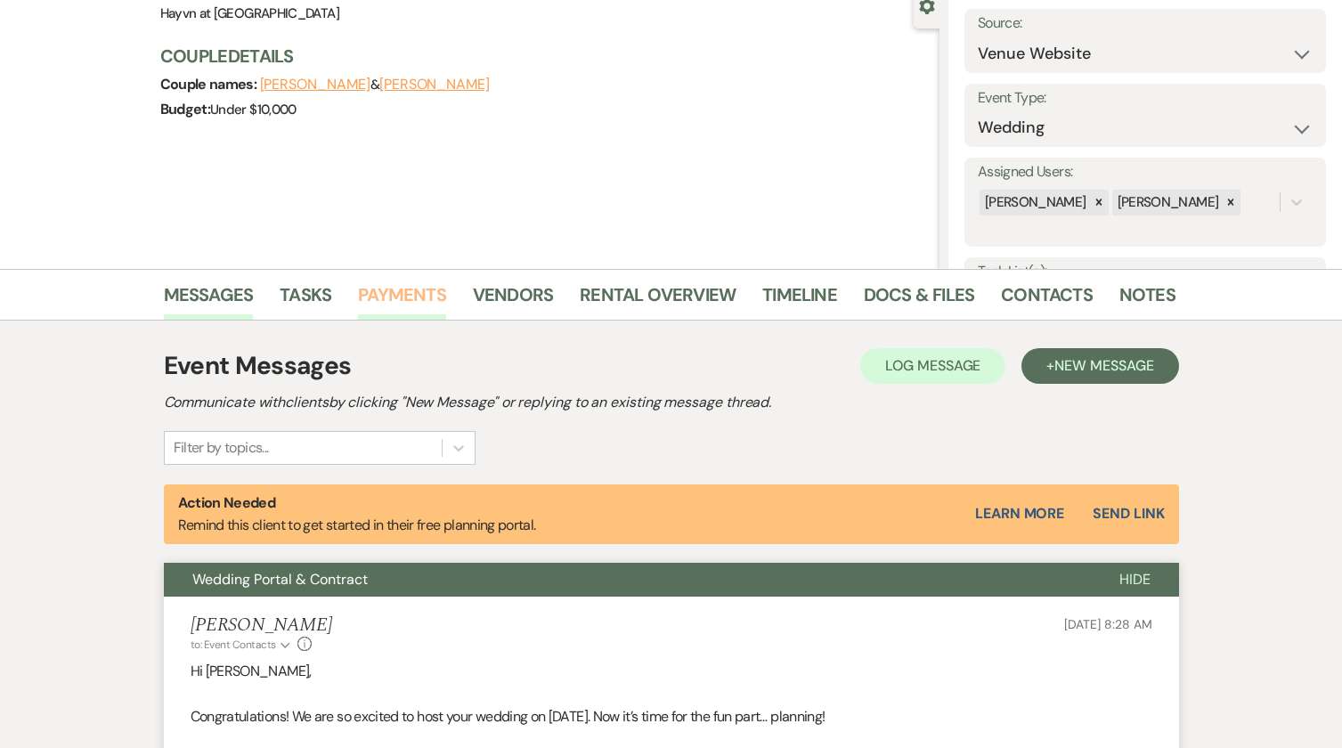
click at [411, 298] on link "Payments" at bounding box center [402, 300] width 88 height 39
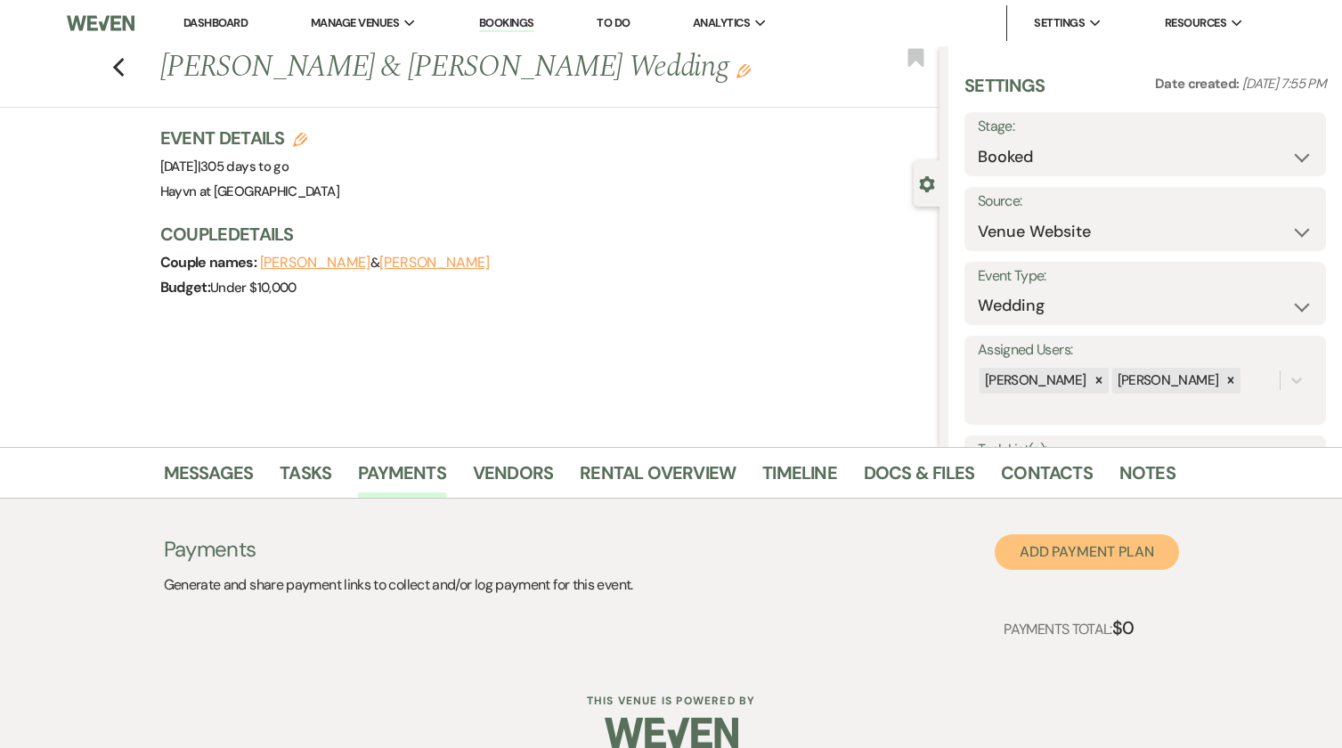
click at [1130, 559] on button "Add Payment Plan" at bounding box center [1087, 552] width 184 height 36
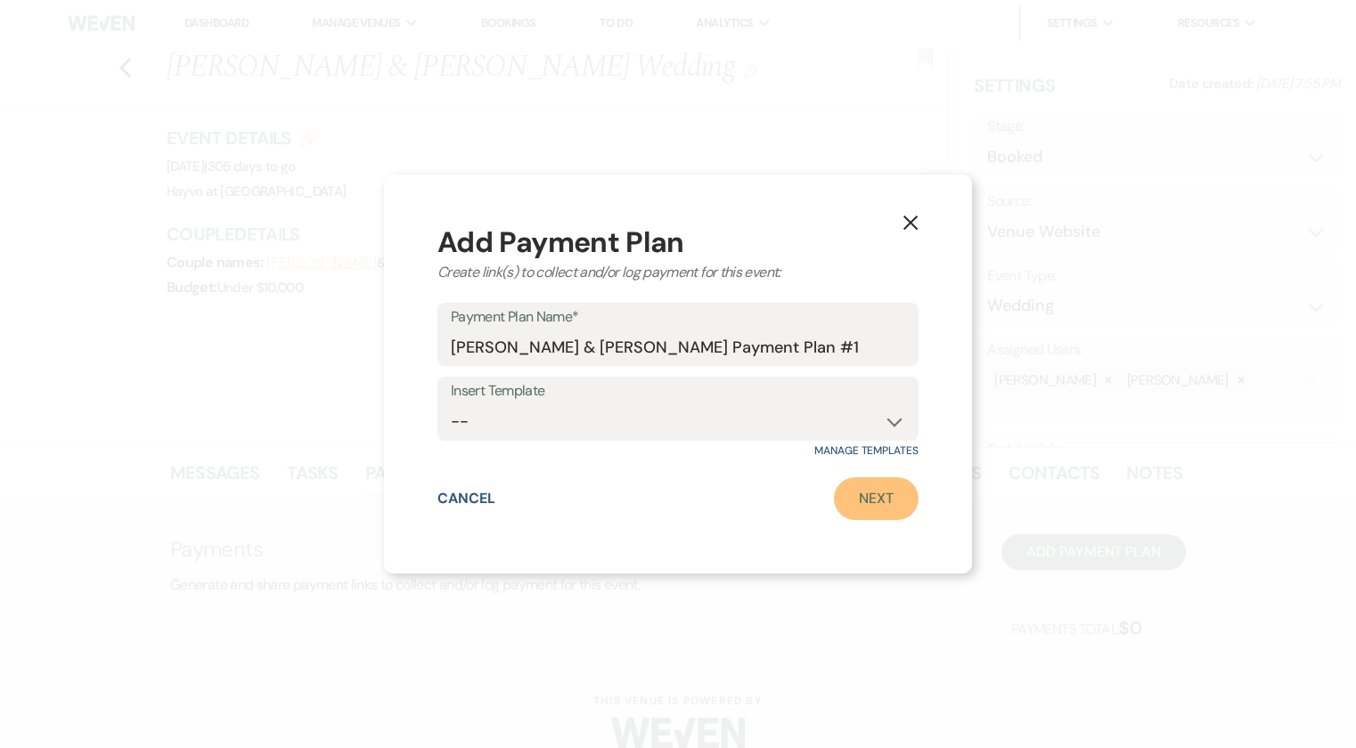
click at [892, 487] on link "Next" at bounding box center [876, 498] width 85 height 43
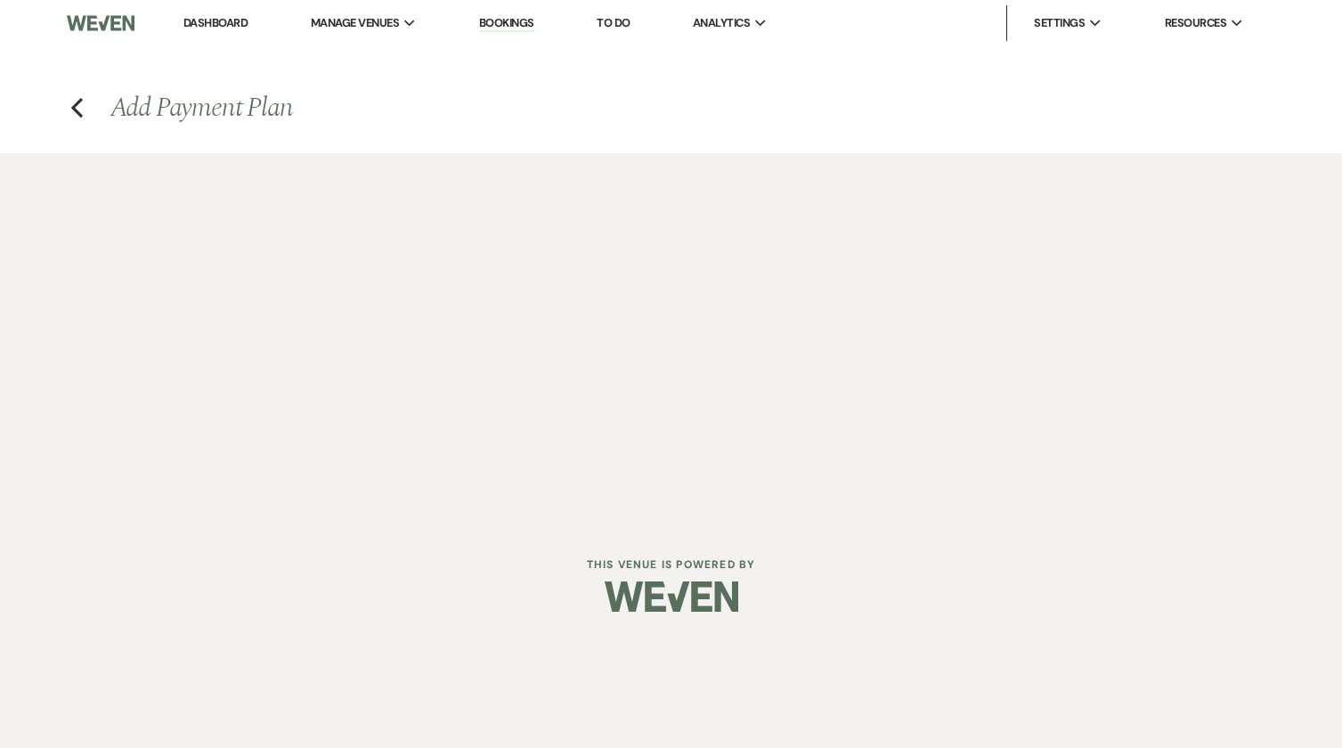
select select "2"
select select "percentage"
select select "true"
select select "client"
select select "weeks"
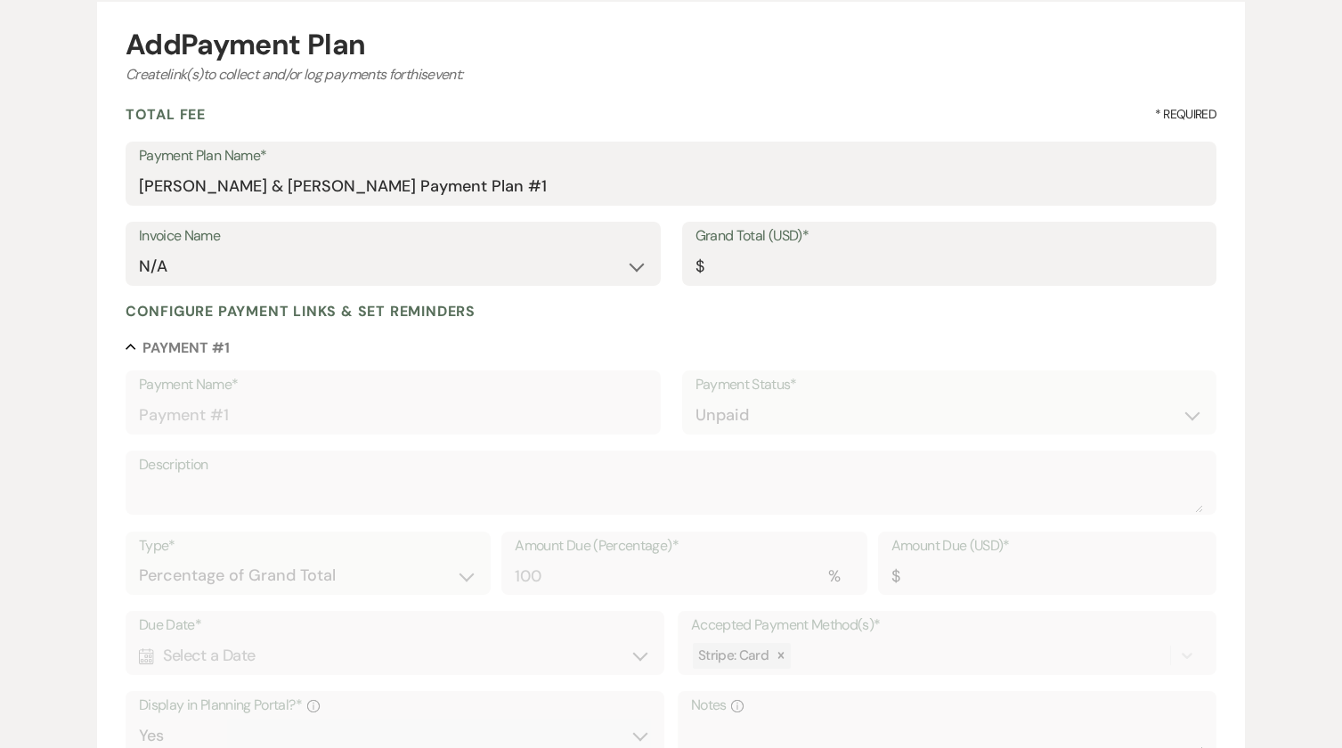
scroll to position [178, 0]
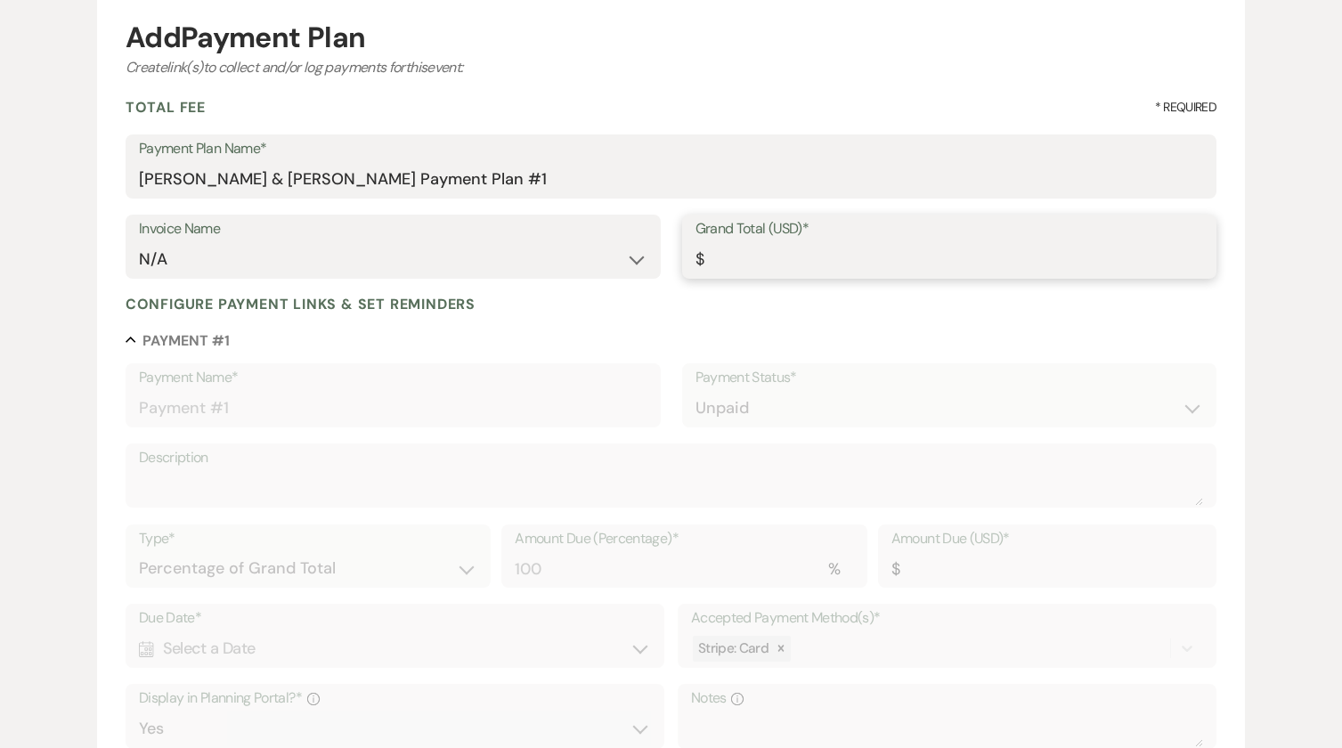
click at [782, 259] on input "Grand Total (USD)*" at bounding box center [950, 259] width 509 height 35
type input "5"
type input "5.00"
type input "59"
type input "59.00"
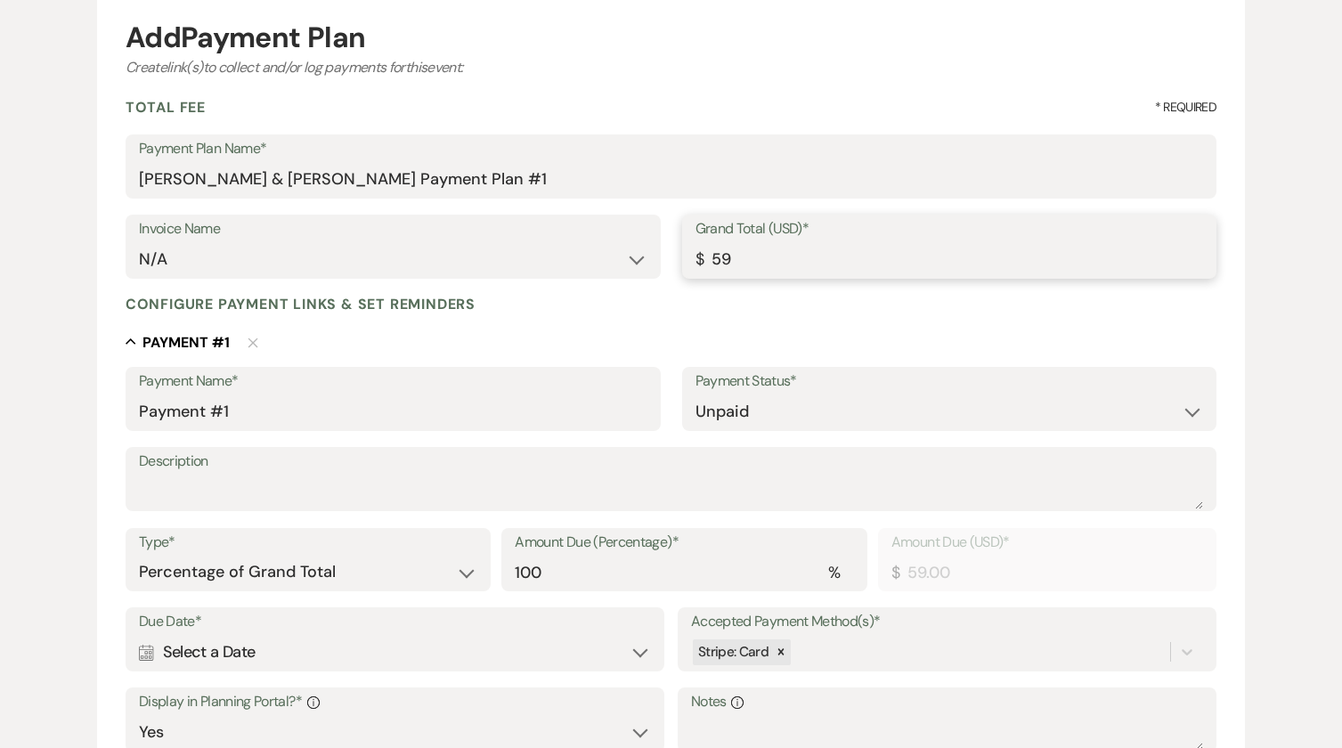
type input "590"
type input "590.00"
type input "5908"
type input "5908.00"
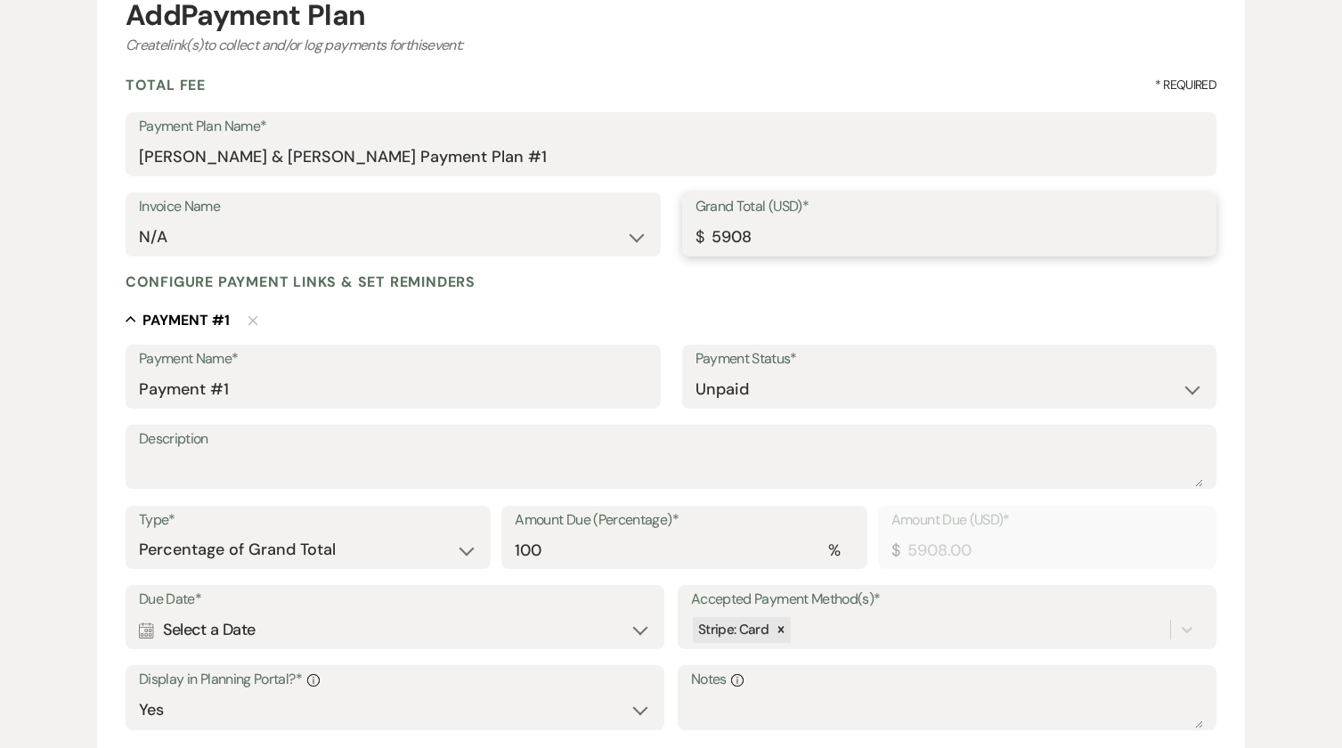
scroll to position [267, 0]
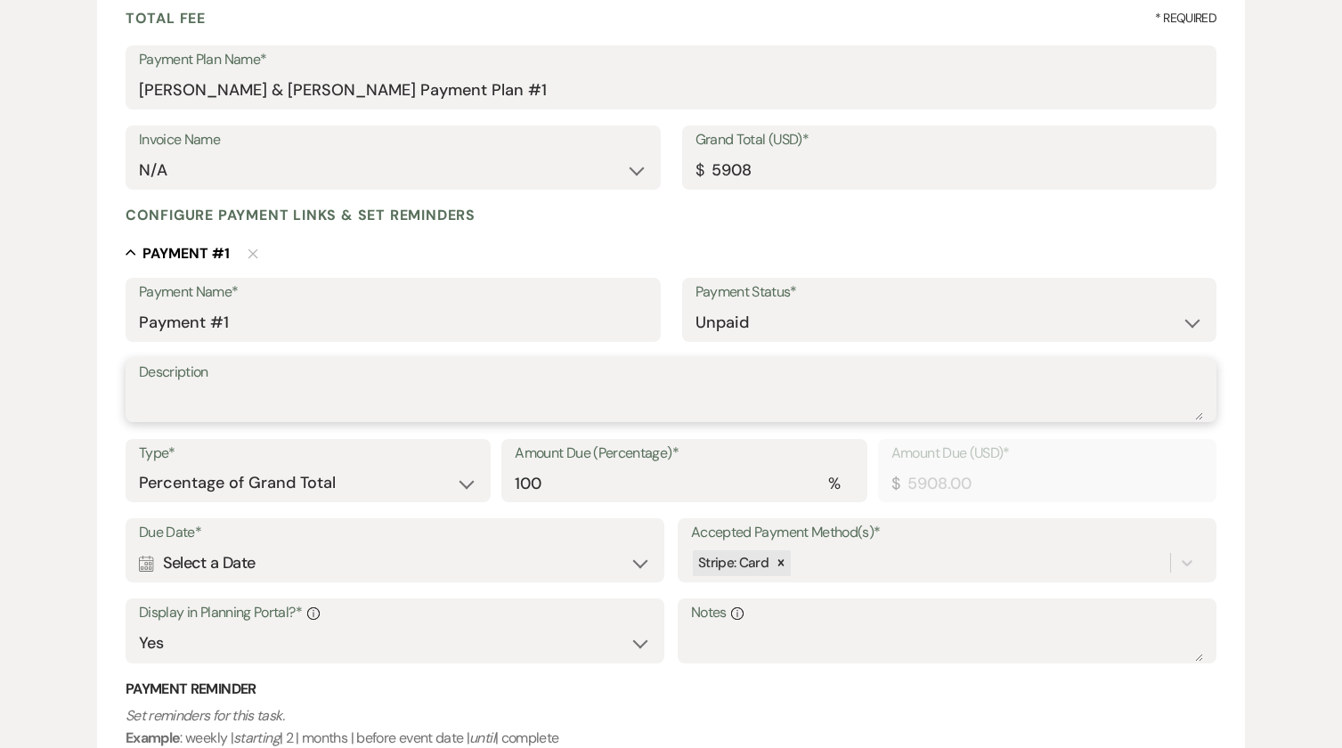
type input "5908.00"
click at [306, 412] on textarea "Description" at bounding box center [671, 403] width 1064 height 36
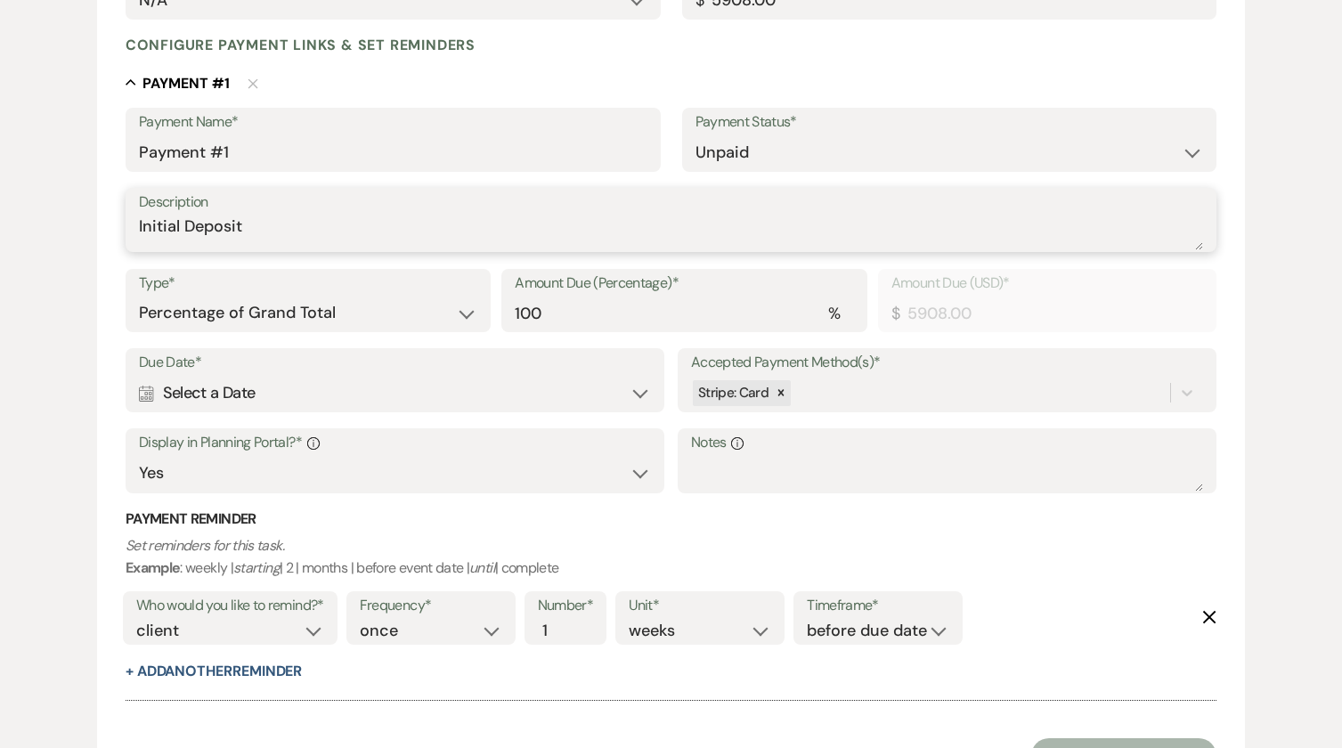
scroll to position [445, 0]
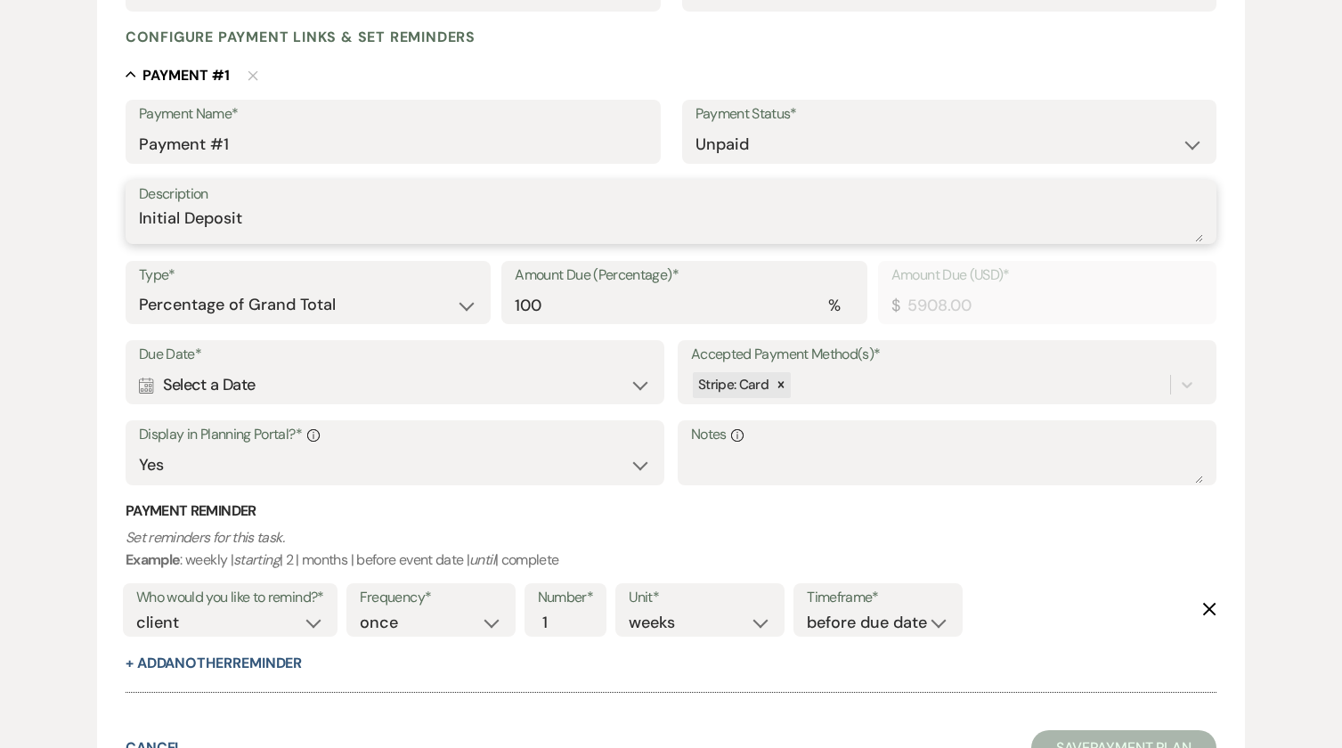
type textarea "Initial Deposit"
click at [443, 306] on select "Dollar Amount Percentage of Grand Total" at bounding box center [308, 305] width 338 height 35
select select "flat"
click at [139, 288] on select "Dollar Amount Percentage of Grand Total" at bounding box center [308, 305] width 338 height 35
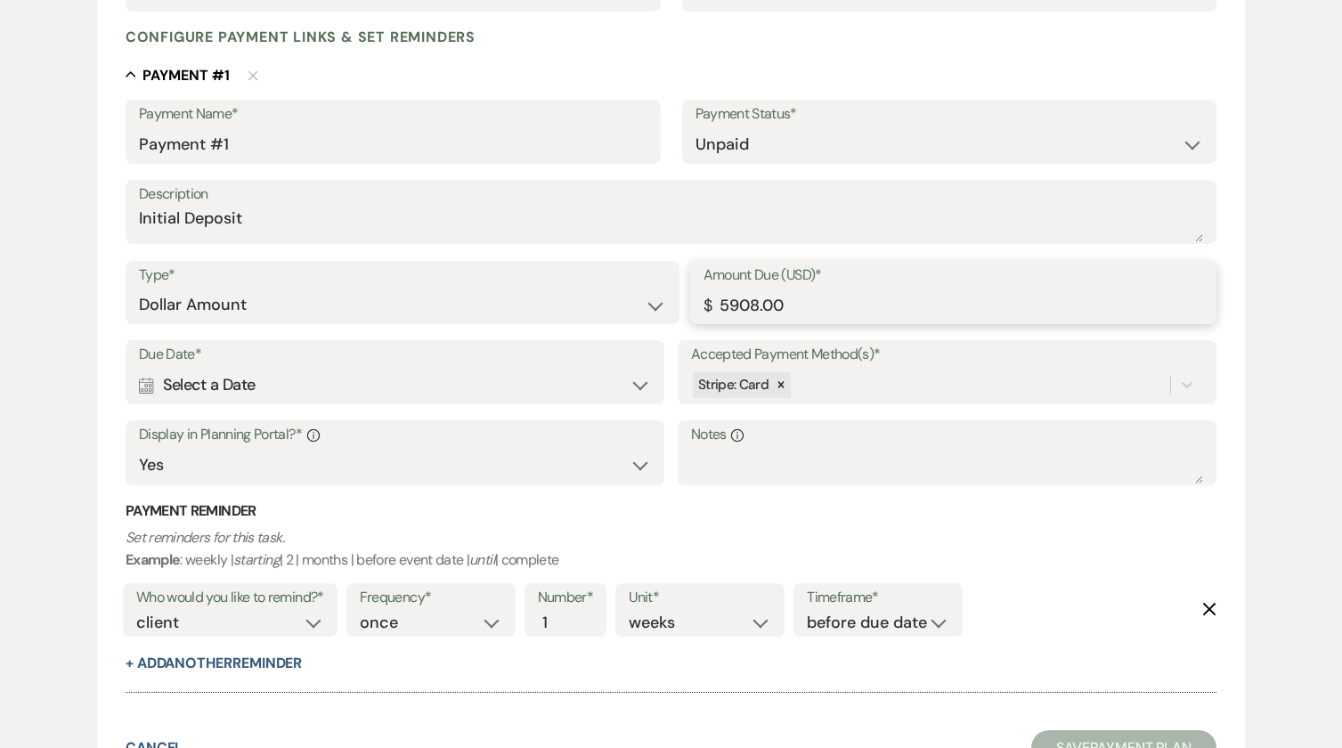
drag, startPoint x: 814, startPoint y: 306, endPoint x: 686, endPoint y: 314, distance: 128.6
click at [686, 314] on div "Type* Dollar Amount Percentage of Grand Total Amount Due (USD)* $ 5908.00" at bounding box center [671, 301] width 1091 height 80
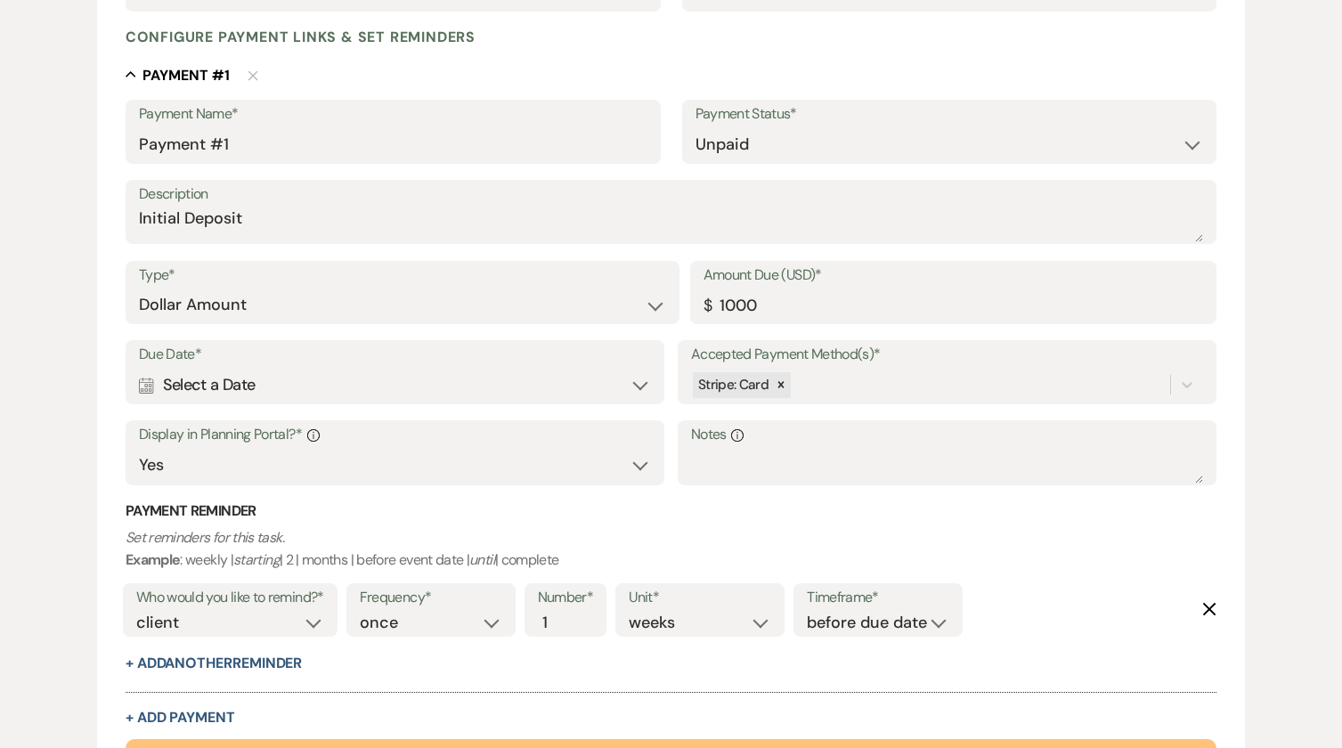
type input "1000.00"
click at [452, 385] on div "Calendar Select a Date Expand" at bounding box center [395, 385] width 512 height 35
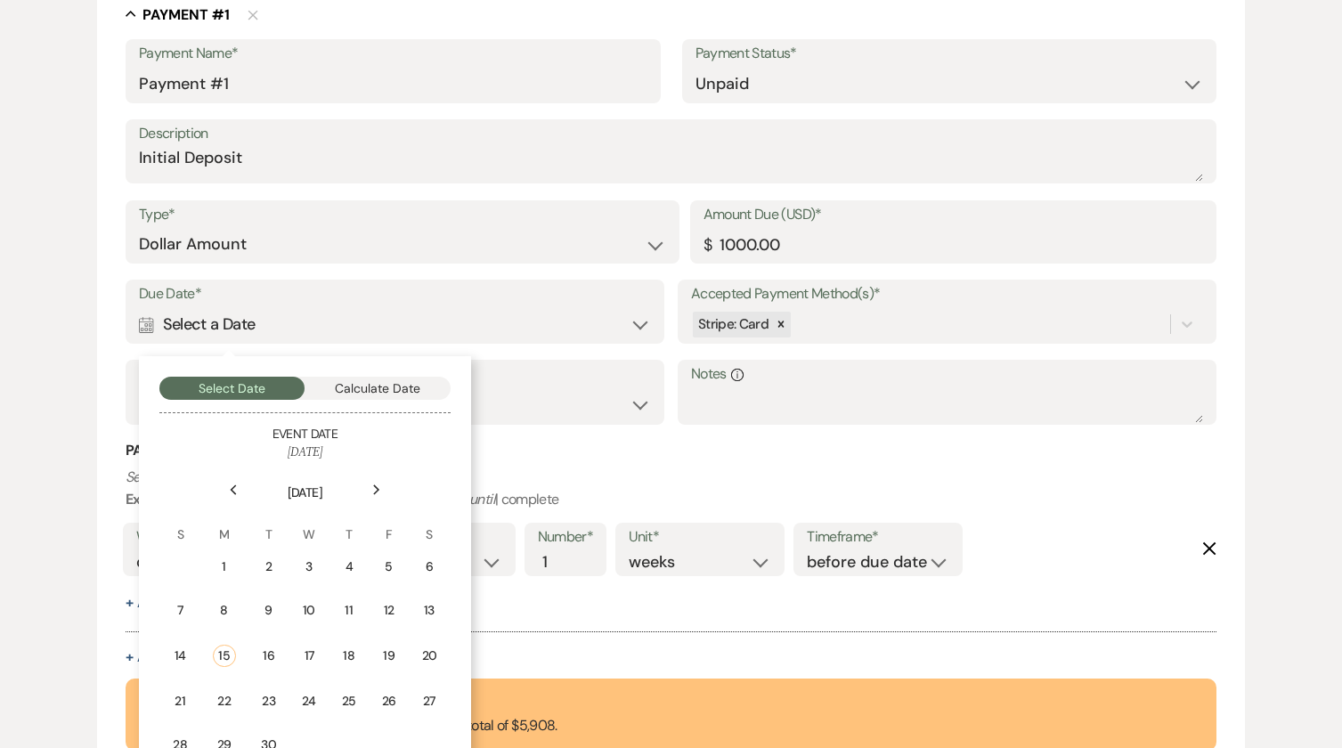
scroll to position [624, 0]
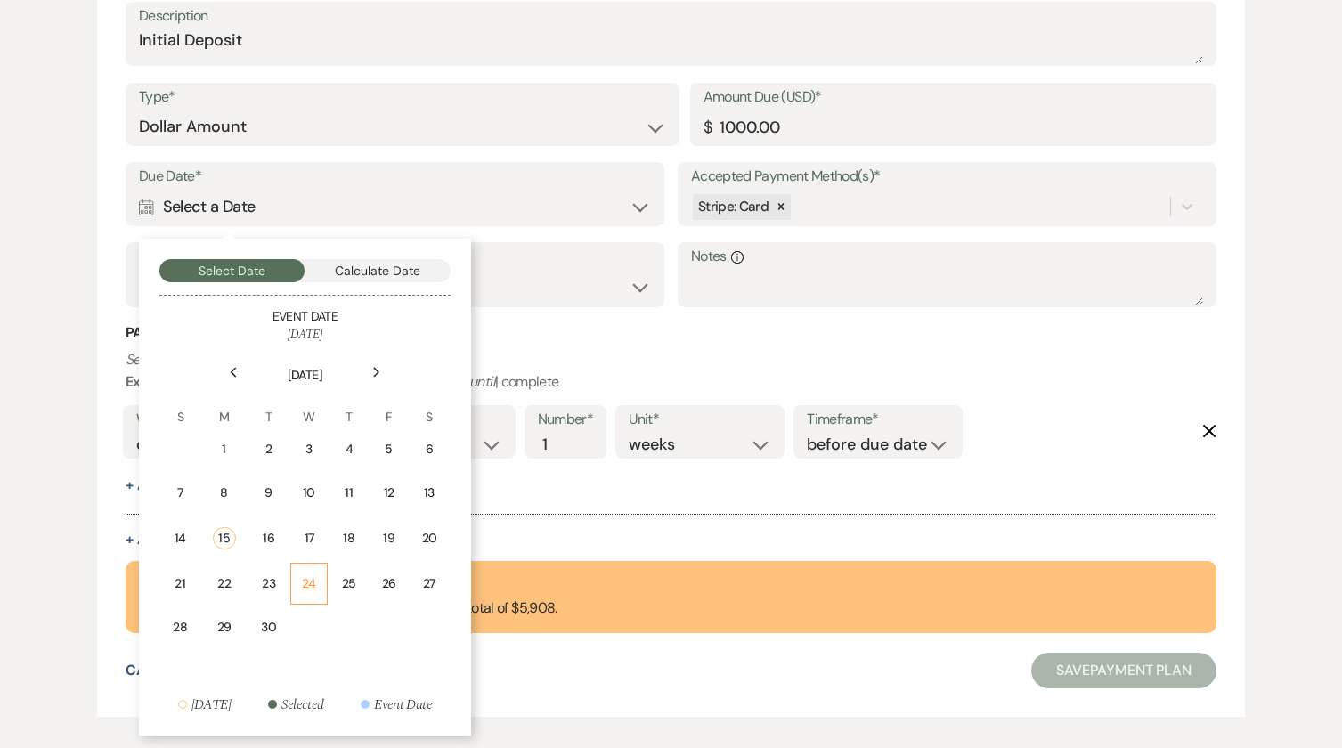
click at [306, 583] on div "24" at bounding box center [309, 584] width 15 height 19
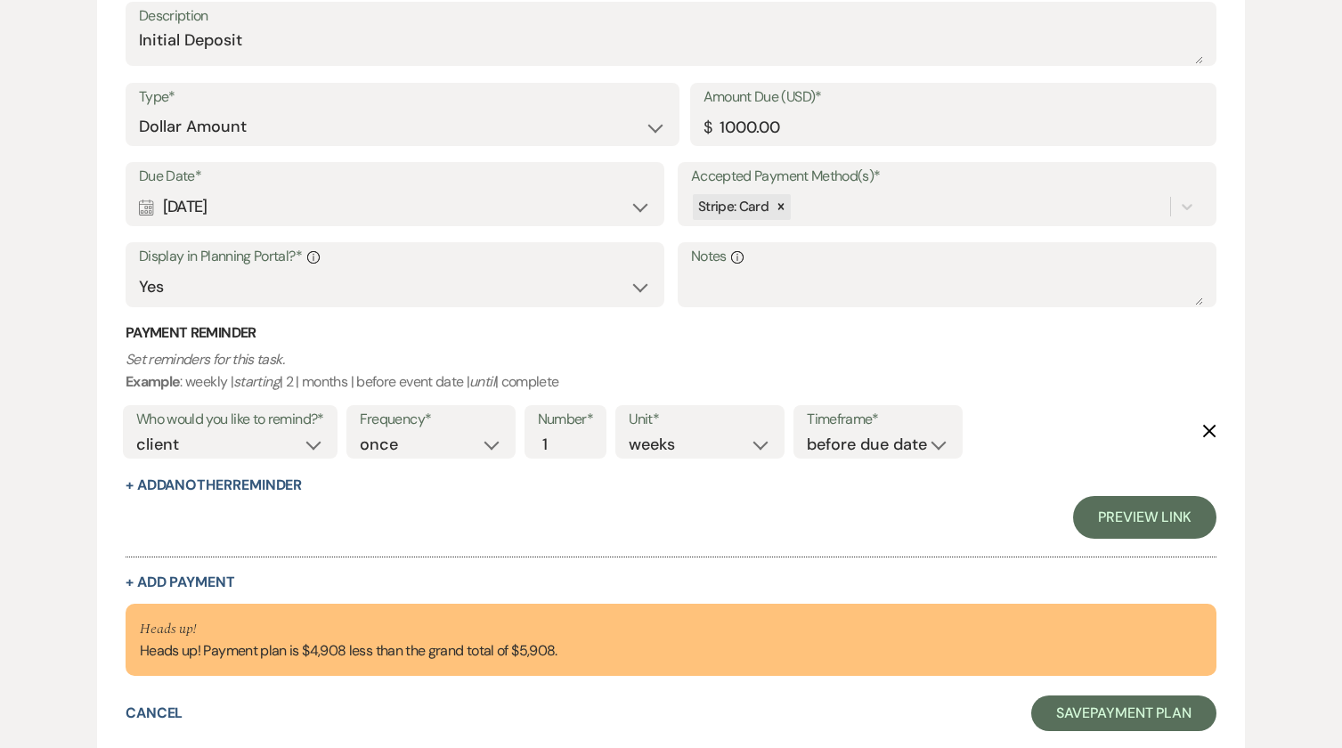
click at [1208, 432] on use "button" at bounding box center [1209, 431] width 13 height 13
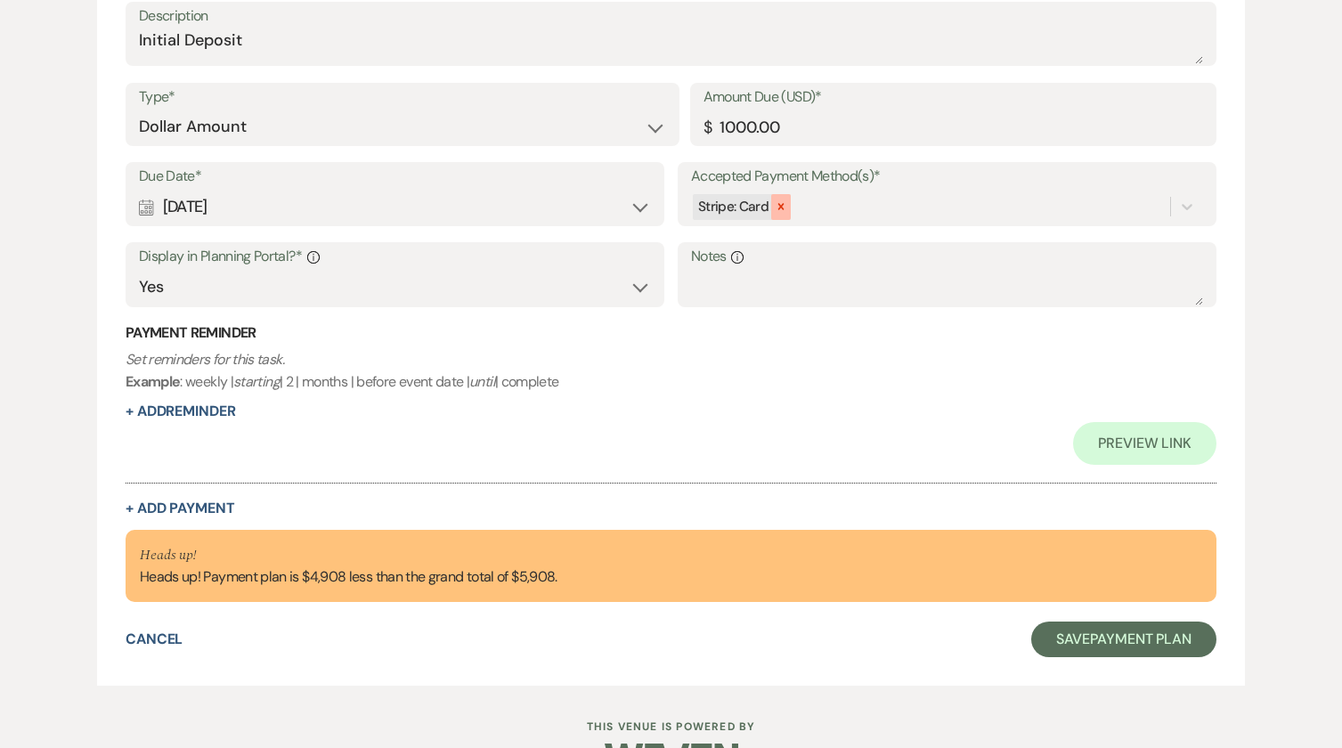
click at [786, 206] on icon at bounding box center [781, 206] width 12 height 12
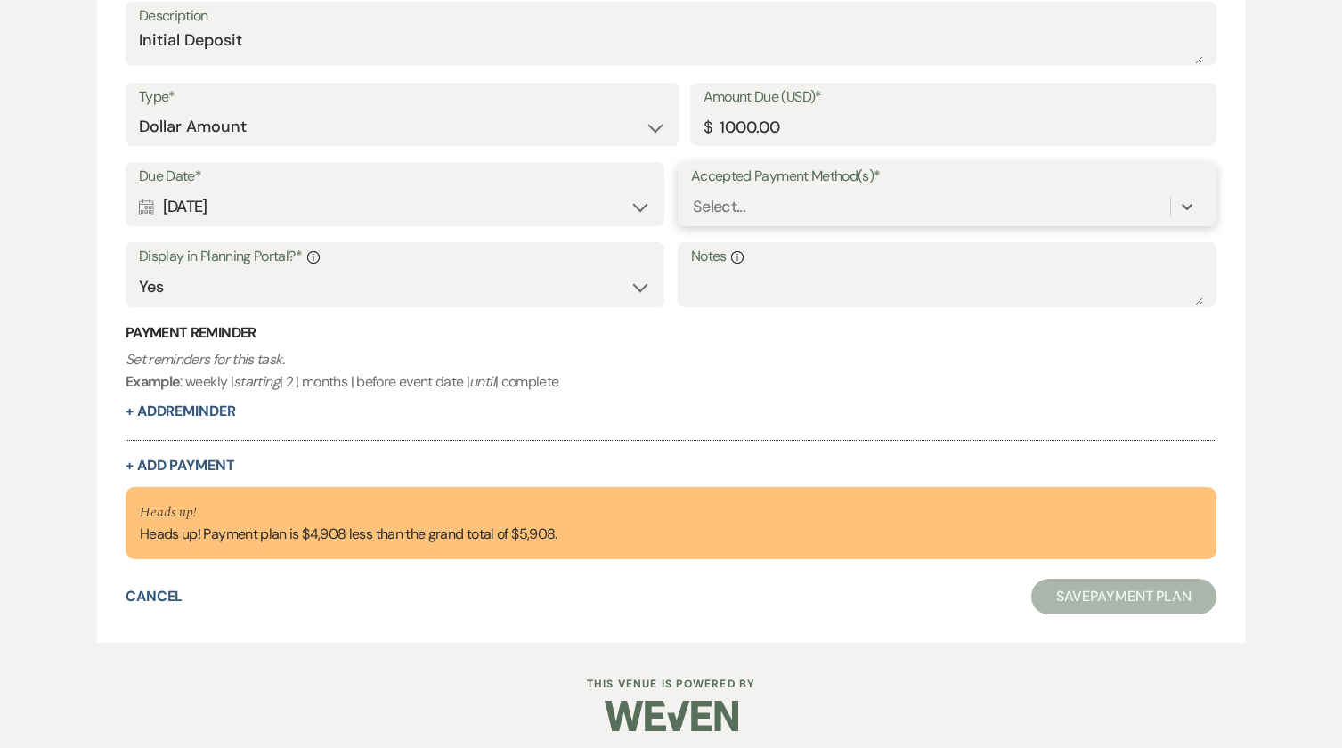
click at [786, 205] on div "Select..." at bounding box center [930, 207] width 479 height 31
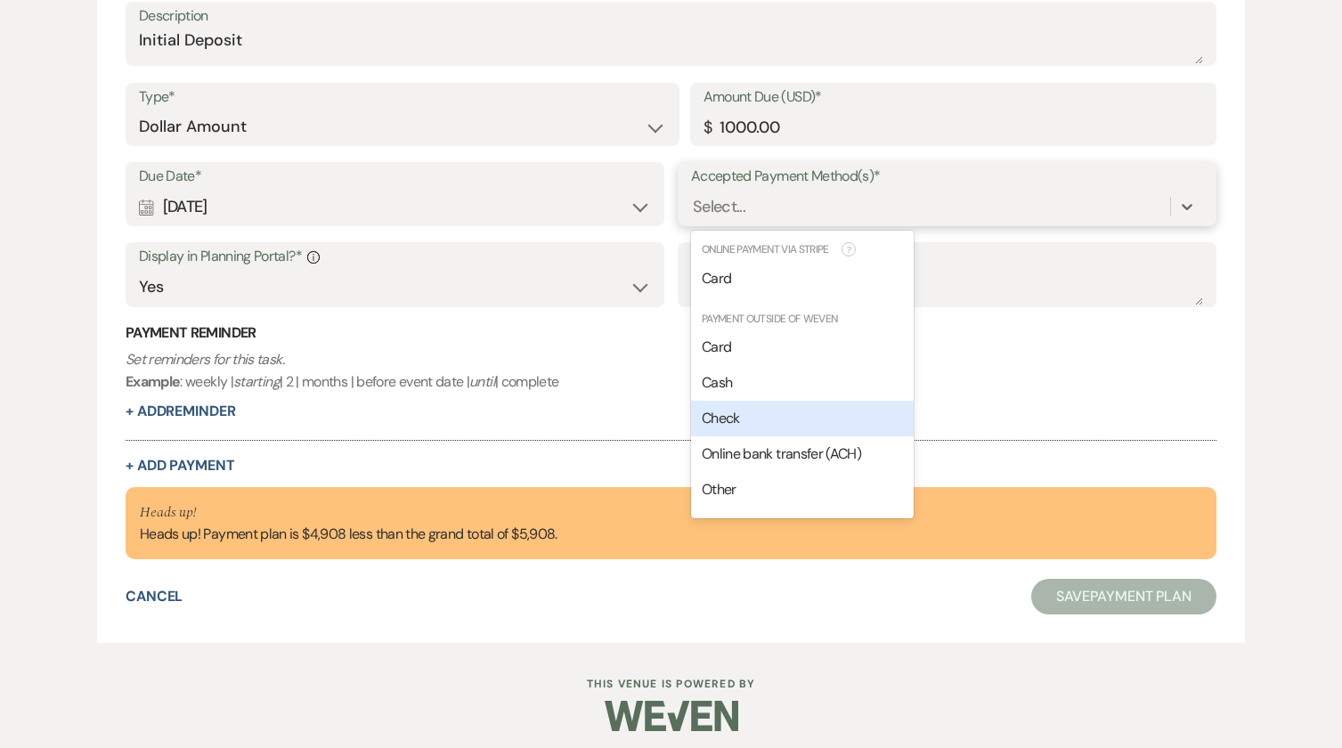
click at [725, 409] on span "Check" at bounding box center [721, 418] width 38 height 19
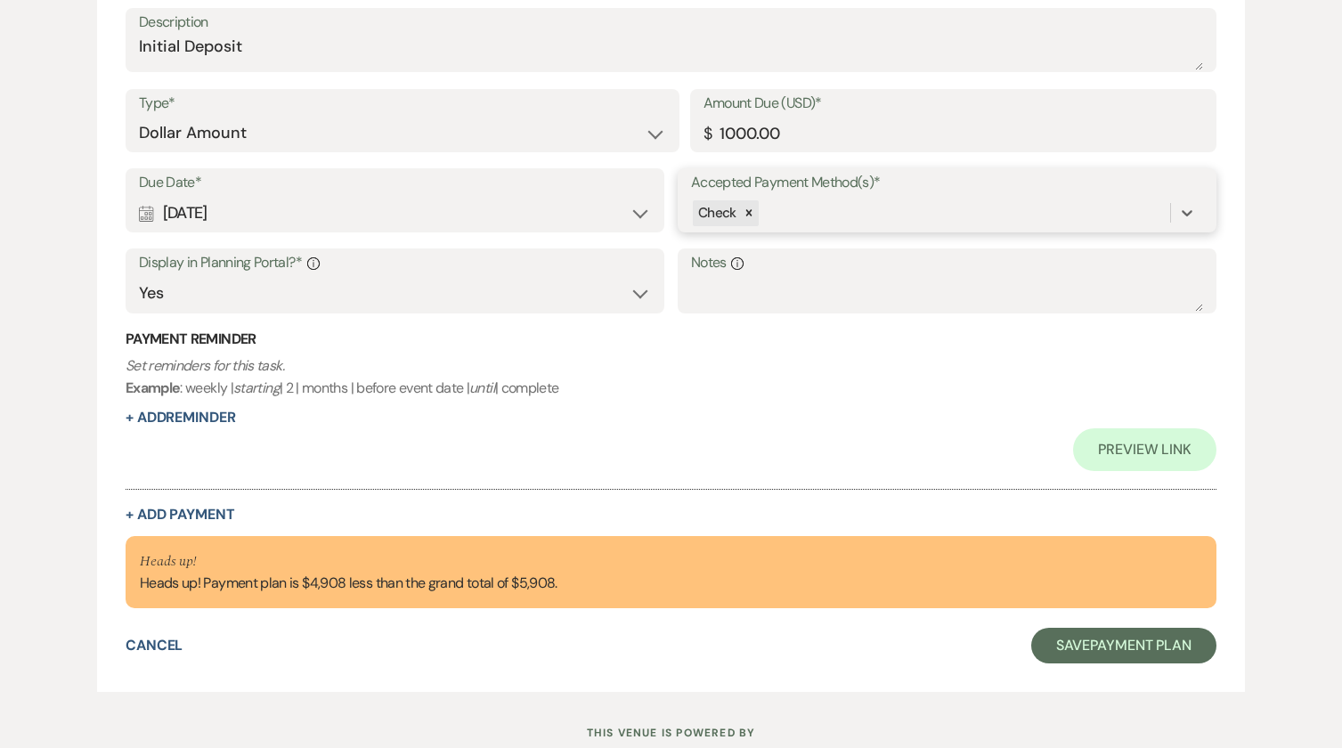
scroll to position [587, 0]
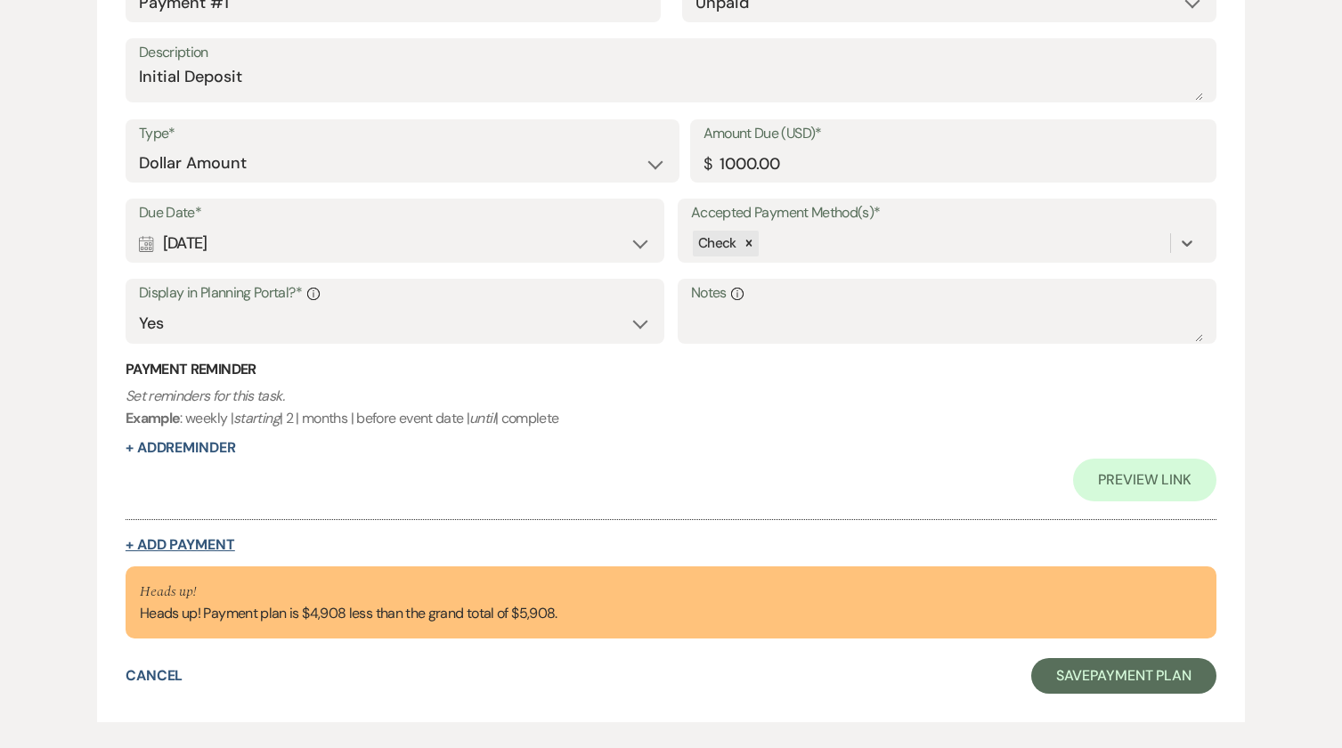
click at [192, 544] on button "+ Add Payment" at bounding box center [181, 545] width 110 height 14
select select "2"
select select "flat"
select select "true"
select select "client"
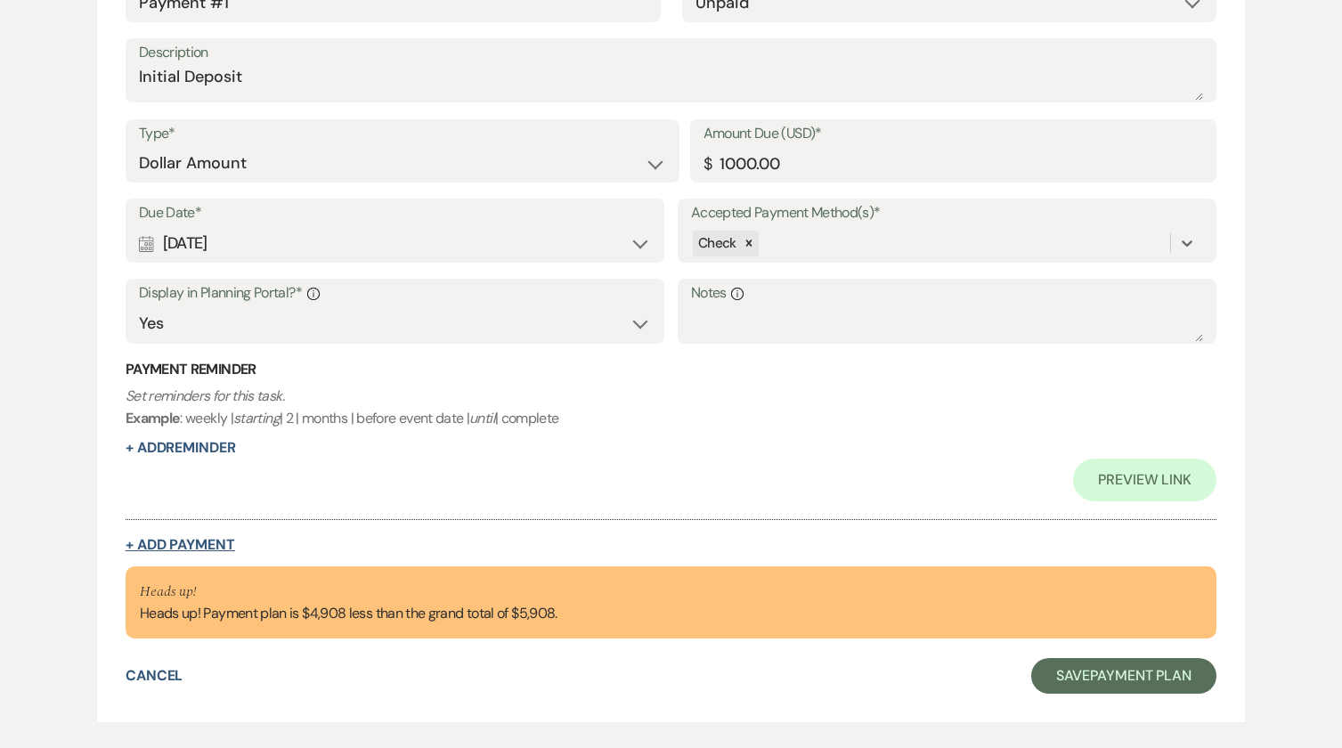
select select "weeks"
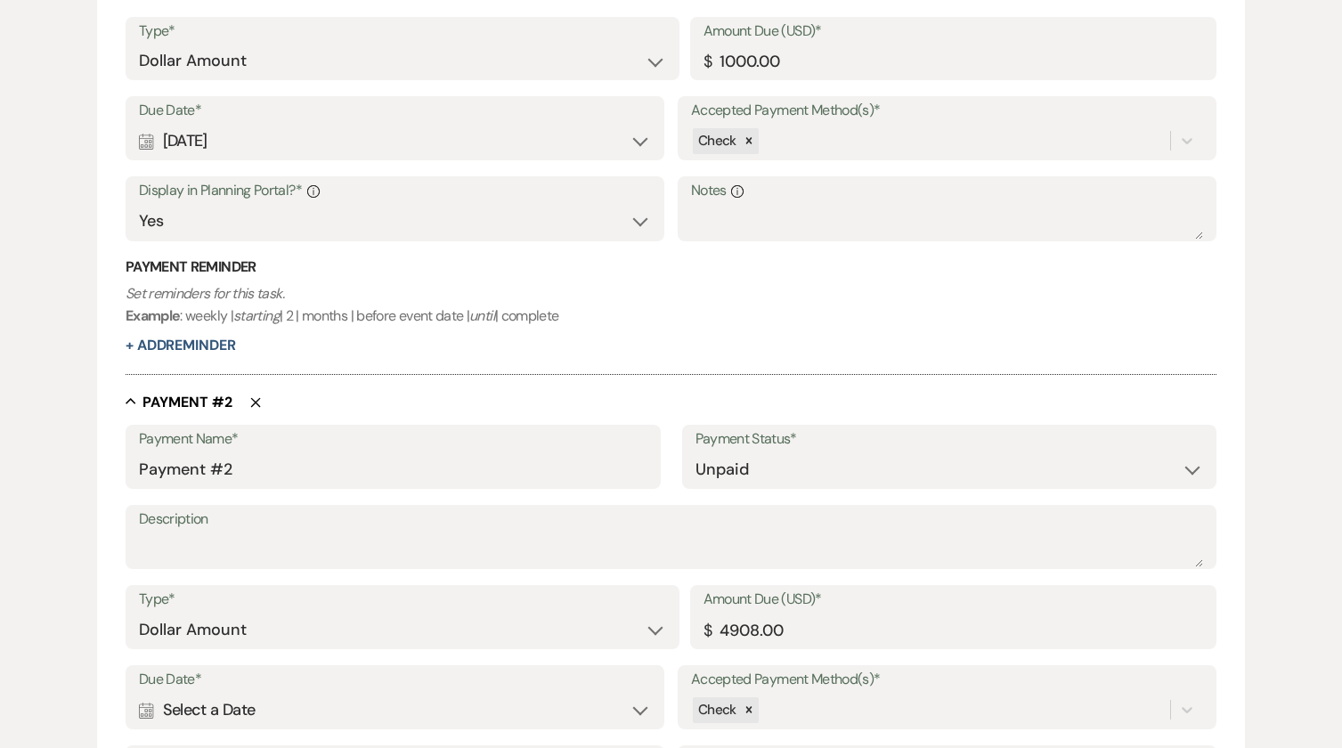
scroll to position [851, 0]
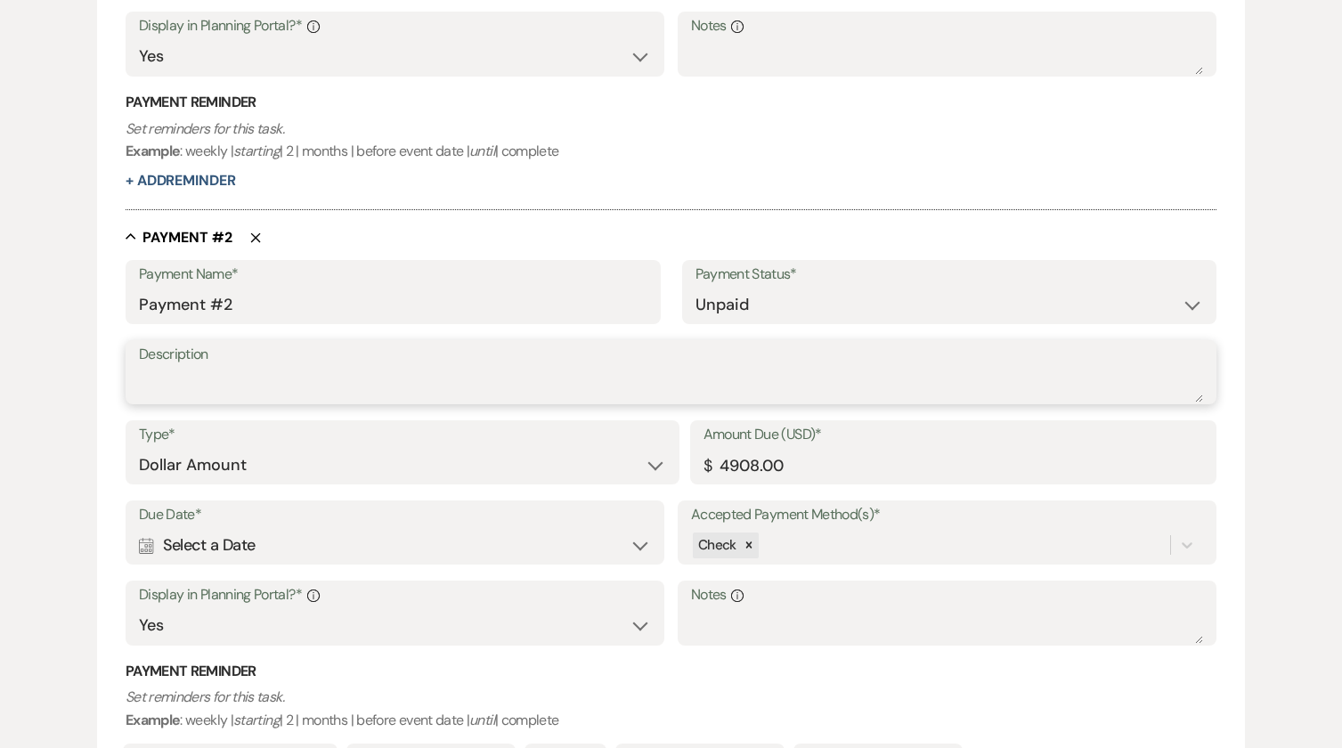
click at [239, 387] on textarea "Description" at bounding box center [671, 385] width 1064 height 36
type textarea "50% Mark"
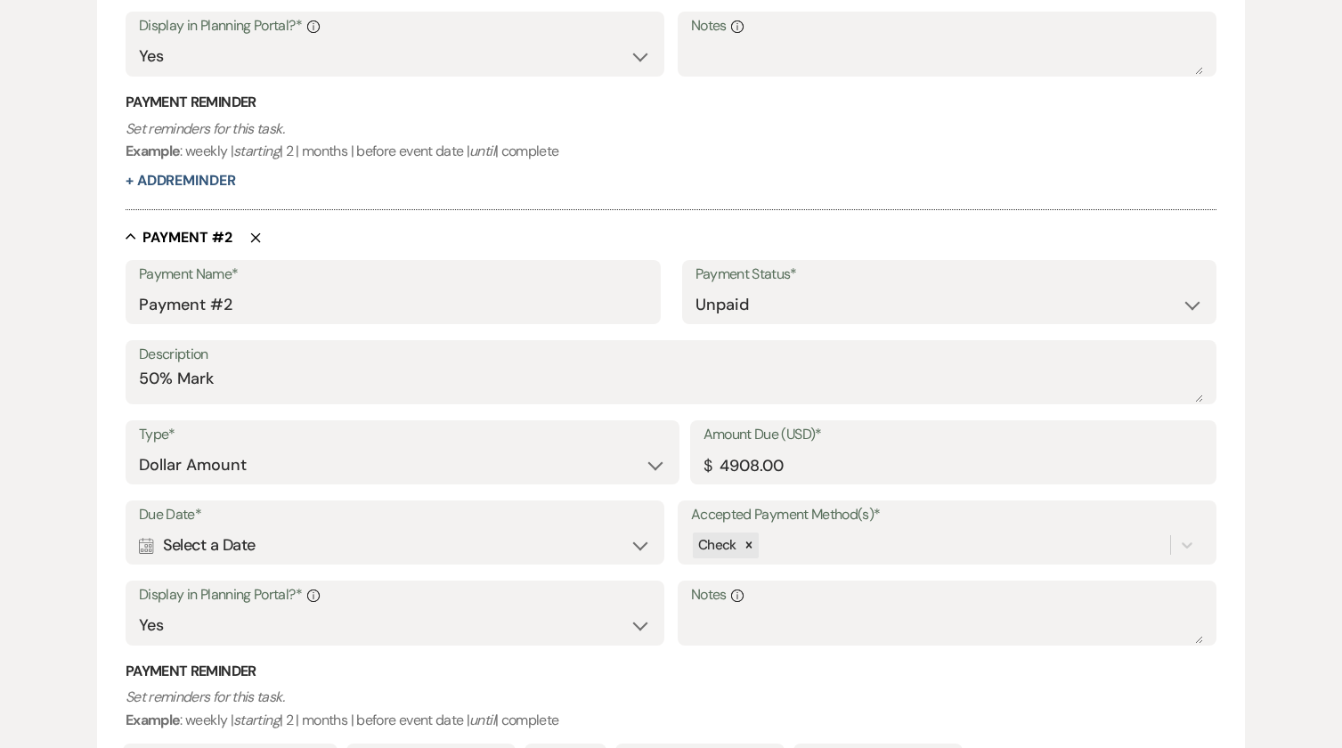
click at [553, 519] on label "Due Date*" at bounding box center [395, 515] width 512 height 26
click at [558, 544] on div "Calendar Select a Date Expand" at bounding box center [395, 545] width 512 height 35
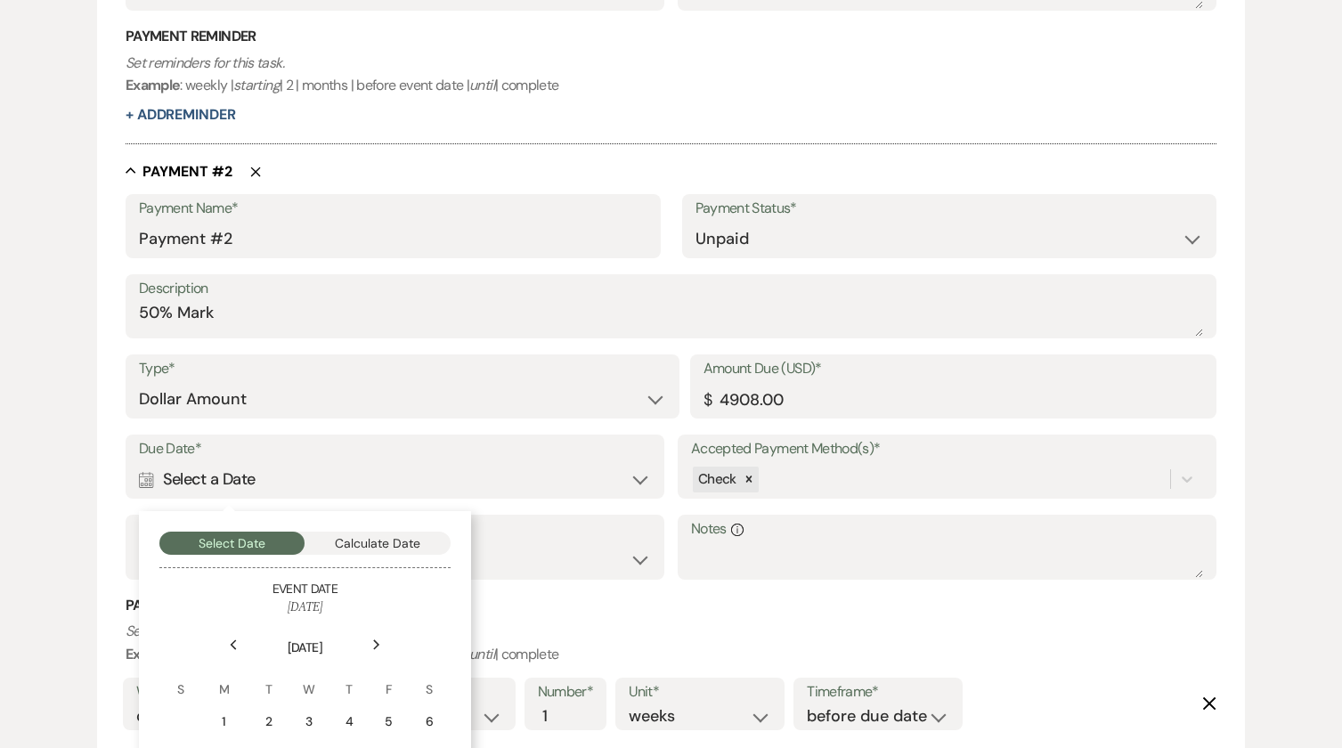
scroll to position [1029, 0]
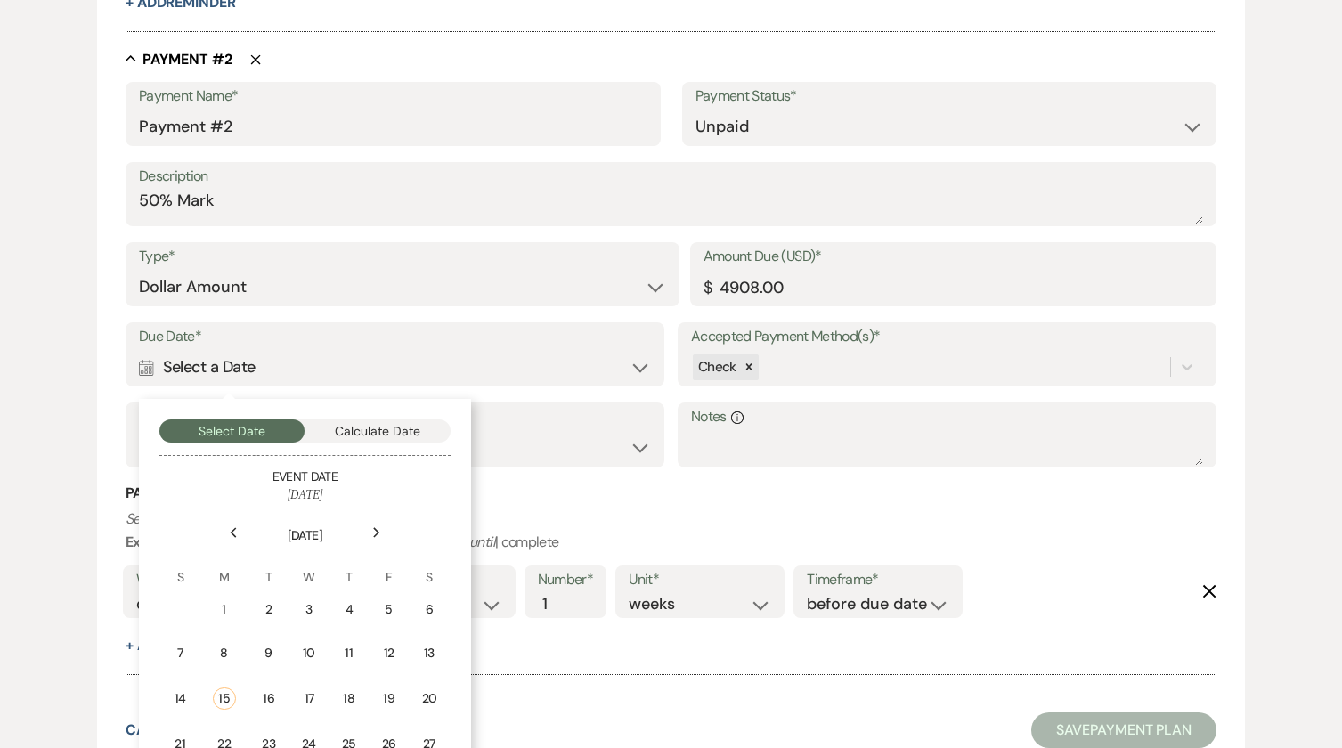
click at [382, 532] on div "Next" at bounding box center [377, 532] width 29 height 29
click at [382, 530] on div "Next" at bounding box center [377, 532] width 29 height 29
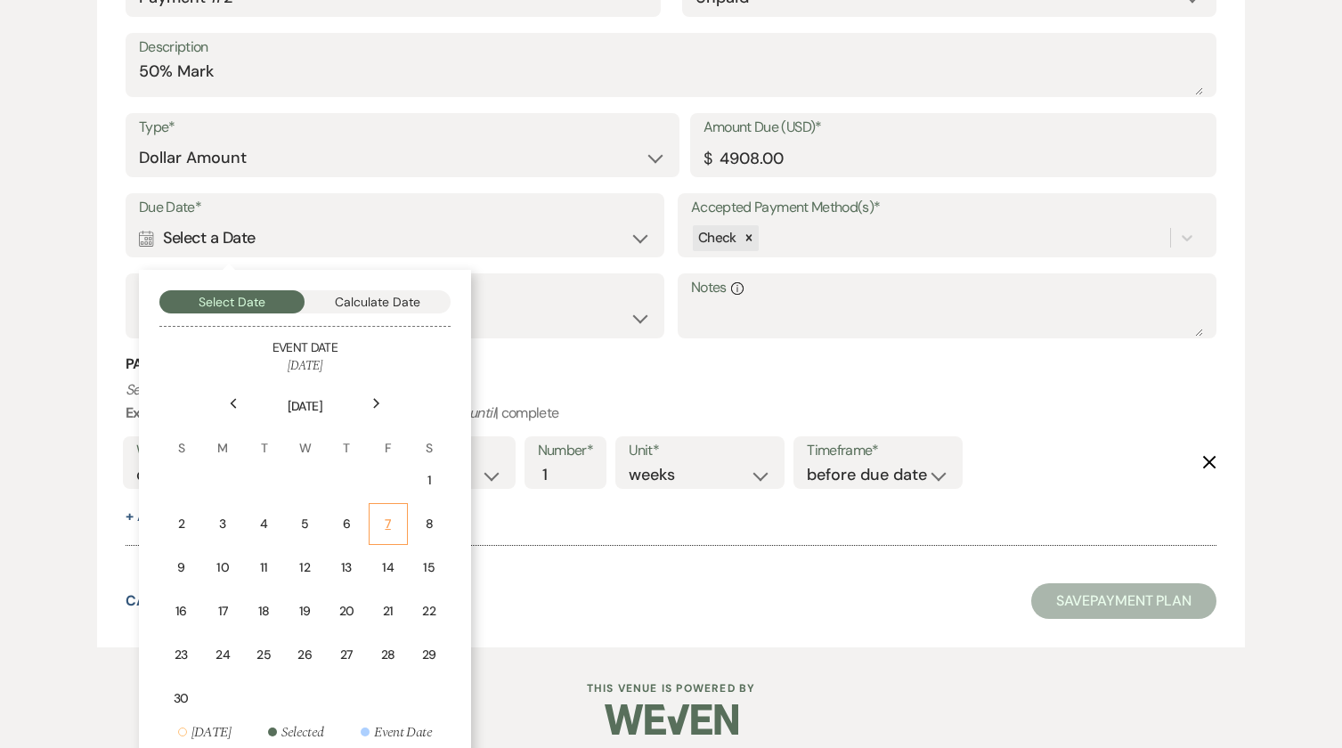
scroll to position [1173, 0]
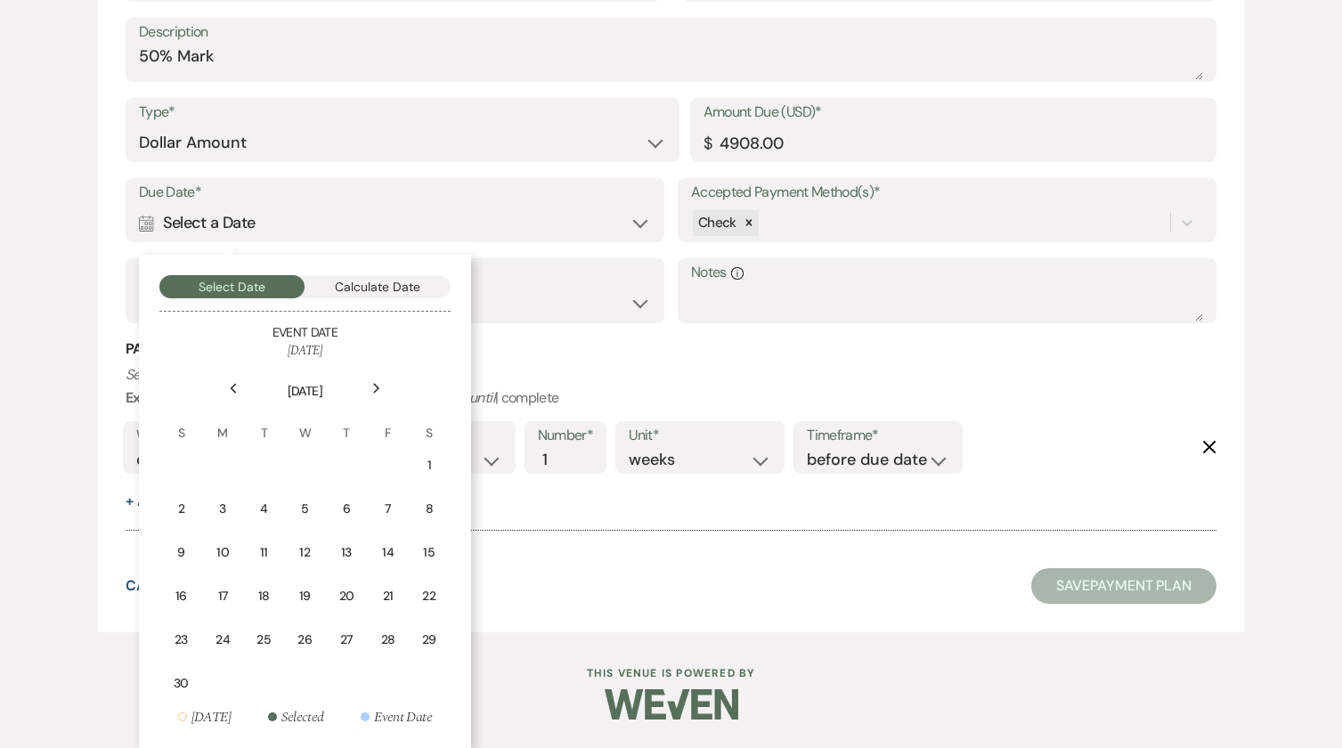
click at [372, 387] on icon "Next" at bounding box center [376, 388] width 9 height 11
drag, startPoint x: 341, startPoint y: 551, endPoint x: 343, endPoint y: 521, distance: 30.3
click at [344, 549] on div "18" at bounding box center [346, 552] width 16 height 19
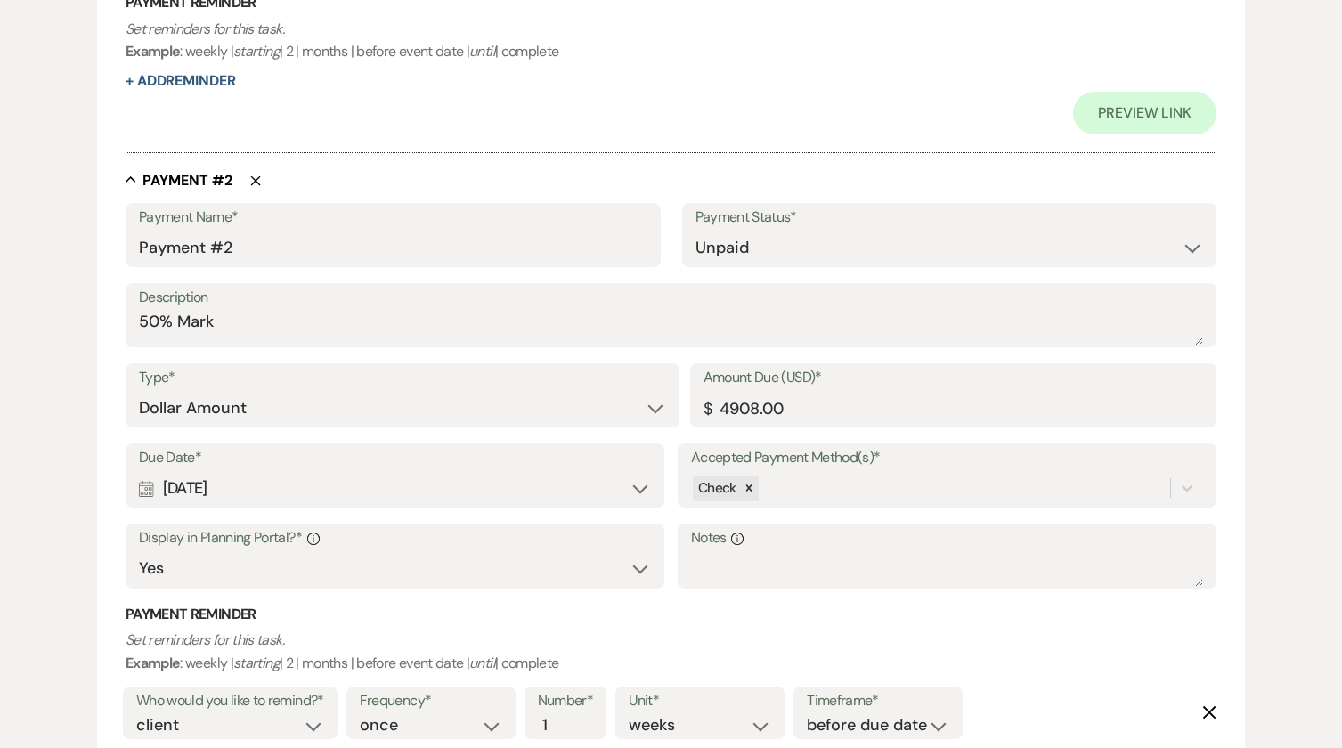
scroll to position [949, 0]
drag, startPoint x: 799, startPoint y: 403, endPoint x: 692, endPoint y: 403, distance: 106.9
click at [692, 403] on div "Amount Due (USD)* $ 4908.00" at bounding box center [953, 397] width 527 height 64
type input "1954.00"
click at [743, 613] on h3 "Payment Reminder" at bounding box center [671, 617] width 1091 height 20
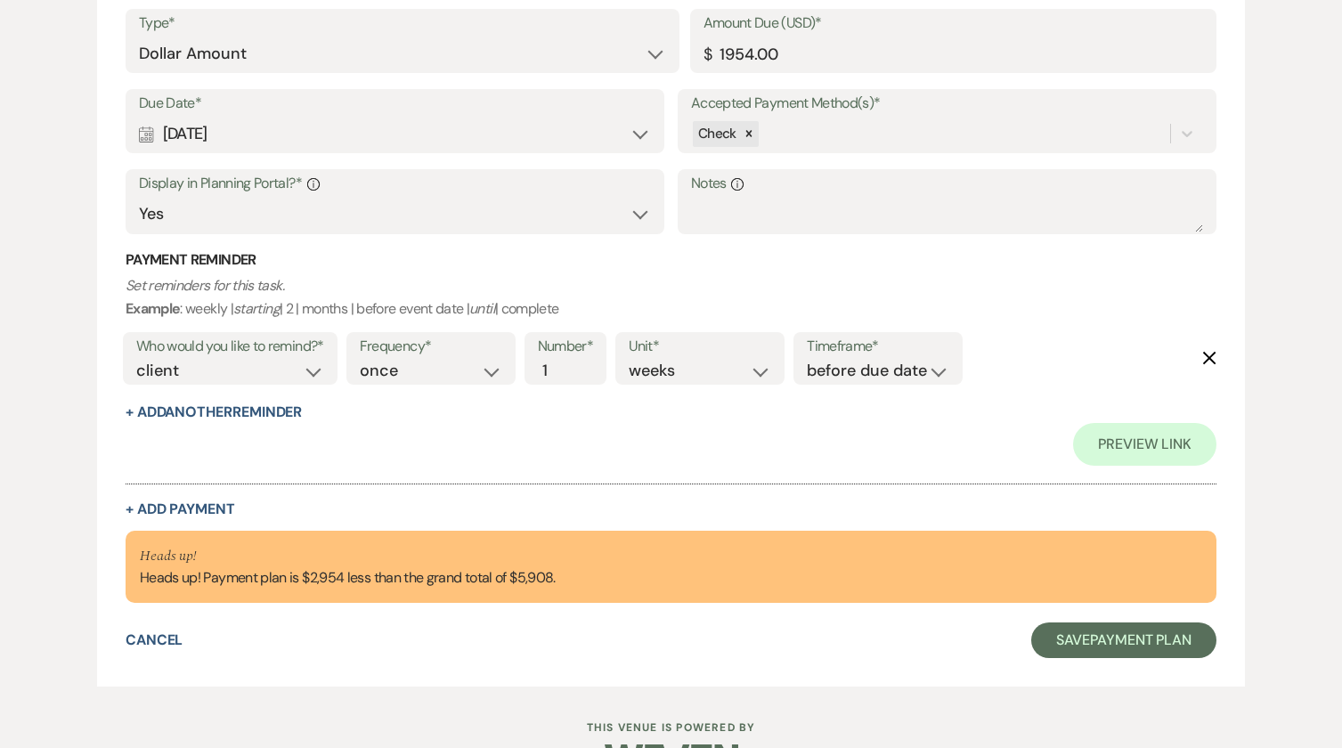
scroll to position [1358, 0]
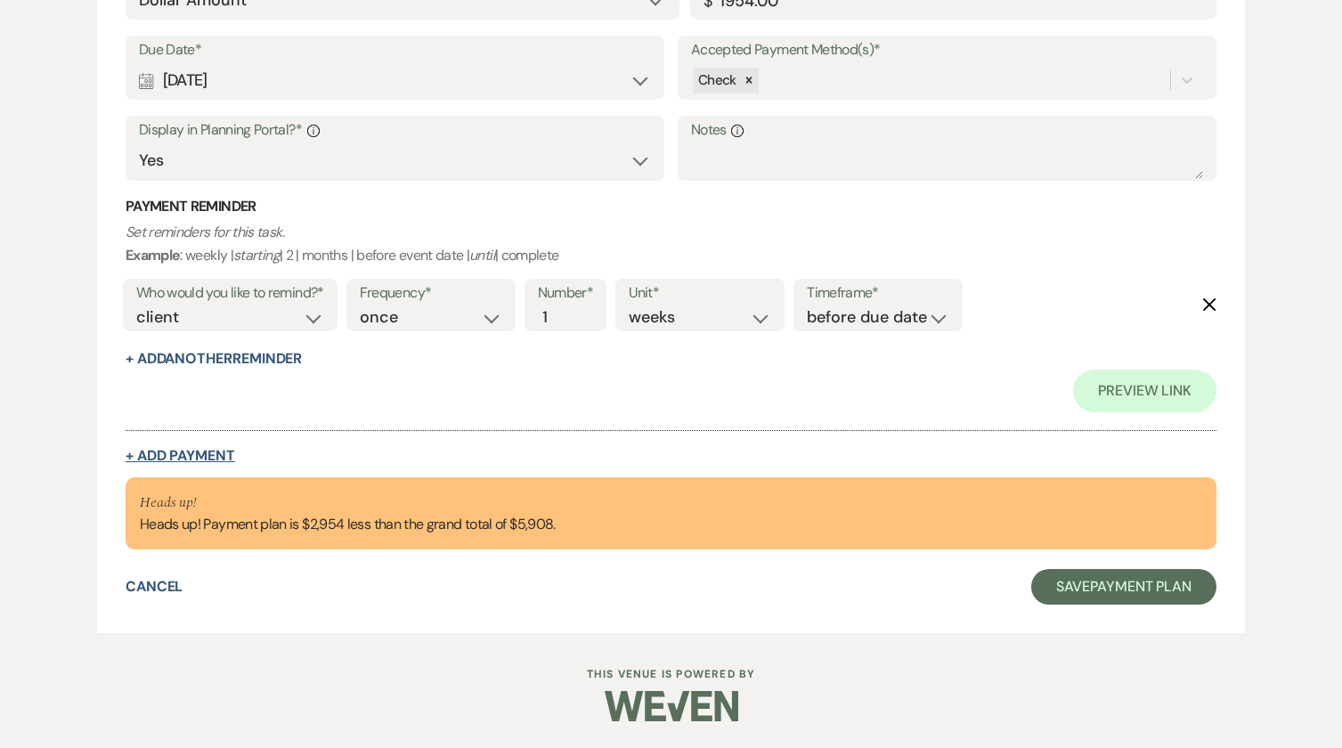
click at [213, 452] on button "+ Add Payment" at bounding box center [181, 456] width 110 height 14
select select "2"
select select "flat"
select select "true"
select select "client"
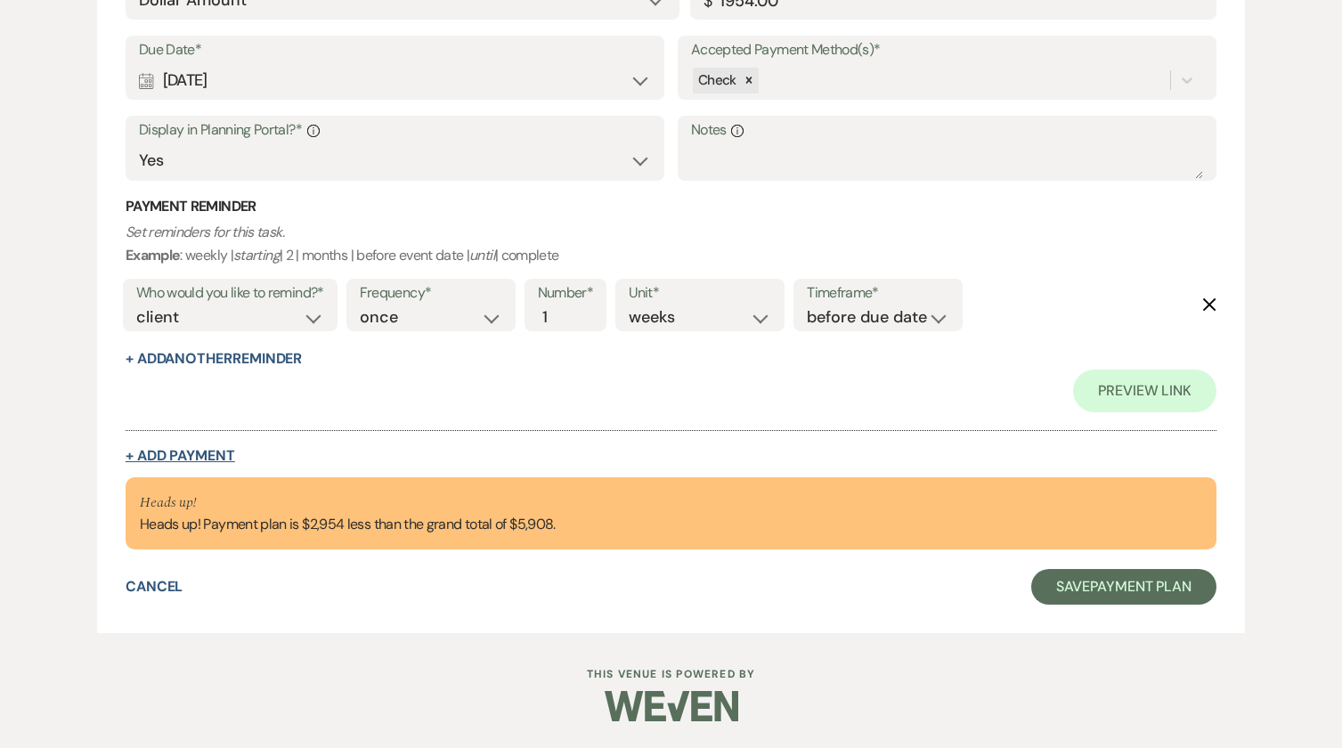
select select "weeks"
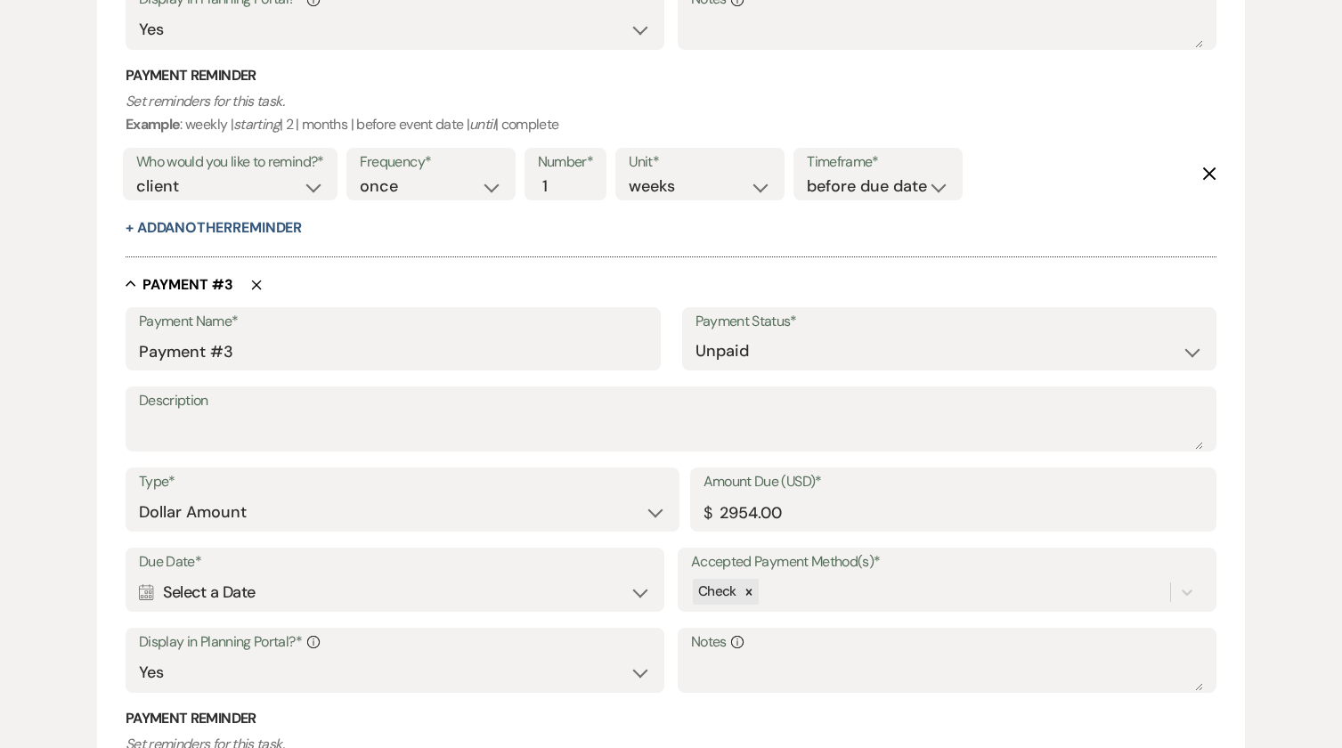
scroll to position [1672, 0]
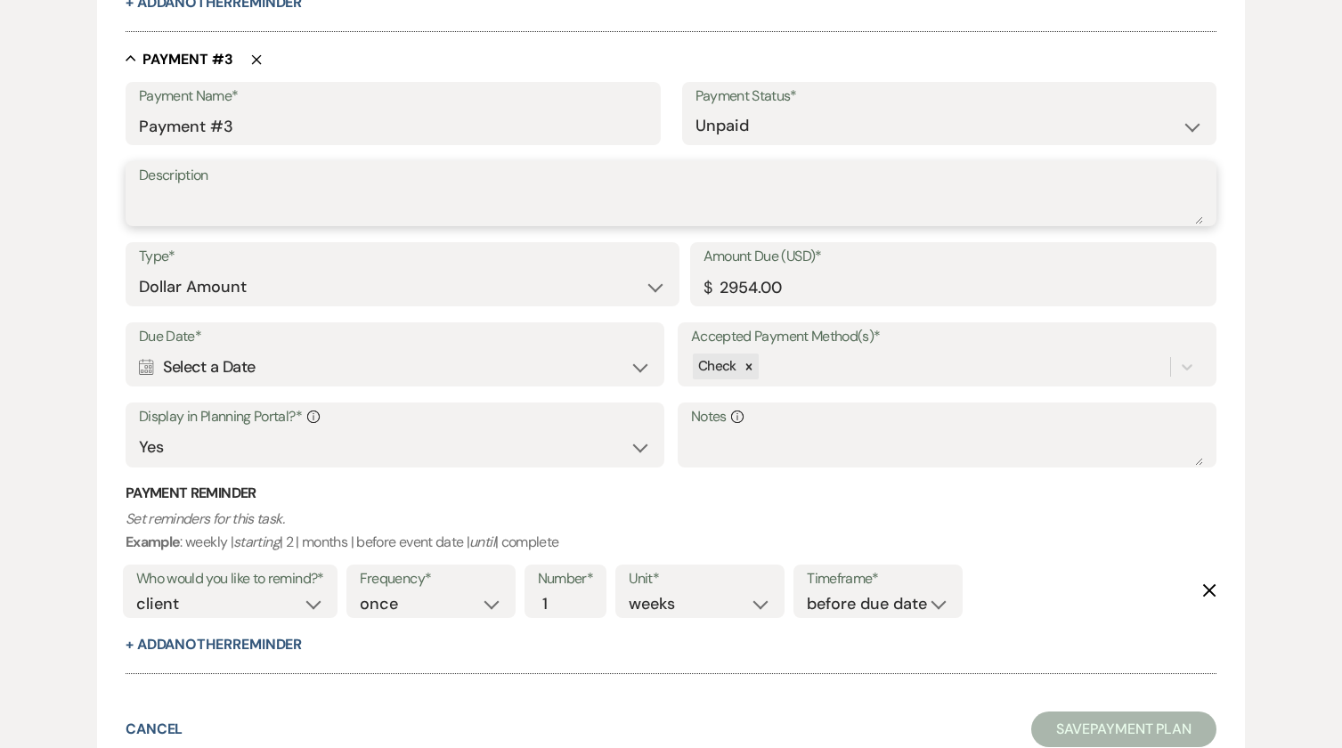
click at [208, 201] on textarea "Description" at bounding box center [671, 207] width 1064 height 36
type textarea "Final Balance"
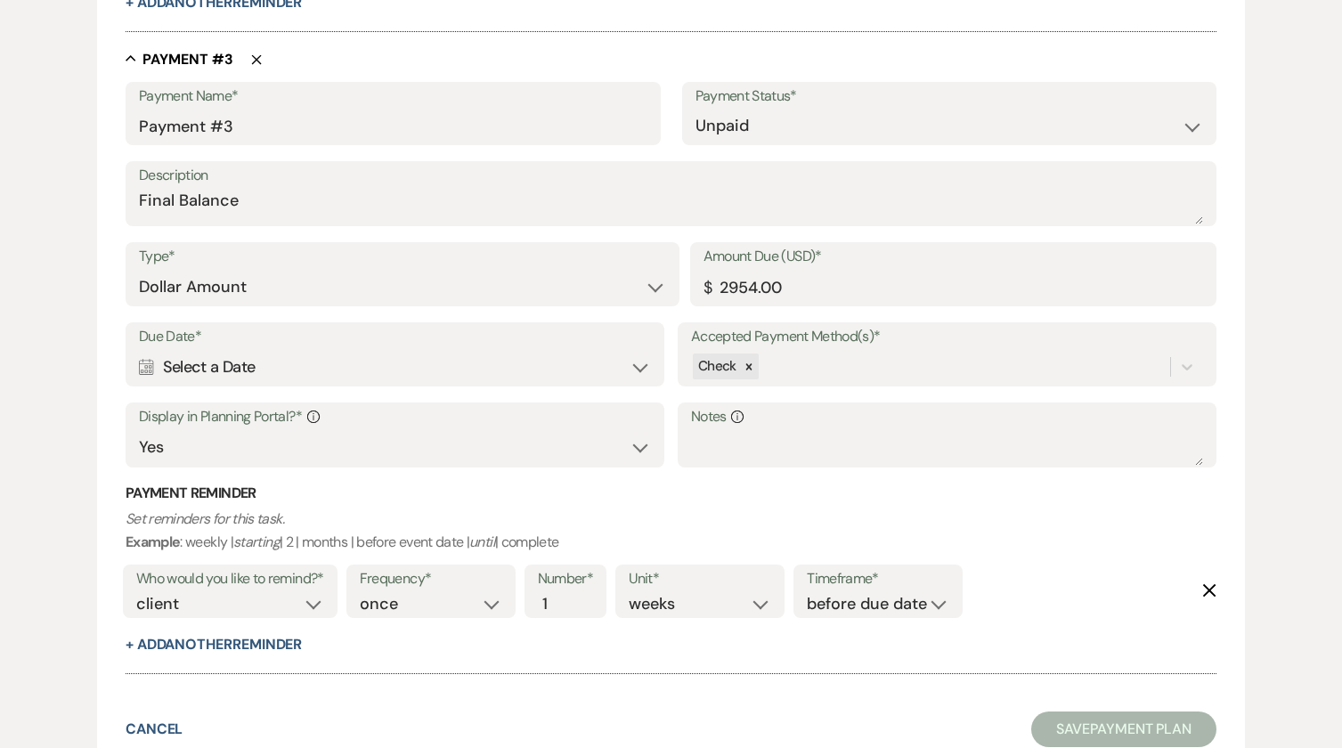
click at [641, 371] on div "Calendar Select a Date Expand" at bounding box center [395, 367] width 512 height 35
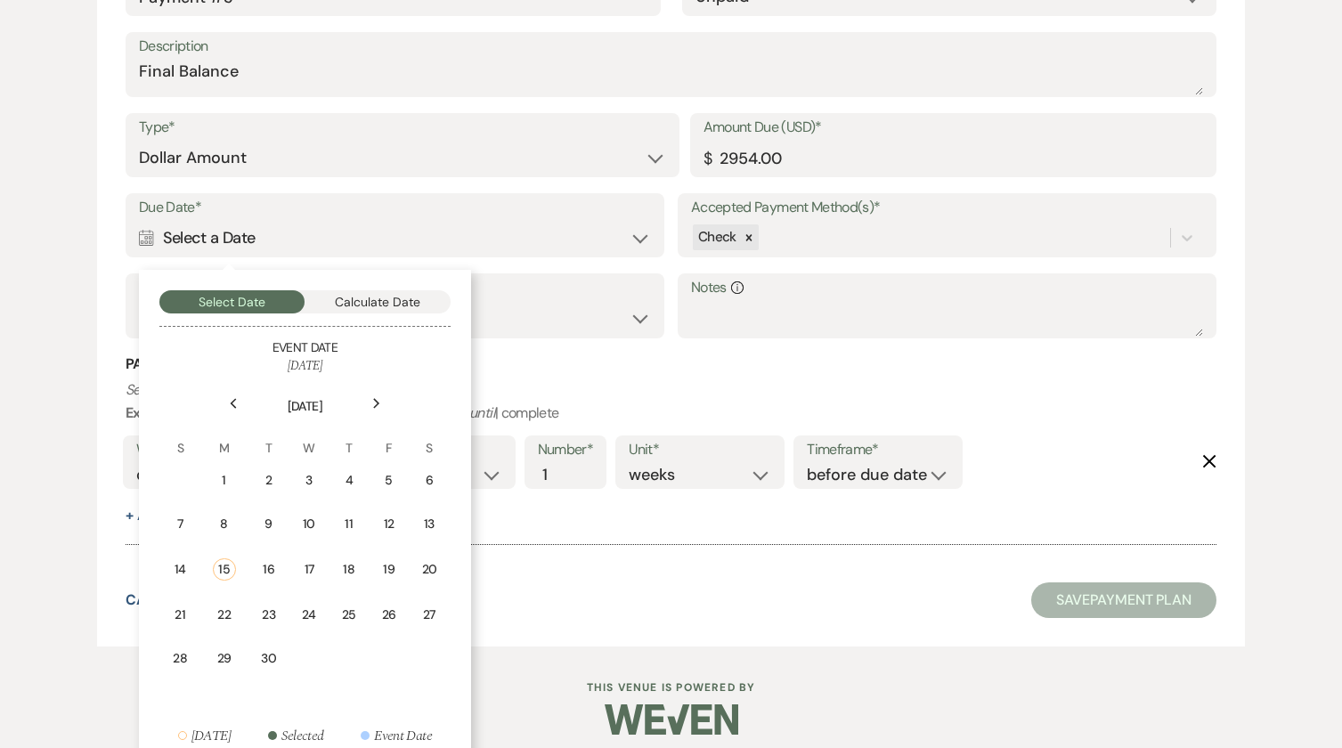
scroll to position [1820, 0]
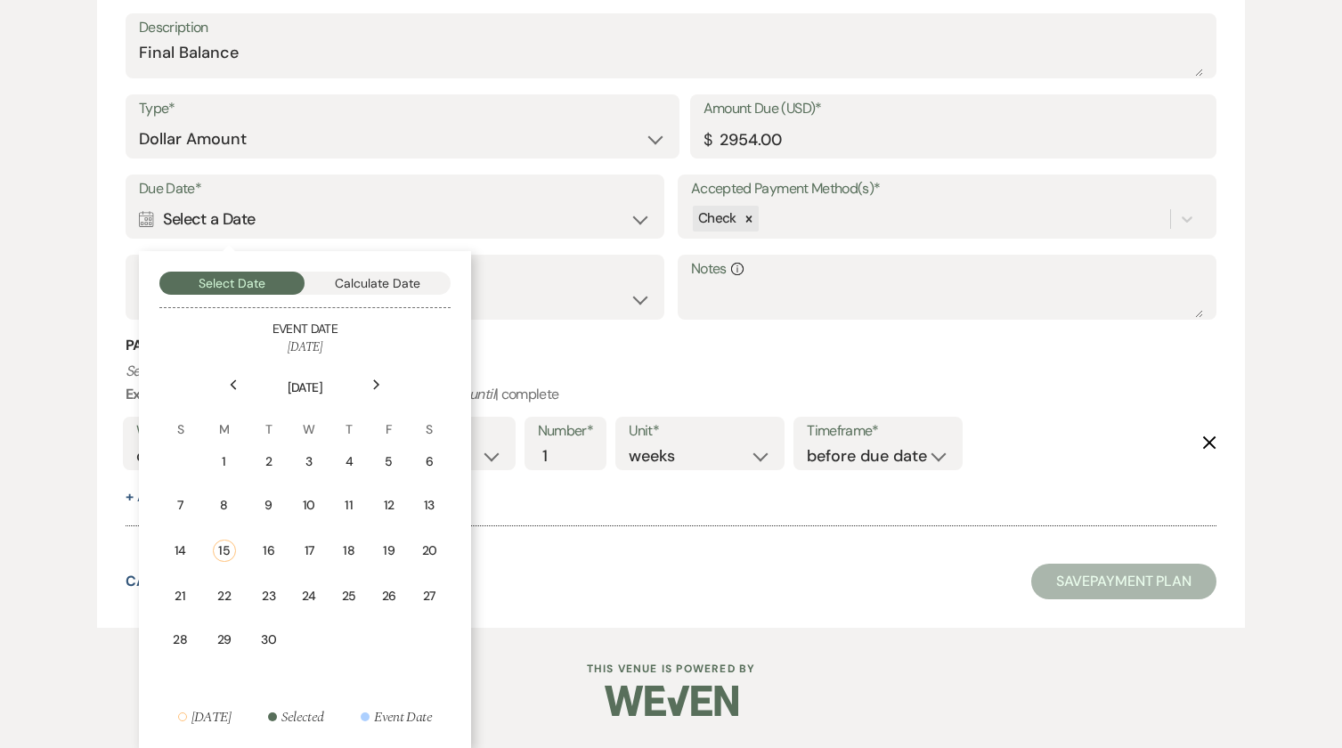
click at [232, 381] on icon "Previous" at bounding box center [233, 384] width 9 height 11
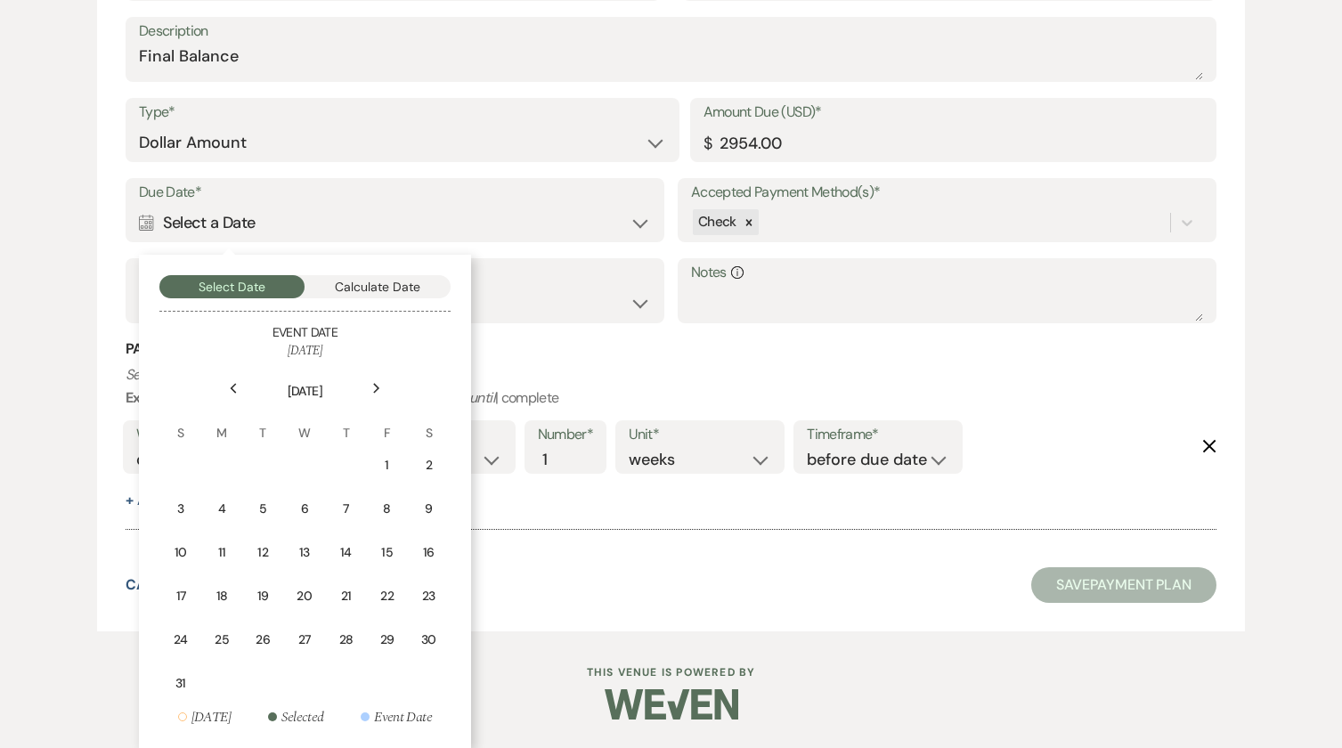
click at [232, 381] on div "Previous" at bounding box center [233, 388] width 29 height 29
click at [381, 386] on div "Next" at bounding box center [377, 388] width 29 height 29
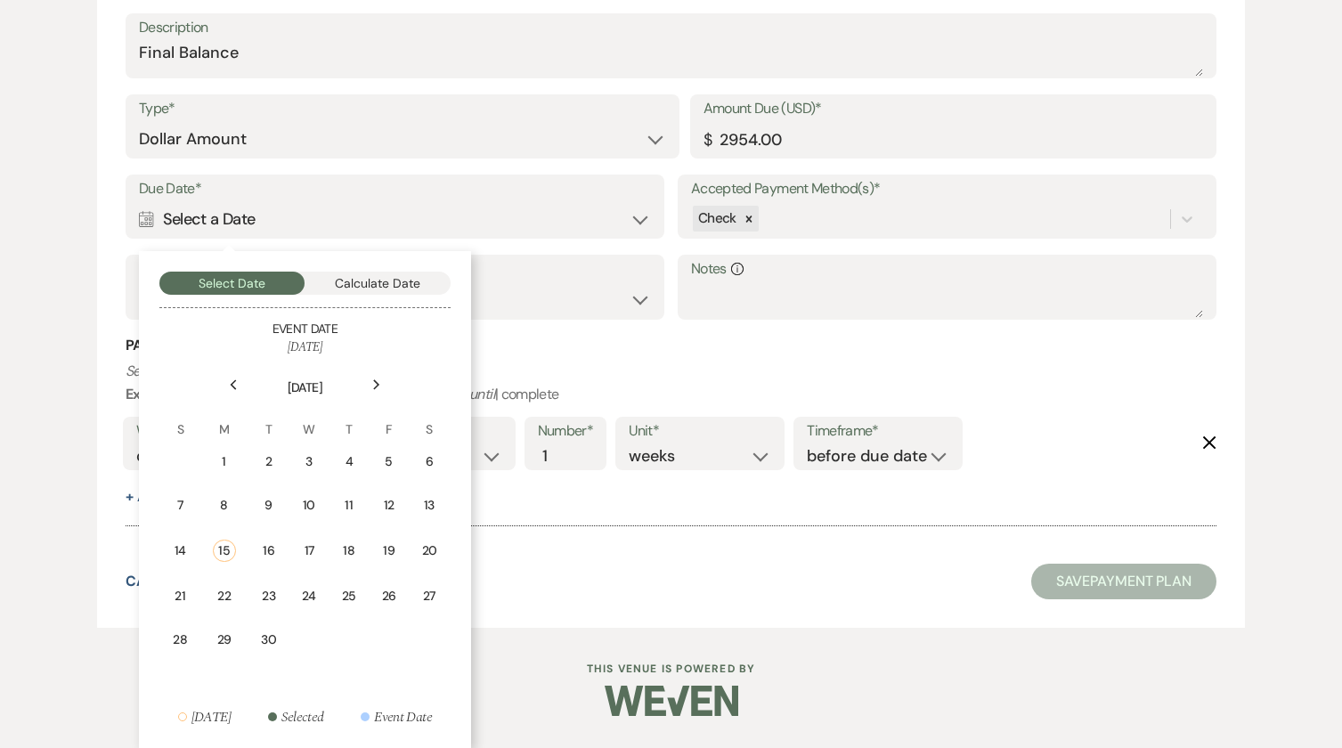
click at [381, 386] on div "Next" at bounding box center [377, 385] width 29 height 29
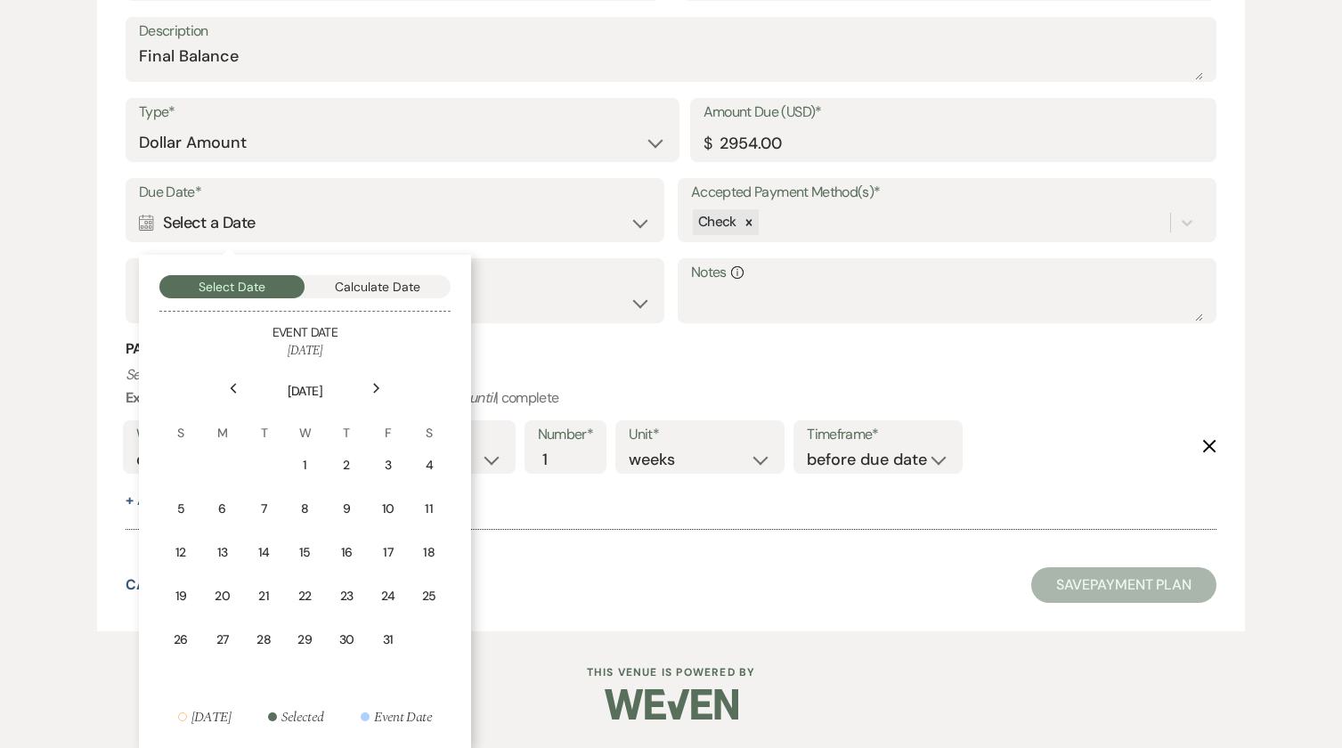
click at [381, 386] on div "Next" at bounding box center [377, 388] width 29 height 29
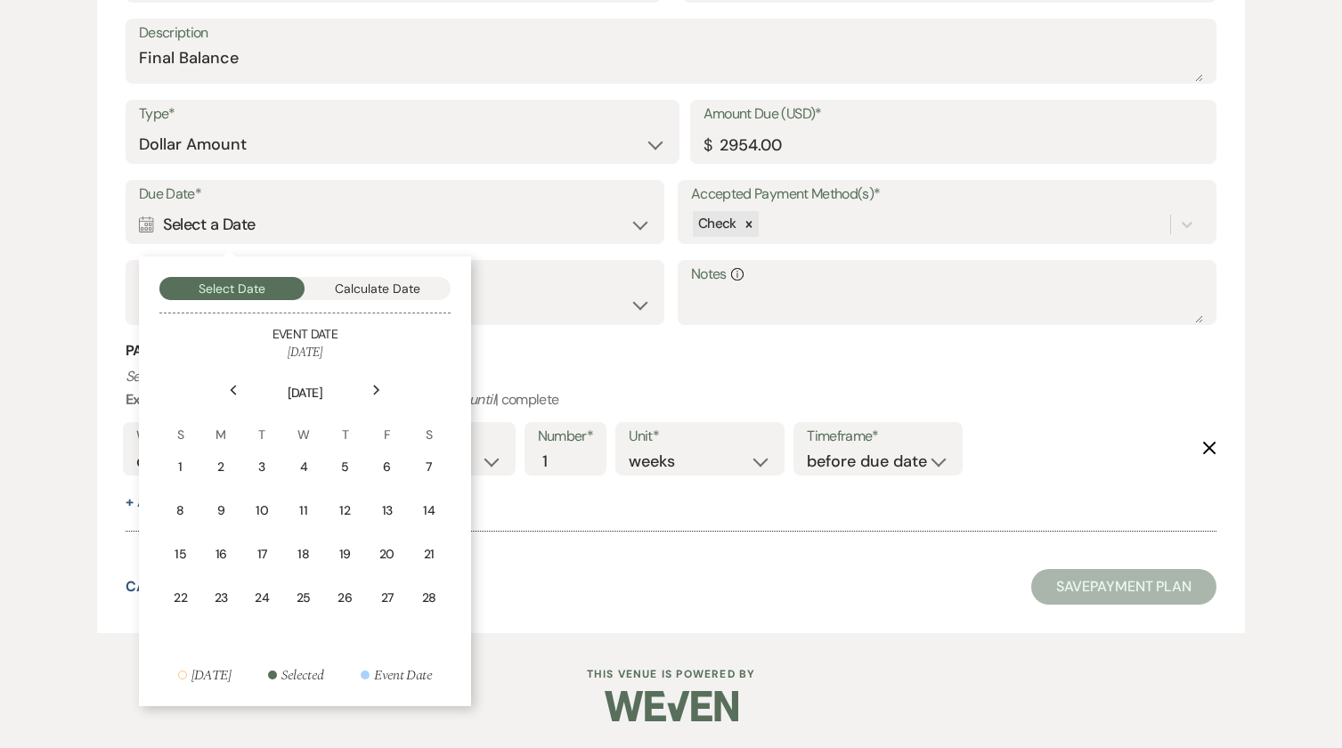
click at [381, 387] on div "Next" at bounding box center [377, 390] width 29 height 29
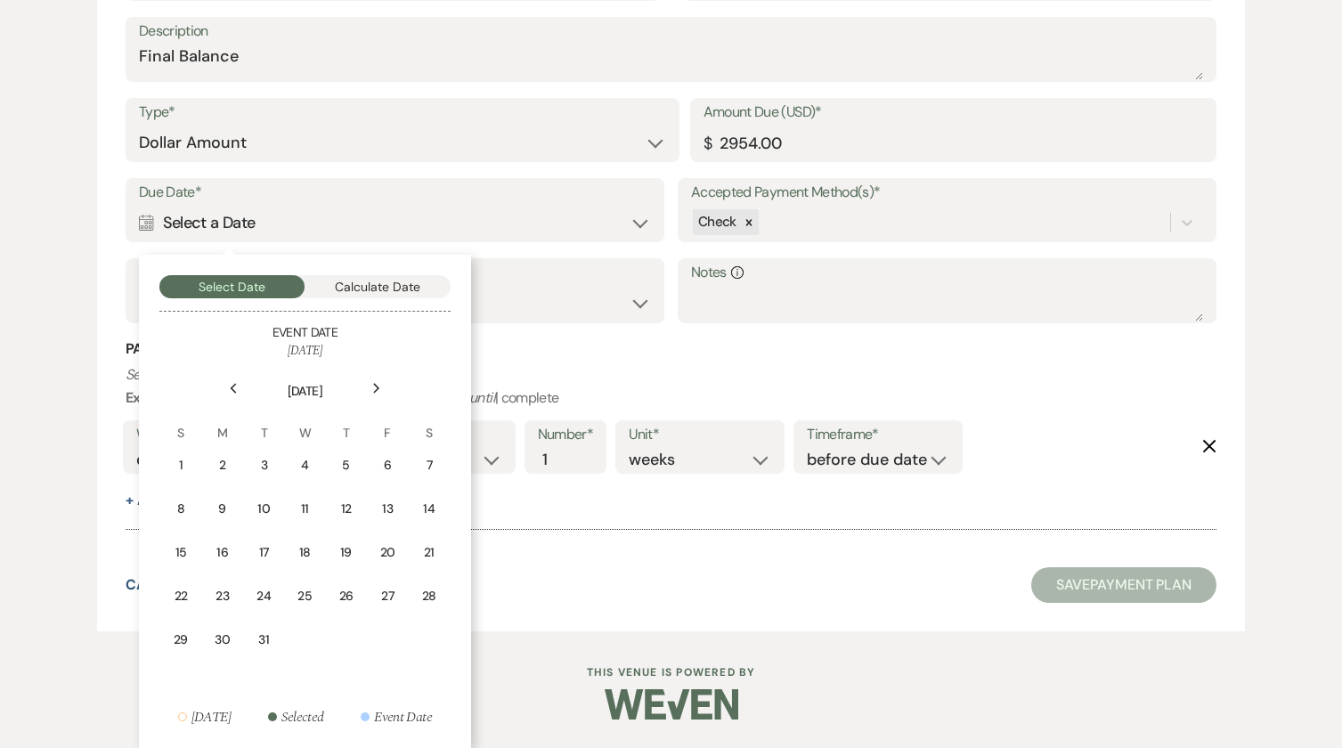
click at [381, 387] on div "Next" at bounding box center [377, 388] width 29 height 29
click at [233, 596] on td "18" at bounding box center [221, 596] width 39 height 42
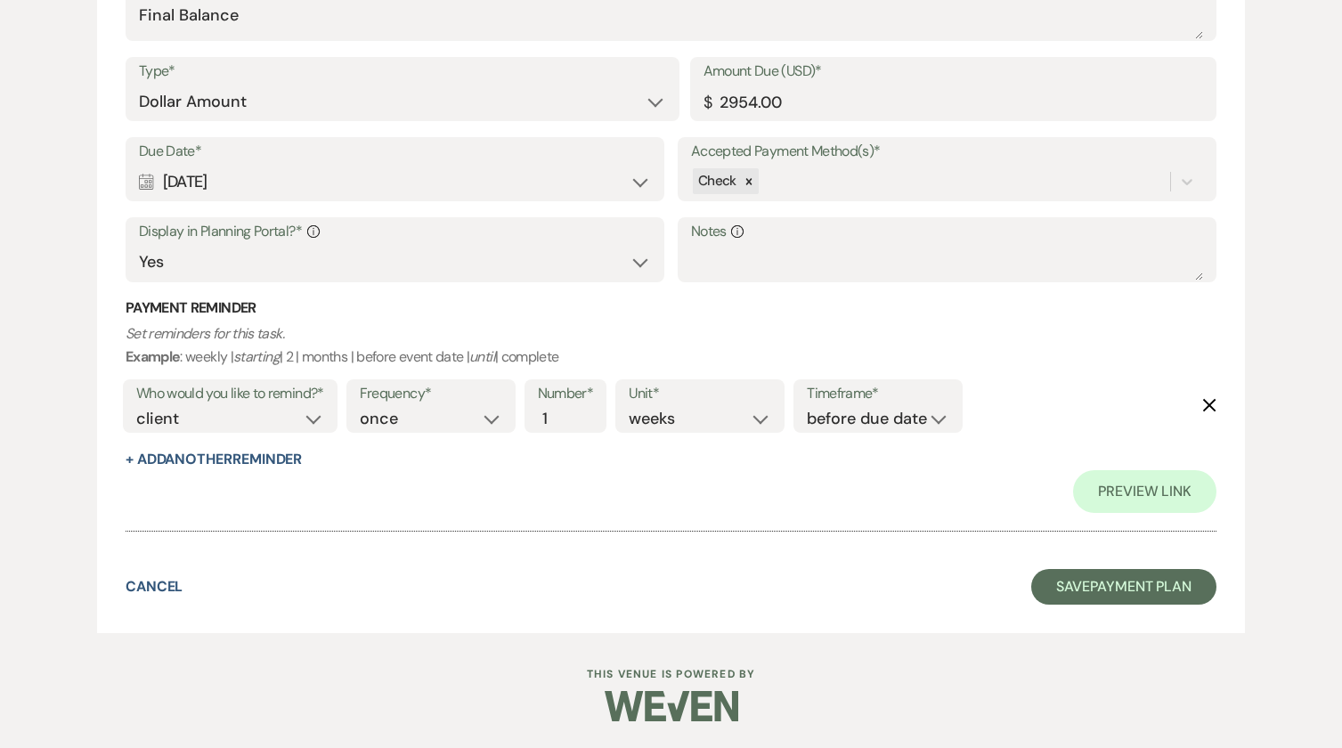
scroll to position [1854, 0]
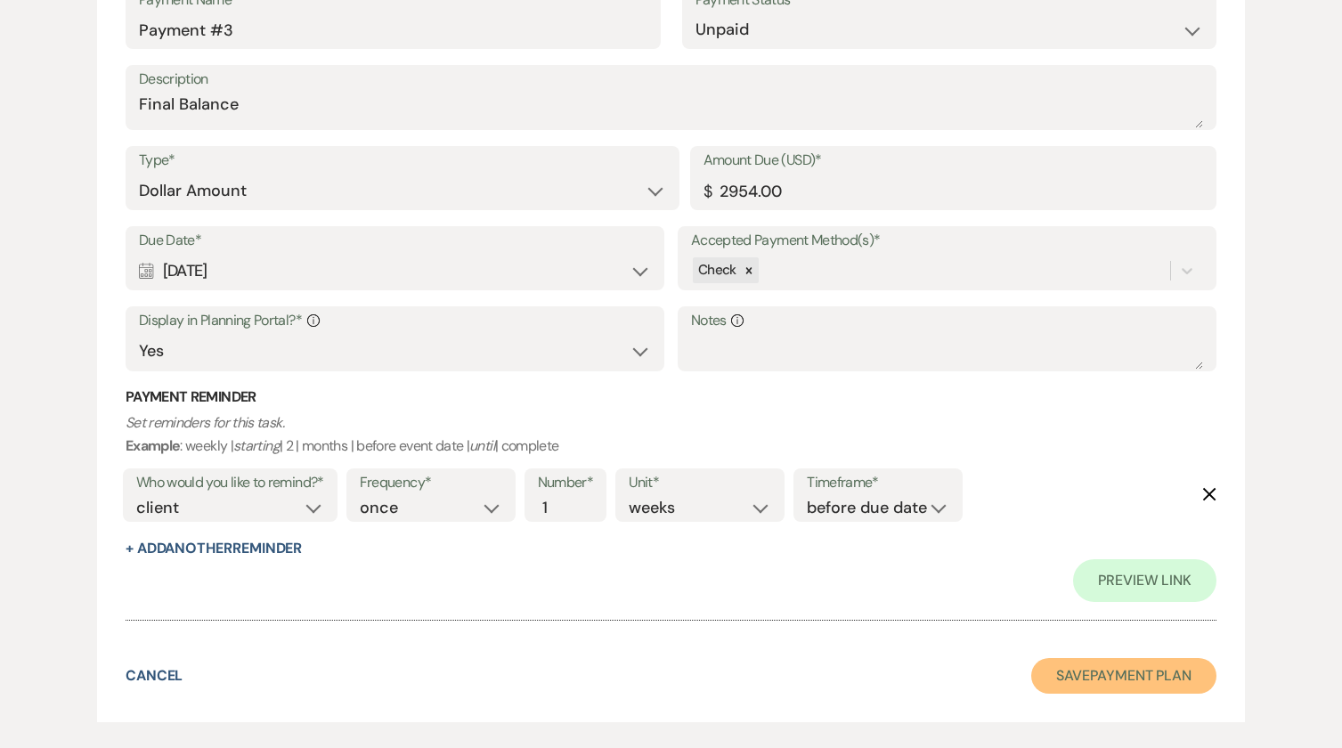
click at [1120, 664] on button "Save Payment Plan" at bounding box center [1123, 676] width 185 height 36
select select "5"
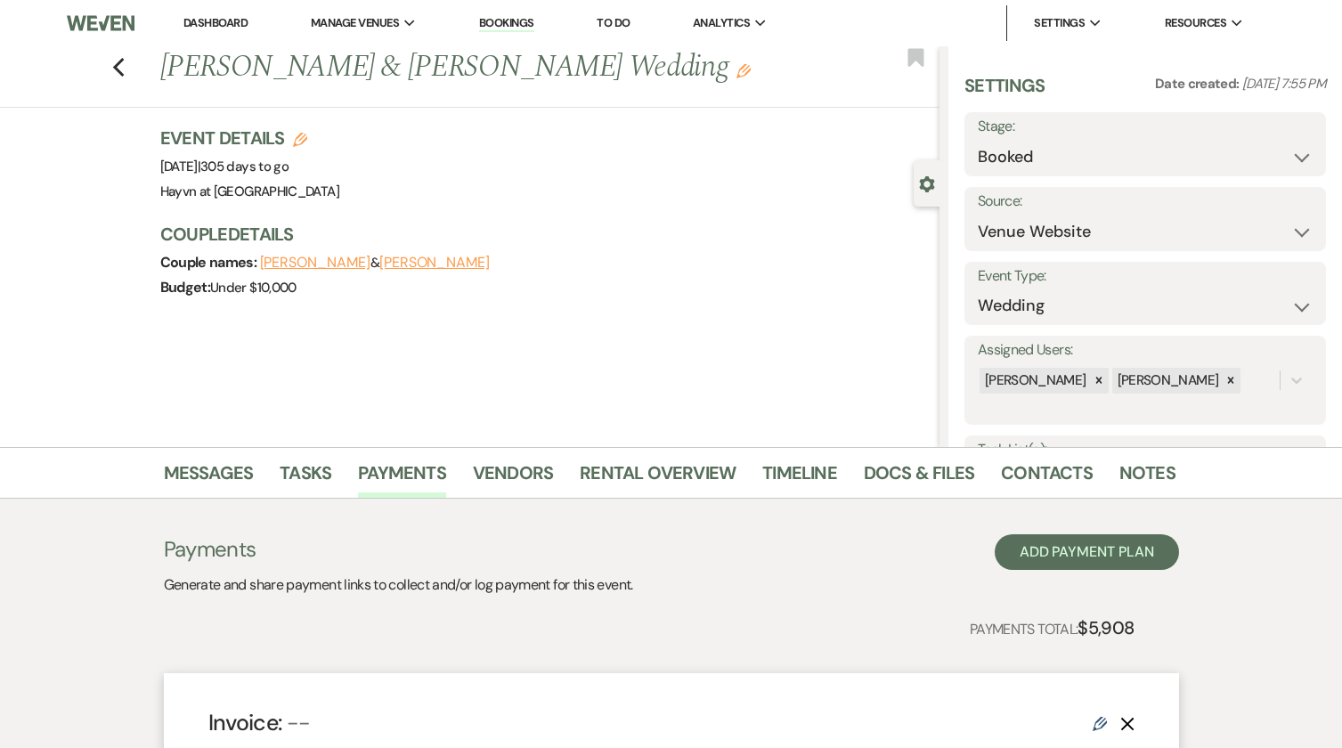
click at [305, 141] on icon "Edit" at bounding box center [300, 140] width 14 height 14
select select "844"
select select "eventDateAnd"
select select "false"
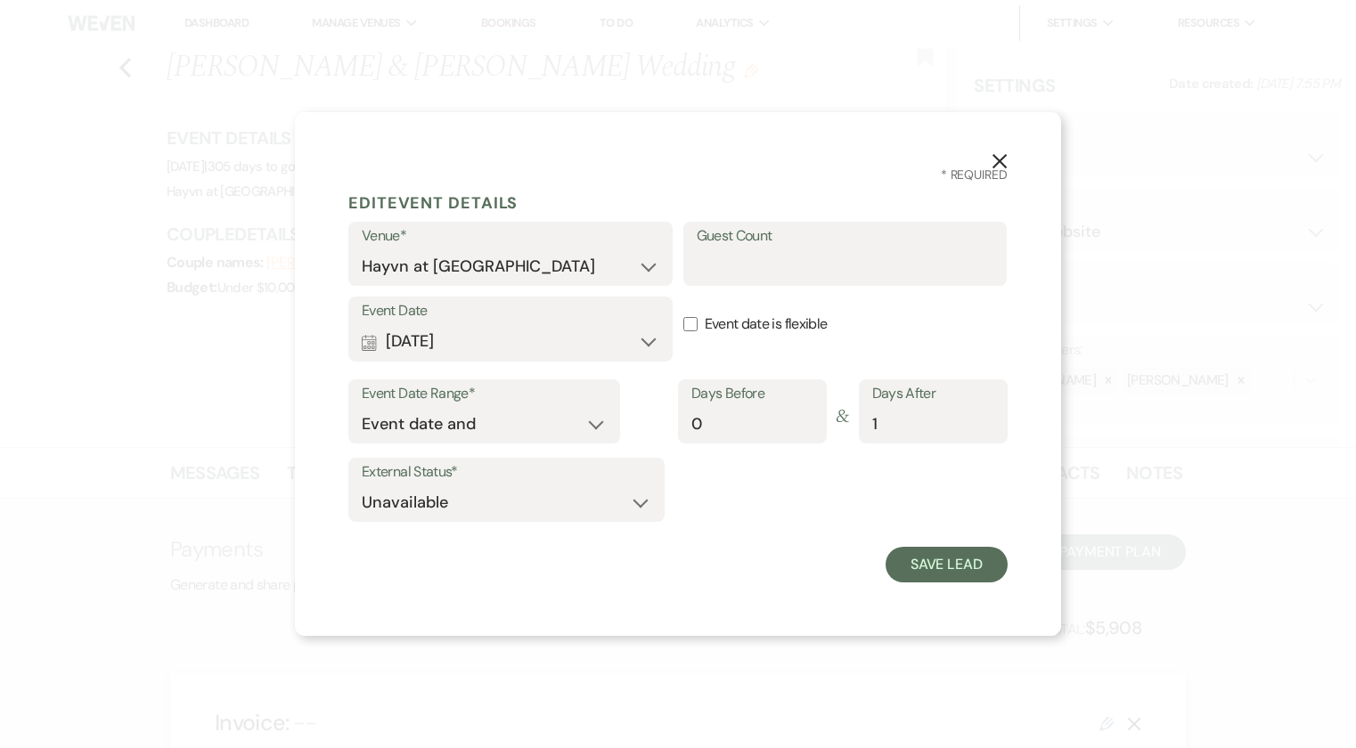
click at [1000, 150] on button "X" at bounding box center [999, 159] width 27 height 31
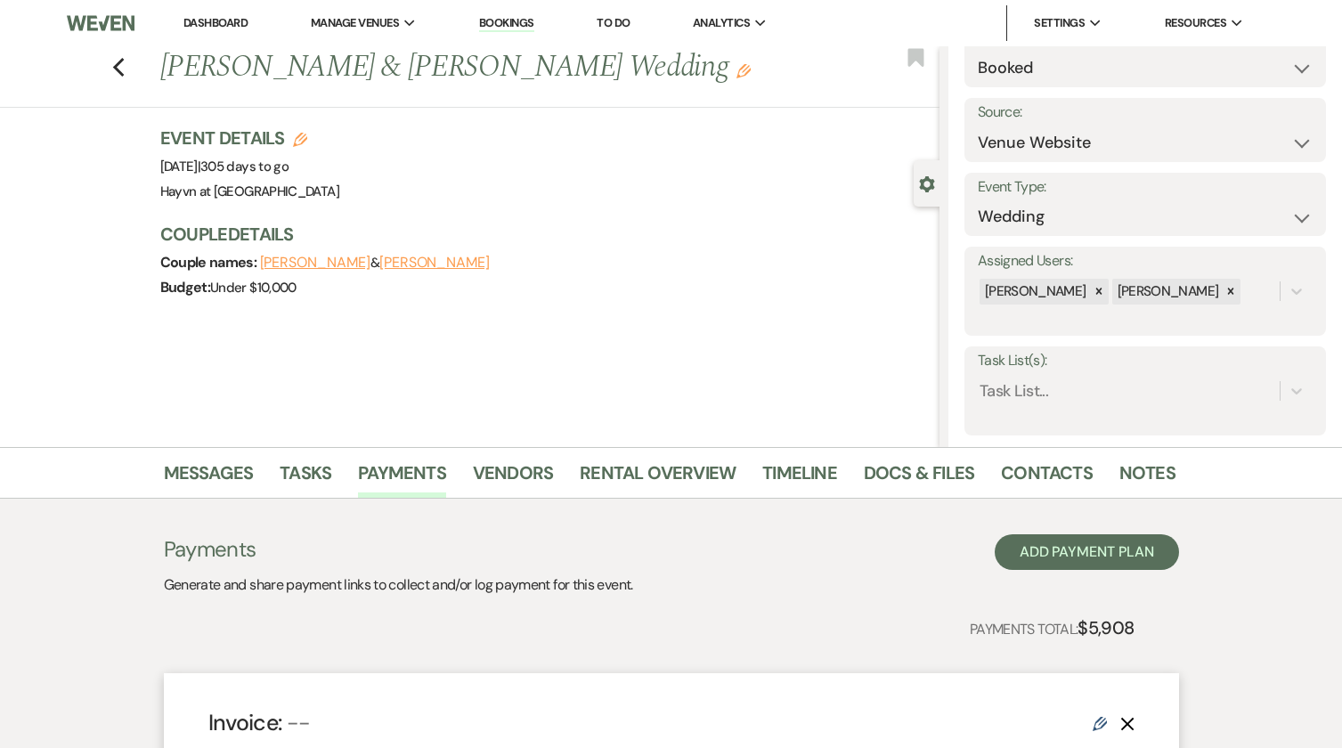
scroll to position [178, 0]
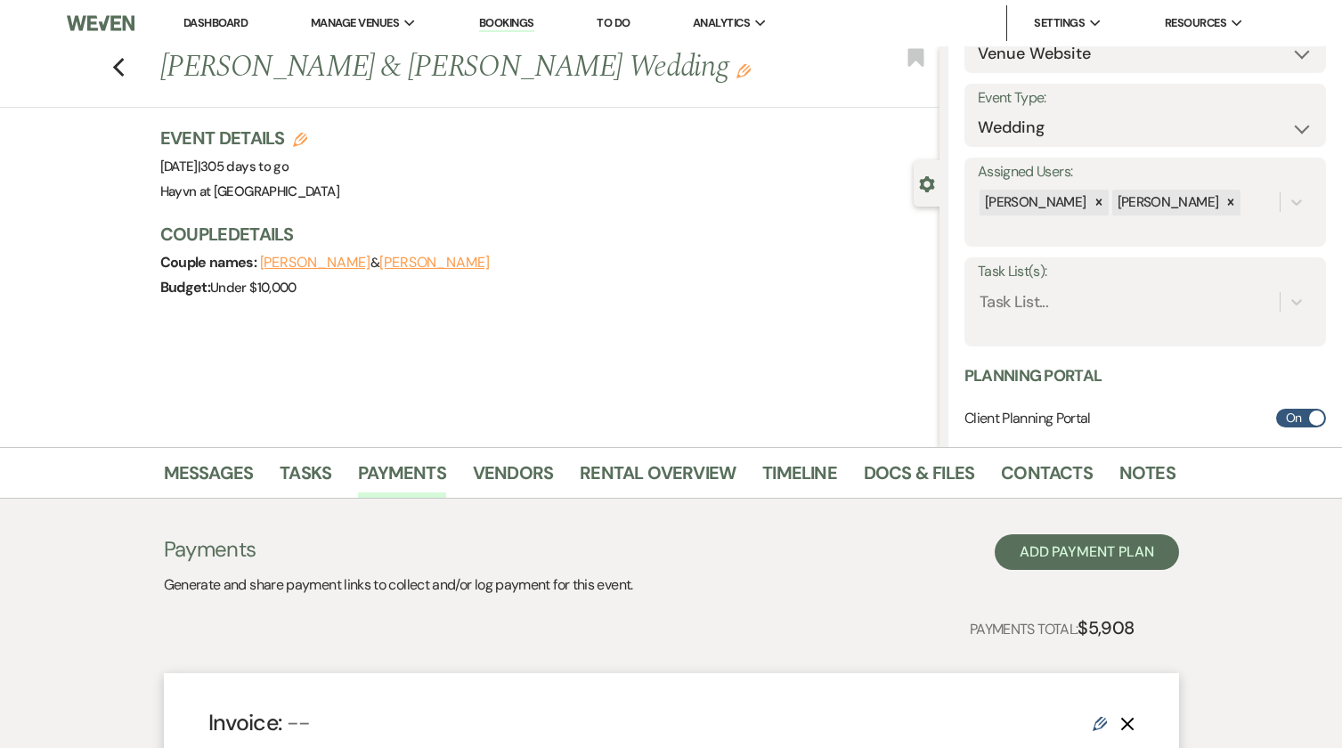
click at [345, 263] on button "[PERSON_NAME]" at bounding box center [315, 263] width 110 height 14
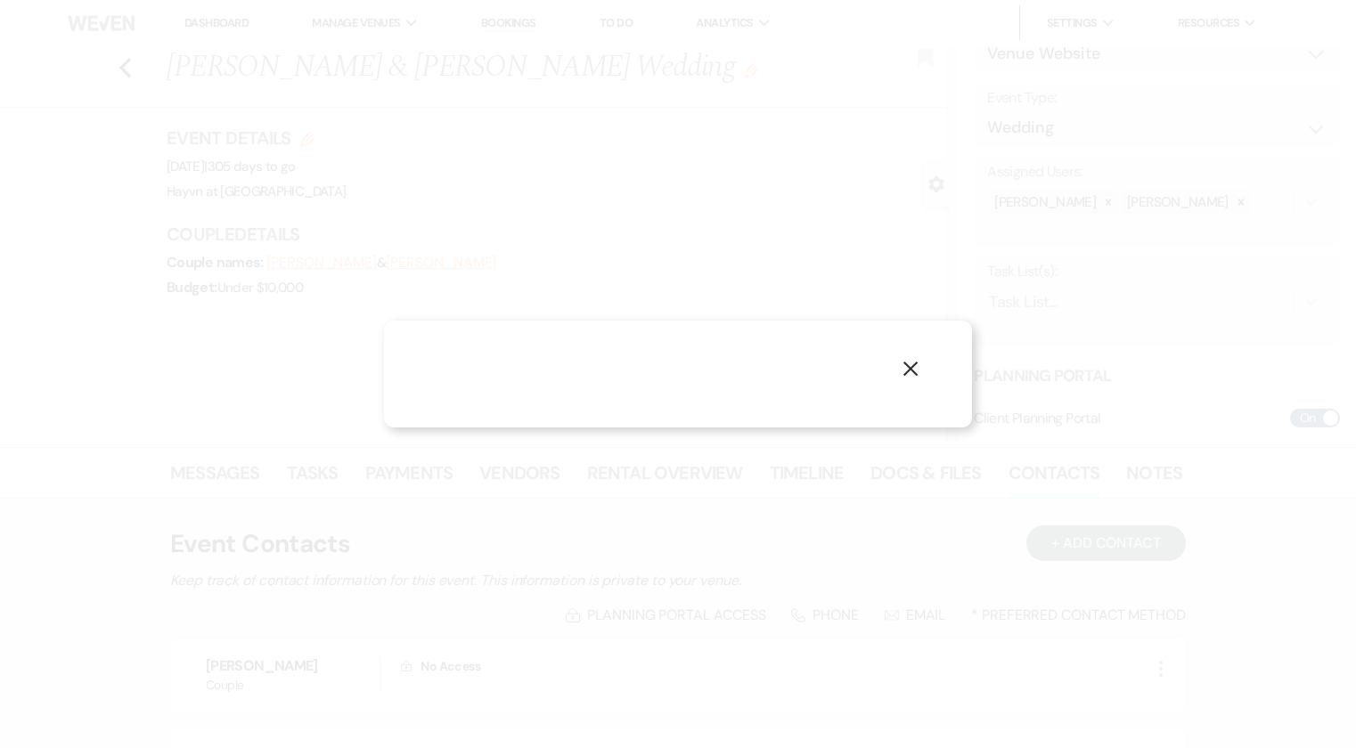
select select "1"
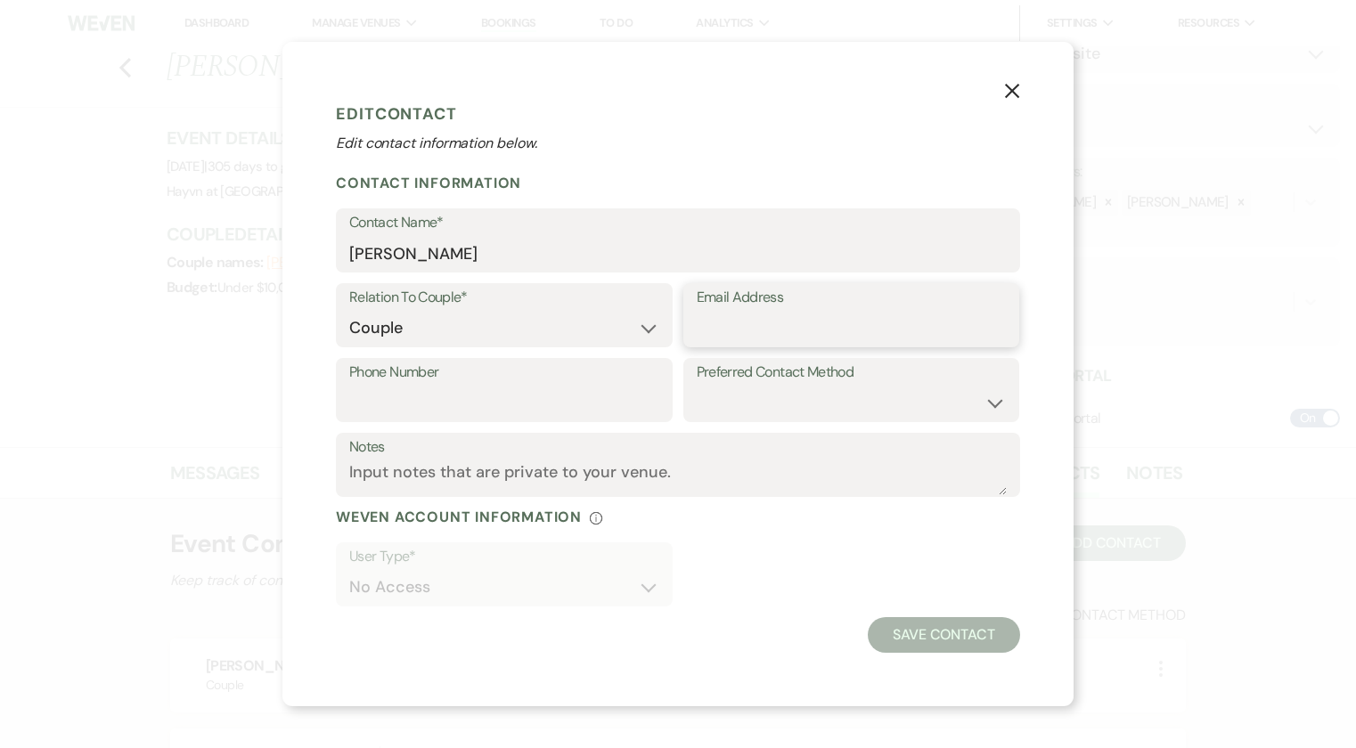
click at [805, 330] on input "Email Address" at bounding box center [852, 328] width 310 height 35
click at [511, 392] on input "Phone Number" at bounding box center [504, 403] width 310 height 35
paste input "[PHONE_NUMBER]"
type input "[PHONE_NUMBER]"
click at [746, 330] on input "Email Address" at bounding box center [852, 328] width 310 height 35
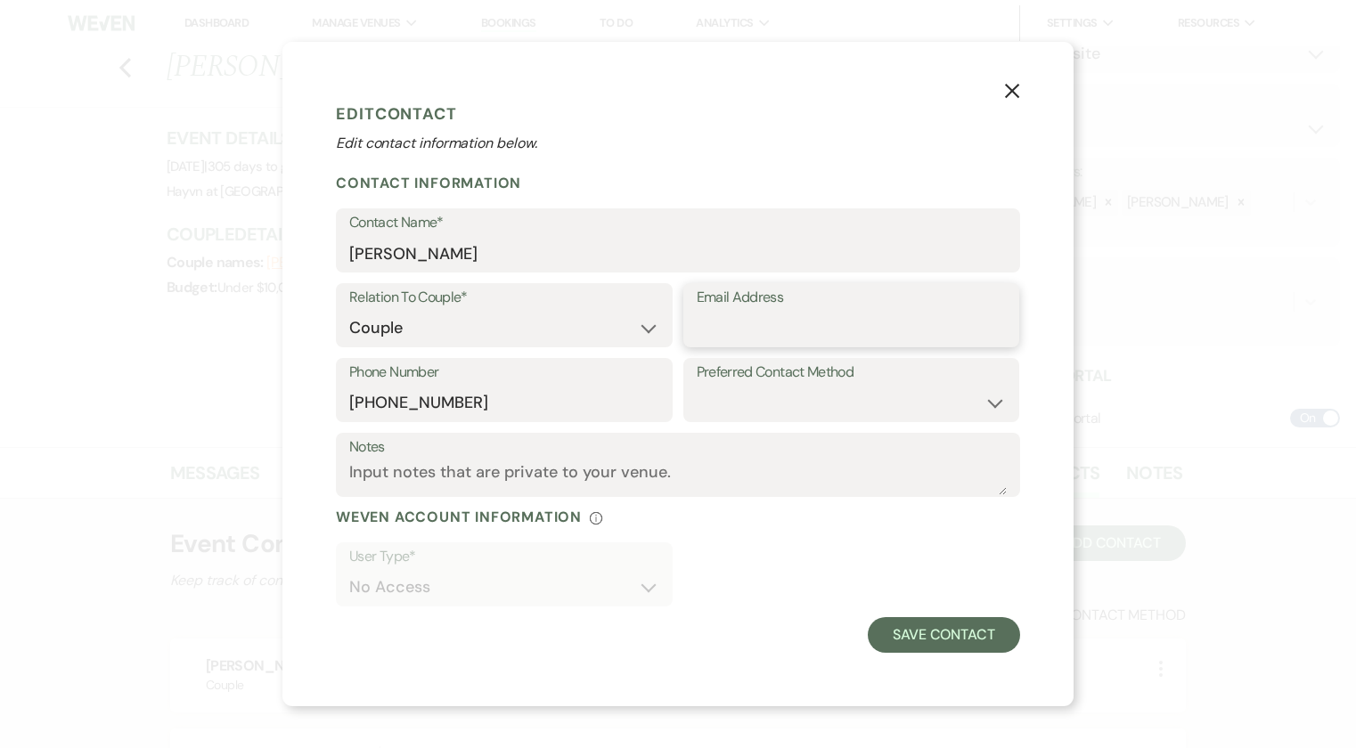
paste input "[EMAIL_ADDRESS]"
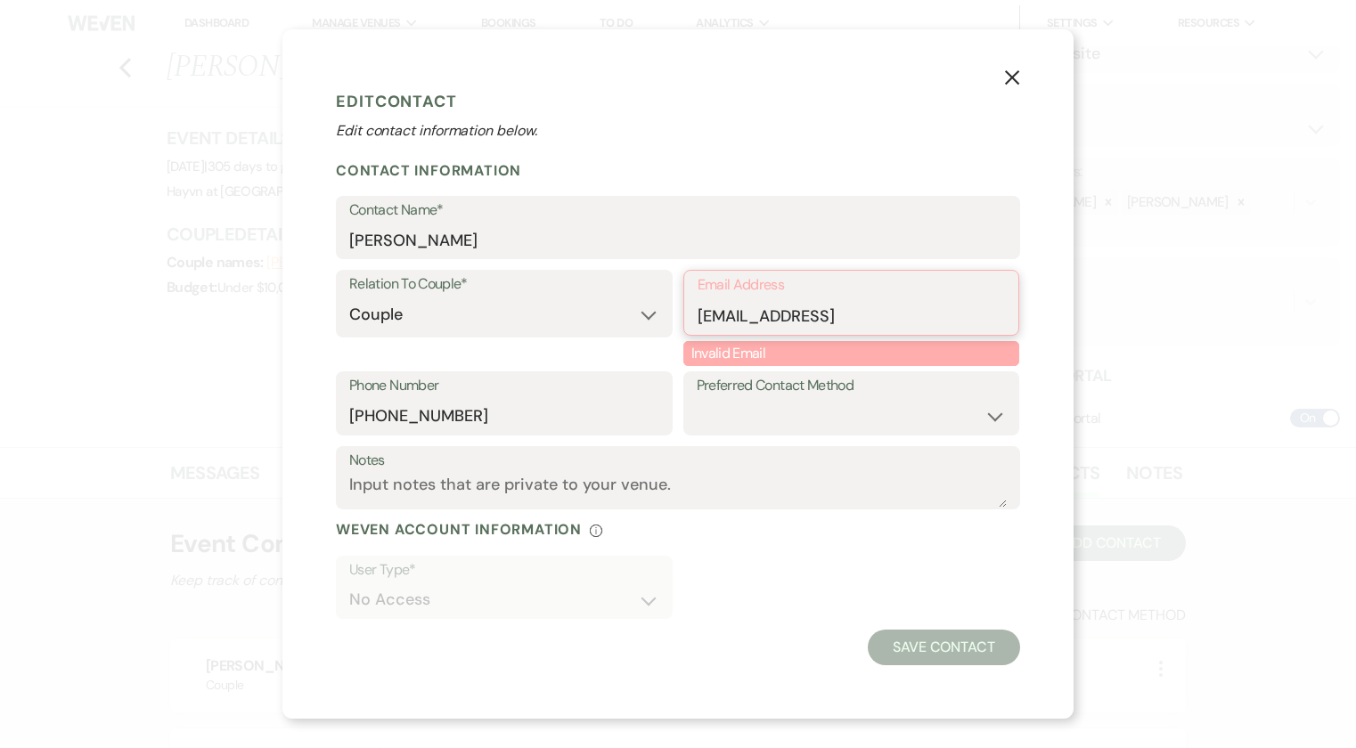
type input "[EMAIL_ADDRESS]"
click at [739, 413] on select "Email Phone Text" at bounding box center [852, 416] width 310 height 35
select select "text"
click at [697, 399] on select "Email Phone Text" at bounding box center [852, 416] width 310 height 35
click at [850, 310] on input "[EMAIL_ADDRESS]" at bounding box center [851, 315] width 308 height 35
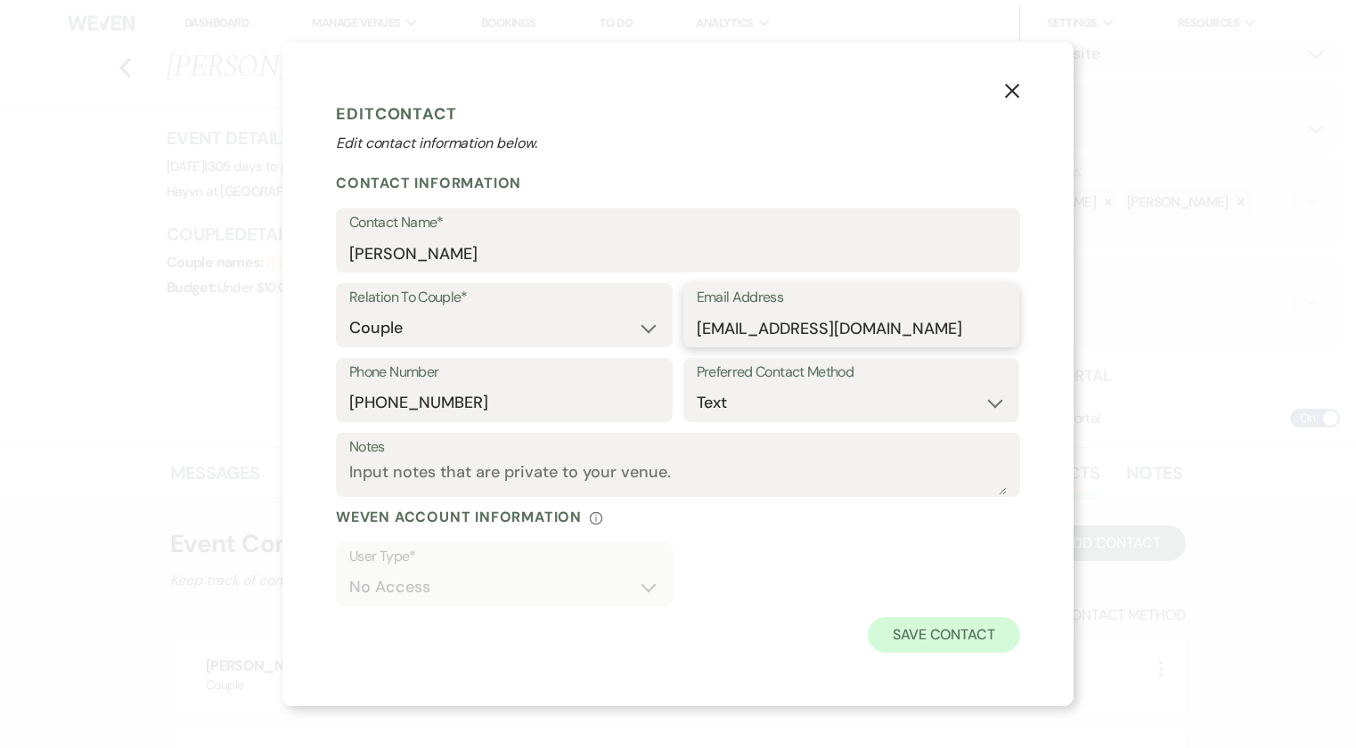
type input "Smithlb9410@gmail.com"
click at [929, 622] on button "Save Contact" at bounding box center [944, 635] width 152 height 36
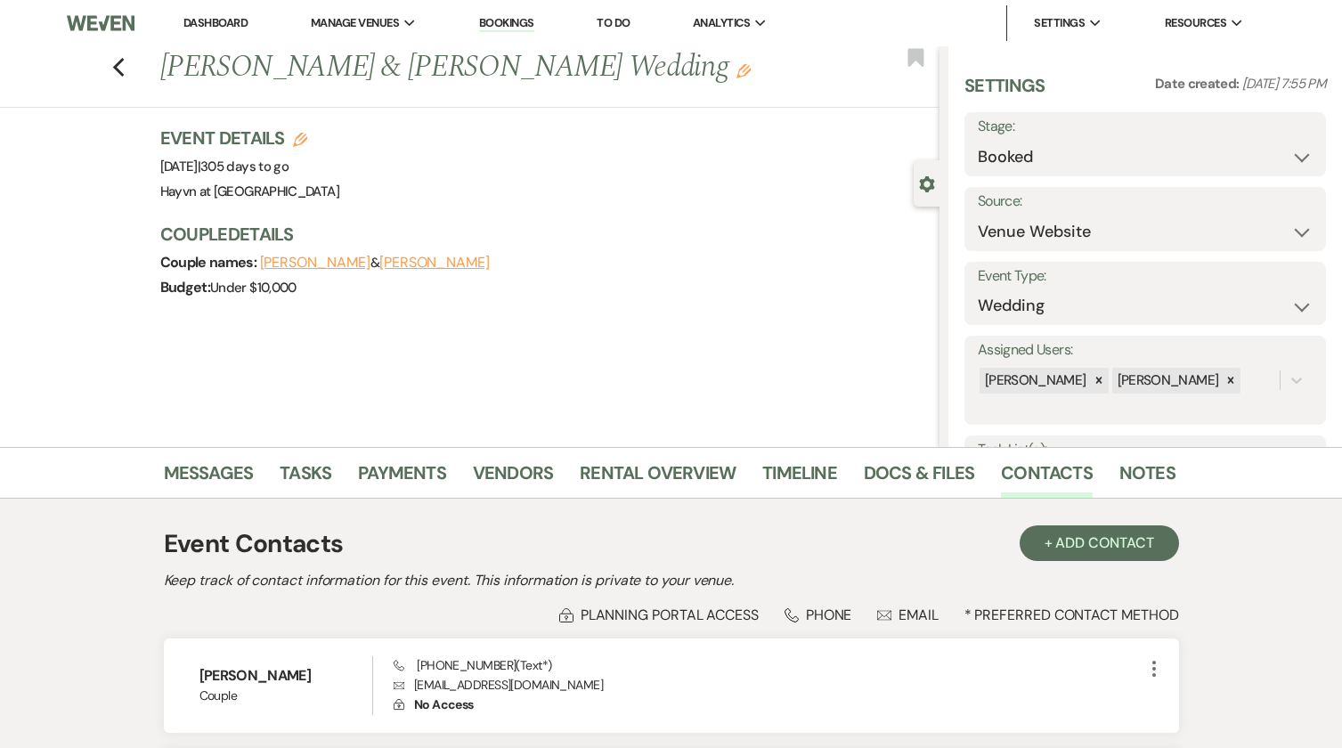
click at [916, 189] on div "Gear Settings" at bounding box center [931, 183] width 34 height 46
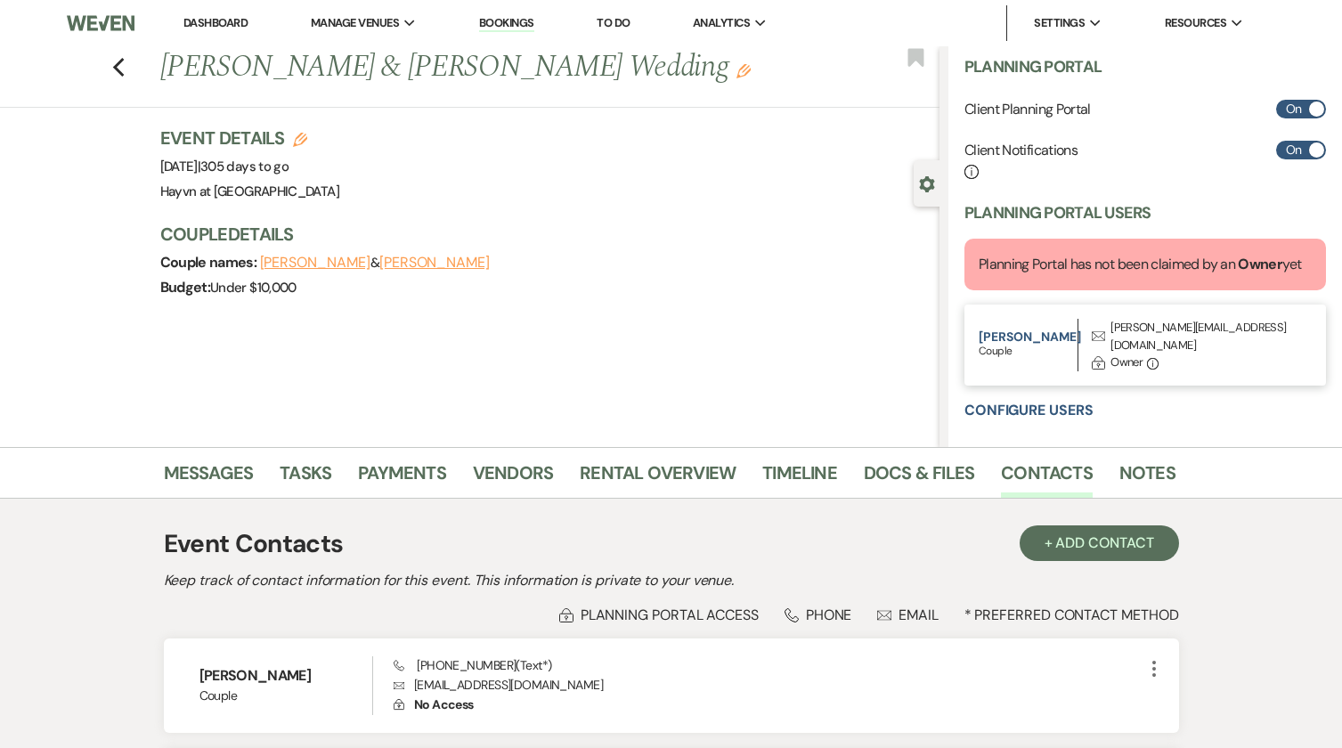
scroll to position [509, 0]
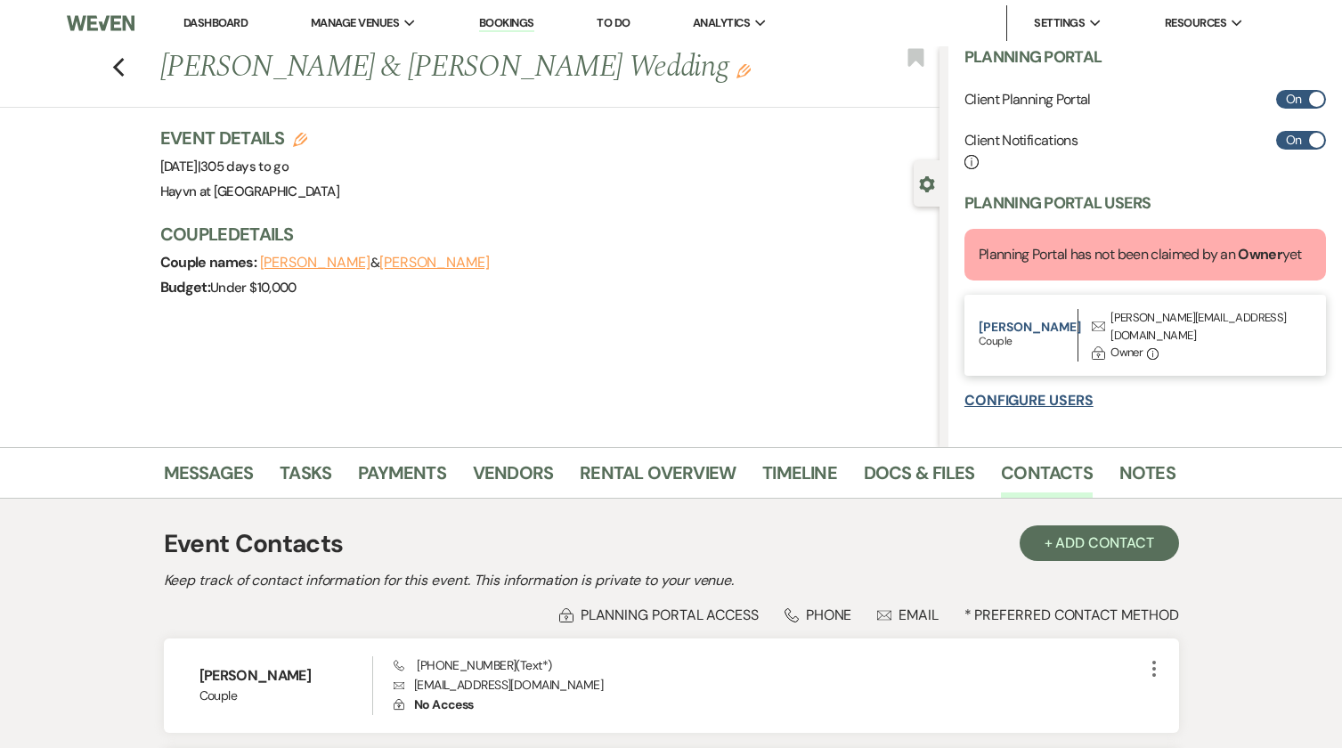
click at [1044, 399] on button "Configure Users" at bounding box center [1029, 401] width 129 height 14
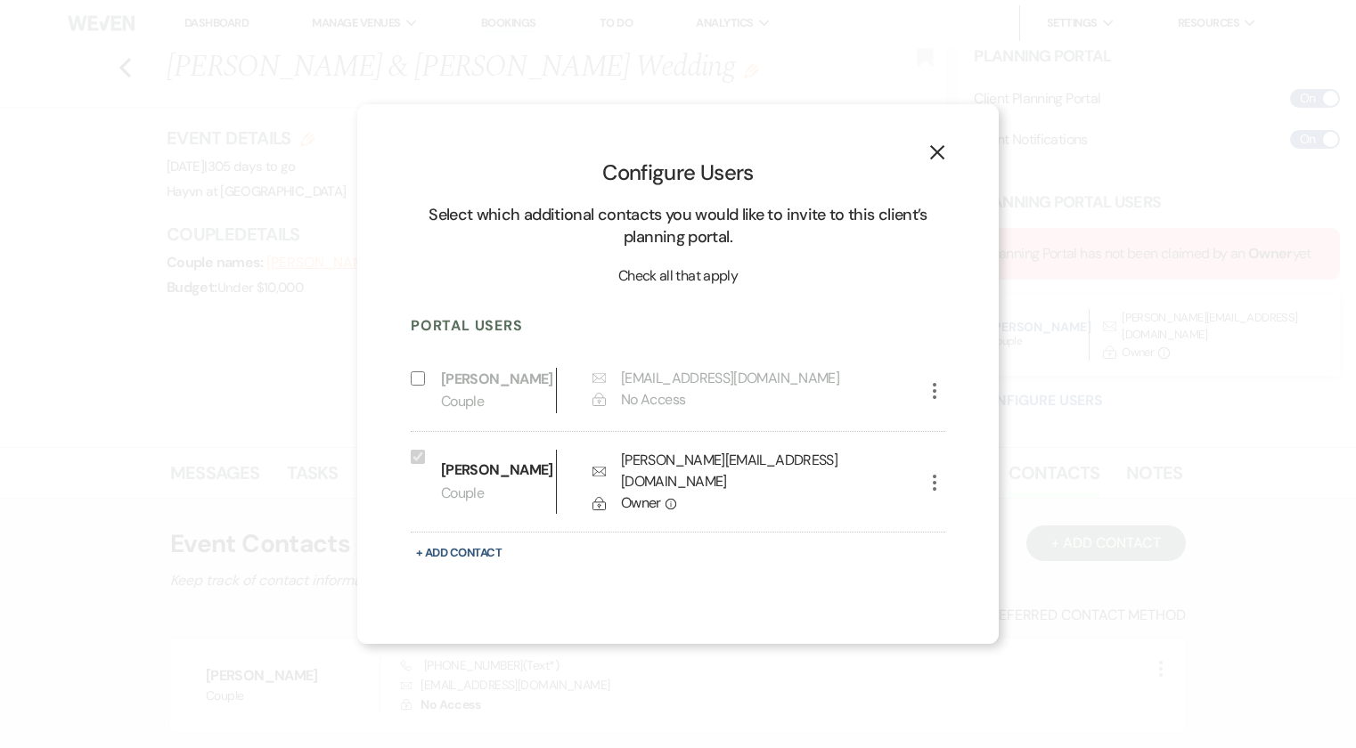
click at [418, 386] on input "Include on Planning Portal" at bounding box center [418, 378] width 14 height 14
checkbox input "true"
click at [941, 159] on use "button" at bounding box center [937, 152] width 14 height 14
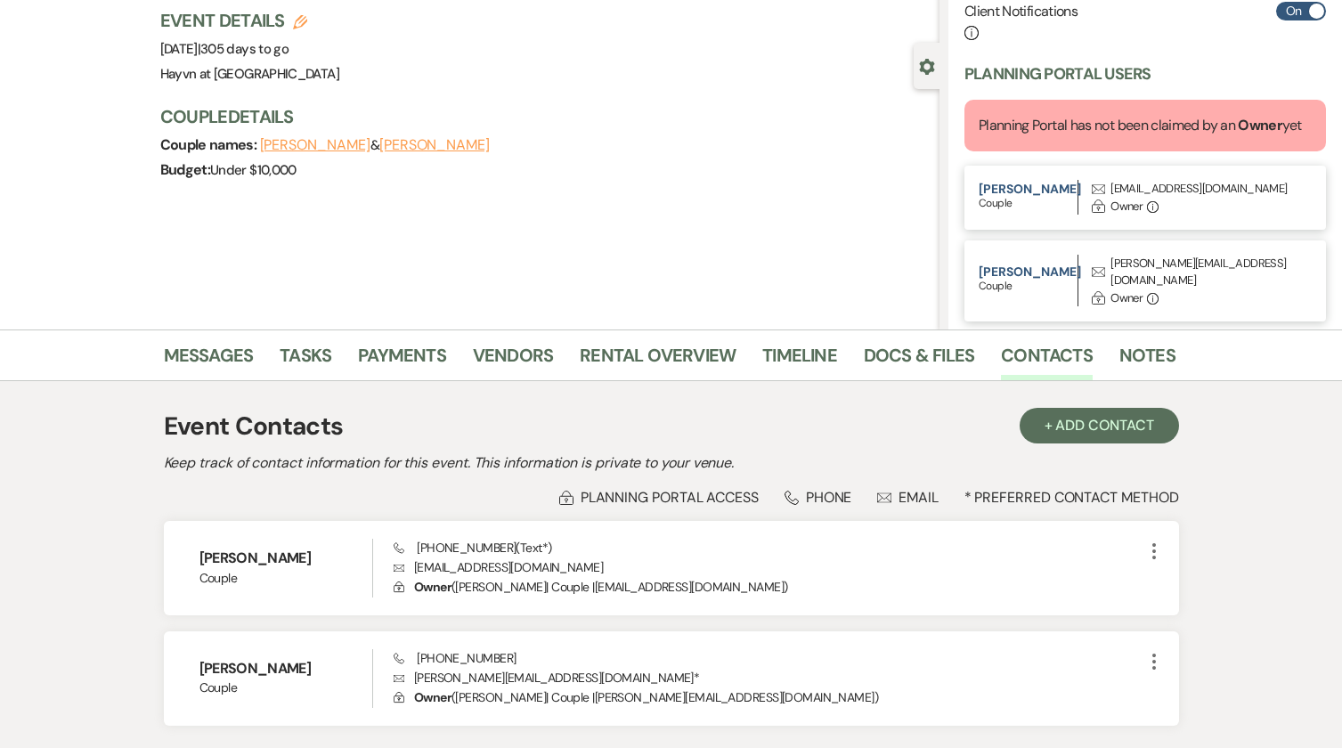
scroll to position [252, 0]
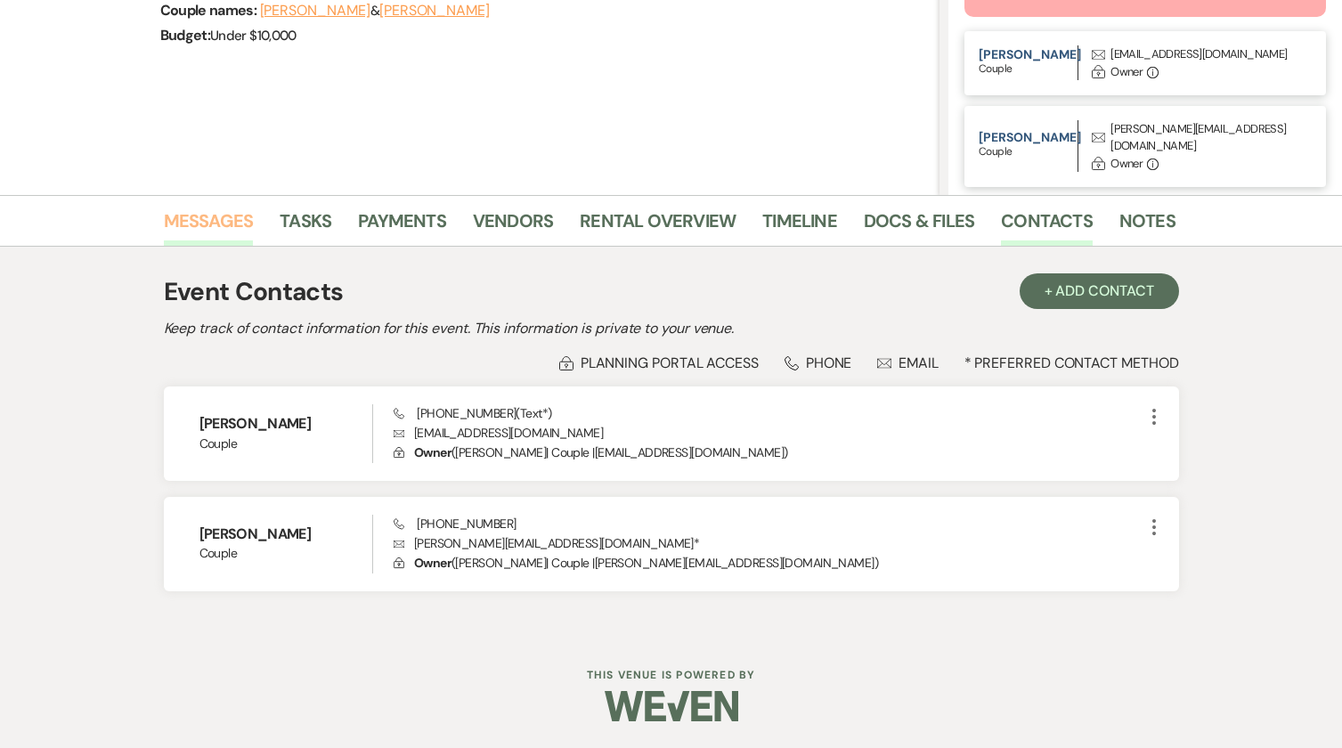
click at [218, 211] on link "Messages" at bounding box center [209, 226] width 90 height 39
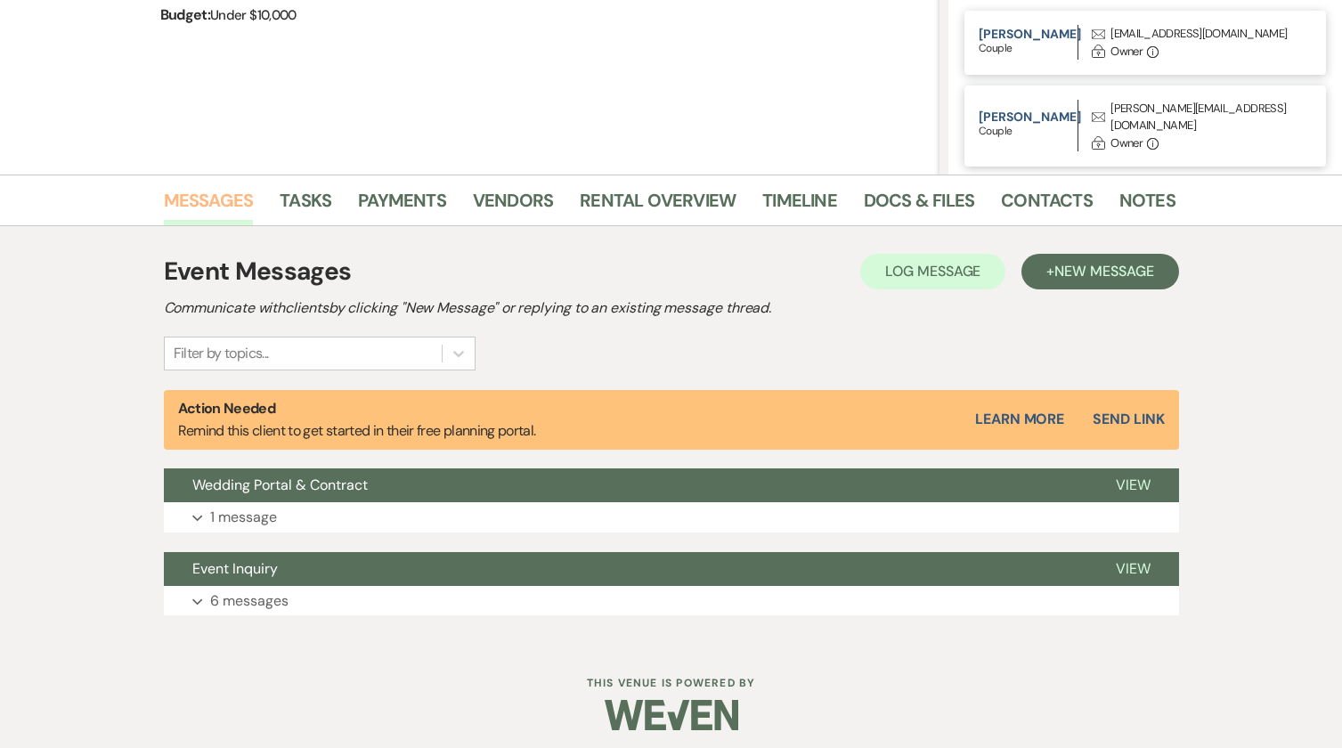
scroll to position [281, 0]
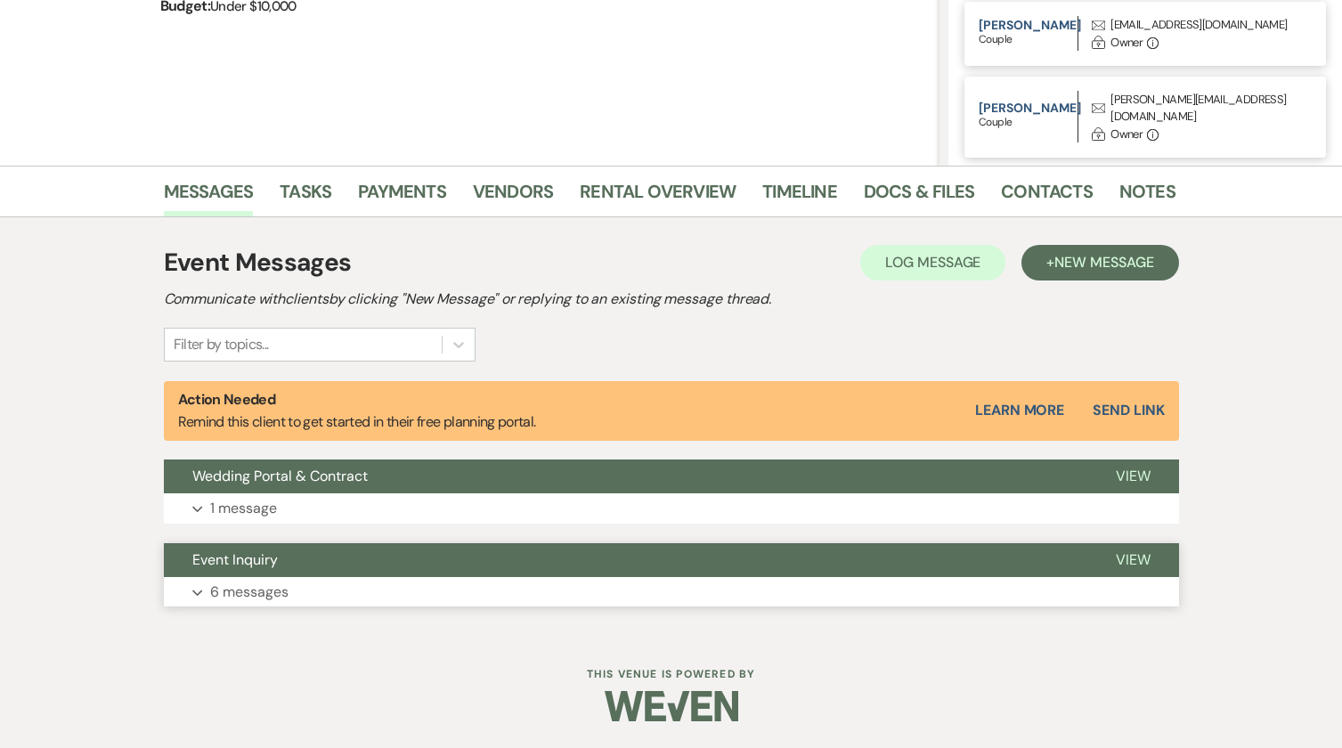
click at [199, 594] on use "button" at bounding box center [197, 593] width 10 height 6
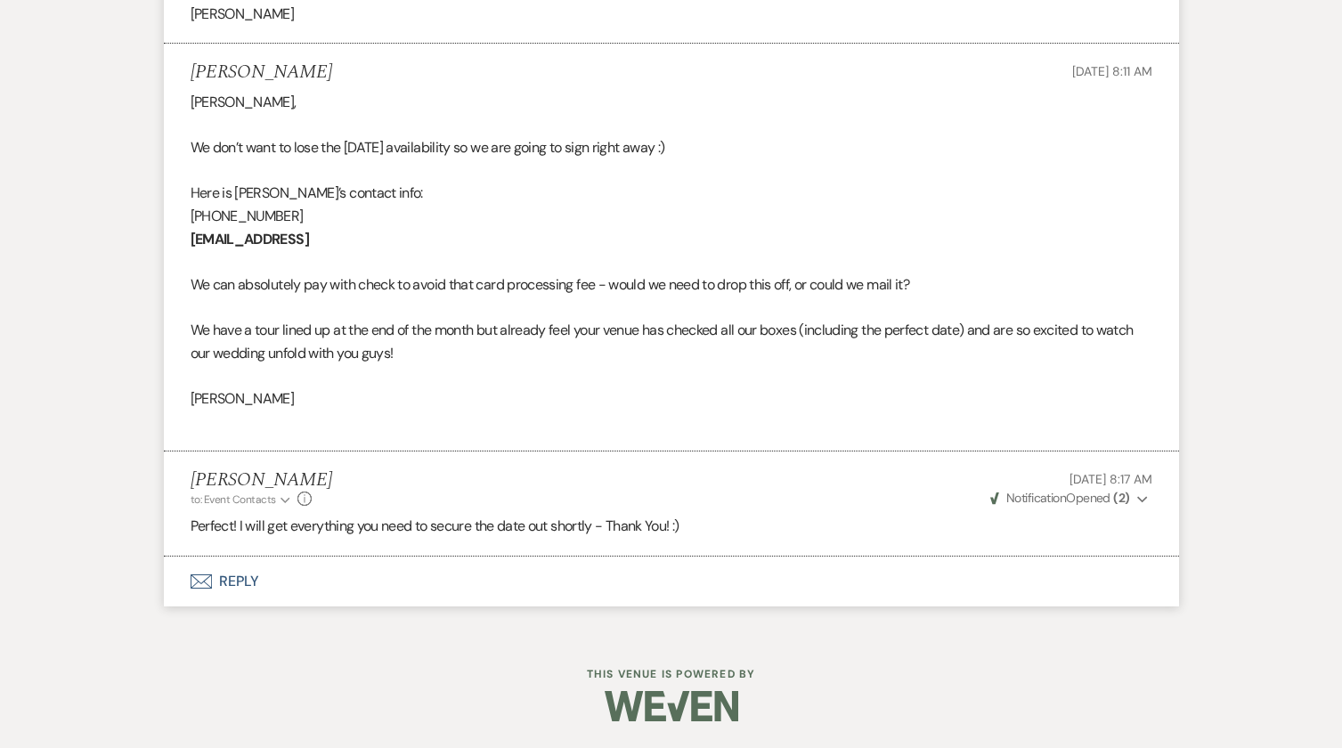
click at [234, 586] on button "Envelope Reply" at bounding box center [671, 582] width 1015 height 50
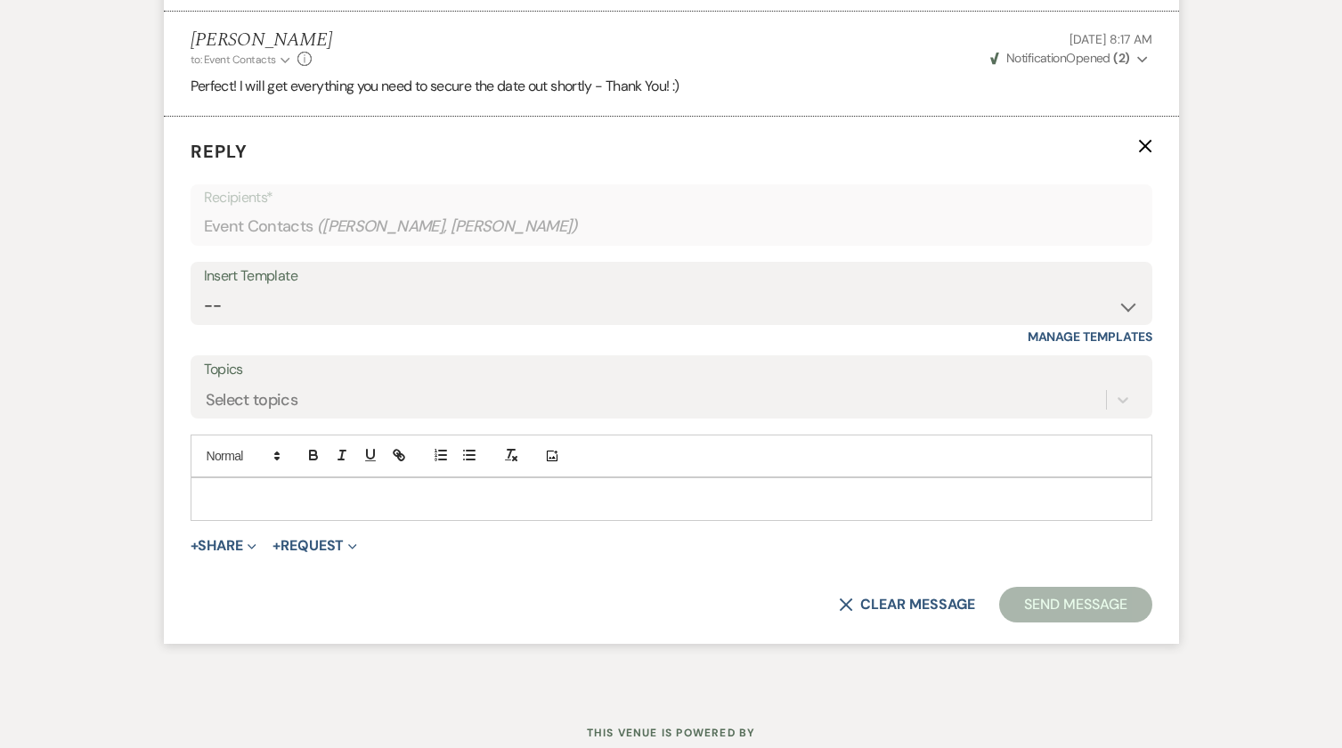
scroll to position [2957, 0]
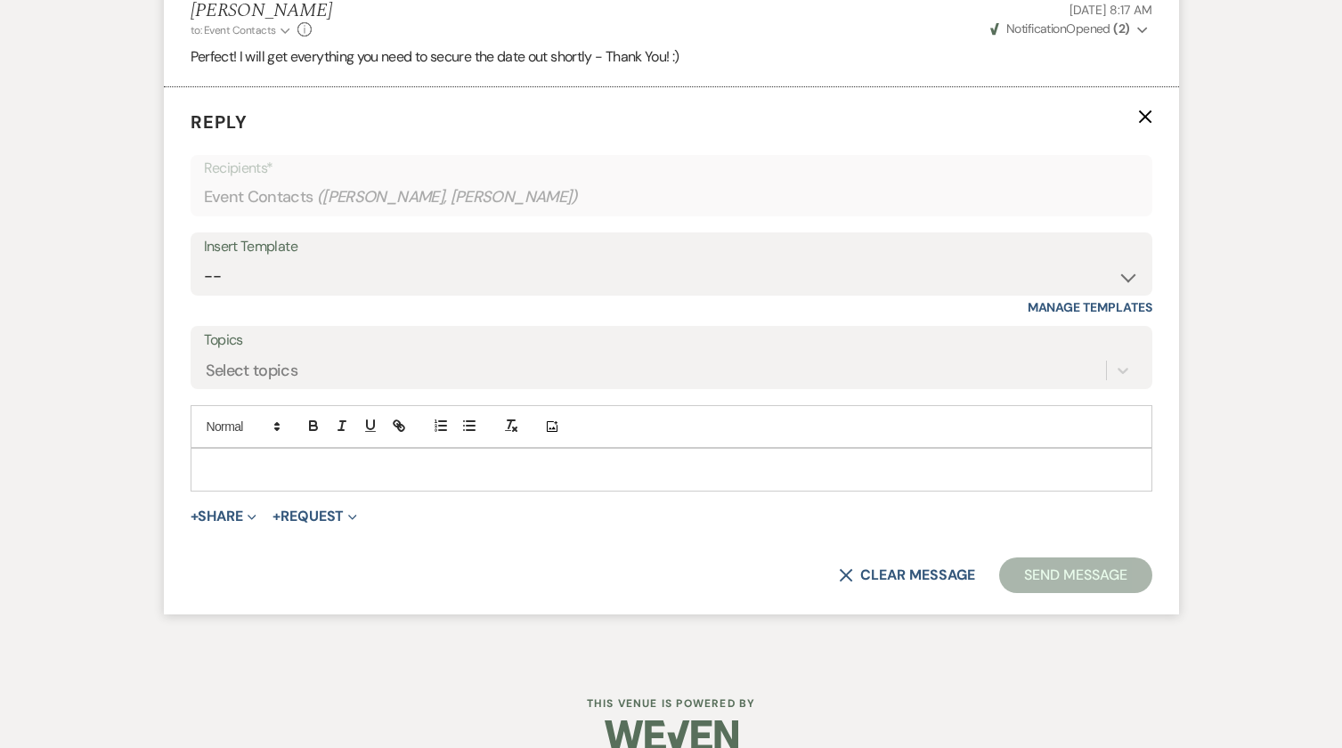
click at [243, 479] on p at bounding box center [671, 470] width 933 height 20
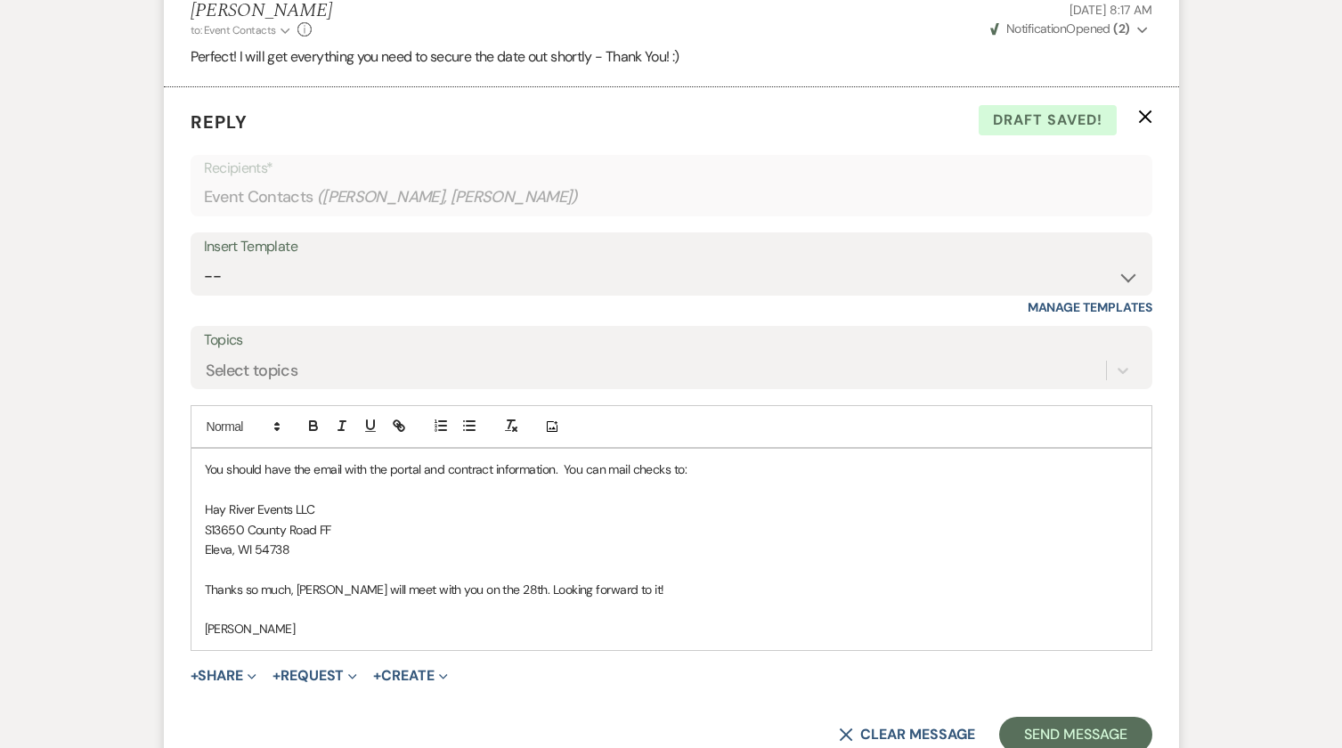
click at [206, 599] on p "Thanks so much, Heather will meet with you on the 28th. Looking forward to it!" at bounding box center [671, 590] width 933 height 20
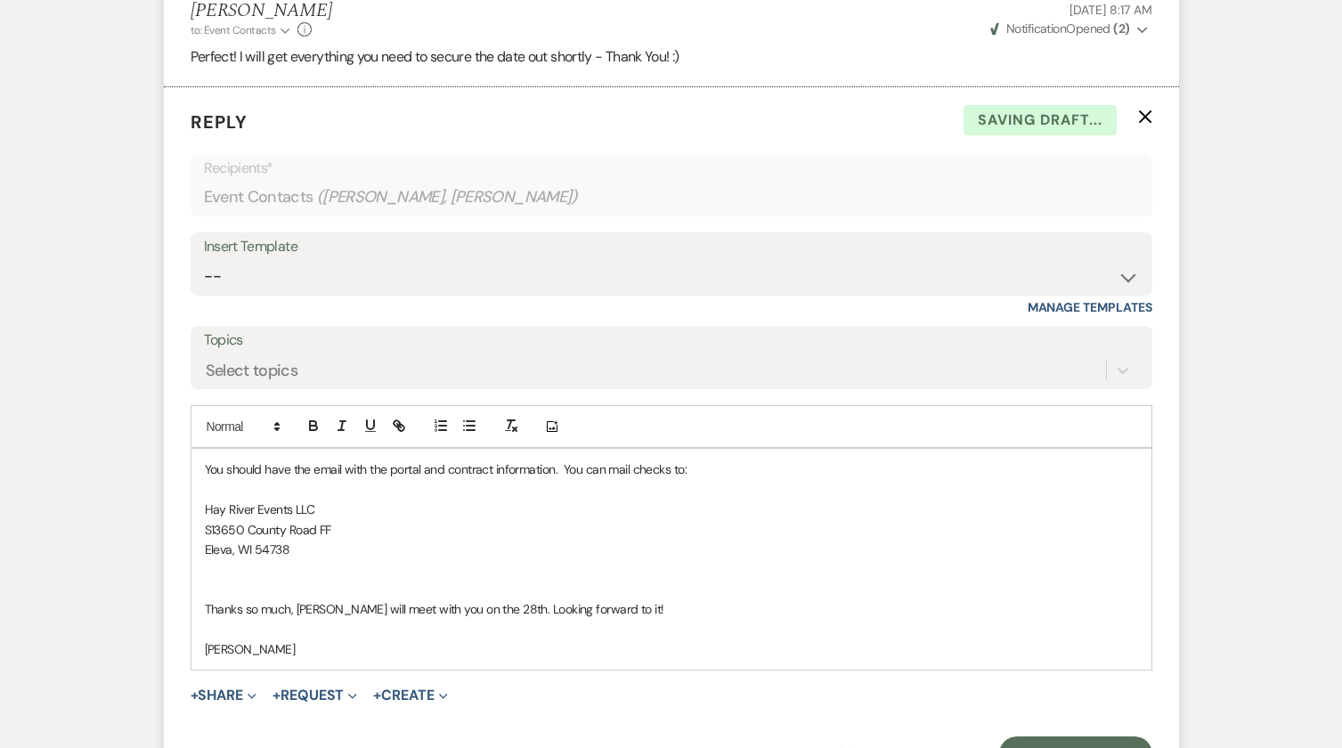
click at [203, 616] on div "You should have the email with the portal and contract information. You can mai…" at bounding box center [672, 559] width 960 height 221
click at [206, 619] on p "Thanks so much, Heather will meet with you on the 28th. Looking forward to it!" at bounding box center [671, 609] width 933 height 20
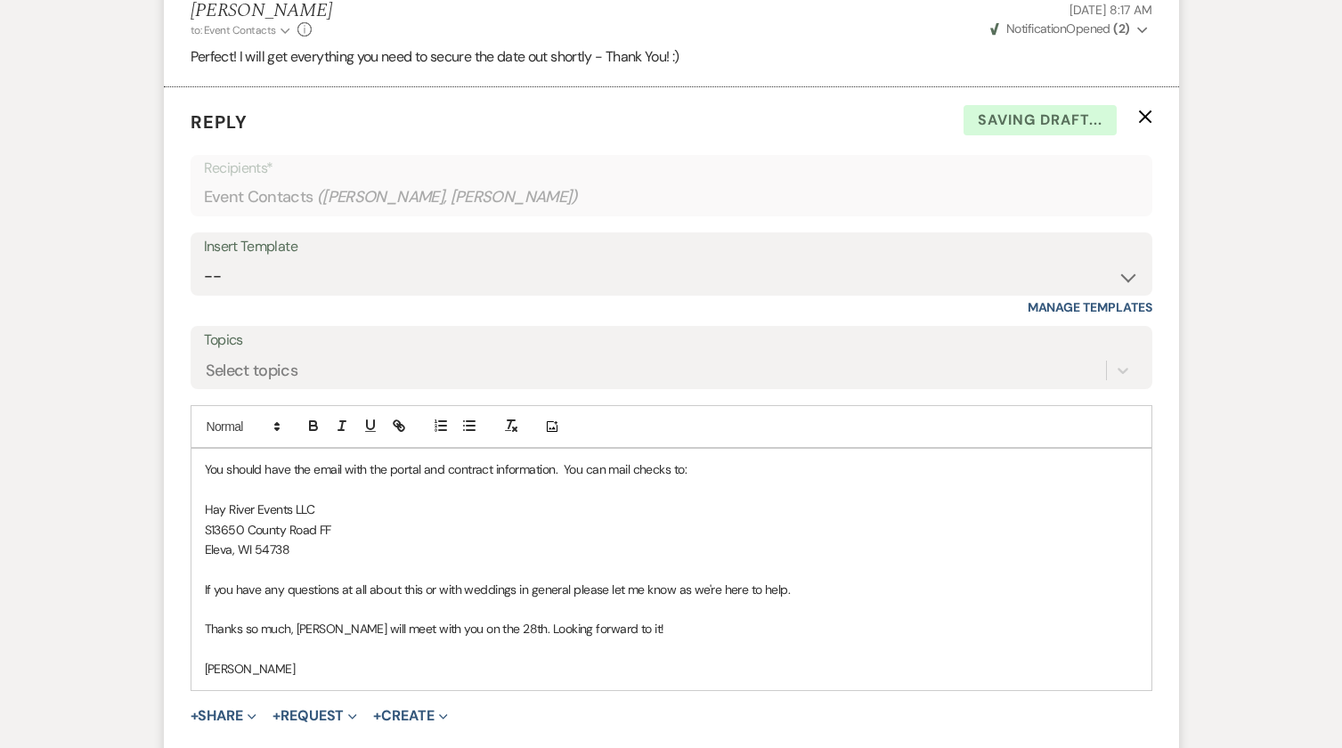
click at [506, 639] on p "Thanks so much, Heather will meet with you on the 28th. Looking forward to it!" at bounding box center [671, 629] width 933 height 20
click at [289, 619] on p at bounding box center [671, 609] width 933 height 20
click at [203, 656] on div "You should have the email with the portal and contract information. You can mai…" at bounding box center [672, 589] width 960 height 281
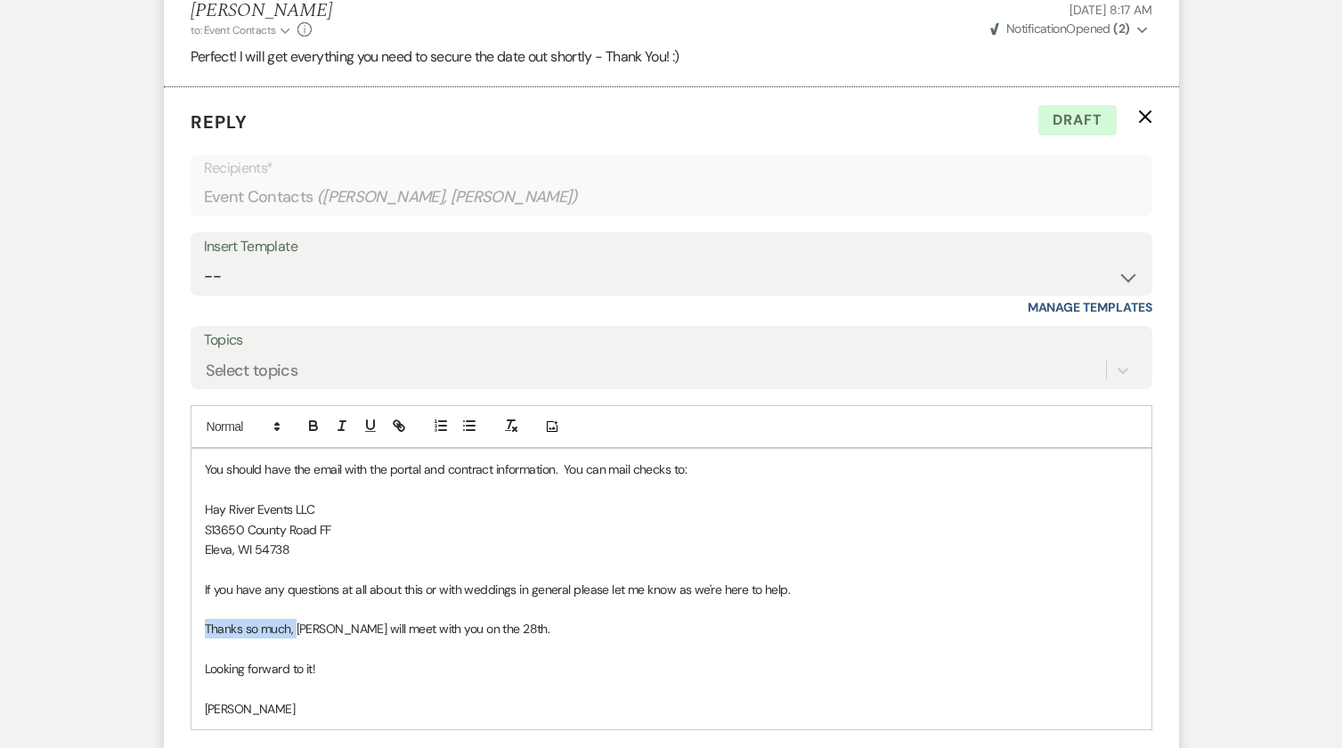
drag, startPoint x: 295, startPoint y: 654, endPoint x: 190, endPoint y: 661, distance: 105.3
click at [191, 661] on div "You should have the email with the portal and contract information. You can mai…" at bounding box center [672, 589] width 962 height 282
click at [200, 689] on div "You should have the email with the portal and contract information. You can mai…" at bounding box center [672, 589] width 960 height 281
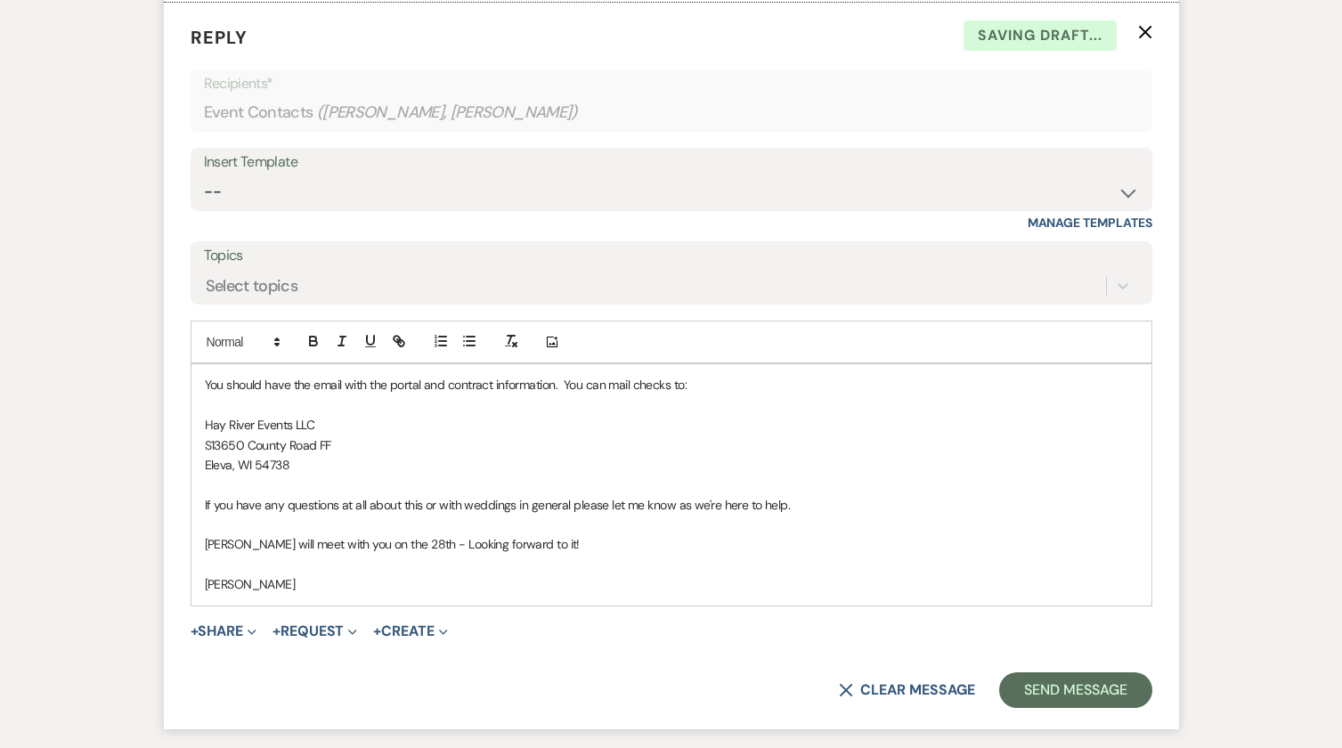
scroll to position [3135, 0]
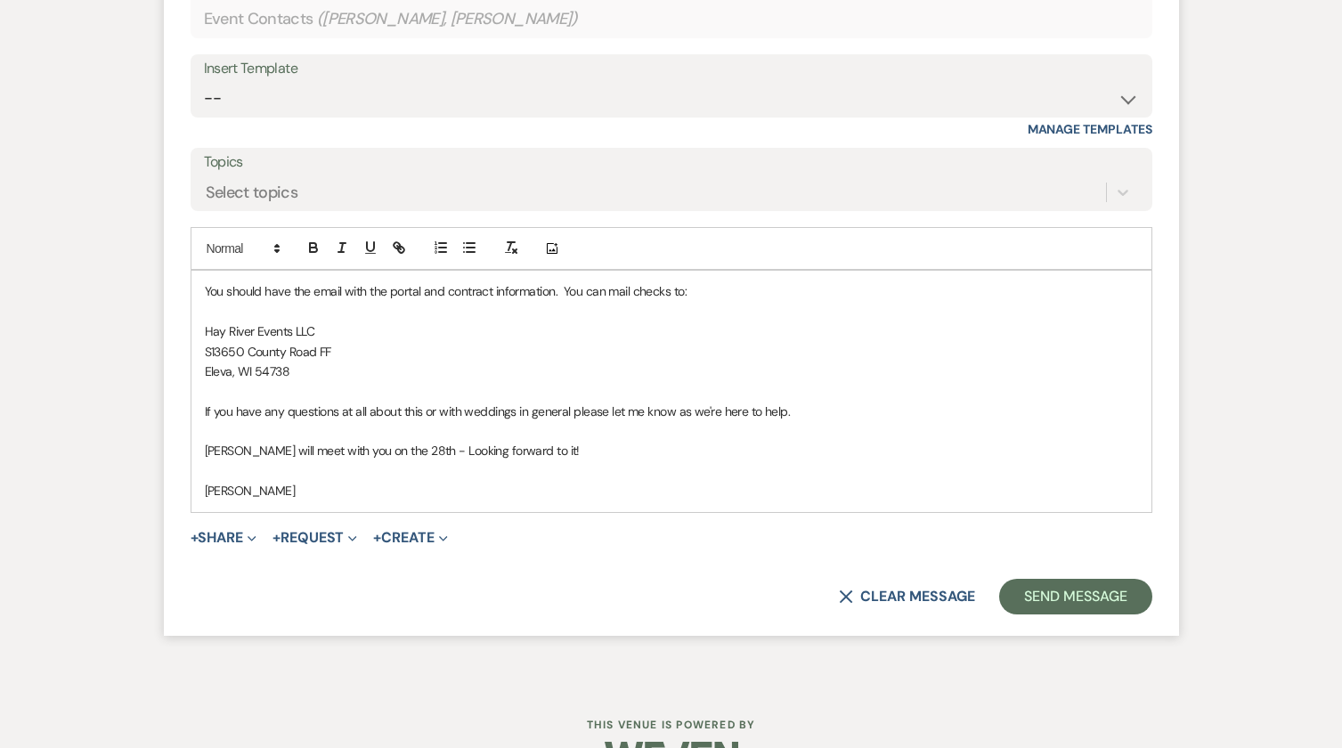
click at [341, 461] on p "Heather will meet with you on the 28th - Looking forward to it!" at bounding box center [671, 451] width 933 height 20
click at [1069, 615] on button "Send Message" at bounding box center [1075, 597] width 152 height 36
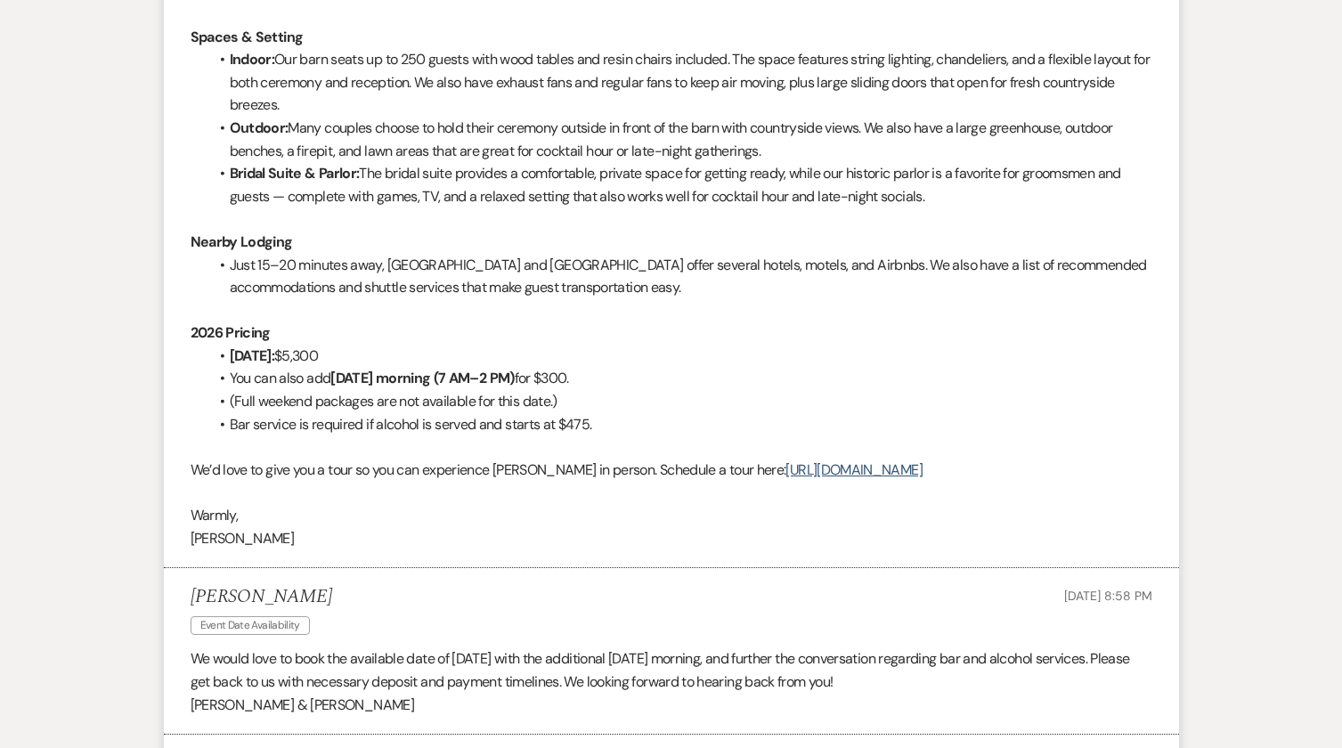
scroll to position [1365, 0]
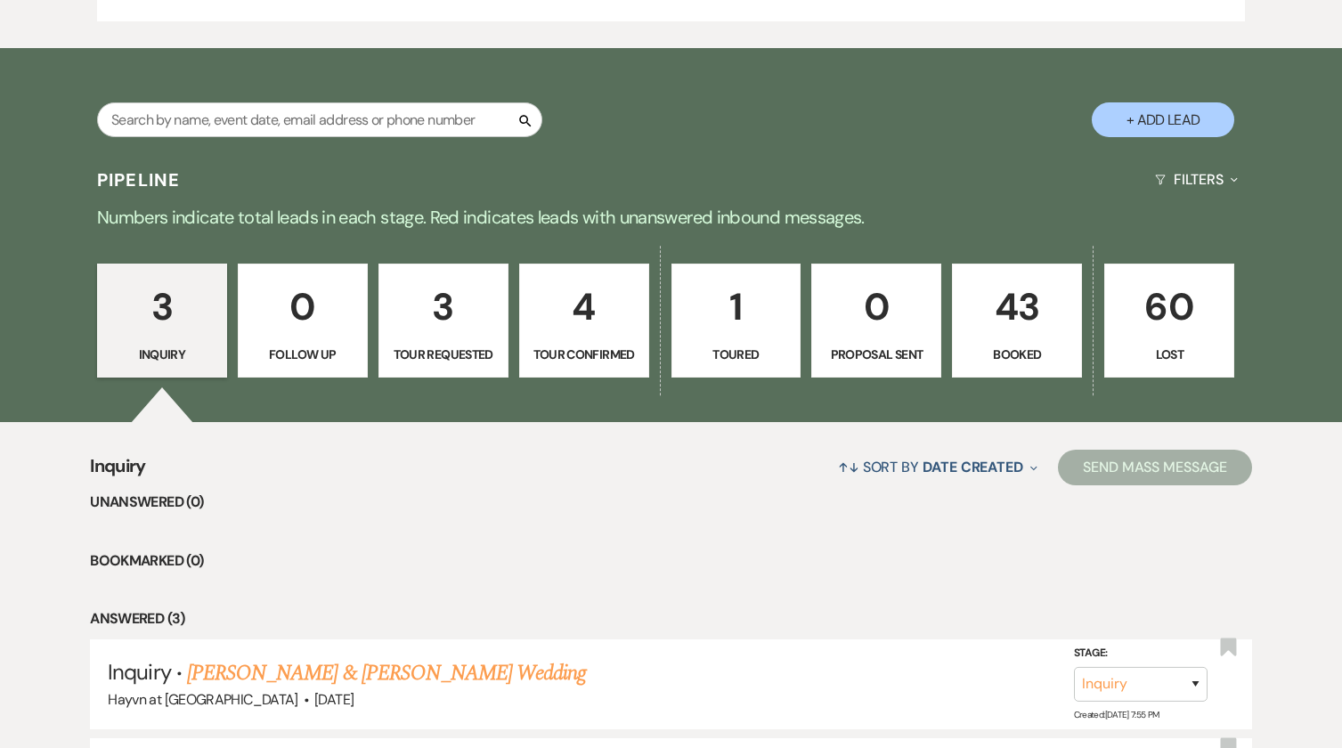
scroll to position [1125, 0]
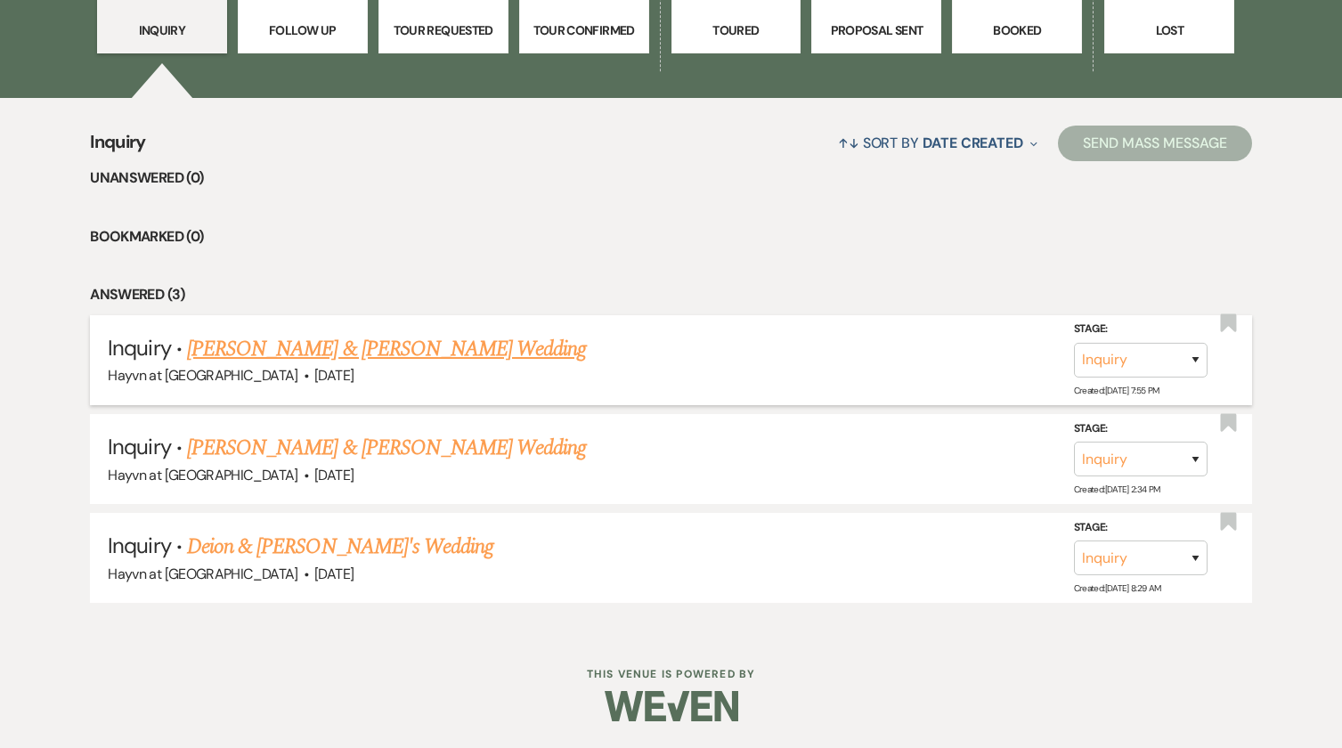
click at [355, 361] on link "[PERSON_NAME] & [PERSON_NAME] Wedding" at bounding box center [386, 349] width 399 height 32
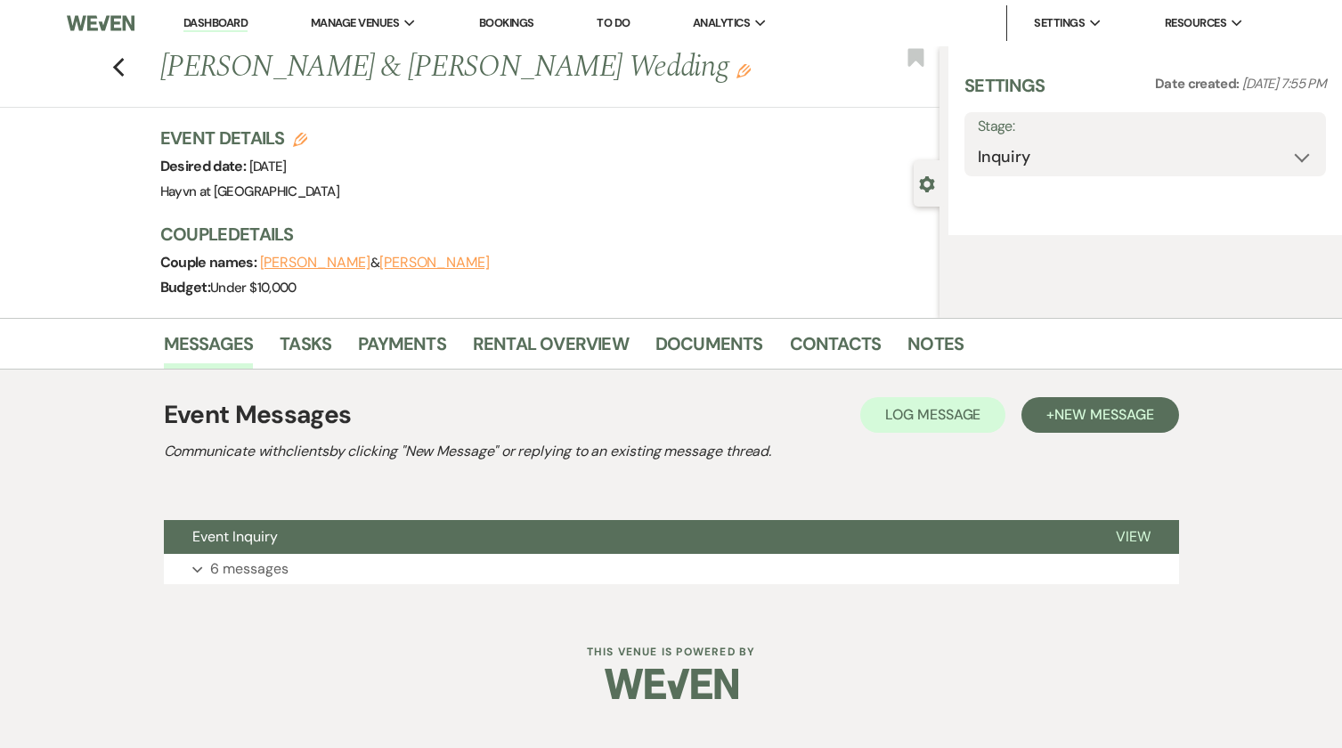
select select "5"
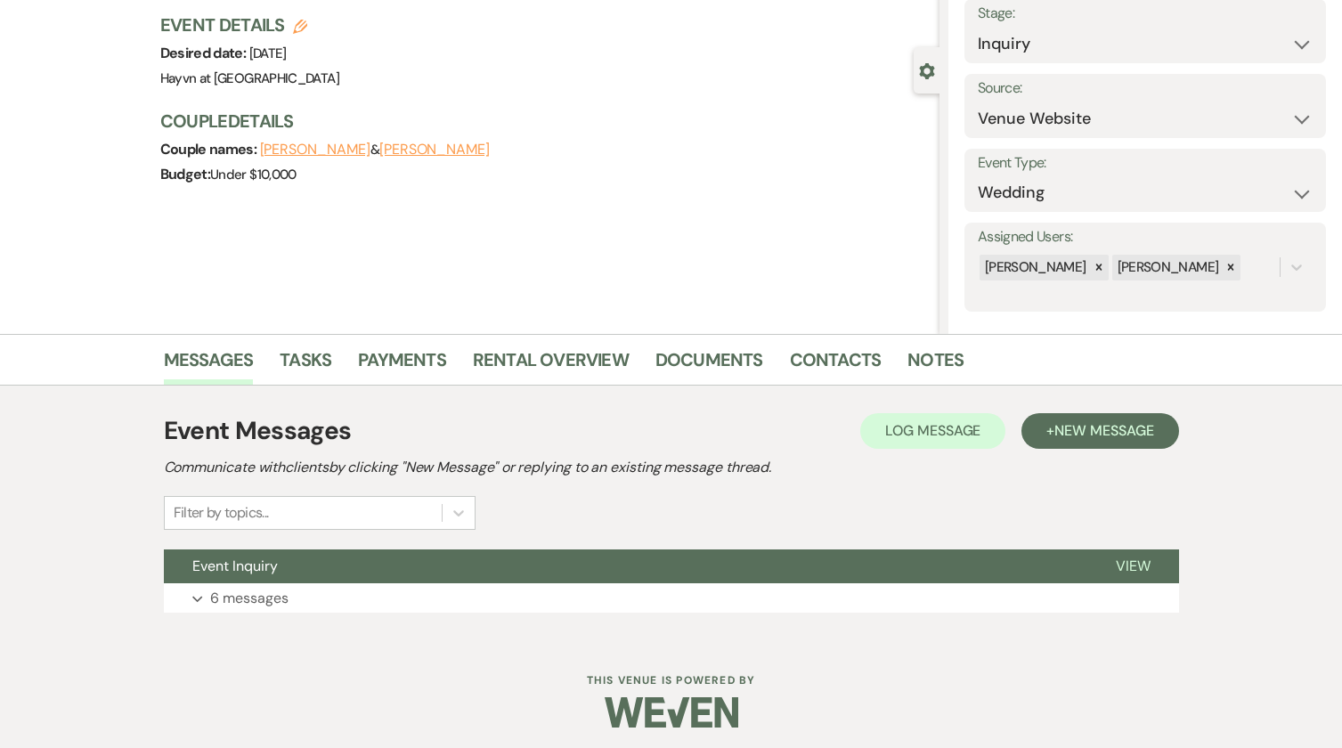
scroll to position [119, 0]
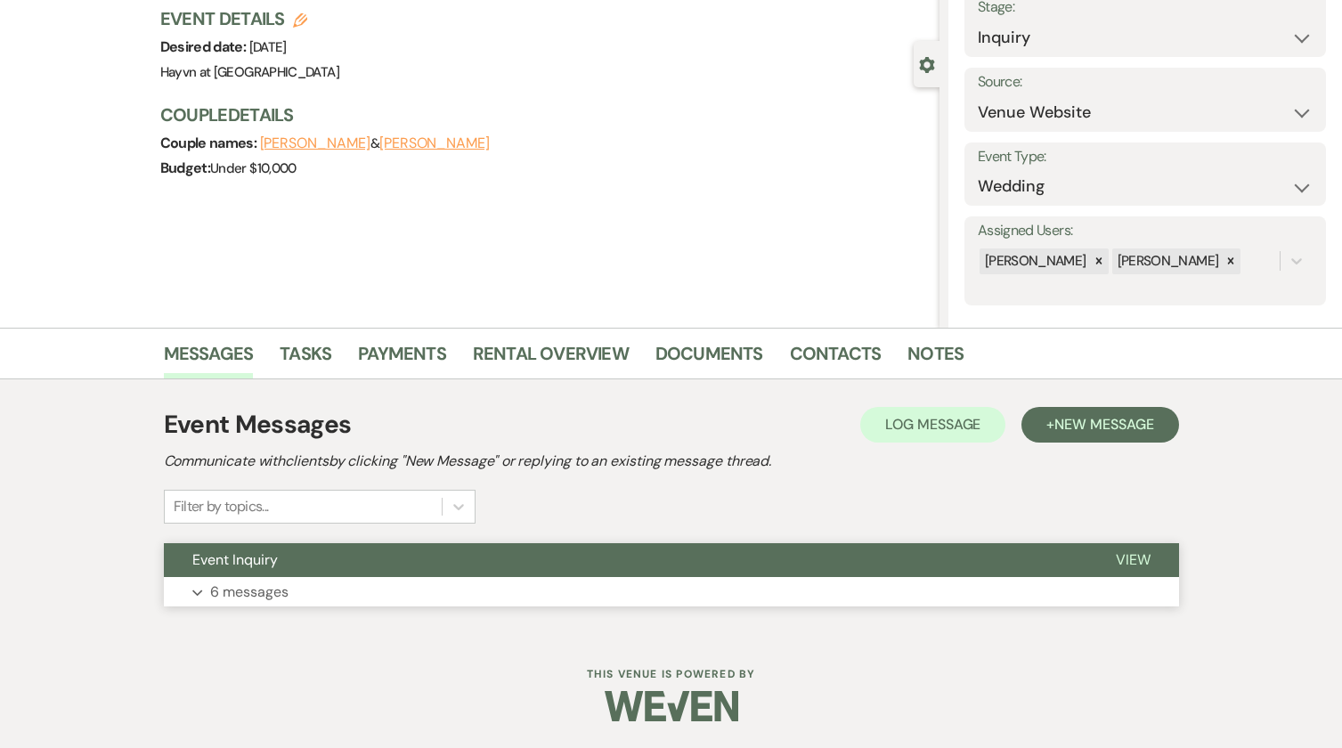
click at [192, 590] on icon "Expand" at bounding box center [197, 593] width 11 height 7
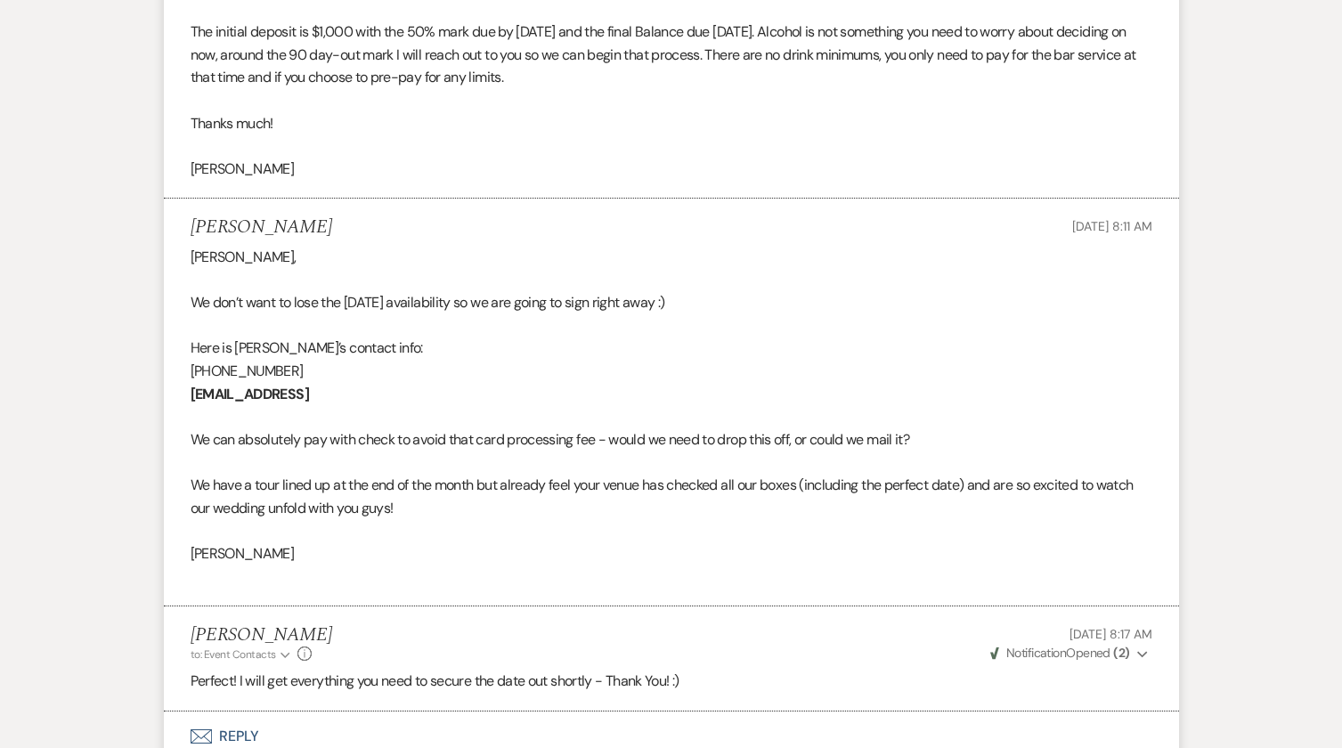
scroll to position [2170, 0]
drag, startPoint x: 341, startPoint y: 419, endPoint x: 193, endPoint y: 418, distance: 147.9
click at [193, 407] on p "[EMAIL_ADDRESS]" at bounding box center [672, 395] width 962 height 23
copy strong "[EMAIL_ADDRESS]"
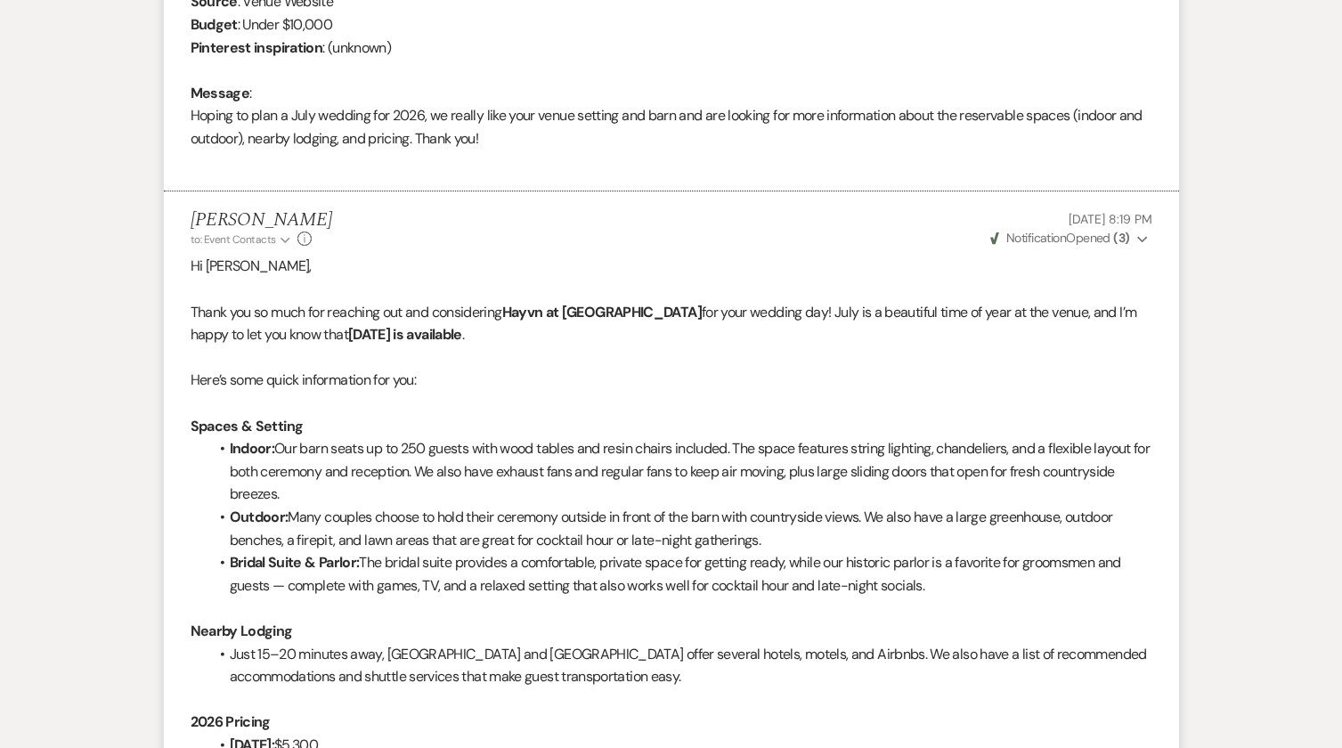
scroll to position [1101, 0]
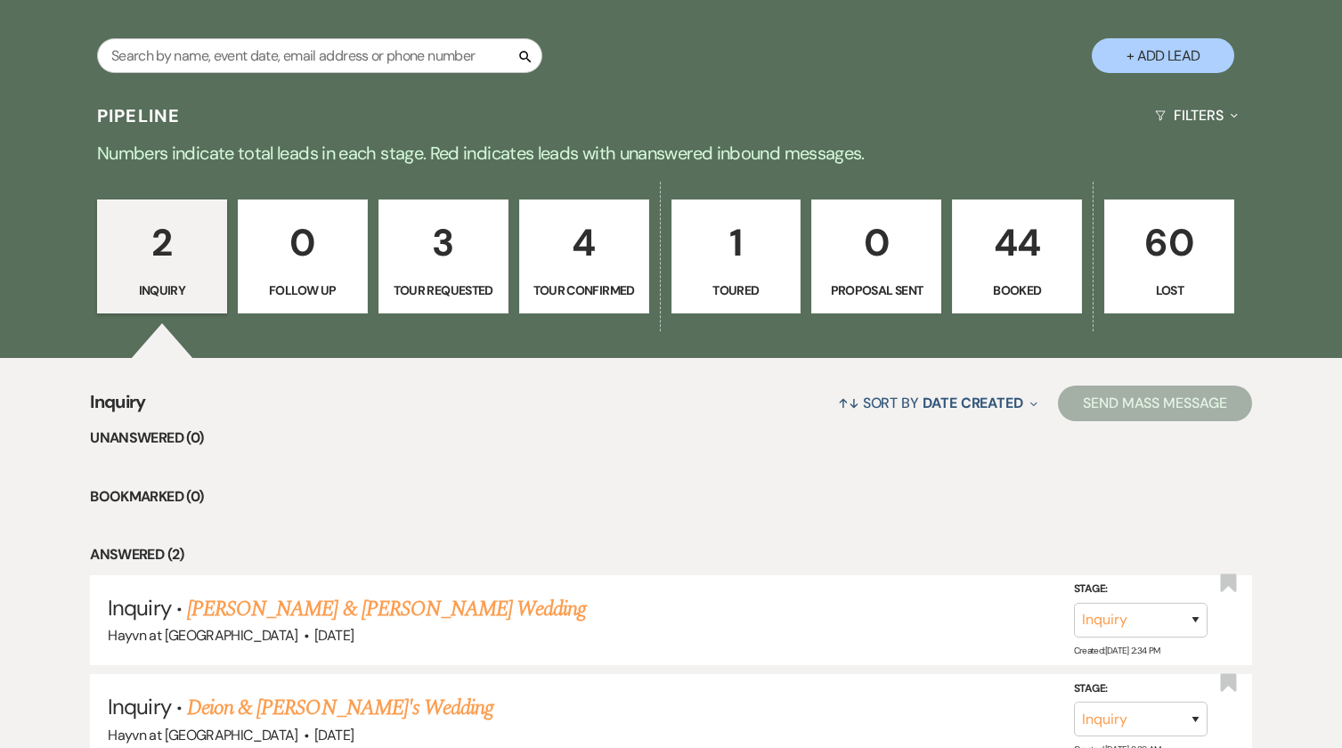
scroll to position [1026, 0]
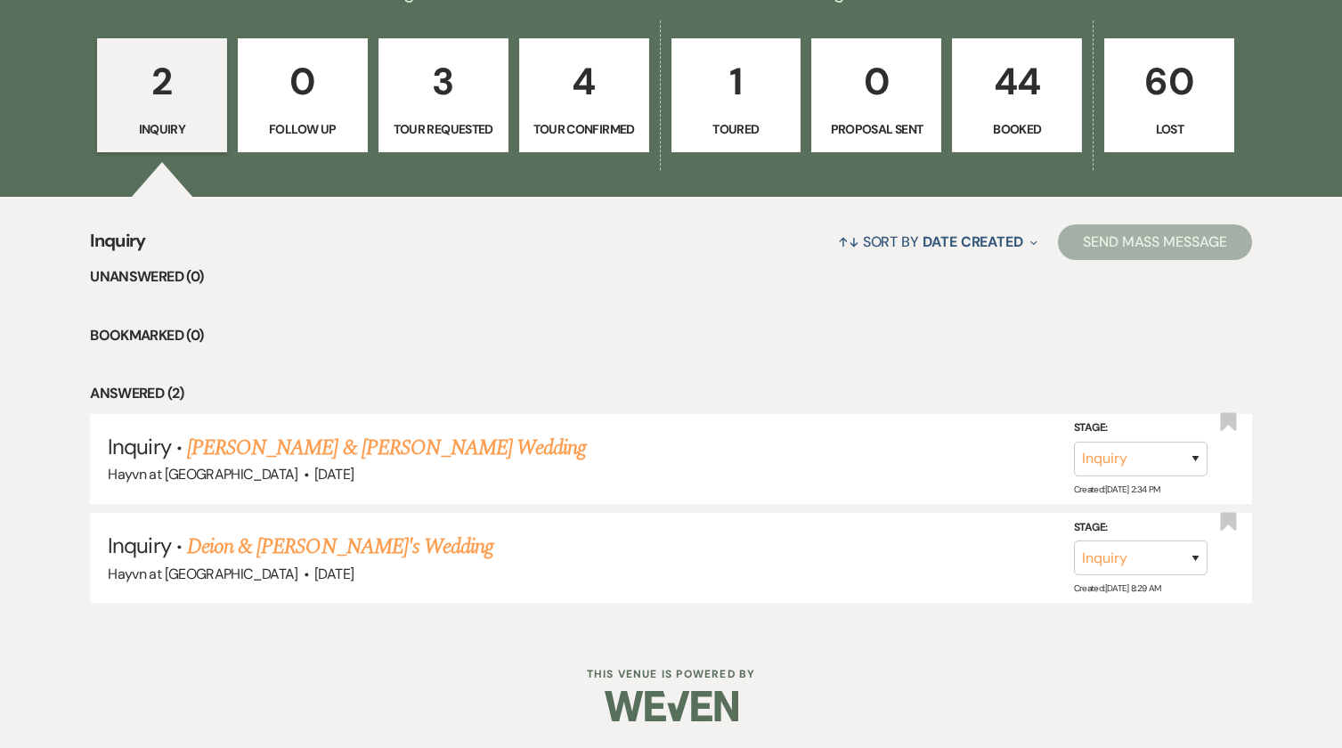
click at [1032, 115] on link "44 Booked" at bounding box center [1017, 95] width 130 height 114
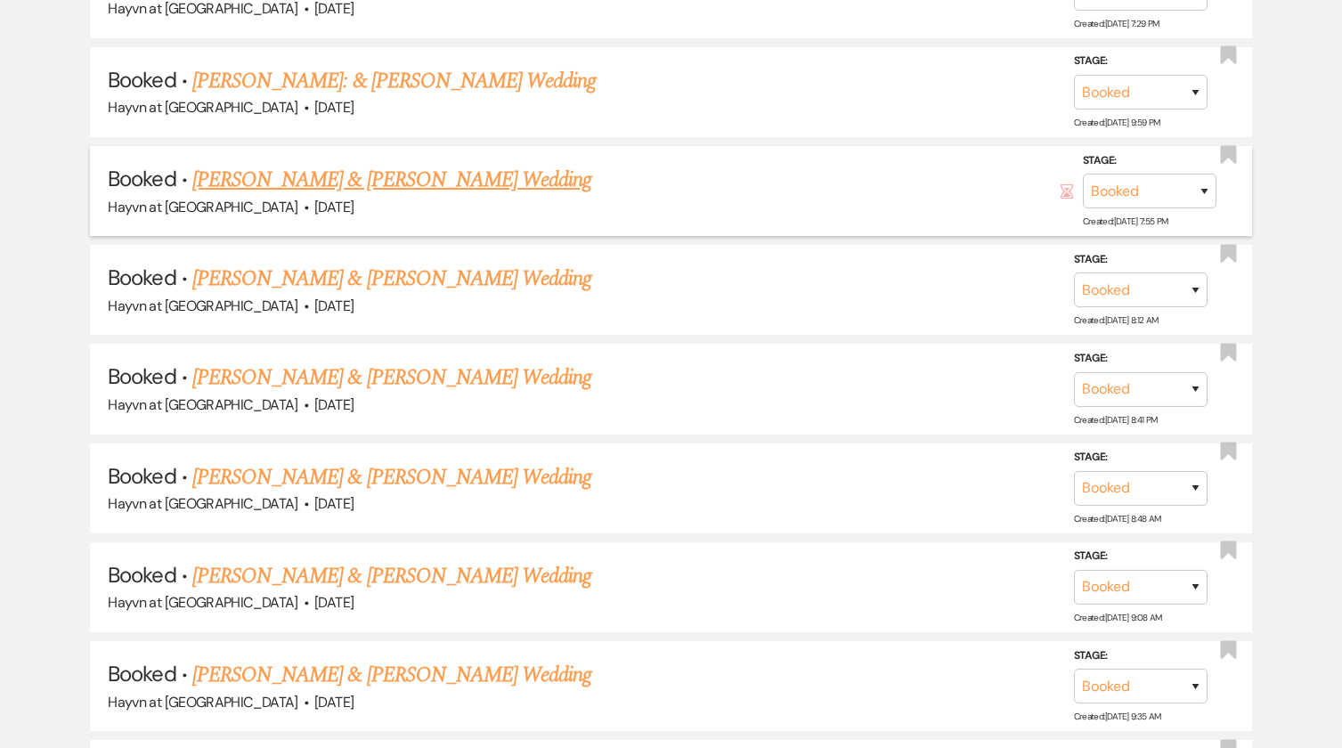
scroll to position [2451, 0]
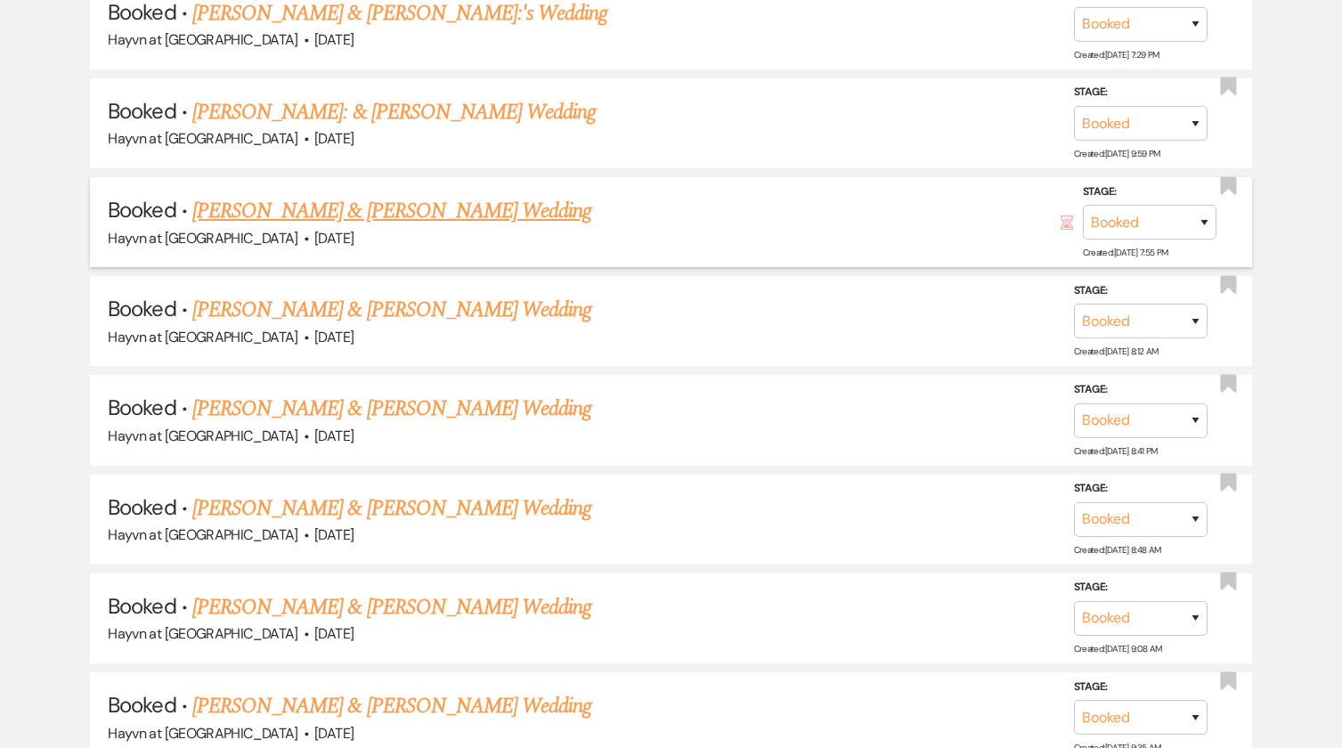
click at [462, 210] on link "[PERSON_NAME] & [PERSON_NAME] Wedding" at bounding box center [391, 211] width 399 height 32
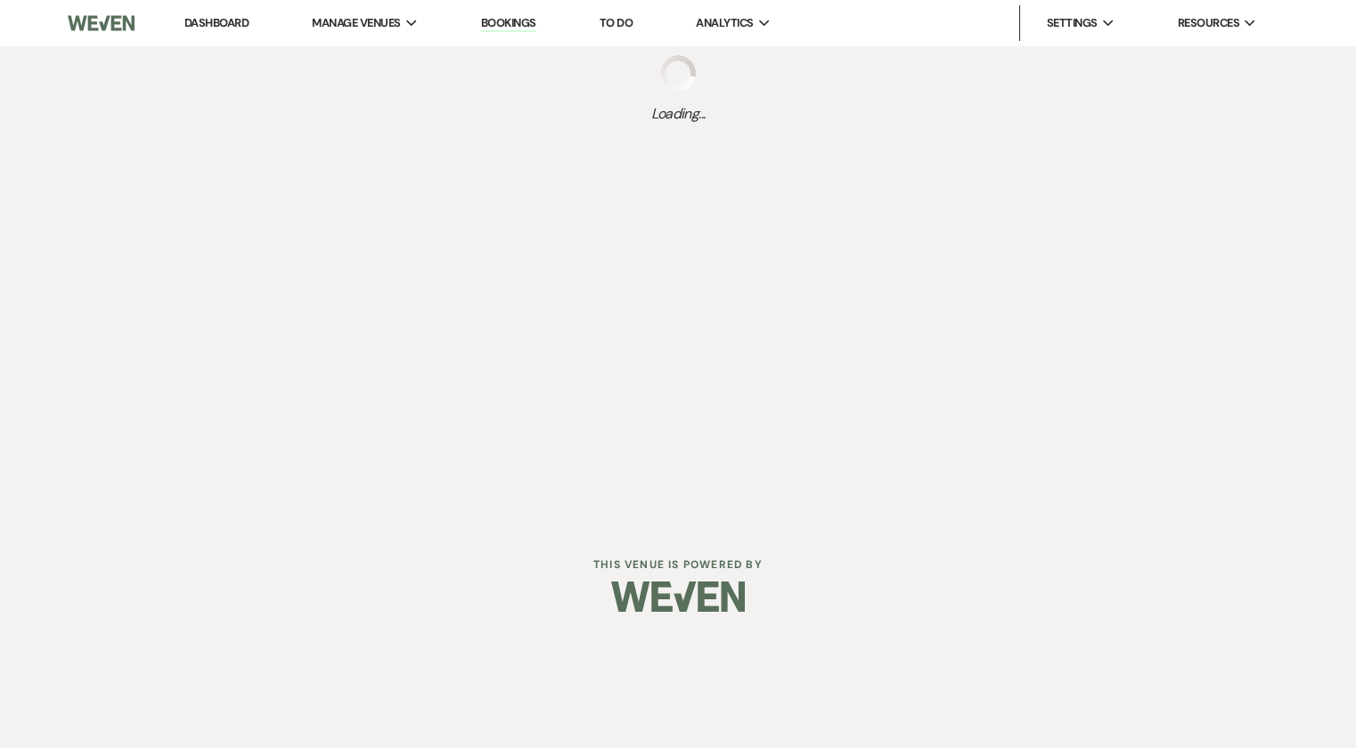
select select "5"
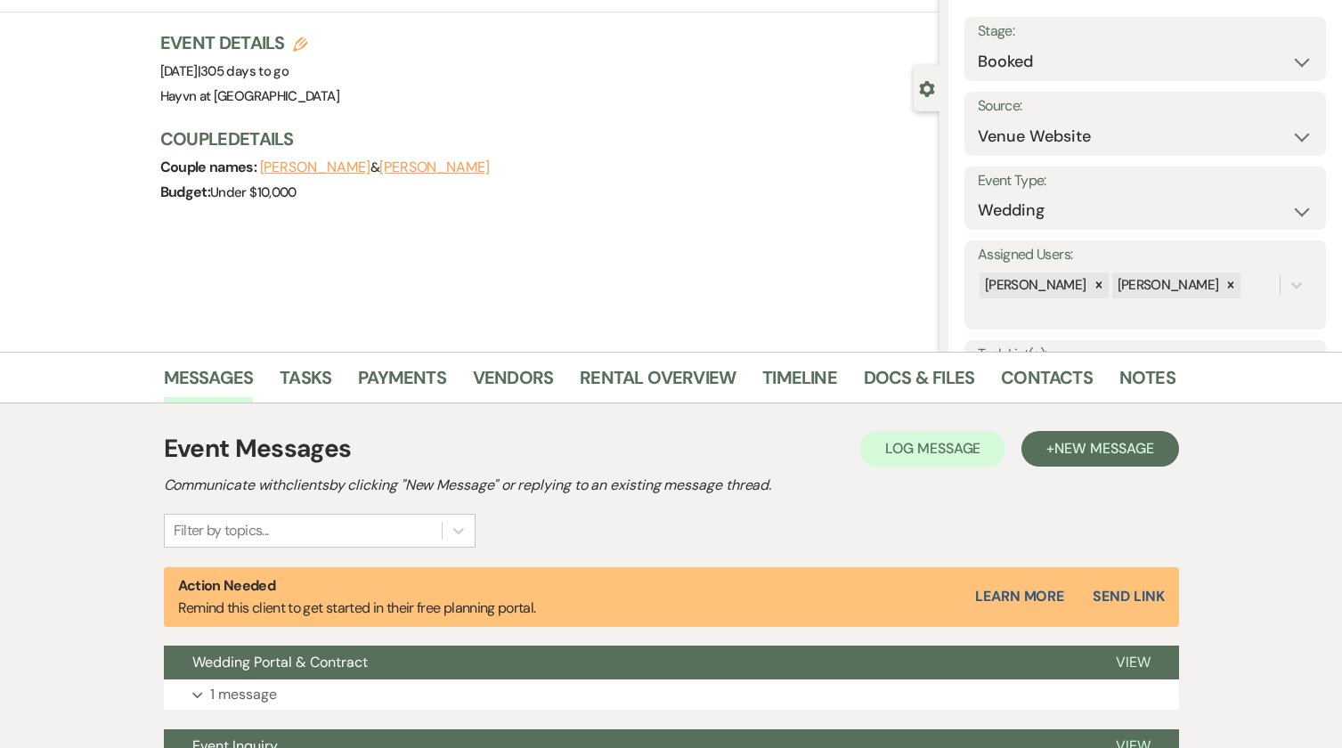
scroll to position [281, 0]
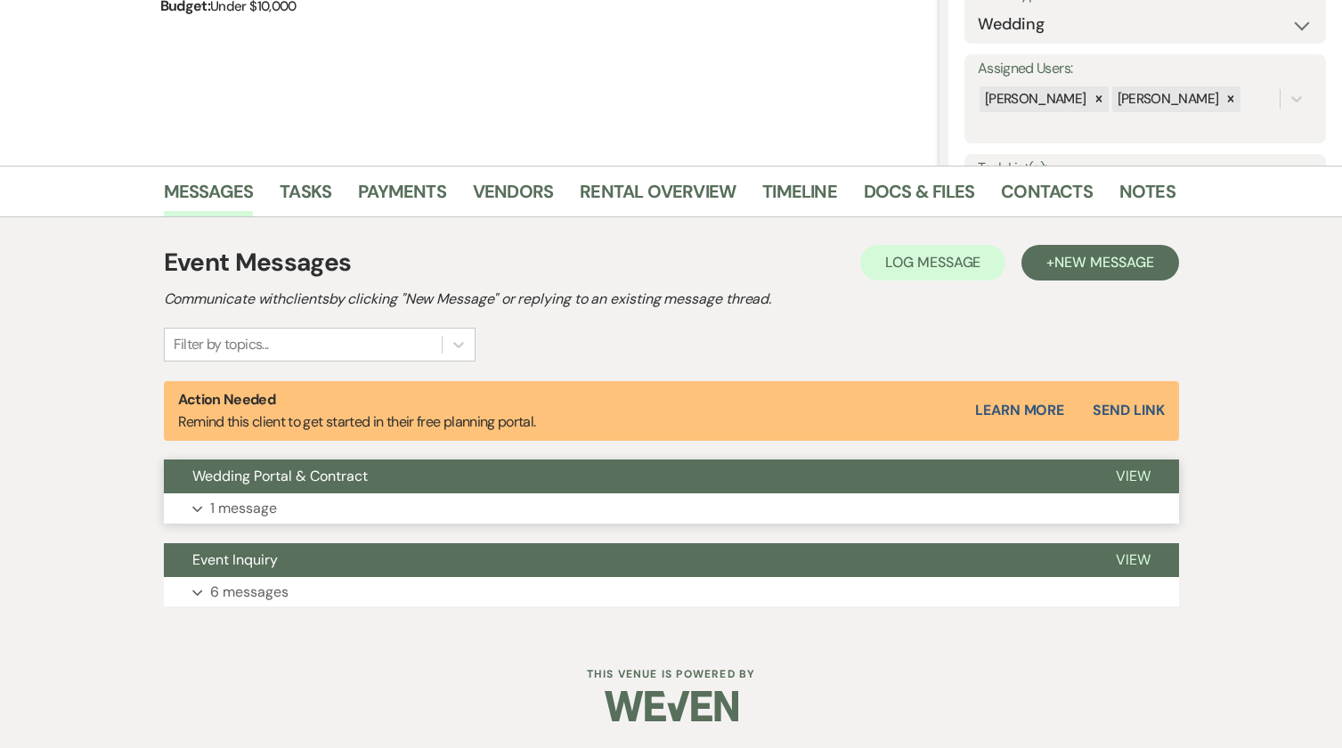
click at [193, 501] on button "Expand 1 message" at bounding box center [671, 508] width 1015 height 30
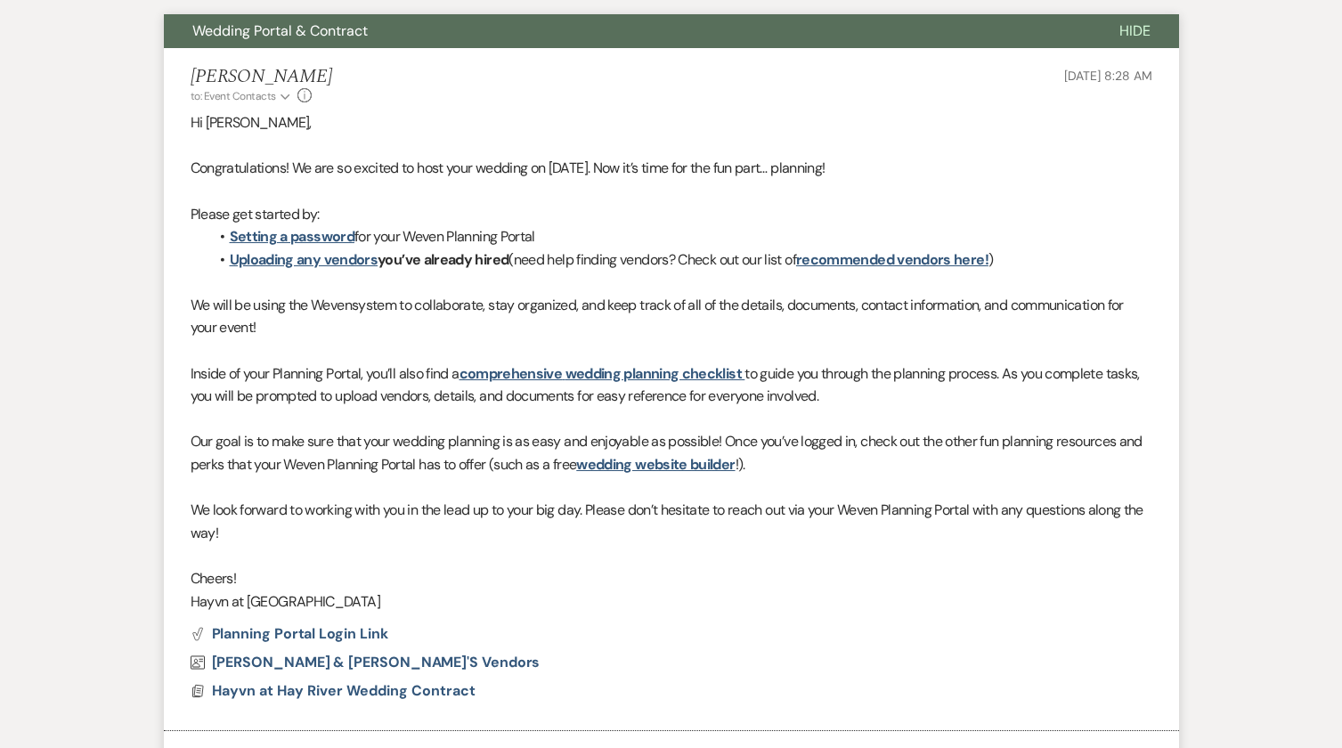
scroll to position [984, 0]
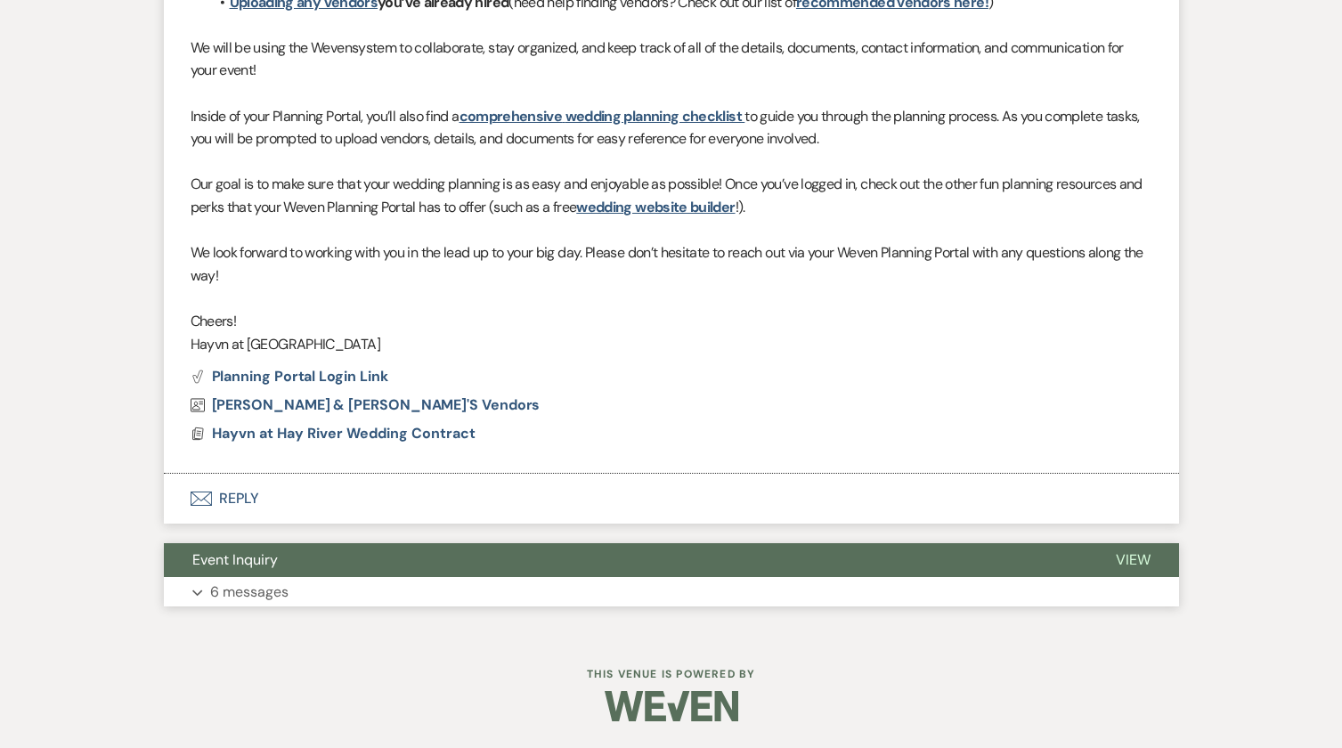
click at [200, 591] on icon "Expand" at bounding box center [197, 593] width 11 height 7
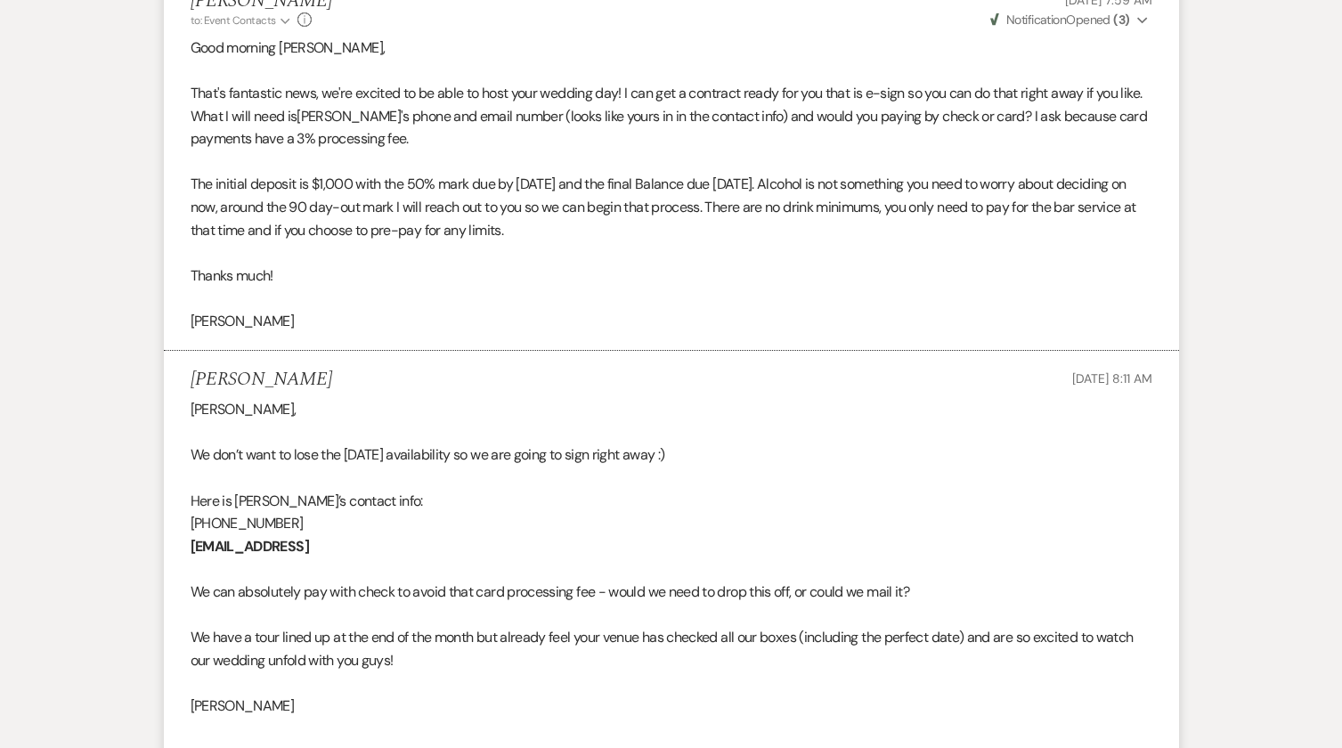
scroll to position [3214, 0]
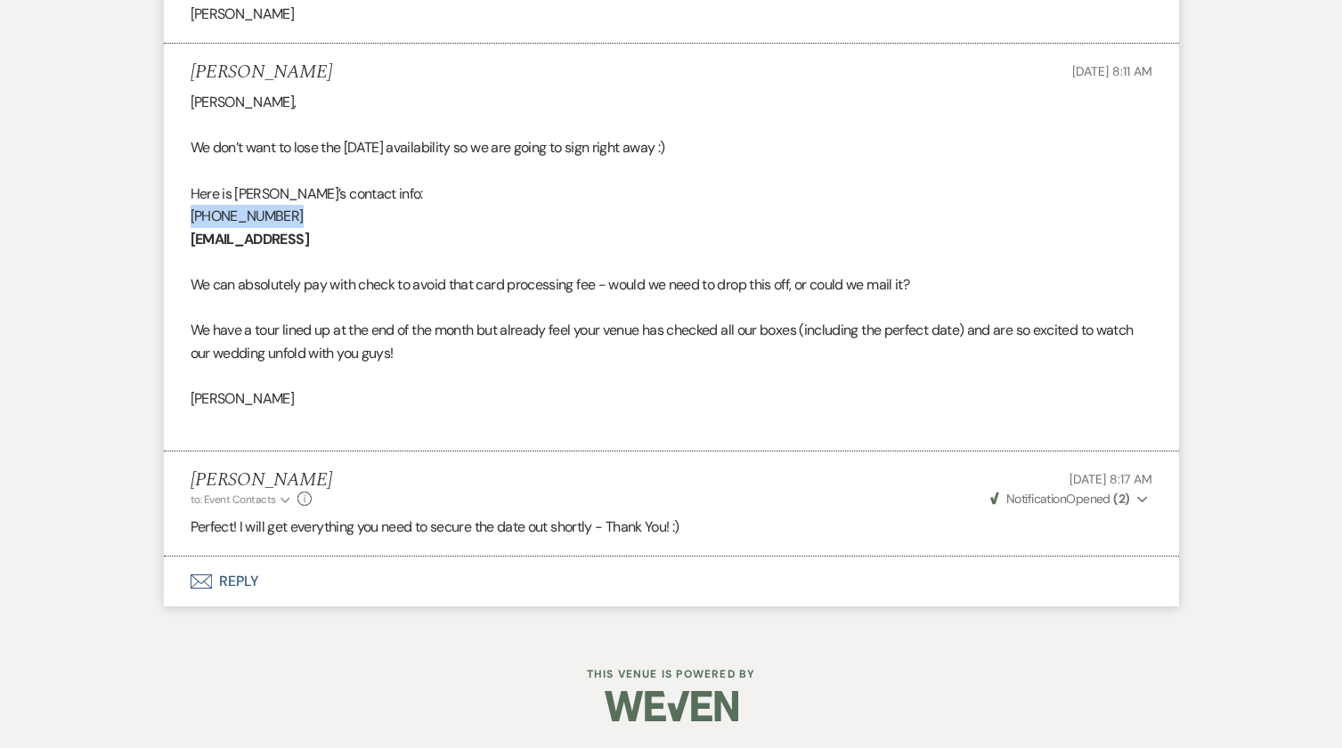
drag, startPoint x: 314, startPoint y: 212, endPoint x: 189, endPoint y: 210, distance: 124.7
click at [189, 210] on li "[PERSON_NAME] [DATE] 8:11 AM [PERSON_NAME], We don’t want to lose the [DATE] av…" at bounding box center [671, 248] width 1015 height 408
copy p "[PHONE_NUMBER]"
drag, startPoint x: 333, startPoint y: 240, endPoint x: 186, endPoint y: 243, distance: 147.0
click at [186, 243] on li "[PERSON_NAME] [DATE] 8:11 AM [PERSON_NAME], We don’t want to lose the [DATE] av…" at bounding box center [671, 248] width 1015 height 408
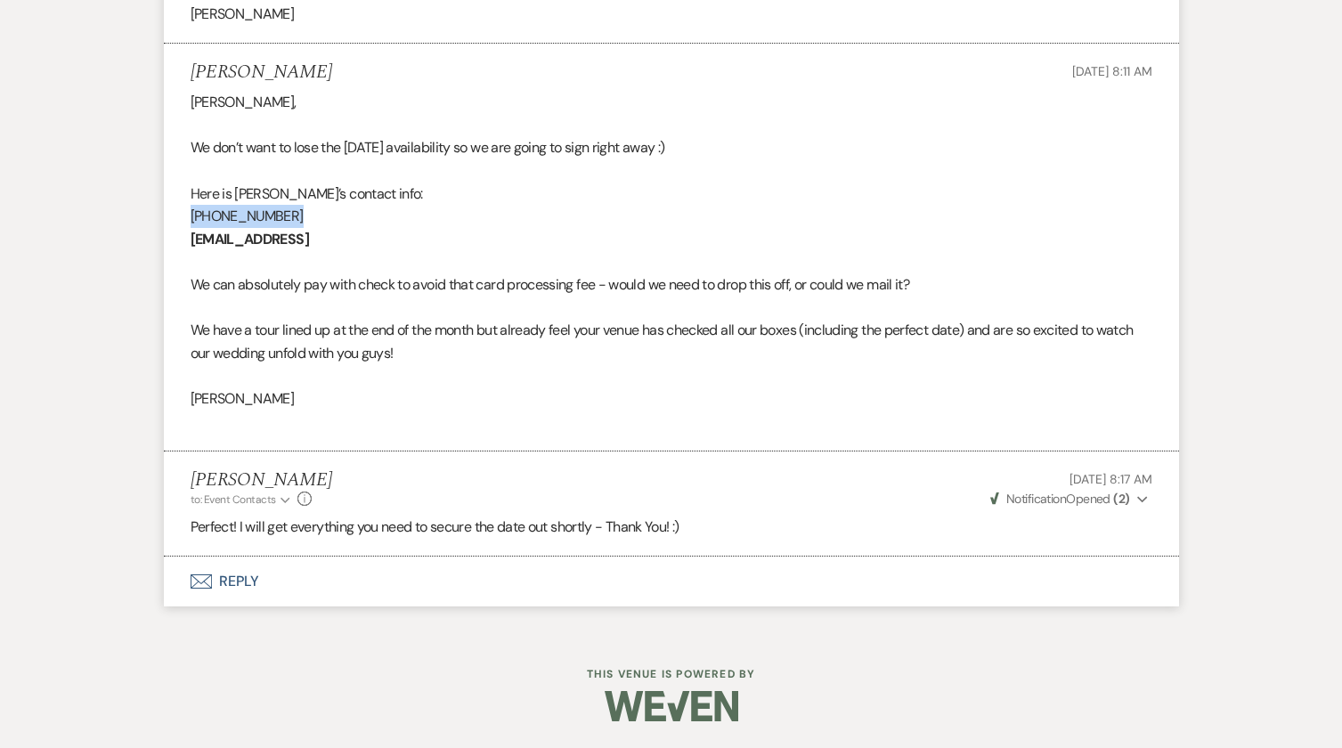
copy strong "[EMAIL_ADDRESS]"
